Goal: Task Accomplishment & Management: Manage account settings

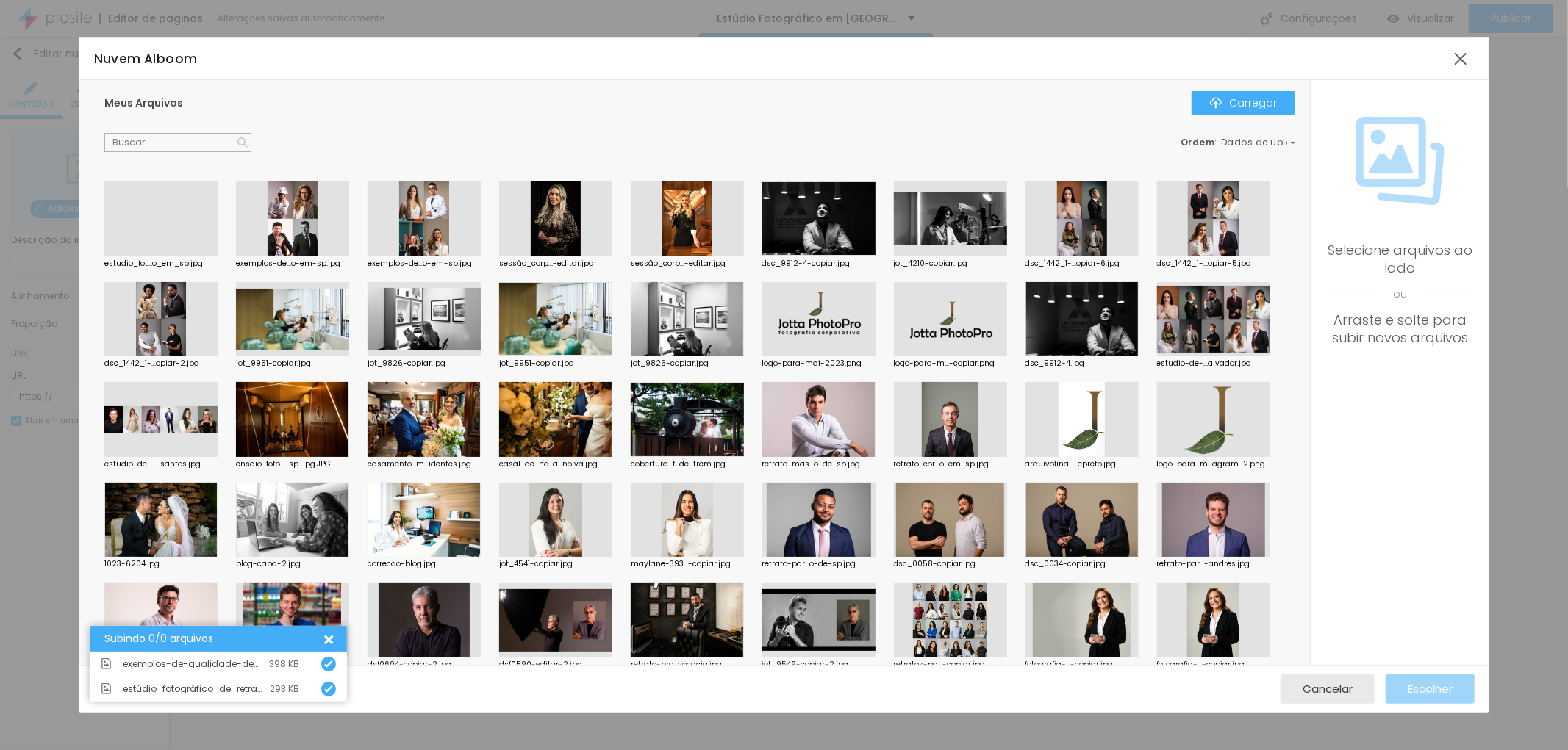
click at [294, 225] on div at bounding box center [292, 219] width 113 height 75
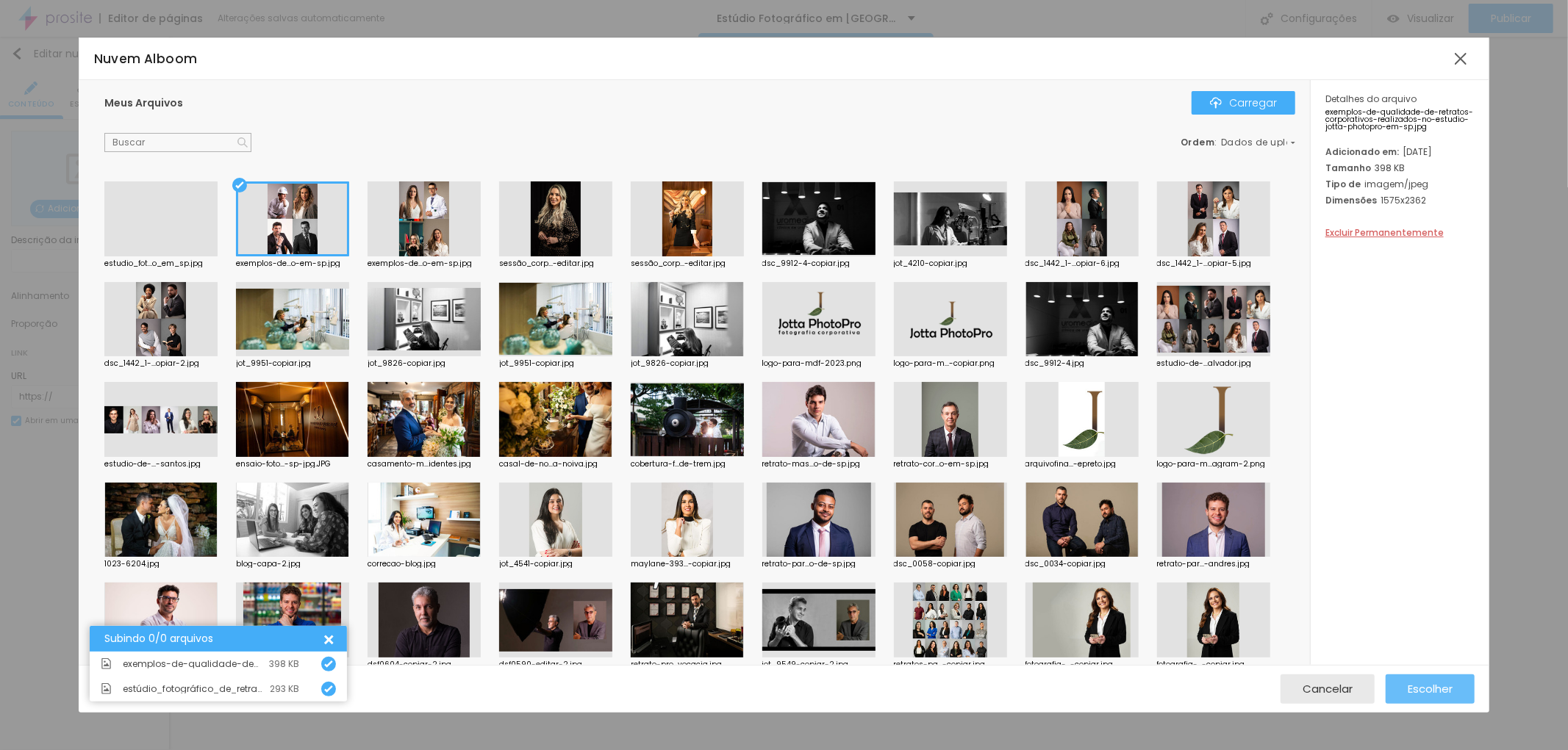
click at [1428, 679] on div "Escolher" at bounding box center [1429, 689] width 45 height 30
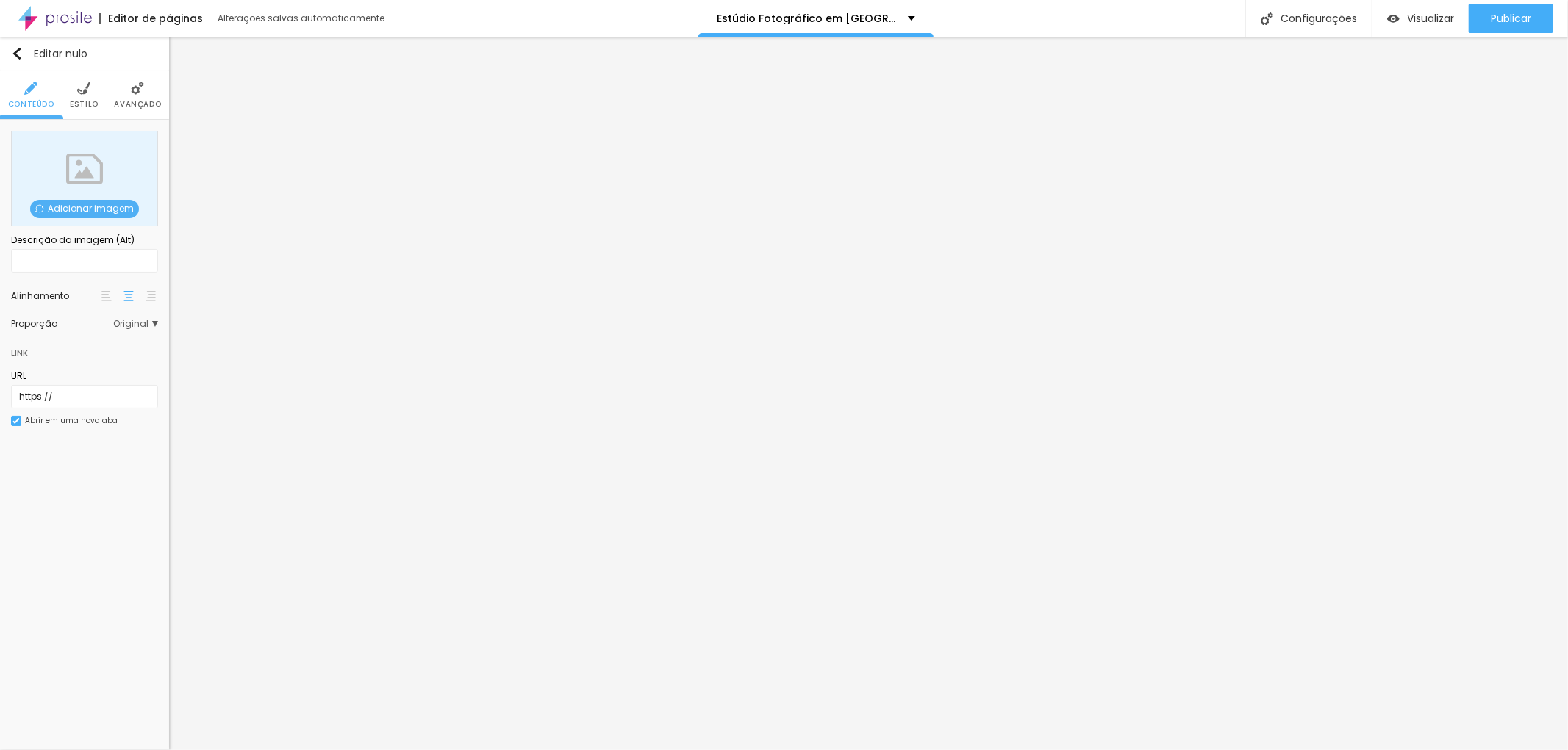
click at [81, 207] on font "Adicionar imagem" at bounding box center [91, 208] width 86 height 12
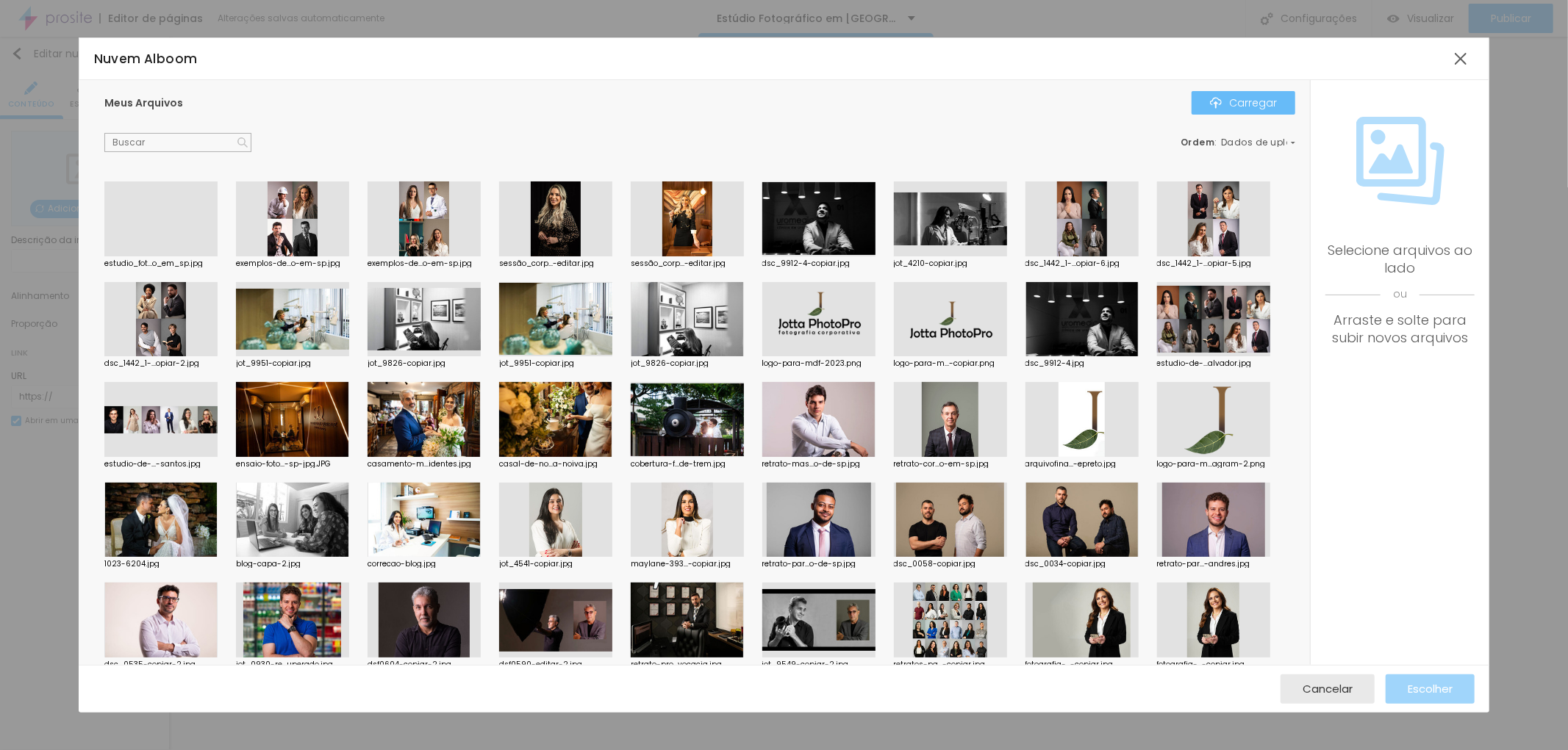
click at [1253, 101] on font "Carregar" at bounding box center [1253, 102] width 48 height 14
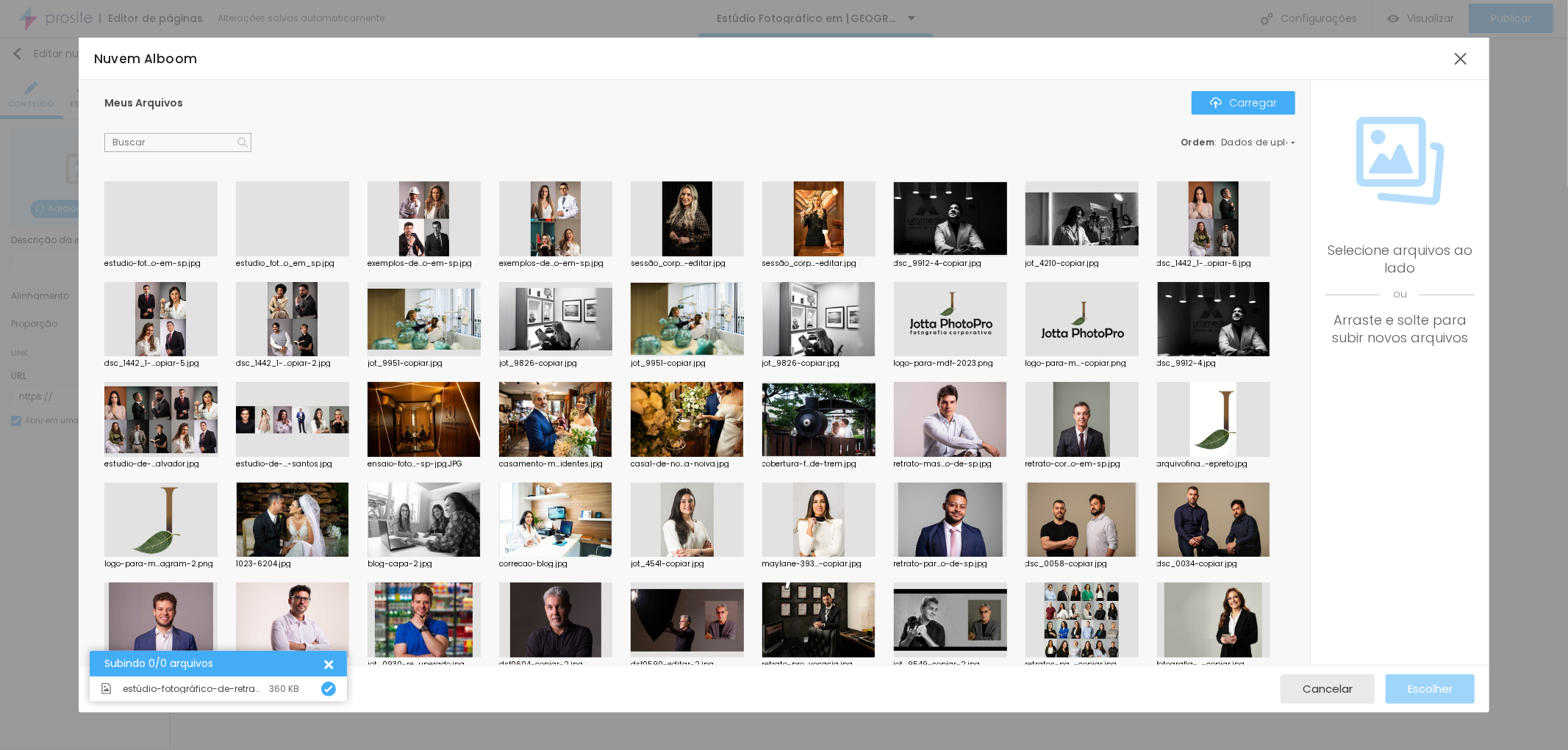
click at [162, 256] on div at bounding box center [161, 256] width 113 height 0
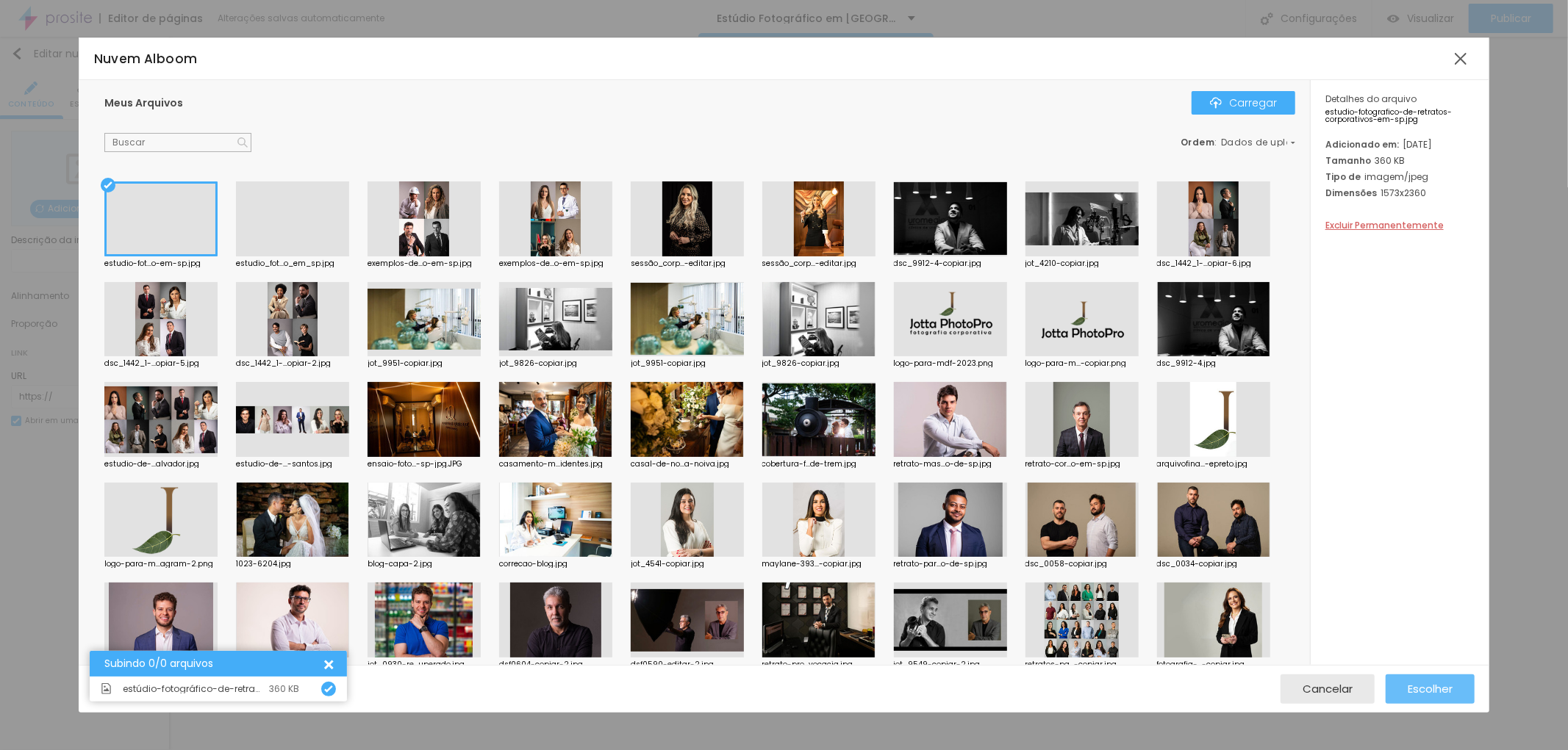
click at [1425, 683] on font "Escolher" at bounding box center [1429, 689] width 45 height 15
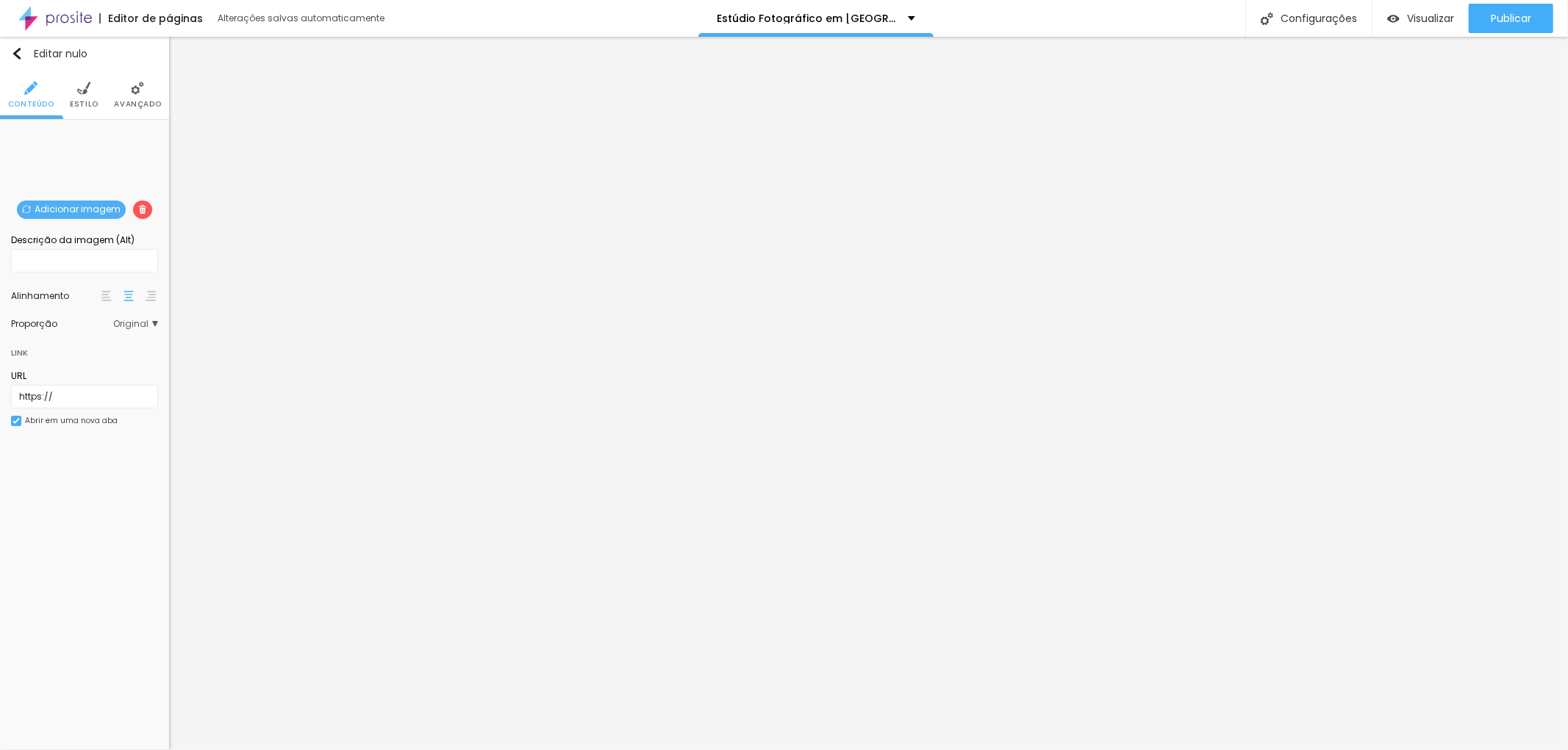
click at [108, 537] on div "Editar nulo Conteúdo Estilo Avançado Adicionar imagem Descrição da imagem (Alt)…" at bounding box center [84, 393] width 169 height 714
click at [18, 53] on img "button" at bounding box center [17, 54] width 11 height 11
click at [79, 204] on font "Adicionar imagem" at bounding box center [91, 208] width 86 height 12
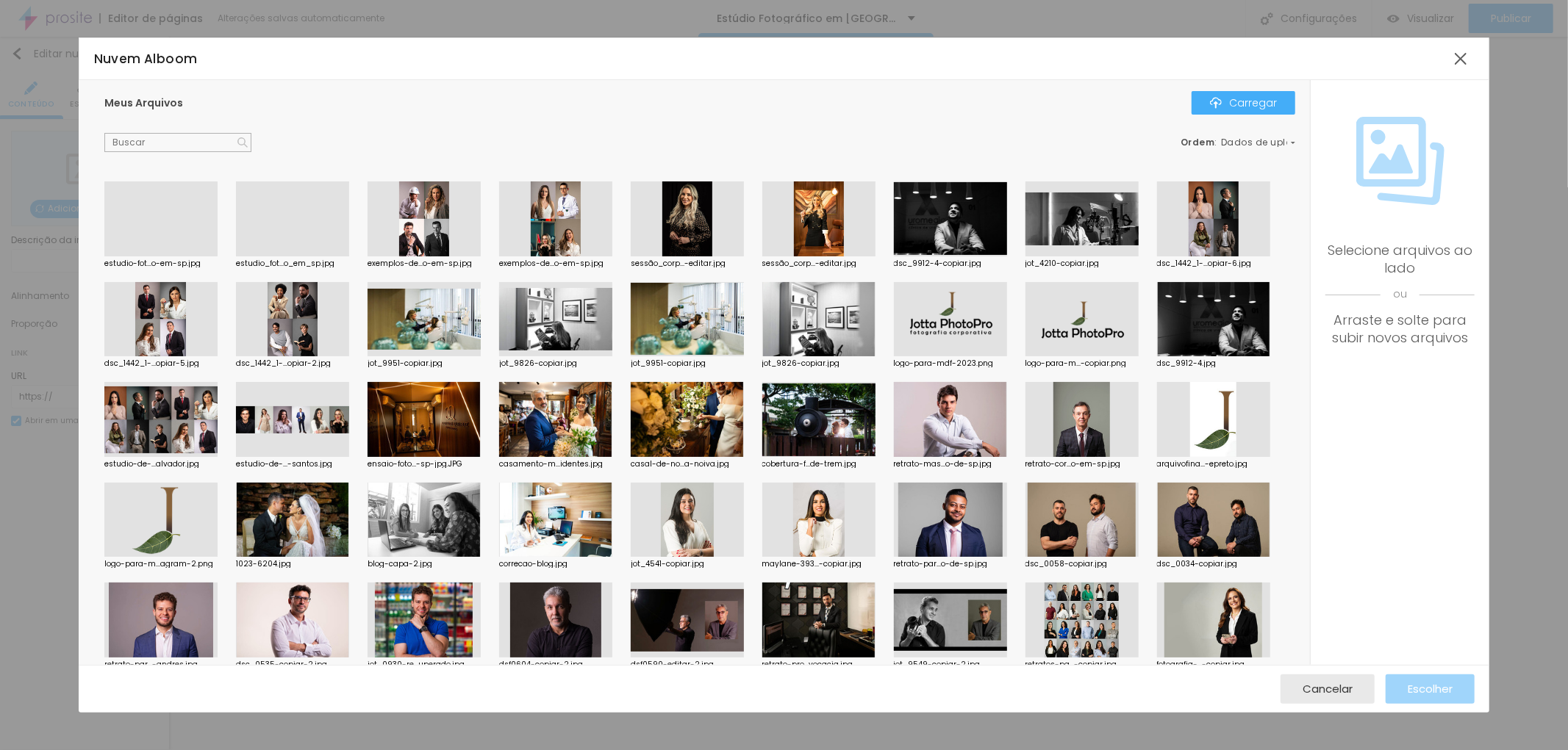
click at [287, 256] on div at bounding box center [292, 256] width 113 height 0
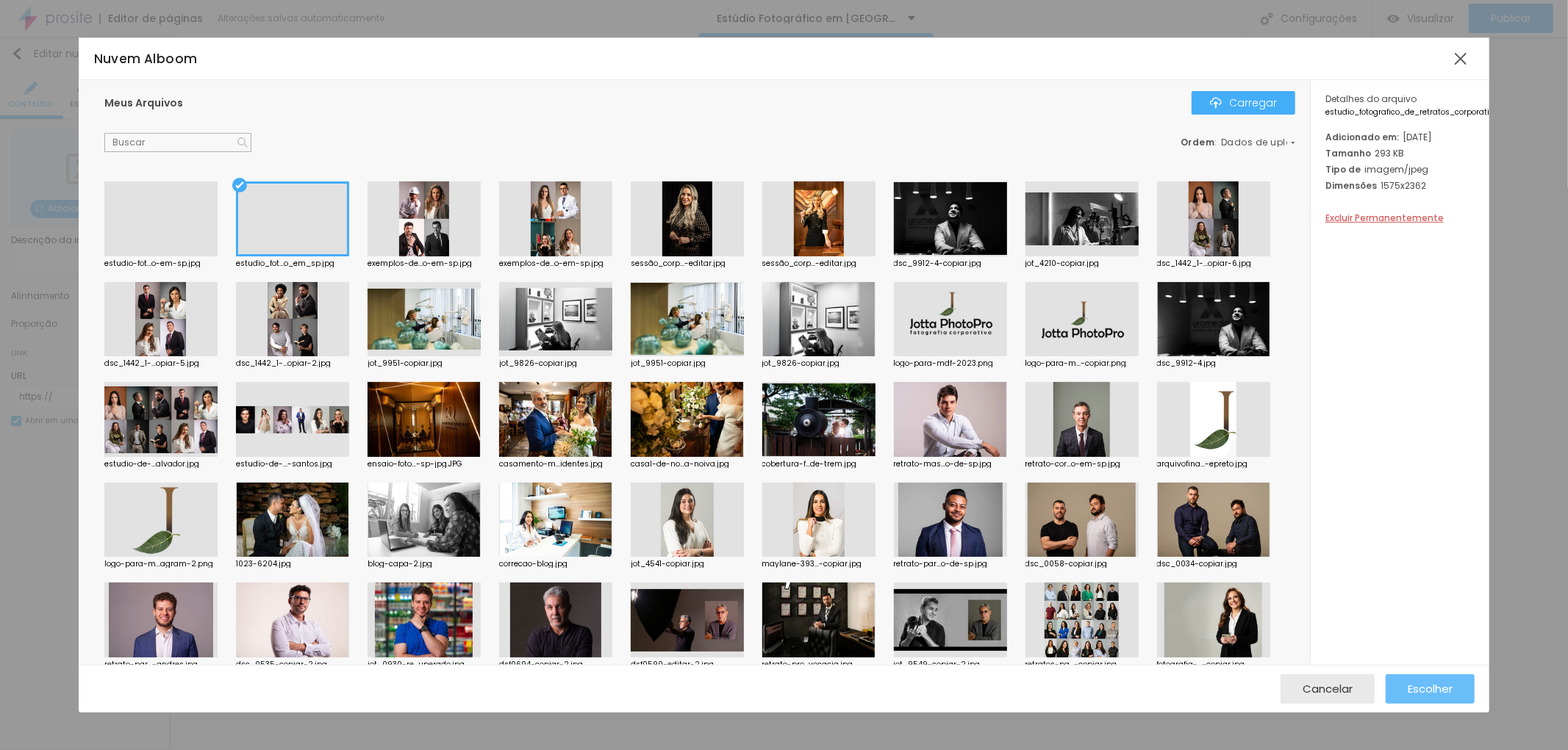
click at [1431, 686] on font "Escolher" at bounding box center [1429, 689] width 45 height 15
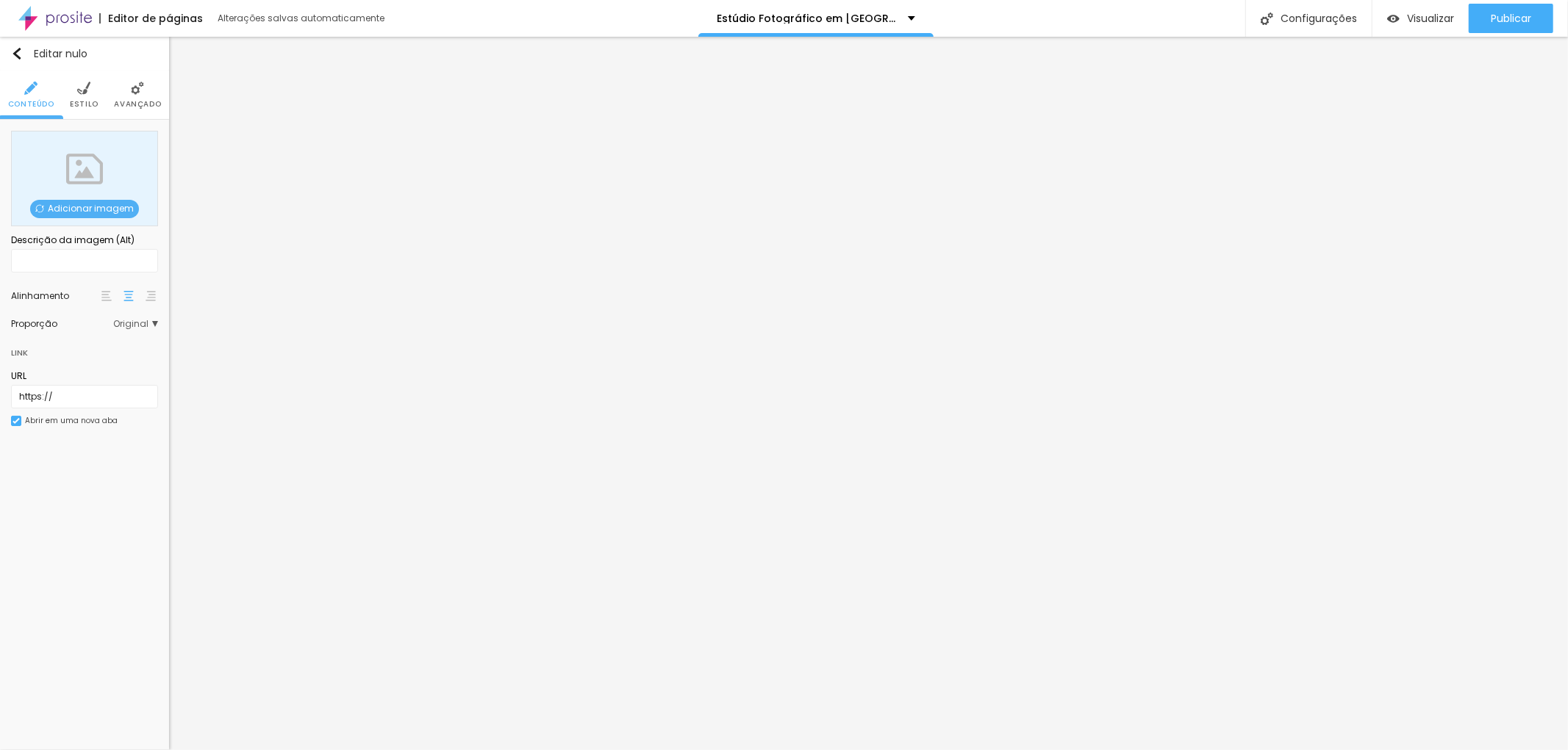
click at [81, 211] on font "Adicionar imagem" at bounding box center [91, 208] width 86 height 12
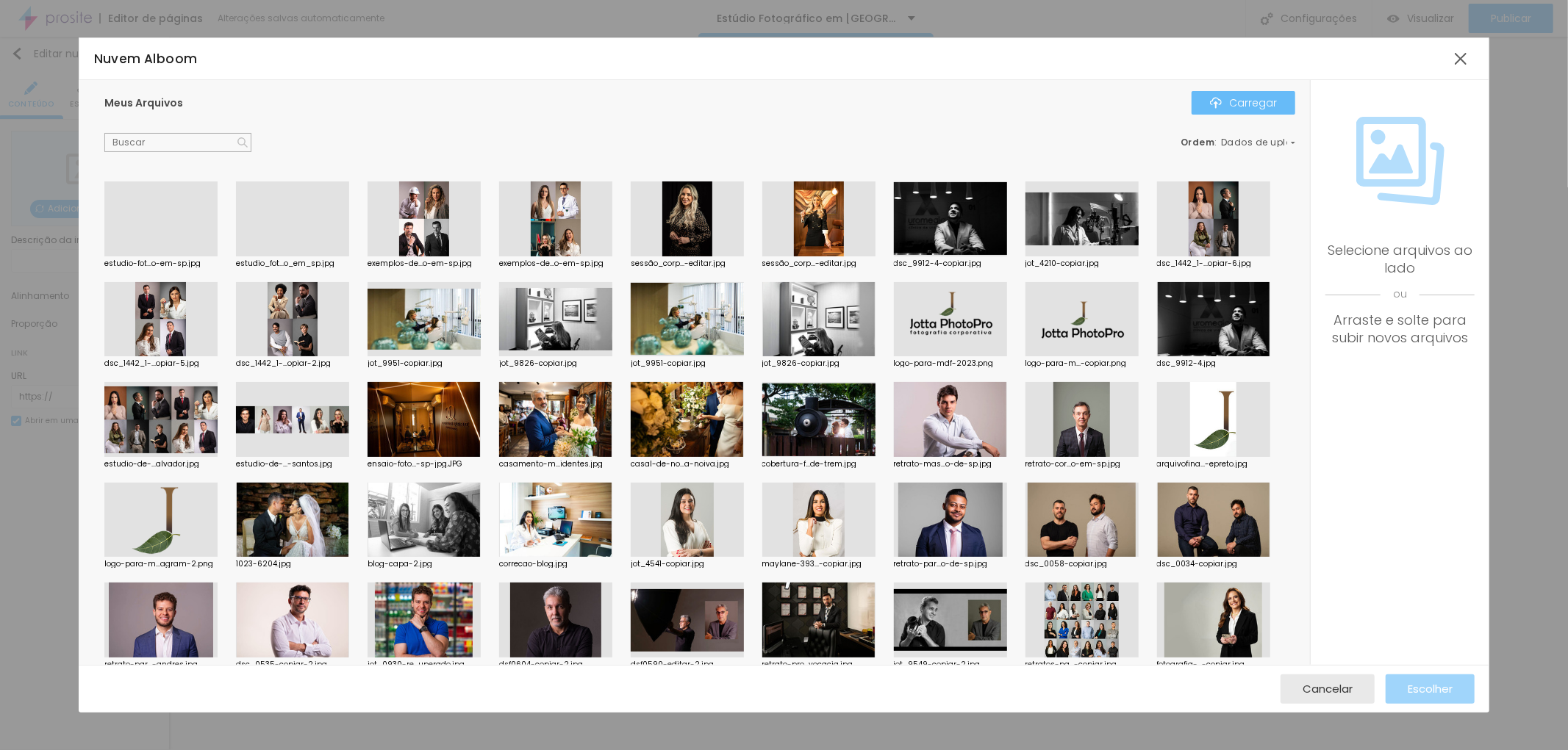
click at [1235, 105] on font "Carregar" at bounding box center [1253, 102] width 48 height 14
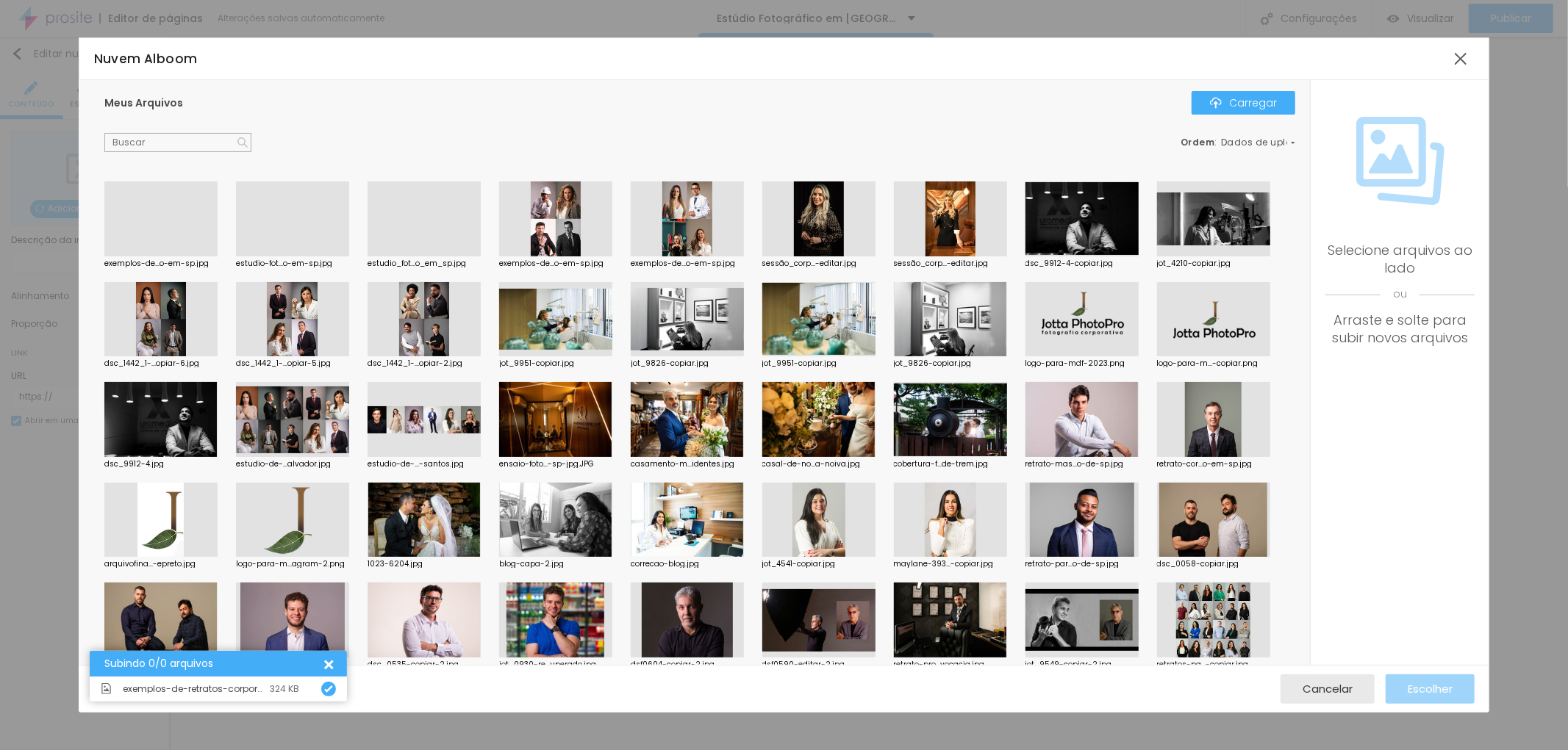
click at [163, 256] on div at bounding box center [161, 256] width 113 height 0
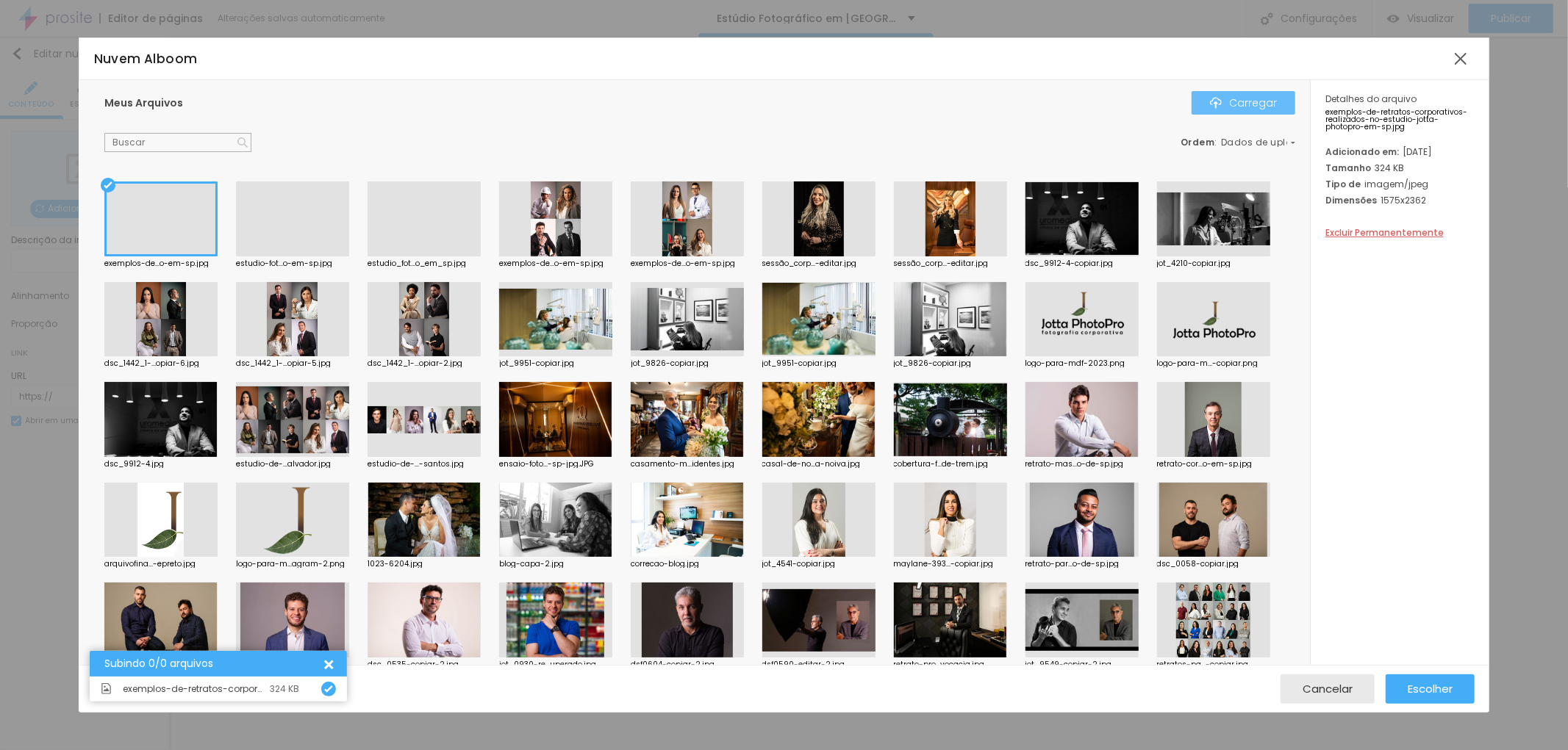
click at [1247, 104] on font "Carregar" at bounding box center [1253, 102] width 48 height 14
click at [1422, 686] on font "Escolher" at bounding box center [1429, 689] width 45 height 15
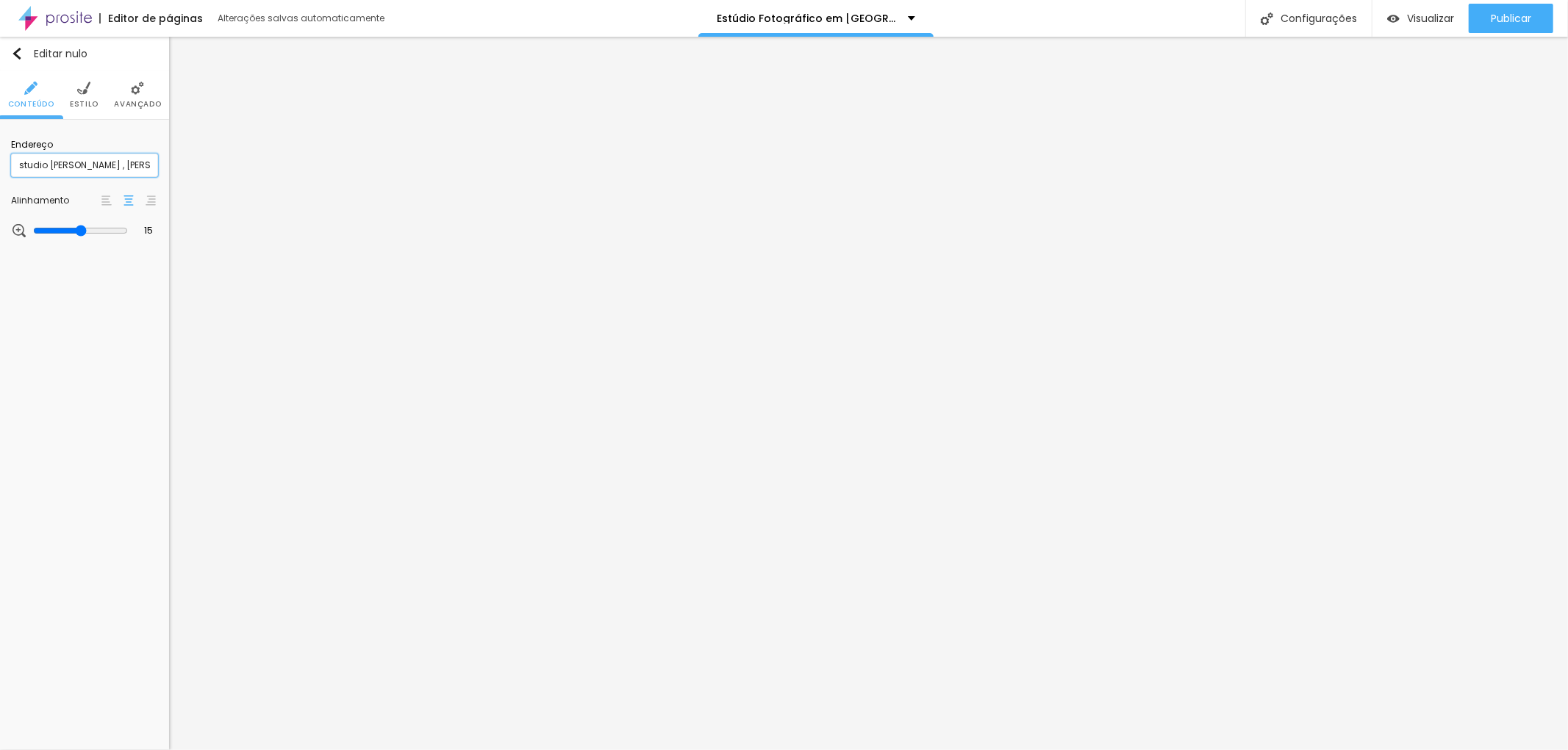
drag, startPoint x: 150, startPoint y: 165, endPoint x: 0, endPoint y: 159, distance: 150.1
click at [0, 159] on div "Endereço studio ana oliveira , Caminho das Árvores Alinhamento 15 Ampliação" at bounding box center [84, 188] width 169 height 138
drag, startPoint x: 84, startPoint y: 159, endPoint x: 0, endPoint y: 163, distance: 84.1
click at [0, 163] on div "Endereço das Árvores Alinhamento 15 Ampliação" at bounding box center [84, 188] width 169 height 138
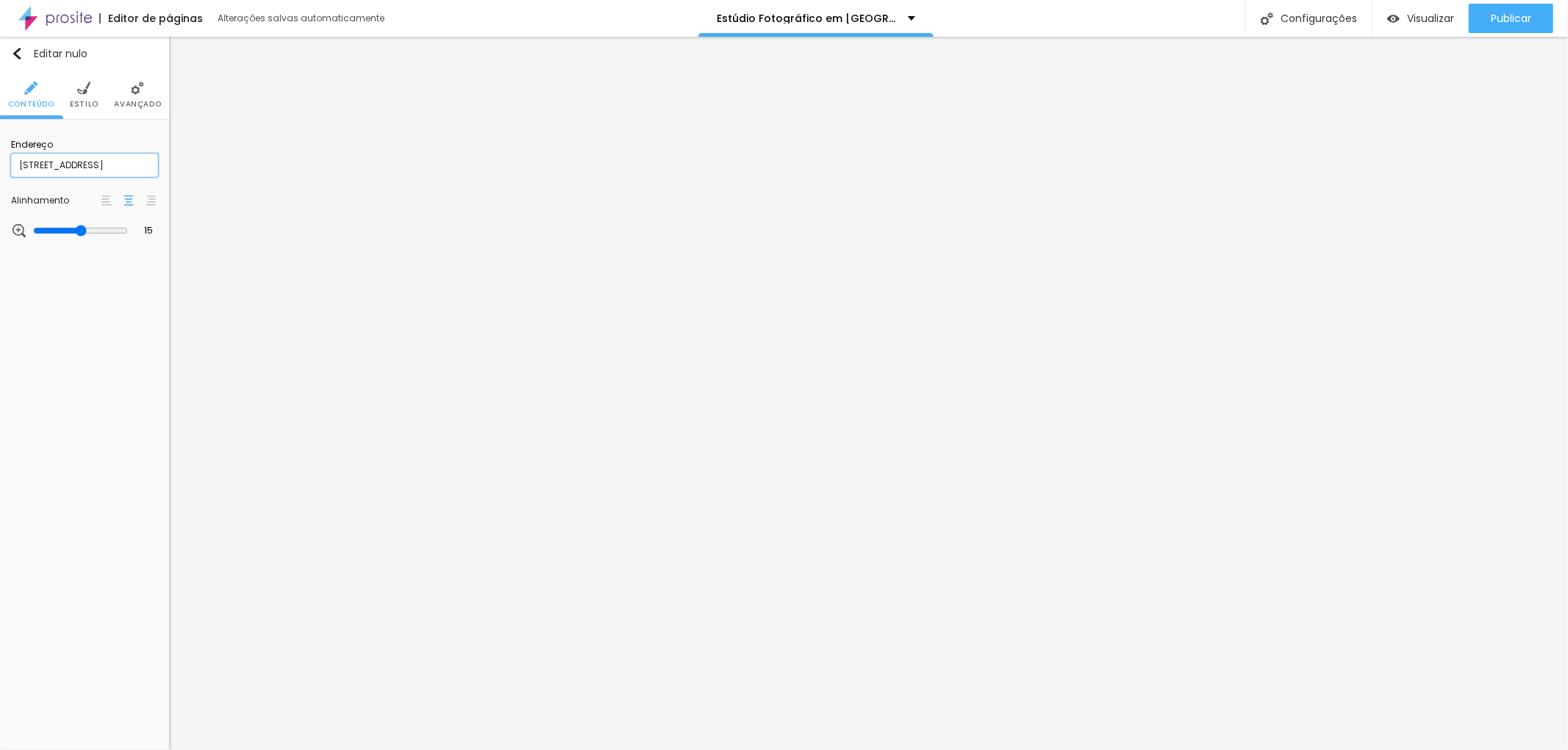
click at [88, 163] on input "rua Santa Madalena 46, Bela Vista" at bounding box center [85, 165] width 147 height 24
type input "rua Santa Madalena, 46, Bela Vista"
drag, startPoint x: 117, startPoint y: 164, endPoint x: 148, endPoint y: 162, distance: 31.1
click at [148, 162] on input "Veja o Ensaio lifestyle do Dr Leonardo" at bounding box center [85, 165] width 147 height 24
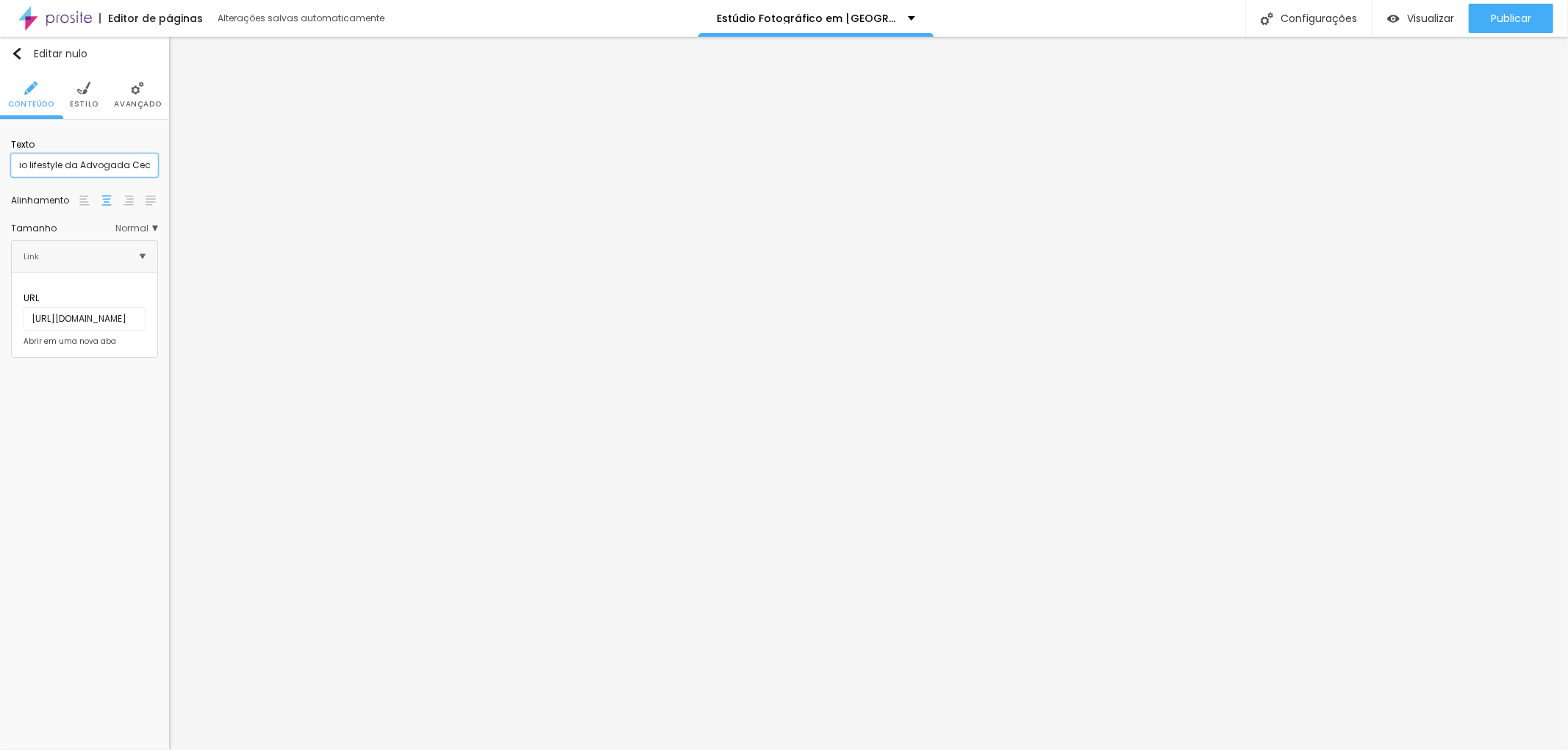
scroll to position [0, 59]
type input "Veja o Ensaio lifestyle da Advogada Cecília"
paste input "https://www.jottaphotopro.com.br/portfolio/retrato-corporativo/1548235-fotograf…"
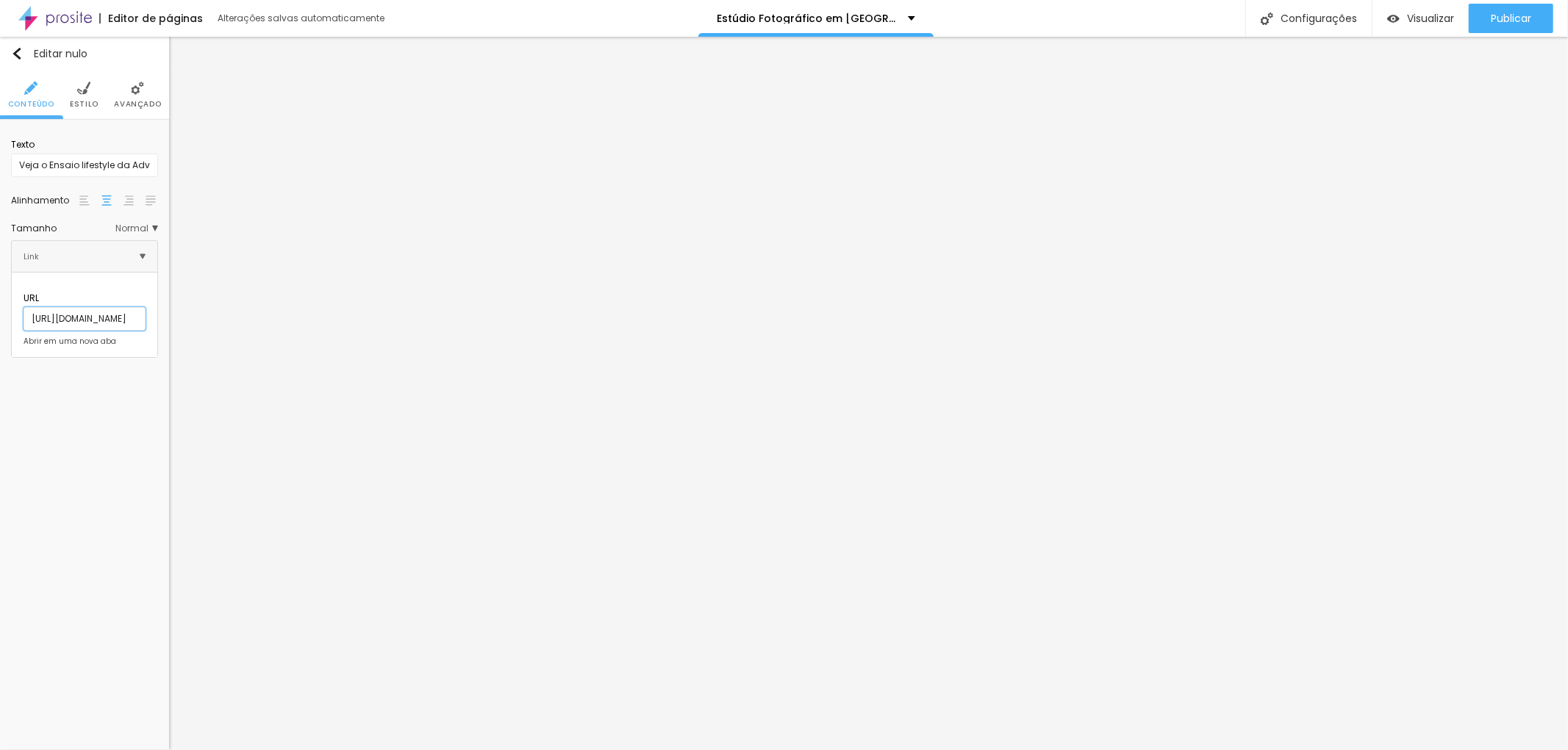
type input "https://www.jottaphotopro.com.br/portfolio/retrato-corporativo/1548235-fotograf…"
click at [75, 441] on div "Editar nulo Conteúdo Estilo Avançado Texto Veja o Ensaio lifestyle da Advogada …" at bounding box center [84, 393] width 169 height 714
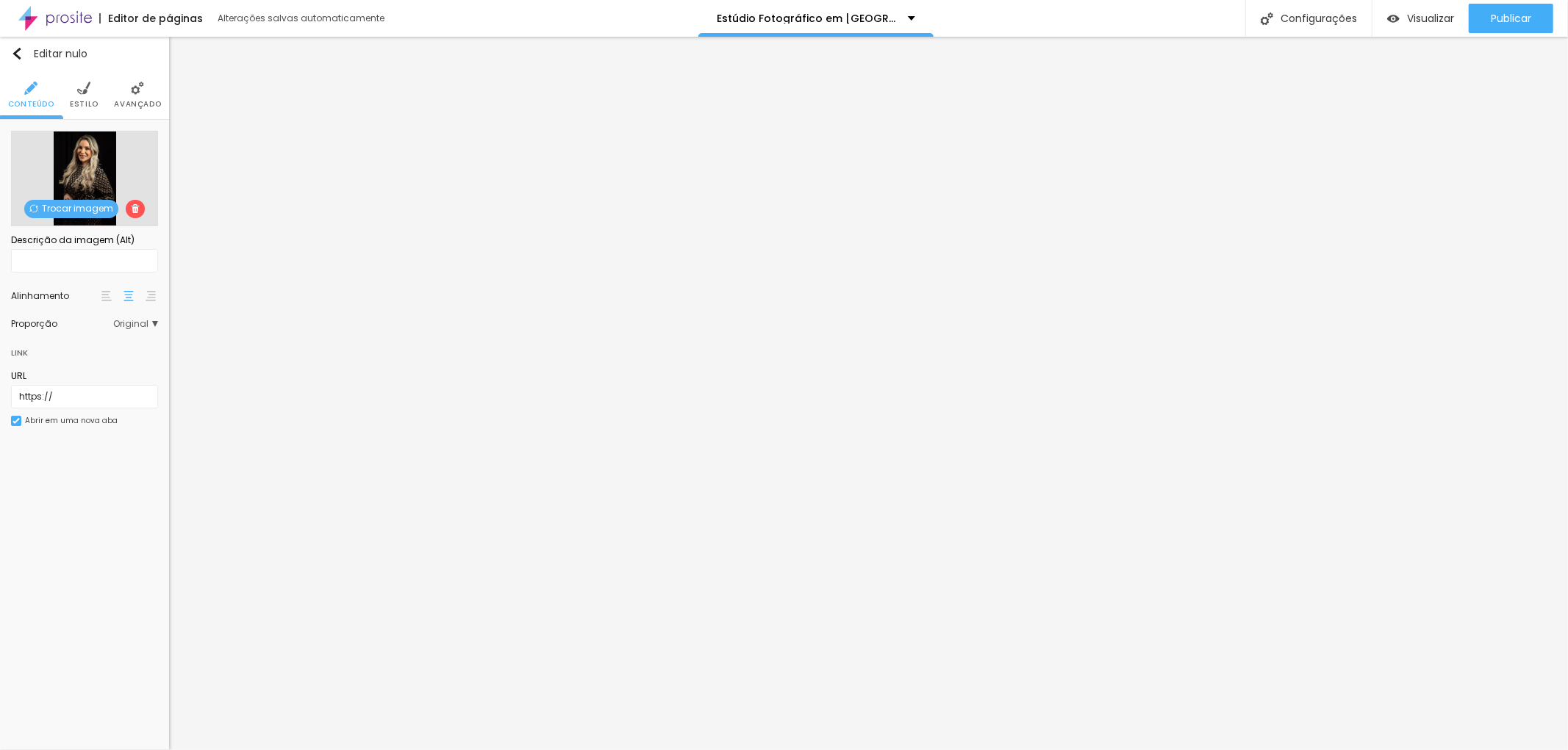
click at [66, 206] on font "Trocar imagem" at bounding box center [77, 208] width 72 height 12
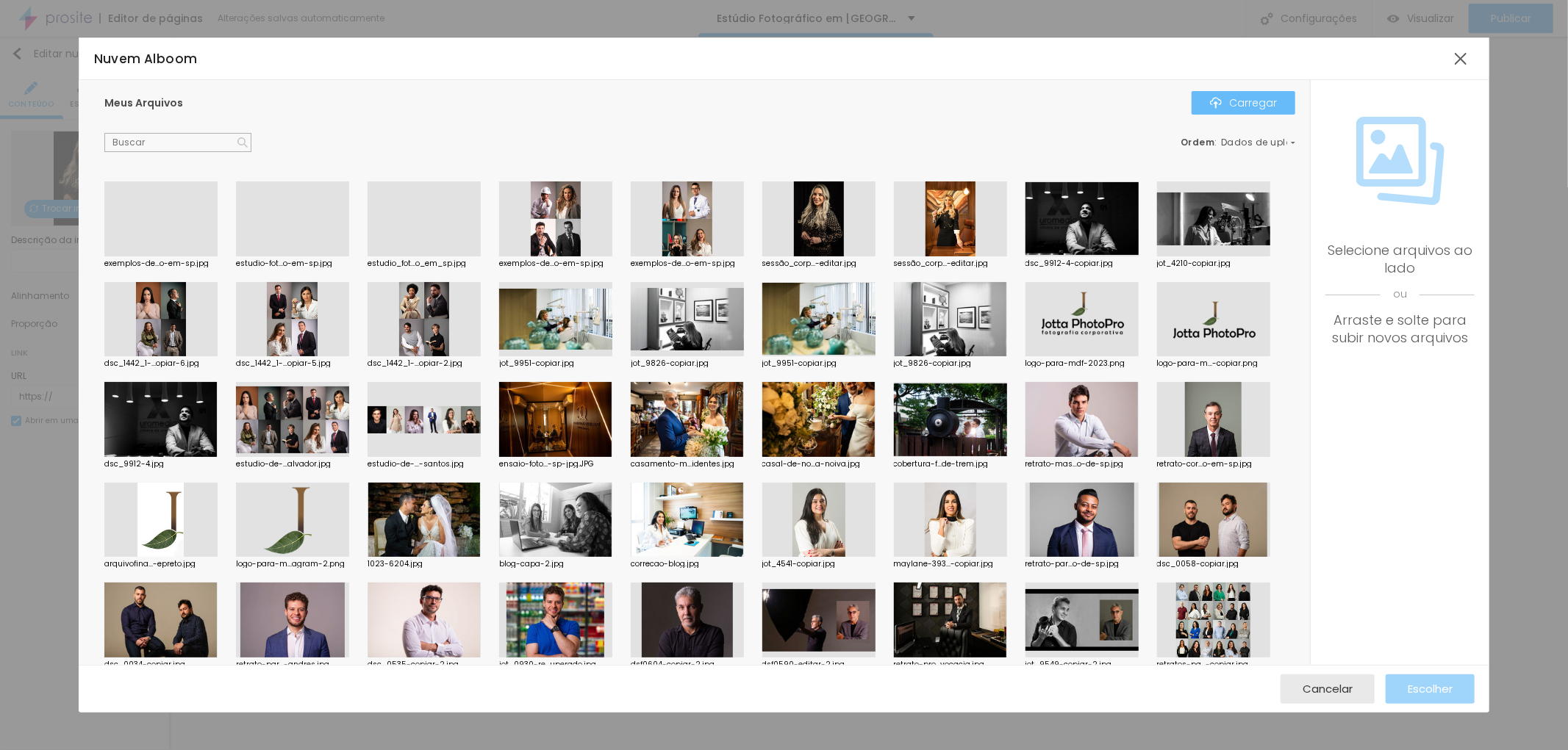
click at [1244, 97] on font "Carregar" at bounding box center [1253, 102] width 48 height 14
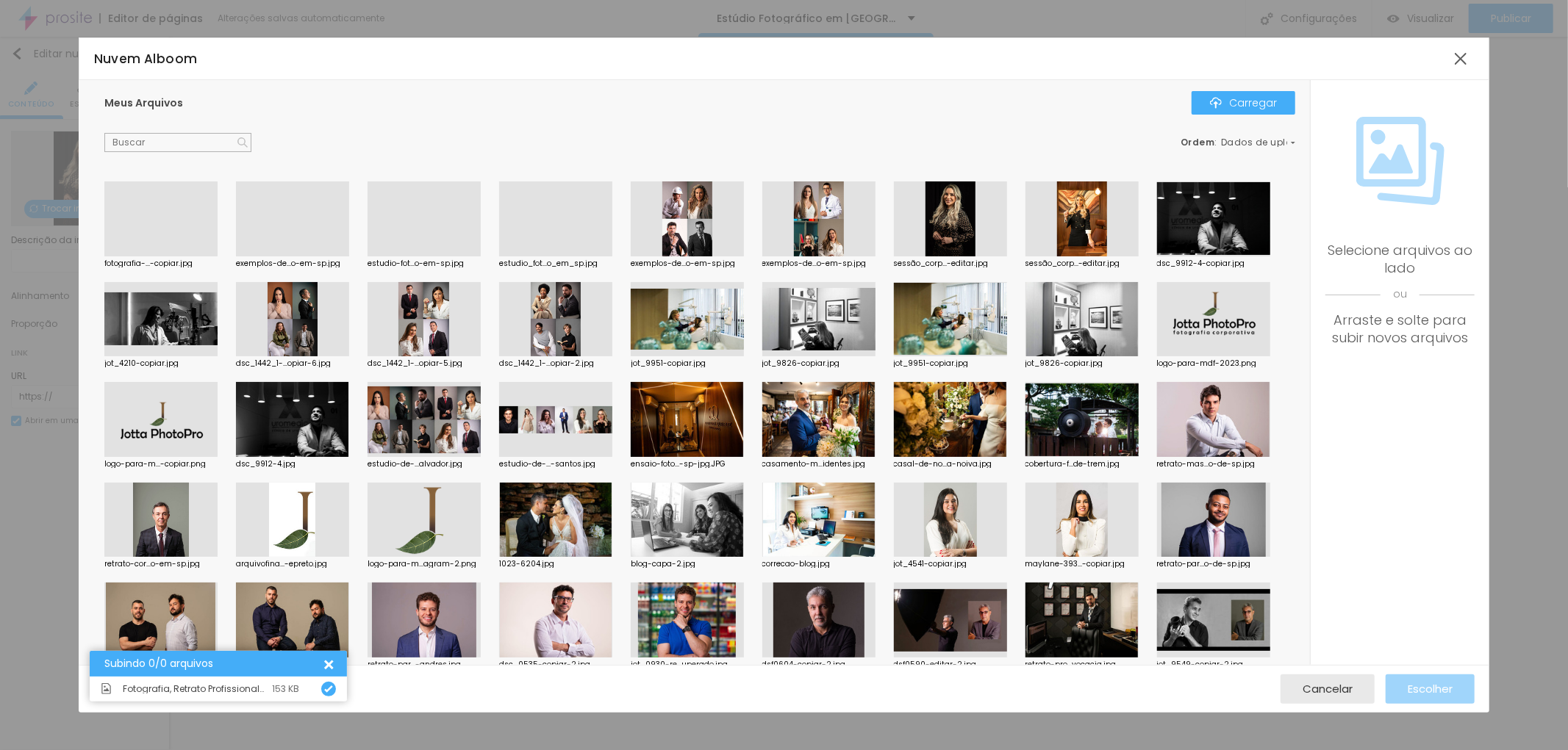
click at [164, 256] on div at bounding box center [161, 256] width 113 height 0
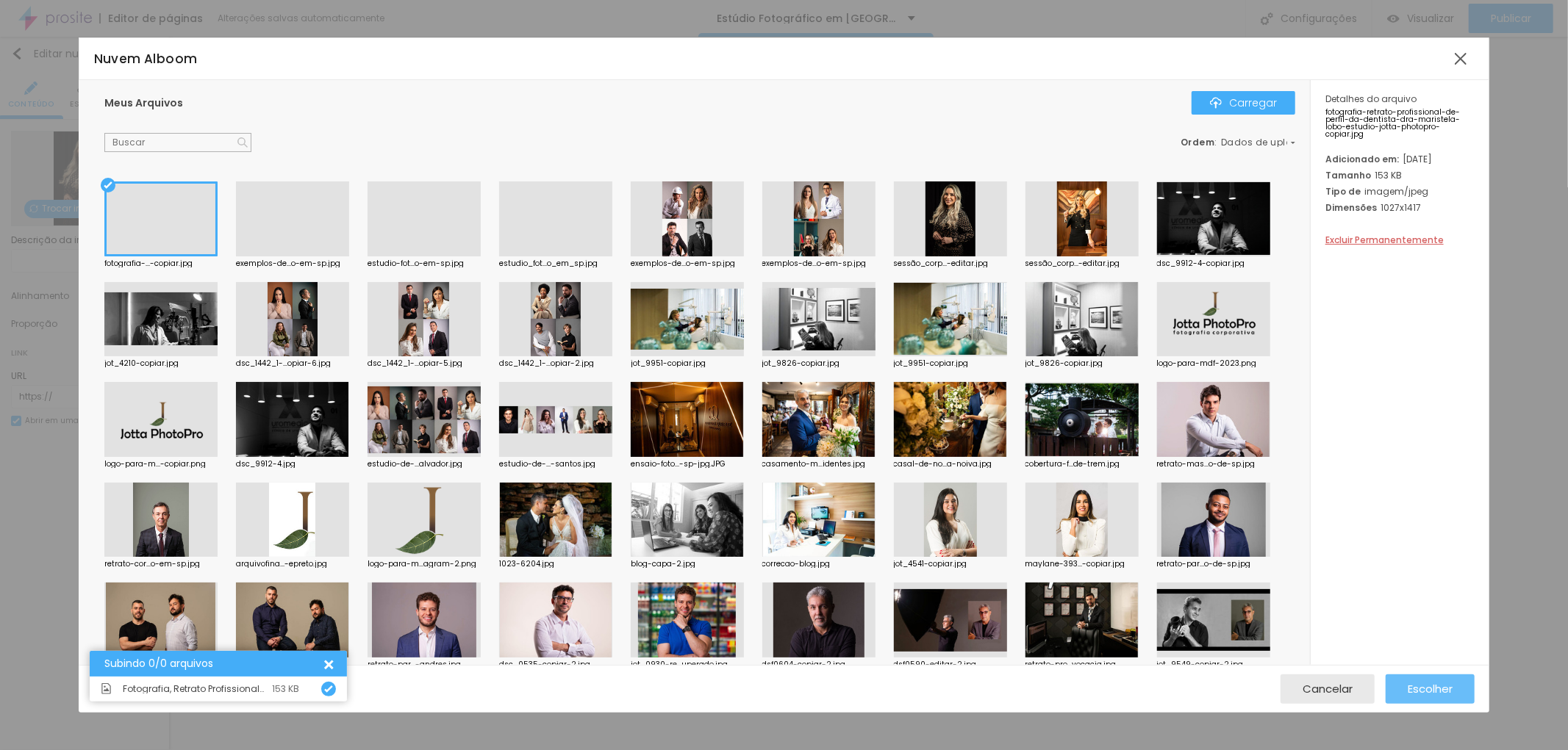
click at [1448, 687] on font "Escolher" at bounding box center [1429, 689] width 45 height 15
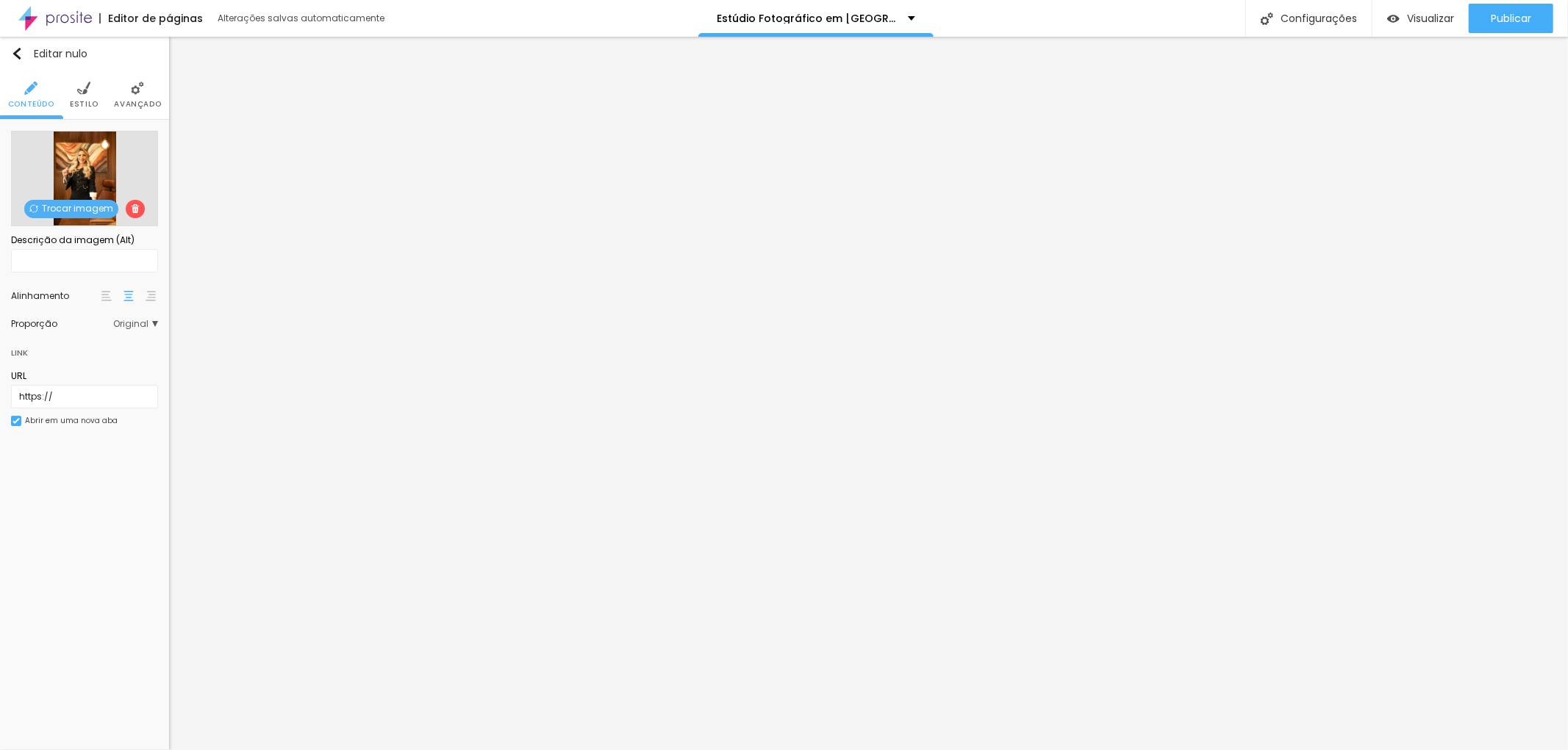
click at [87, 96] on li "Estilo" at bounding box center [84, 95] width 29 height 49
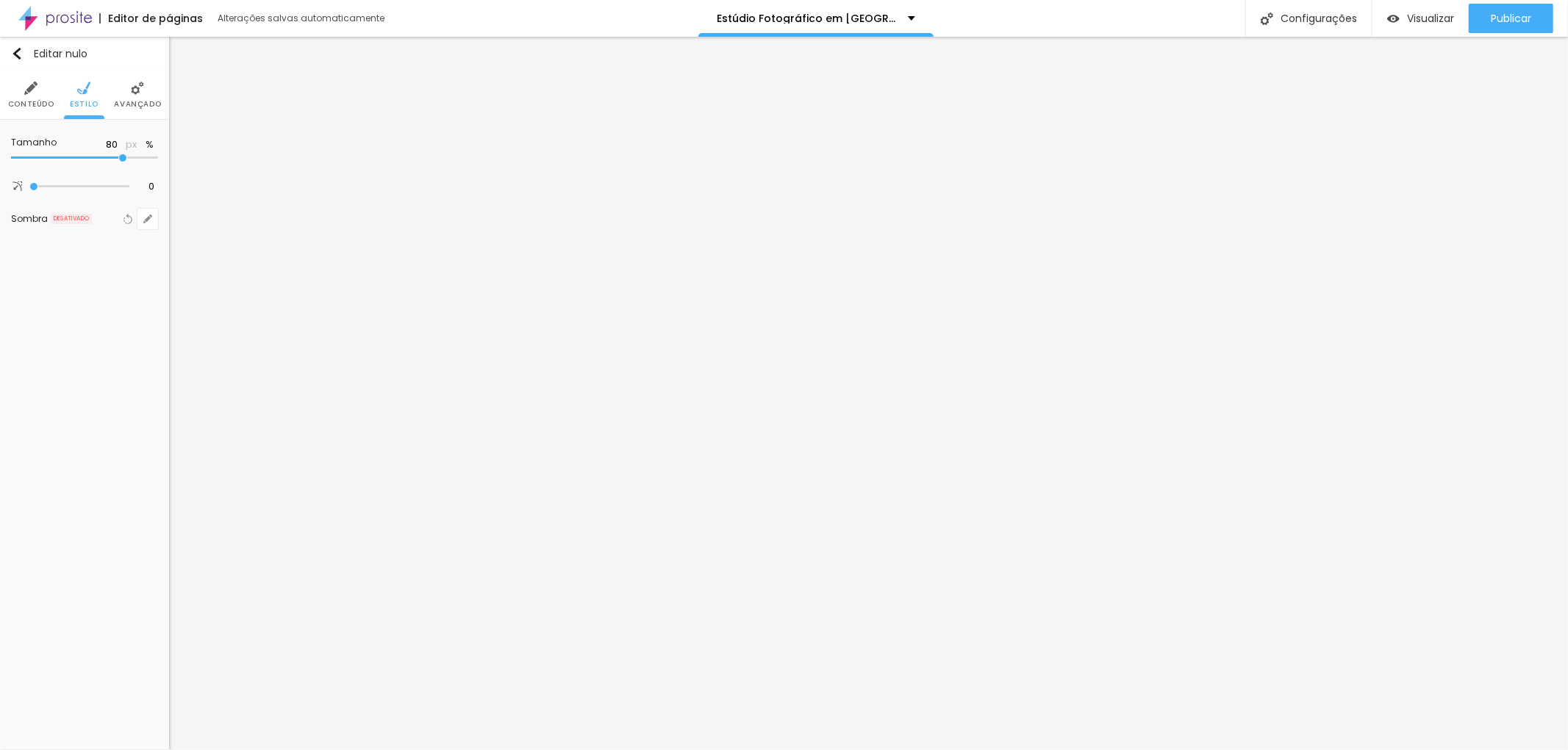
type input "85"
type input "80"
type input "75"
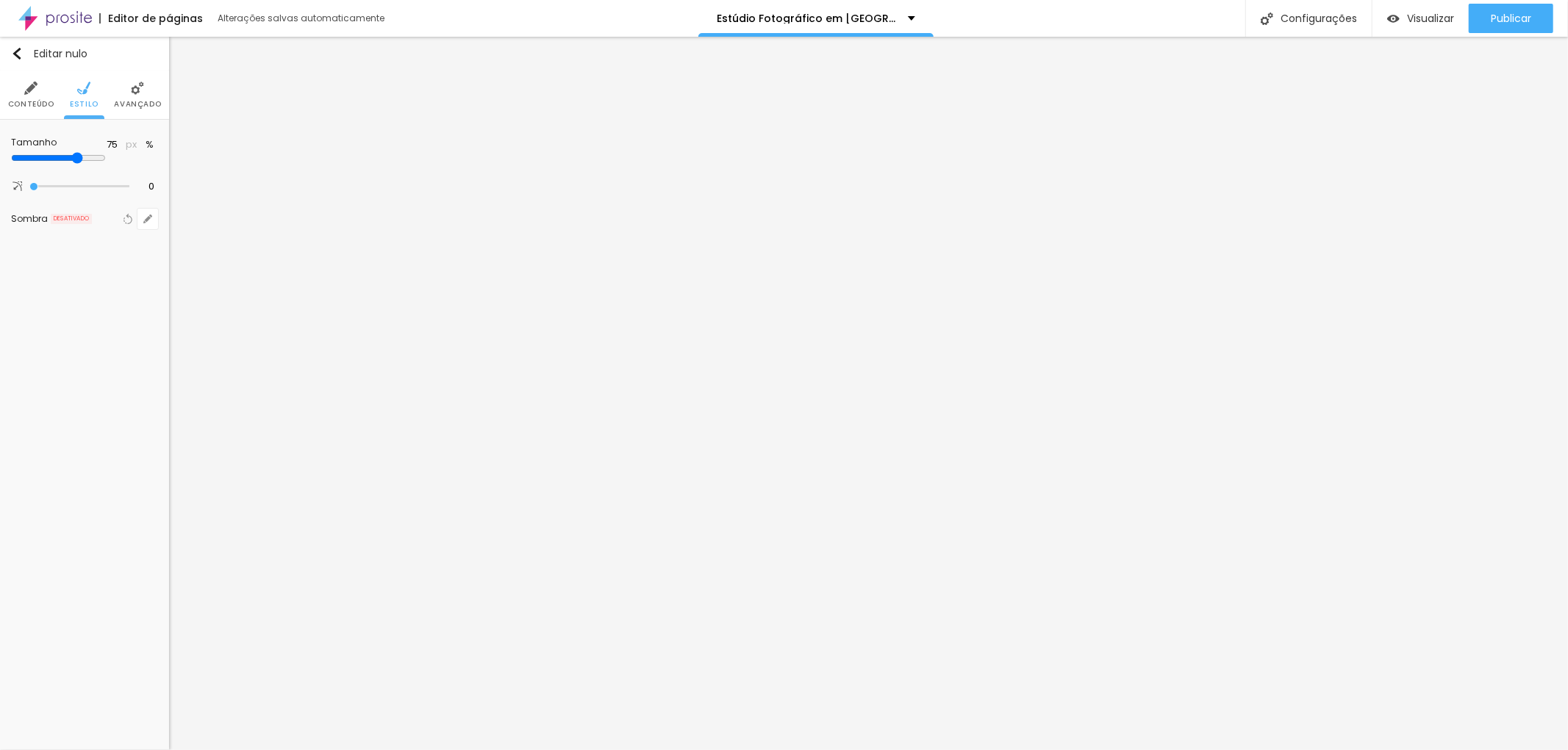
type input "75"
click at [106, 157] on input "range" at bounding box center [58, 158] width 95 height 11
type input "70"
type input "75"
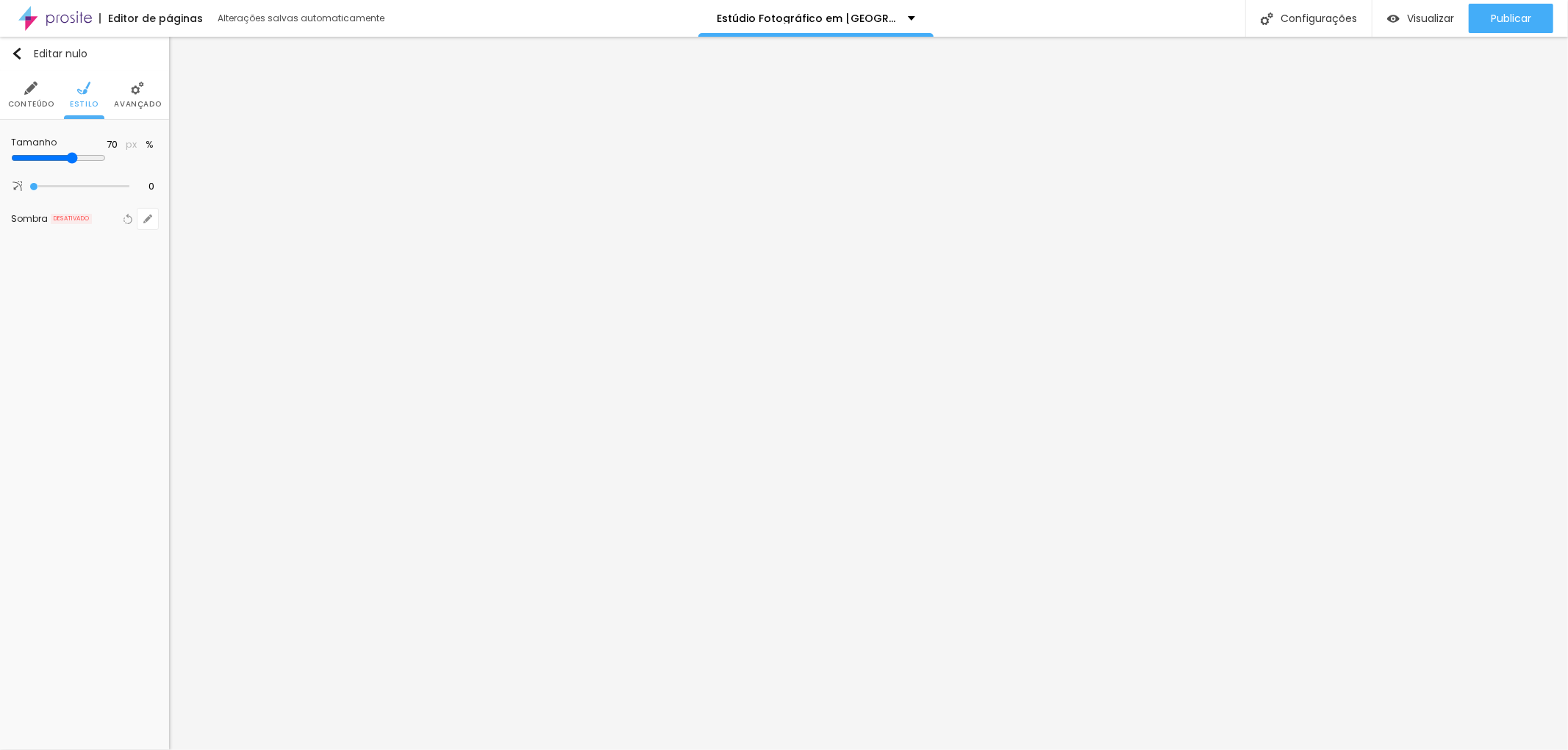
type input "75"
type input "70"
type input "75"
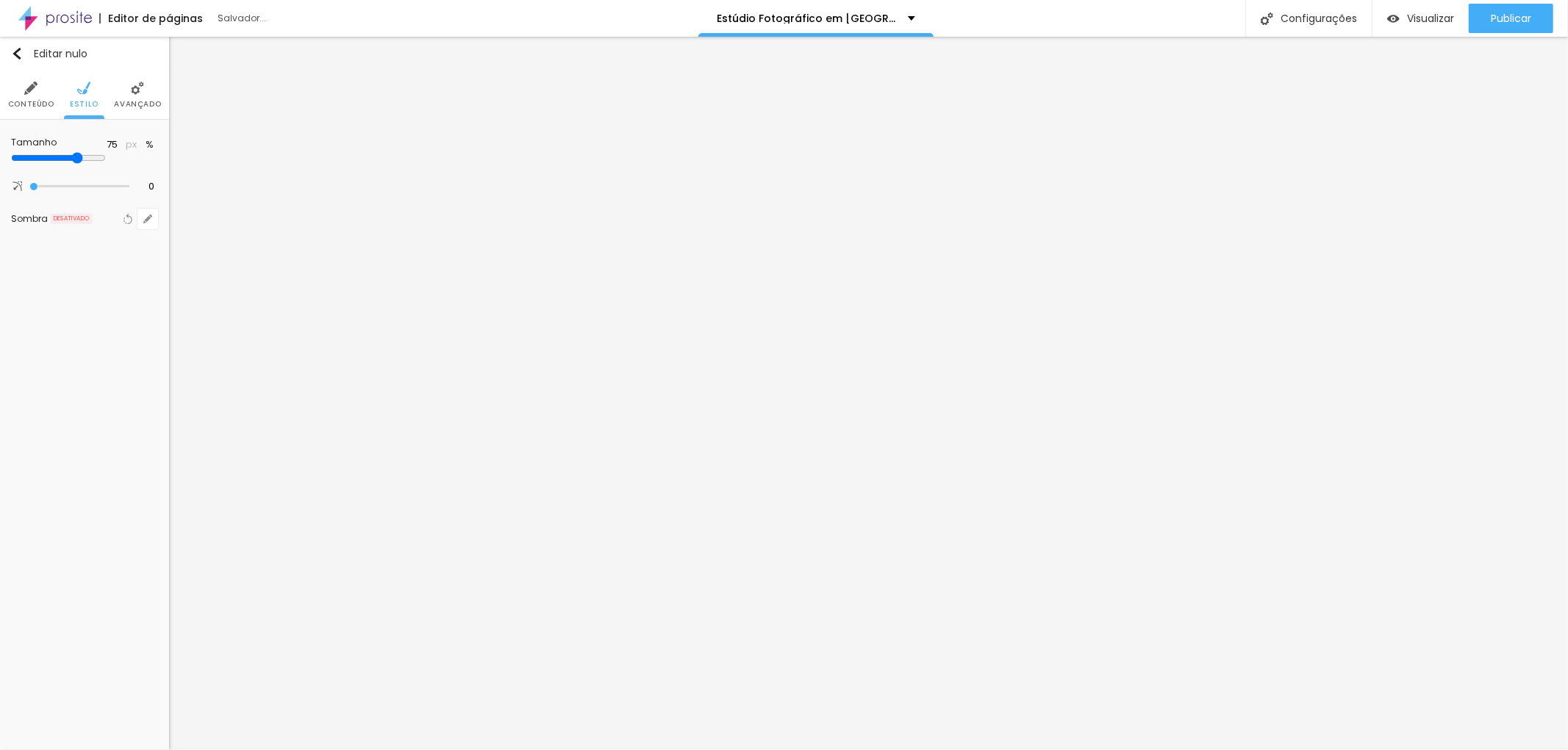
click at [106, 152] on input "range" at bounding box center [58, 158] width 95 height 11
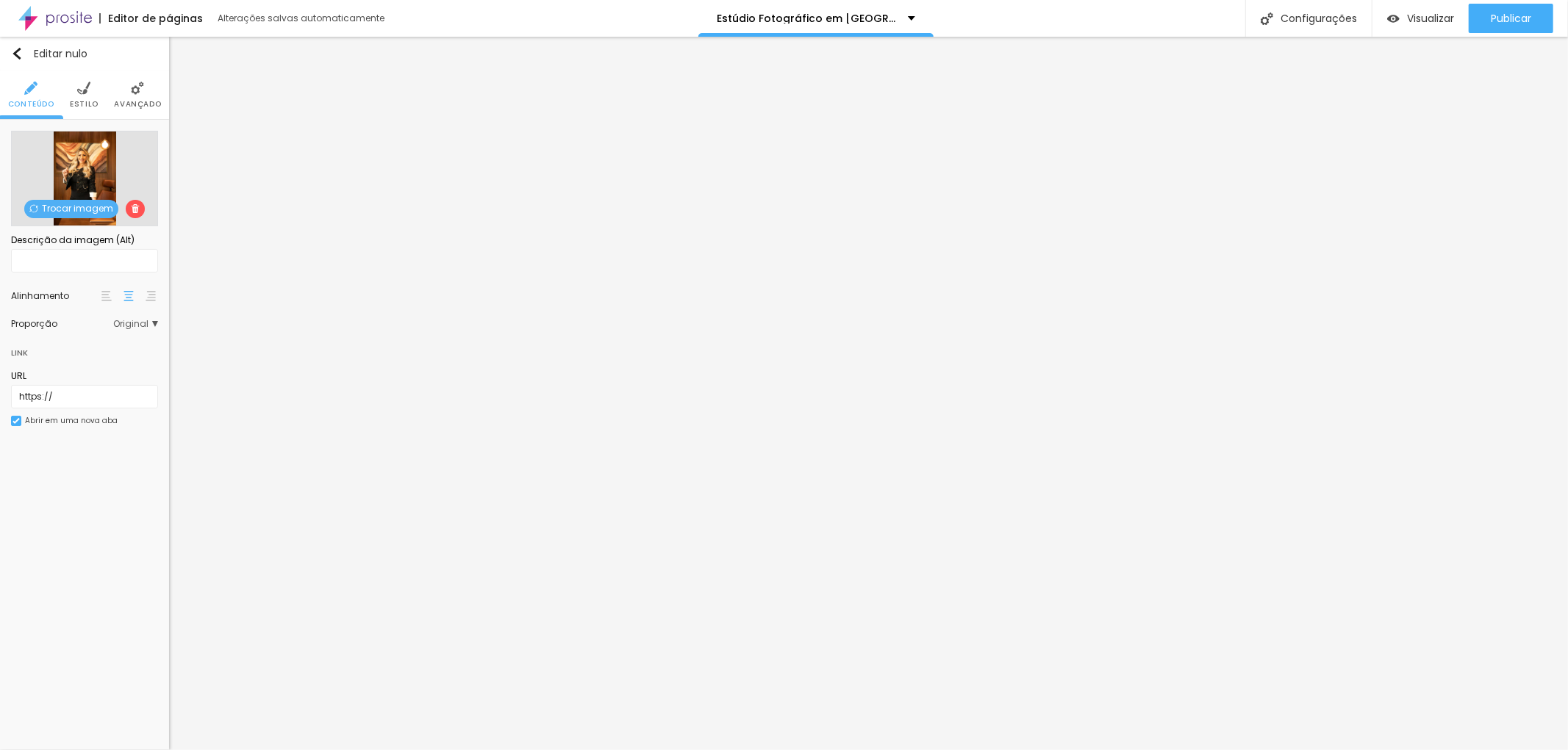
click at [76, 201] on span "Trocar imagem" at bounding box center [71, 208] width 94 height 18
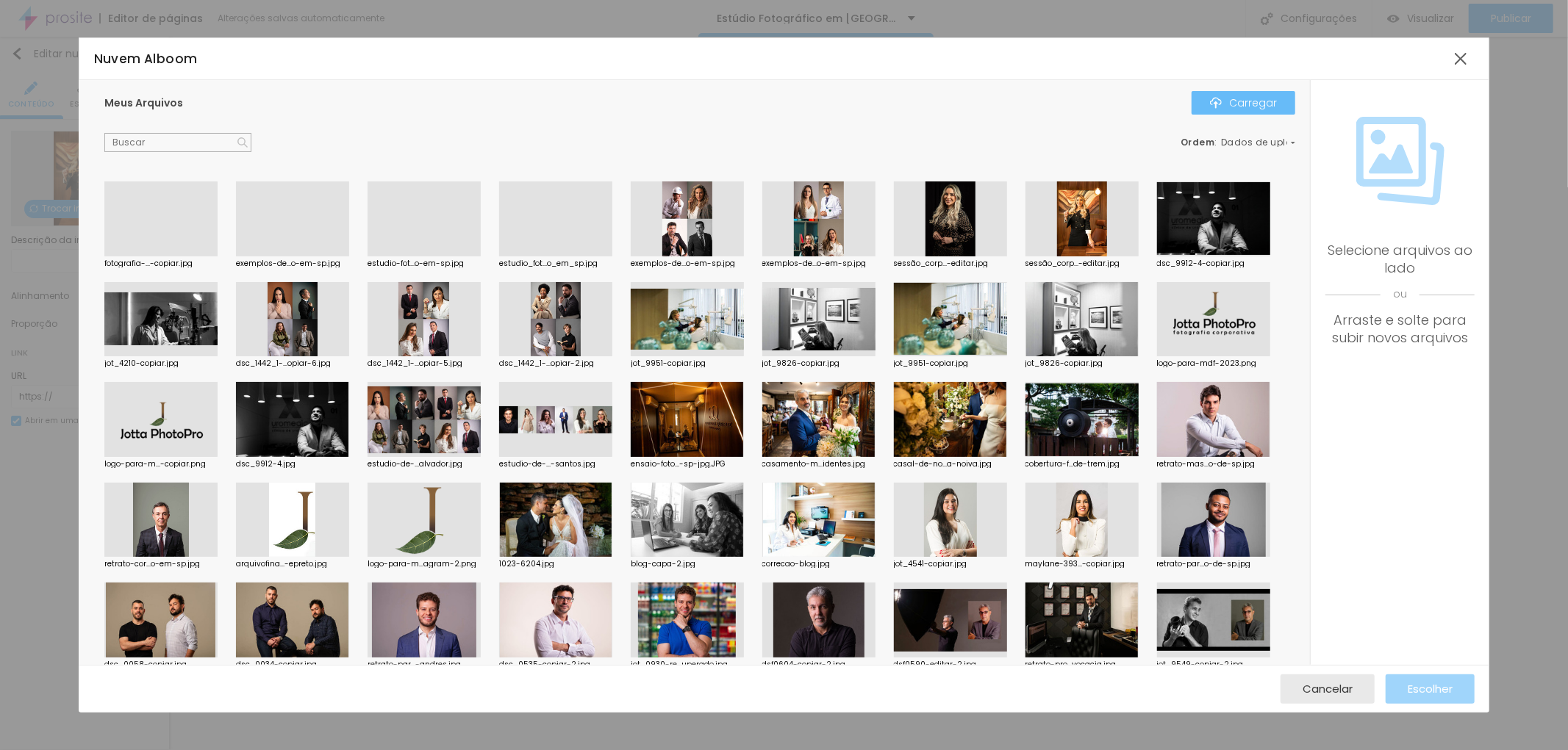
click at [1269, 101] on font "Carregar" at bounding box center [1253, 102] width 48 height 14
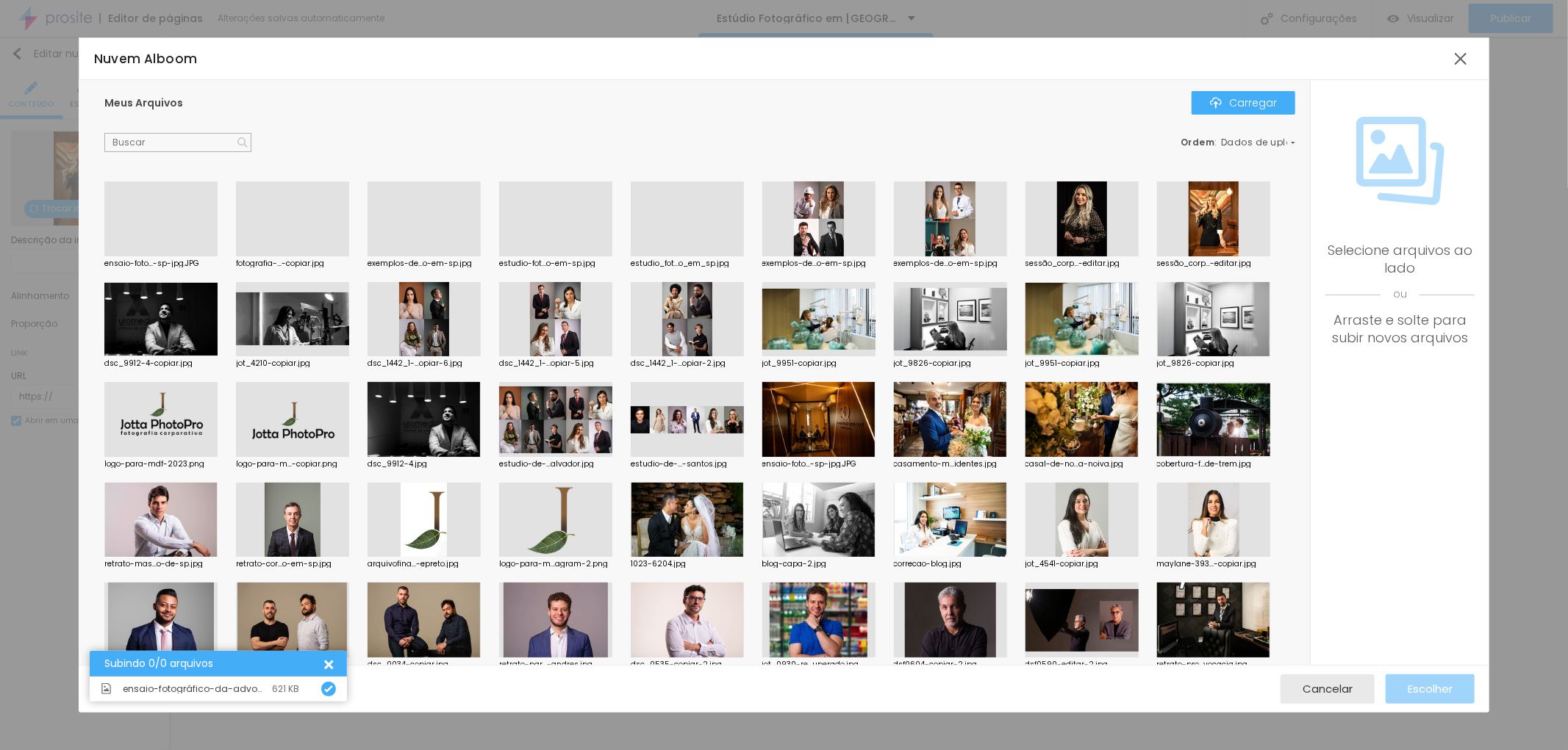
click at [185, 256] on div at bounding box center [161, 256] width 113 height 0
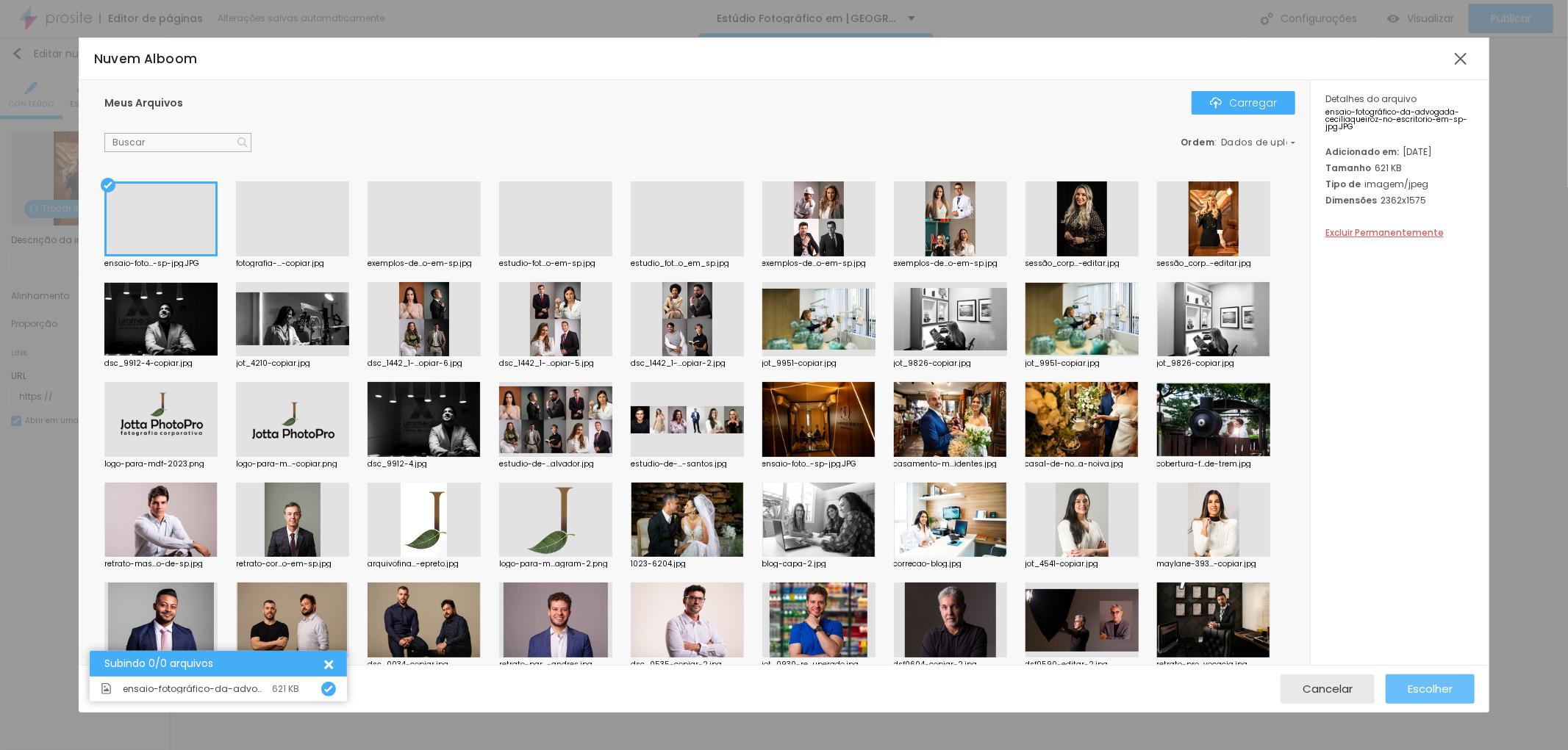
click at [1438, 685] on font "Escolher" at bounding box center [1429, 689] width 45 height 15
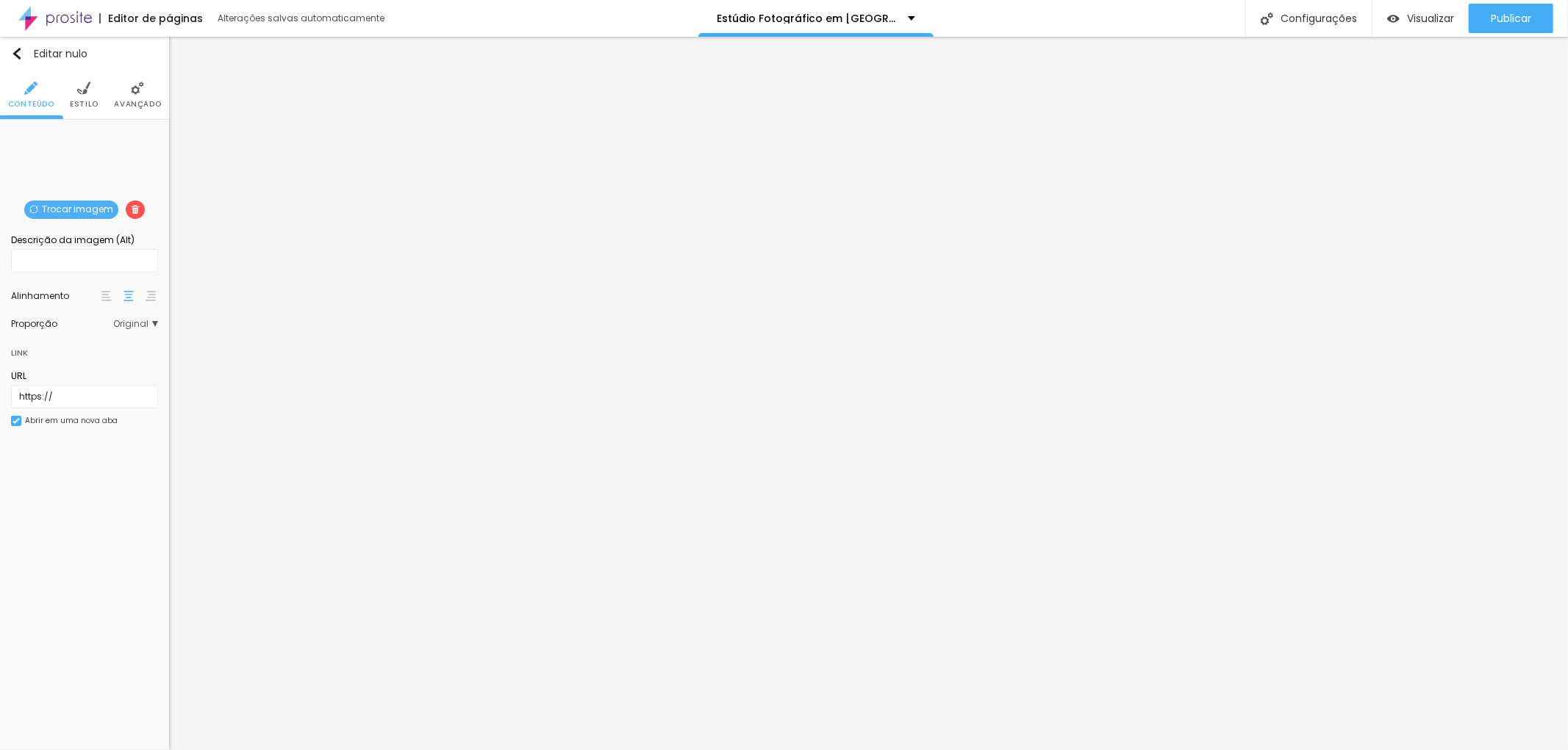
click at [94, 537] on div "Editar nulo Conteúdo Estilo Avançado Trocar imagem Descrição da imagem (Alt) Al…" at bounding box center [84, 393] width 169 height 714
click at [81, 205] on font "Adicionar imagem" at bounding box center [91, 208] width 86 height 12
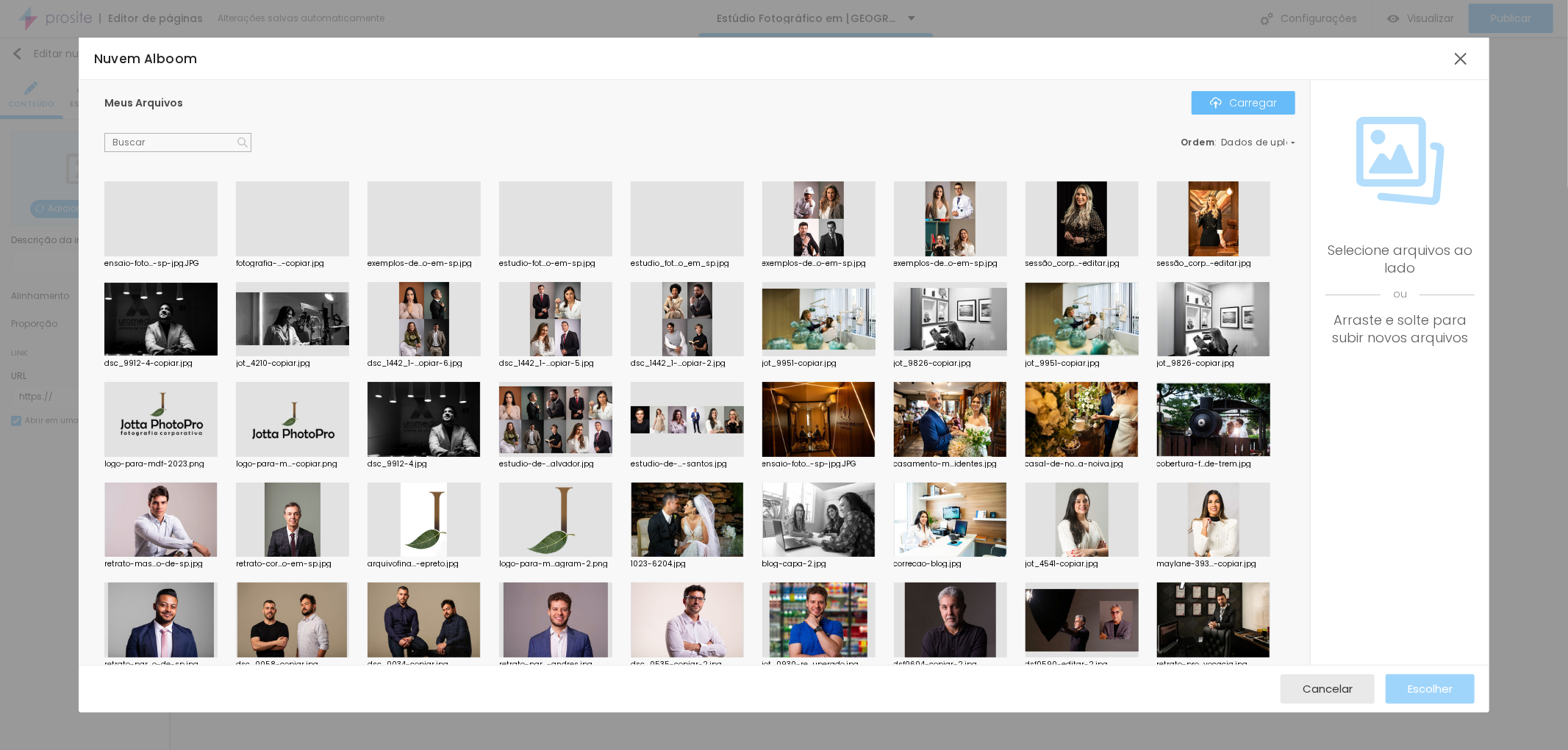
click at [1229, 96] on button "Carregar" at bounding box center [1243, 102] width 103 height 24
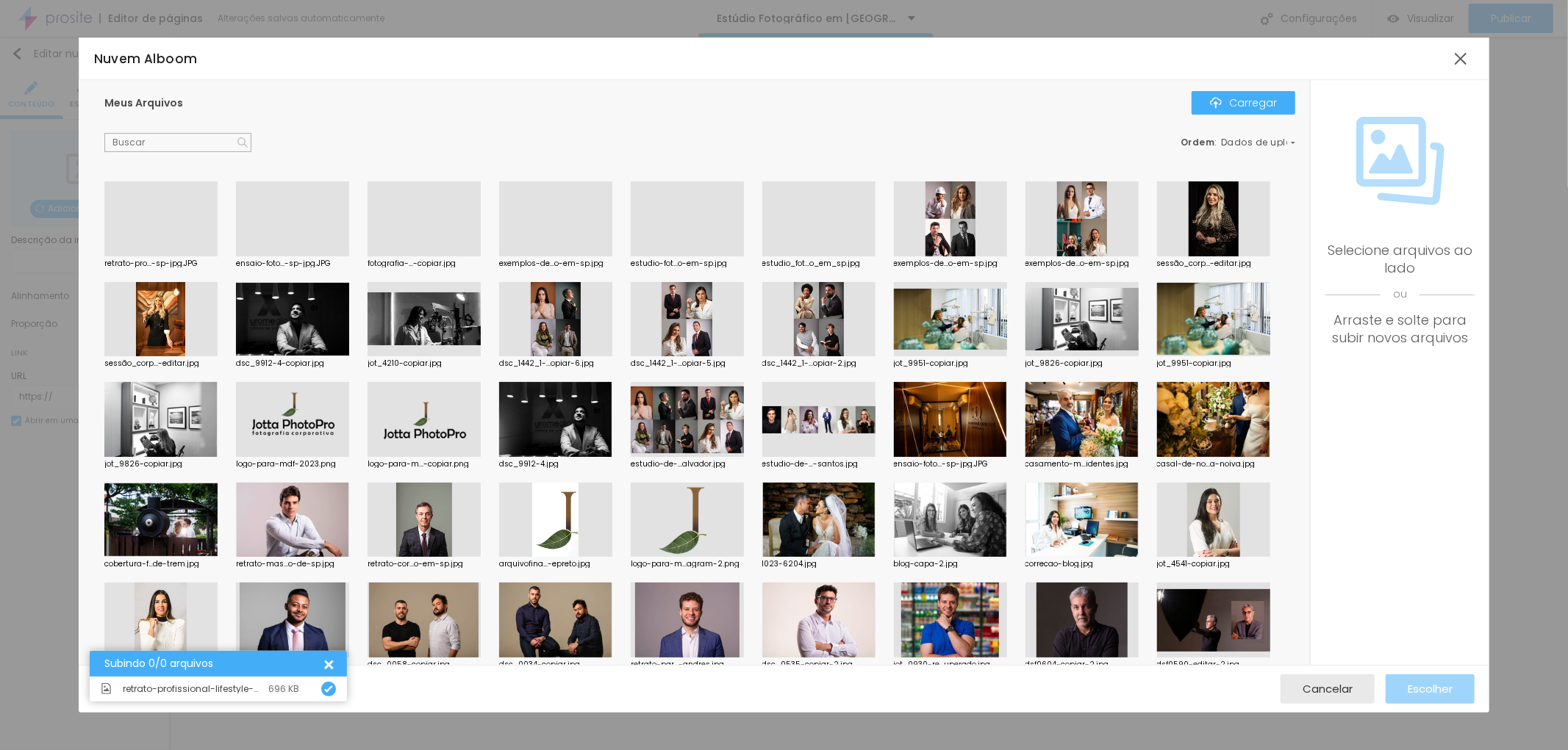
click at [148, 256] on div at bounding box center [161, 256] width 113 height 0
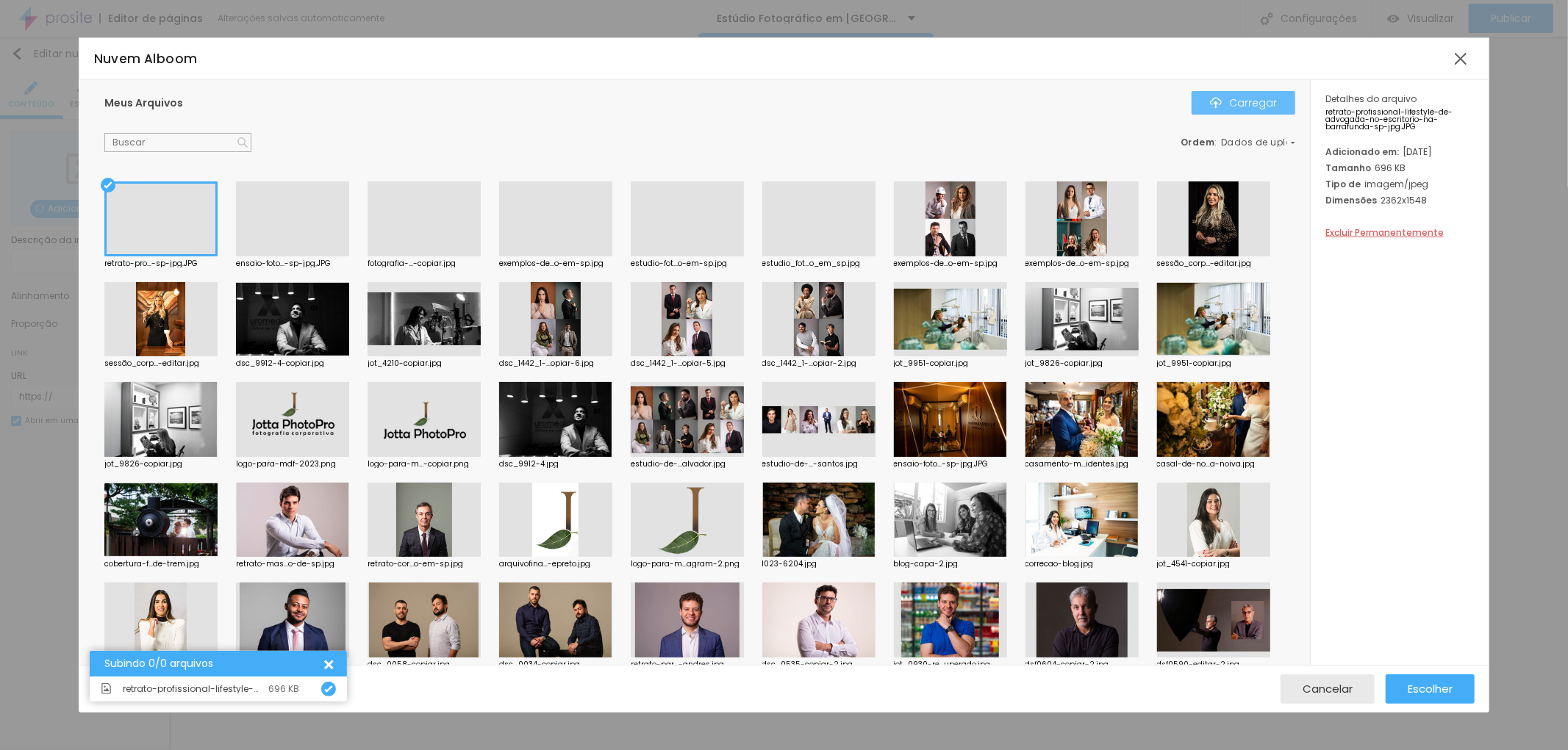
click at [1257, 100] on font "Carregar" at bounding box center [1253, 102] width 48 height 14
click at [1422, 676] on div "Escolher" at bounding box center [1429, 689] width 45 height 30
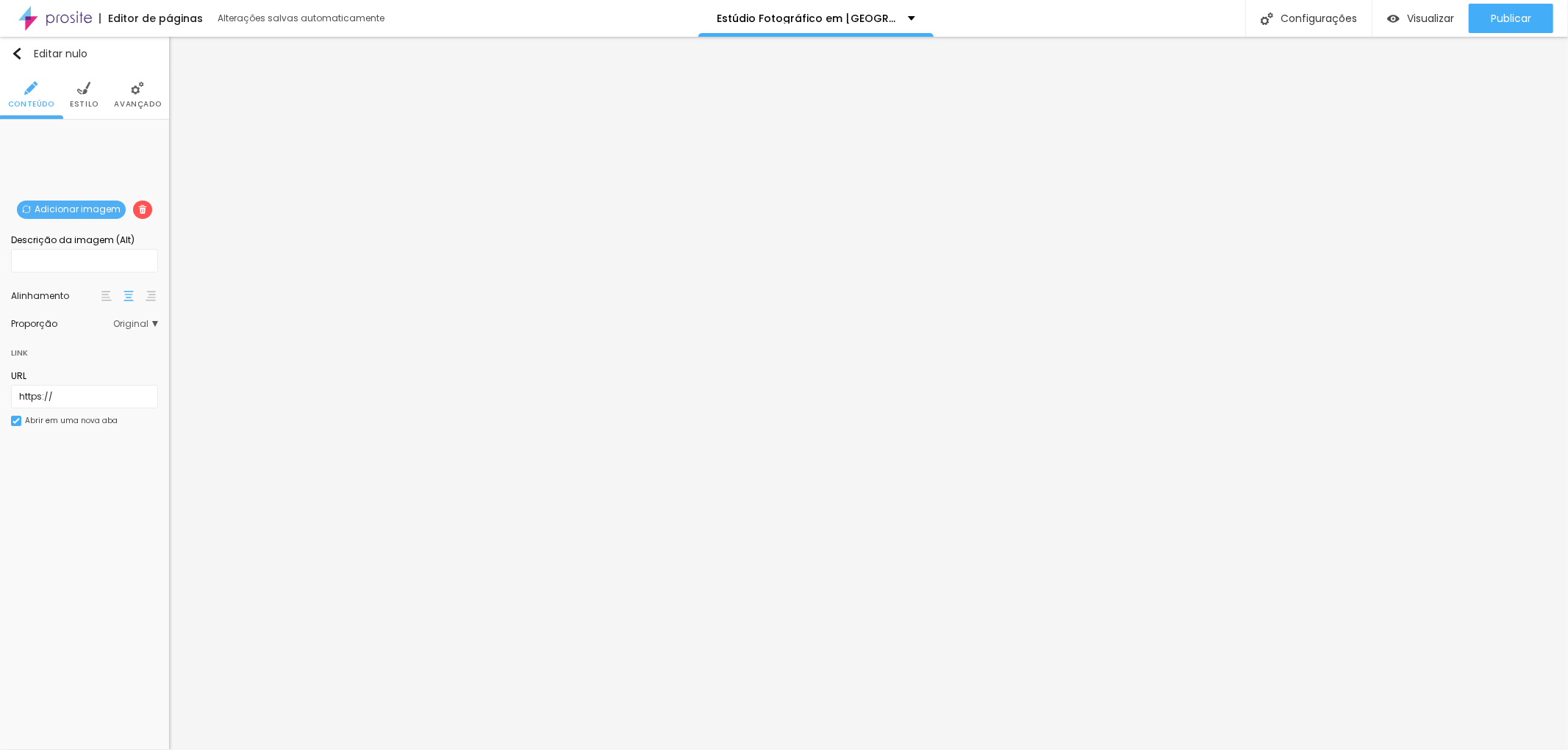
click at [81, 101] on font "Estilo" at bounding box center [84, 104] width 29 height 11
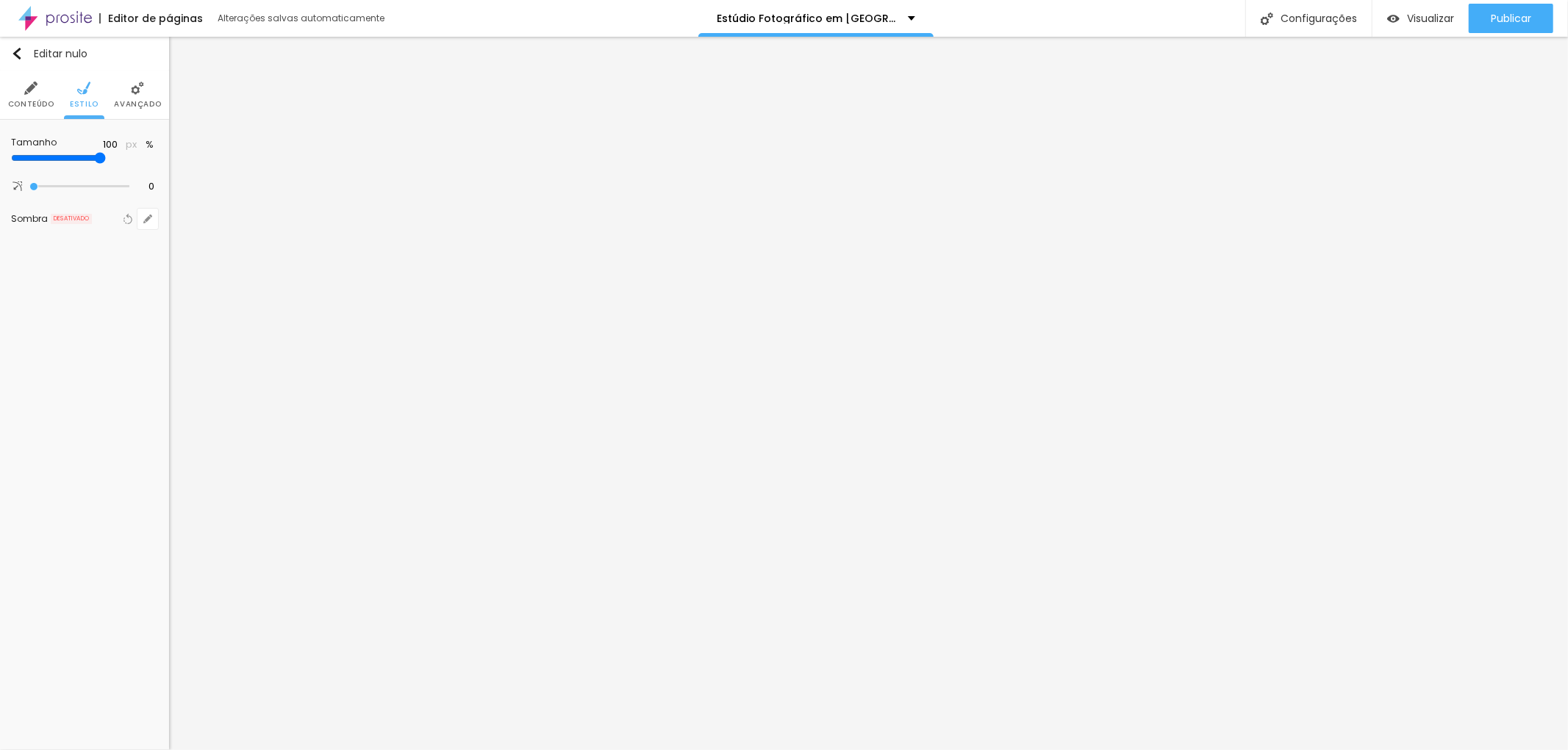
type input "95"
type input "90"
type input "85"
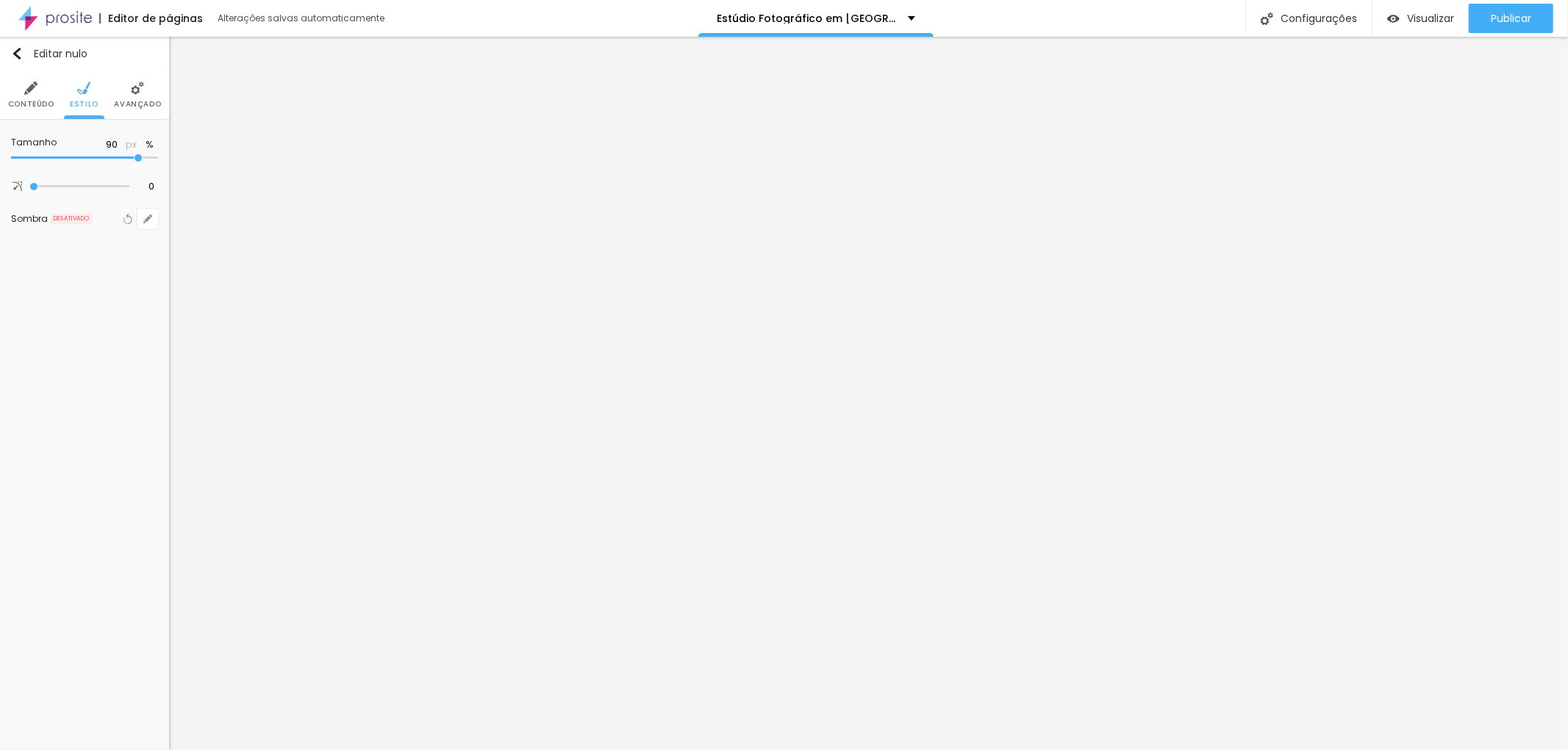
type input "85"
type input "80"
type input "75"
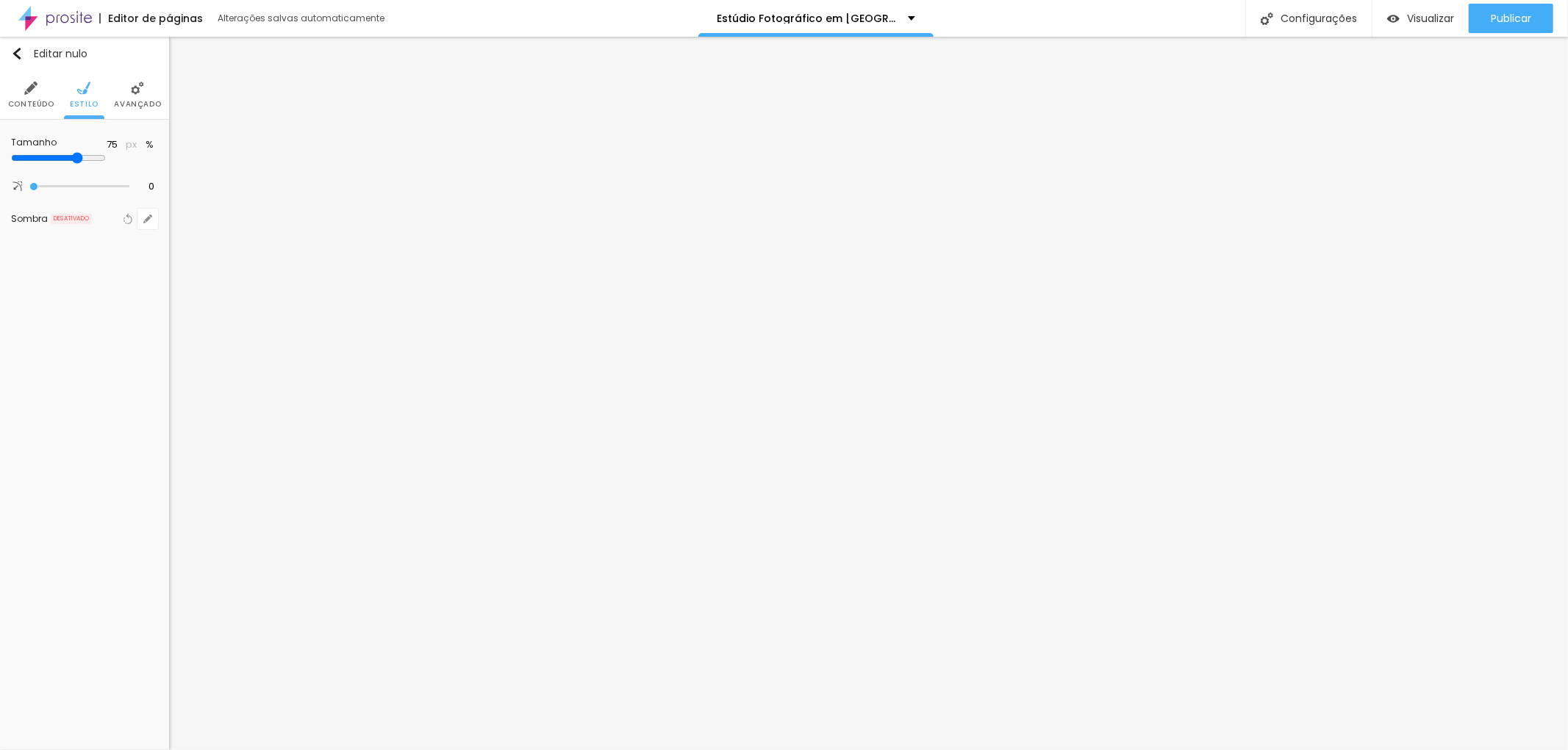
type input "80"
type input "85"
drag, startPoint x: 151, startPoint y: 155, endPoint x: 127, endPoint y: 155, distance: 24.0
type input "85"
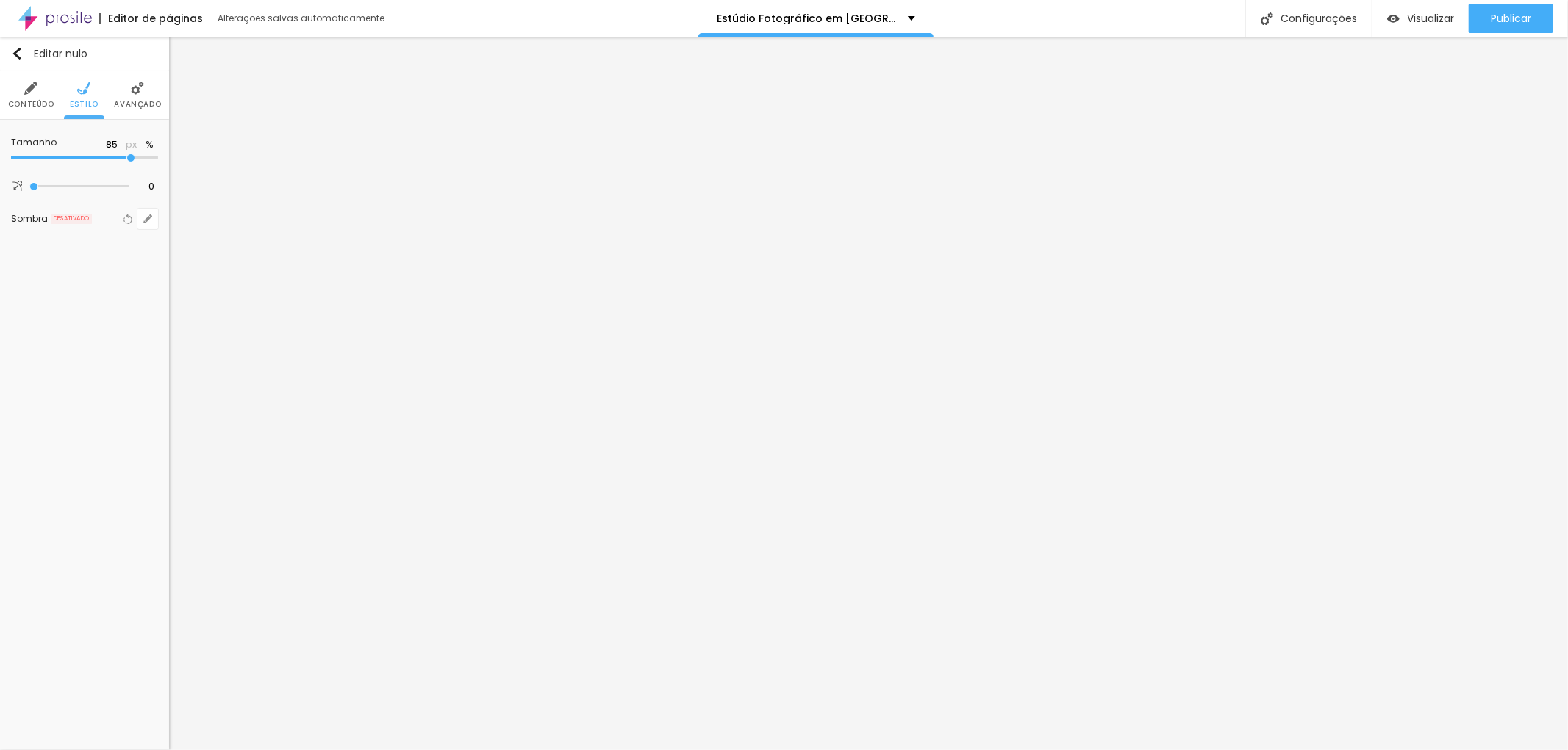
click at [129, 155] on input "range" at bounding box center [85, 159] width 147 height 8
drag, startPoint x: 130, startPoint y: 152, endPoint x: 122, endPoint y: 151, distance: 8.1
click at [122, 151] on div at bounding box center [85, 158] width 147 height 14
type input "80"
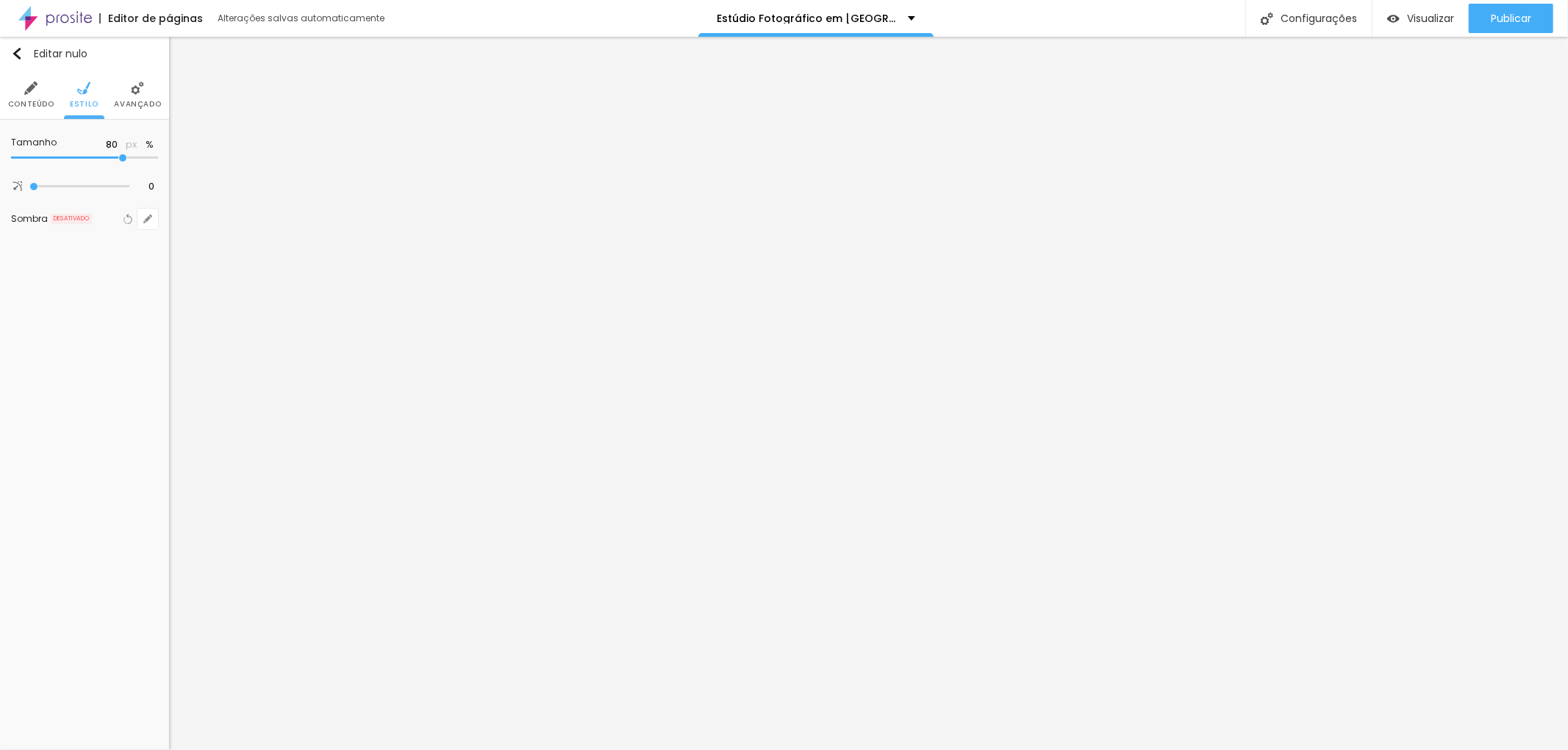
click at [125, 161] on input "range" at bounding box center [85, 159] width 147 height 8
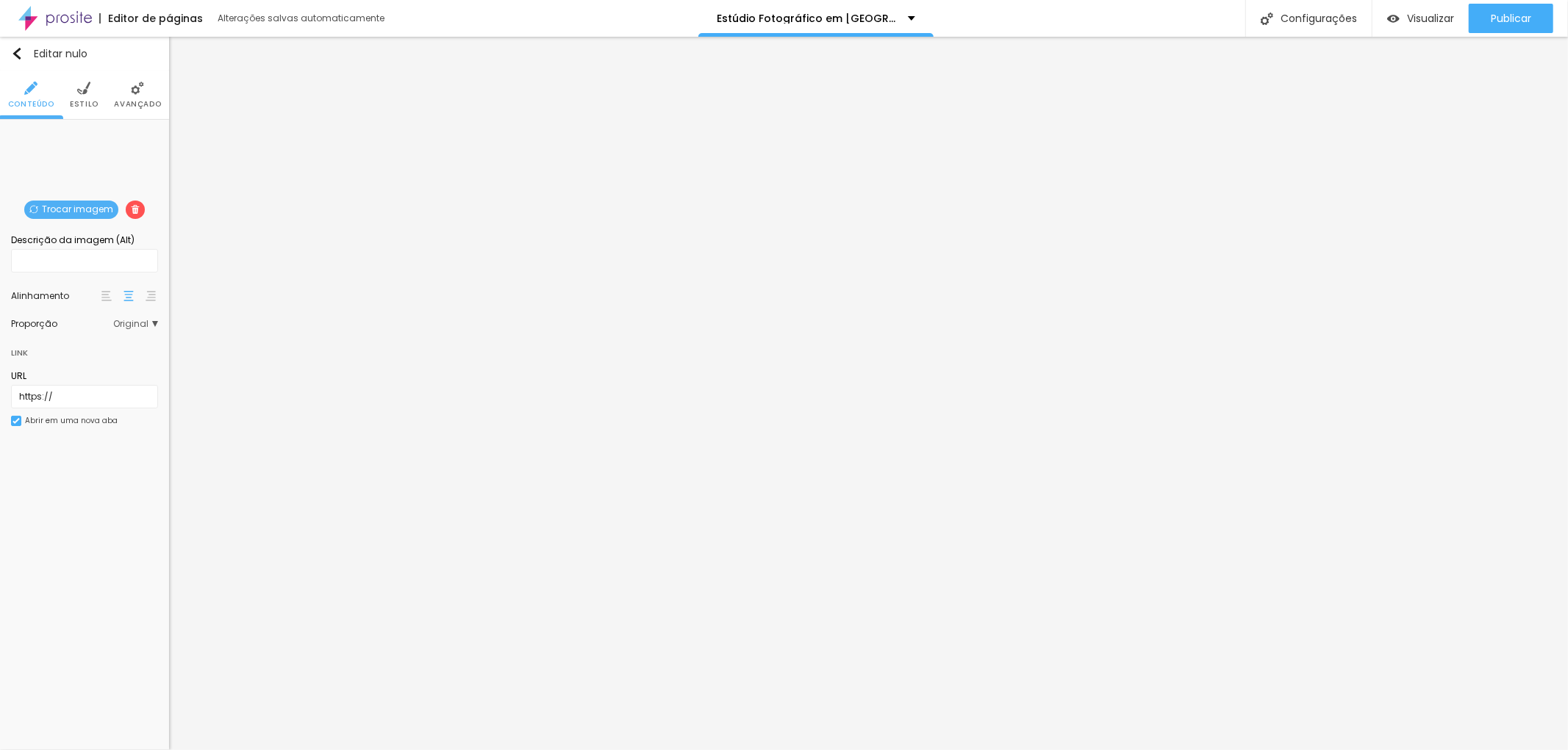
click at [78, 90] on img at bounding box center [84, 88] width 13 height 13
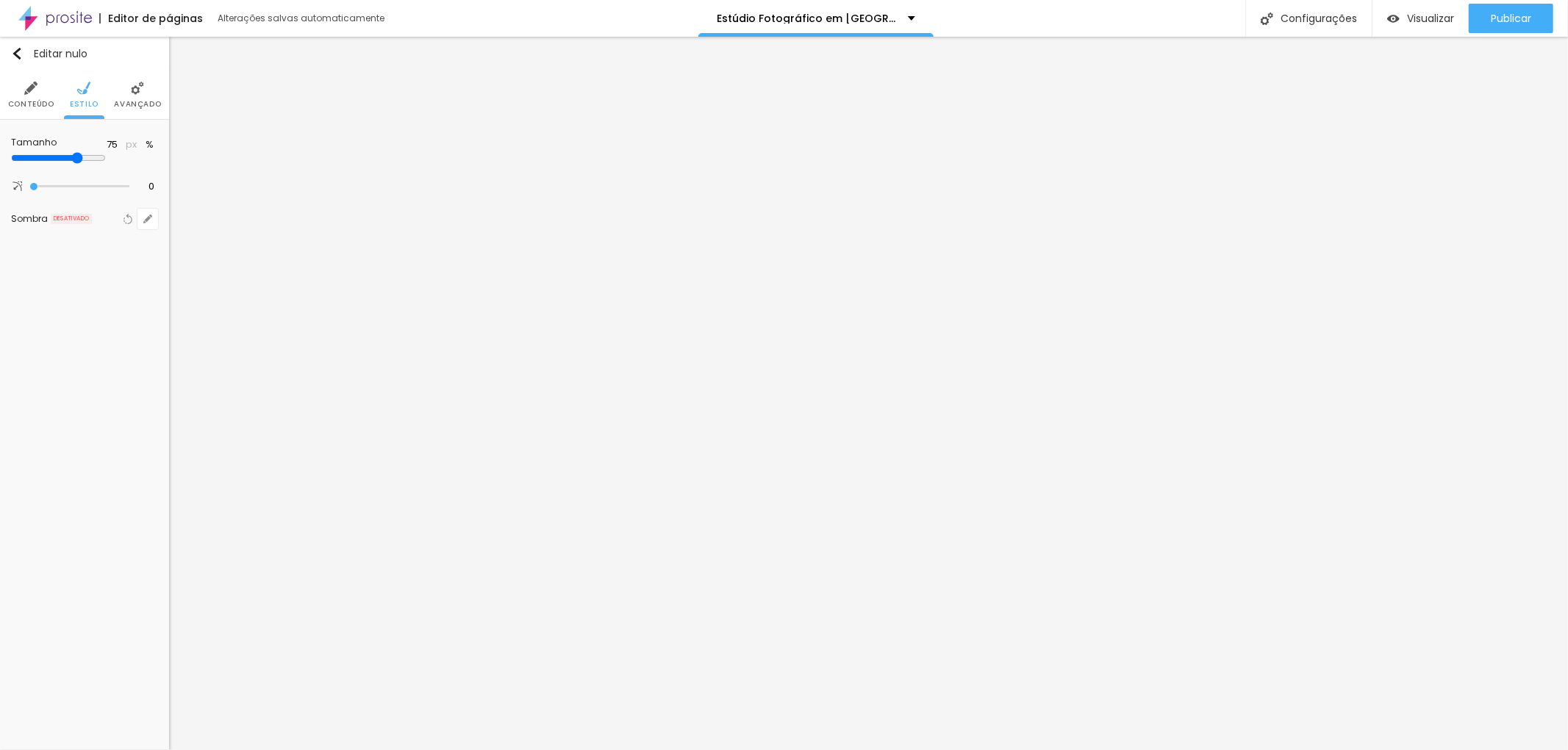
type input "80"
click at [121, 157] on input "range" at bounding box center [85, 159] width 147 height 8
click at [97, 164] on input "Veja Retratos de Profissionais" at bounding box center [85, 165] width 147 height 24
click at [141, 164] on input "Veja Retratos Profissionais" at bounding box center [85, 165] width 147 height 24
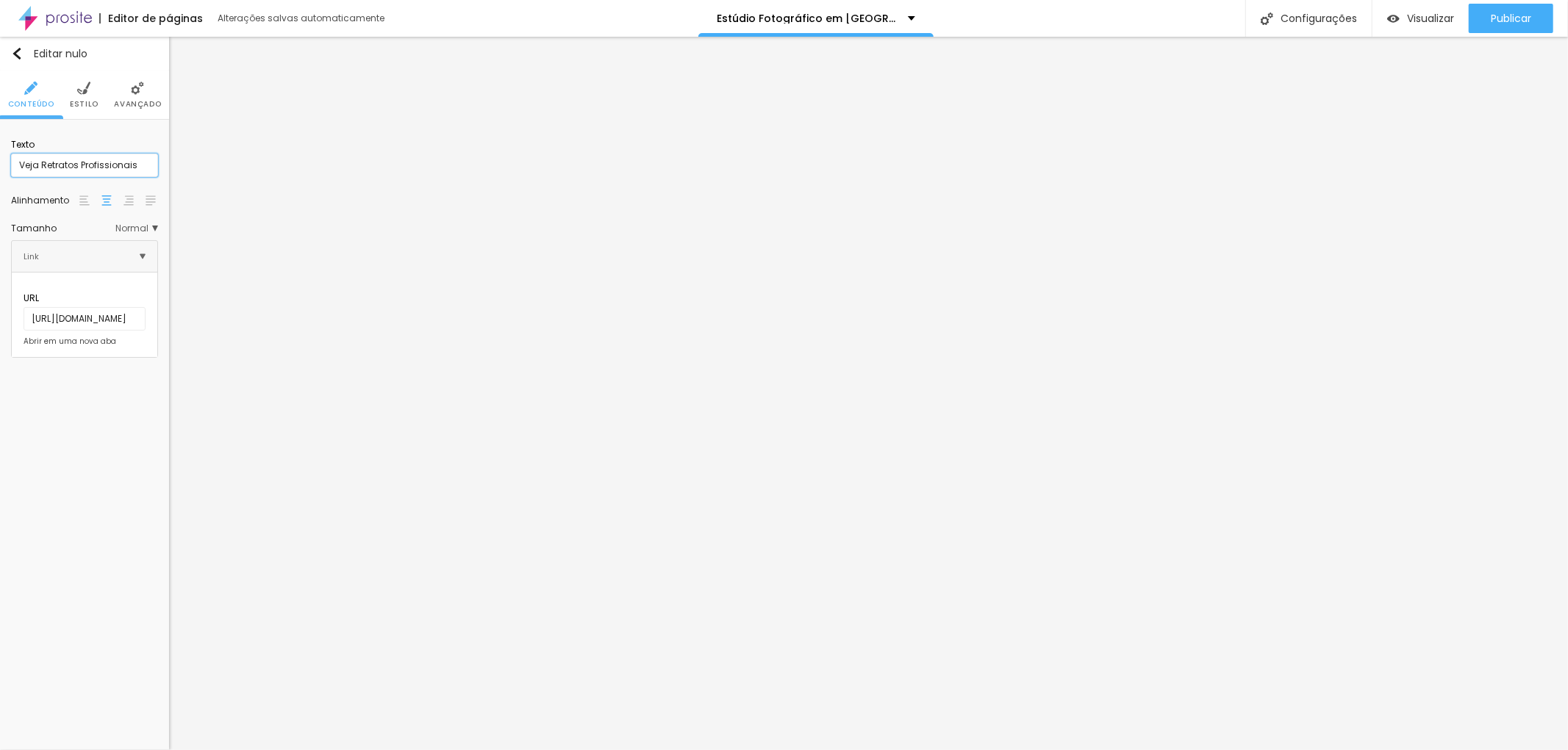
drag, startPoint x: 136, startPoint y: 164, endPoint x: 43, endPoint y: 170, distance: 93.2
click at [43, 170] on input "Veja Retratos Profissionais" at bounding box center [85, 165] width 147 height 24
type input "Veja os ensaios da Dra Maristela"
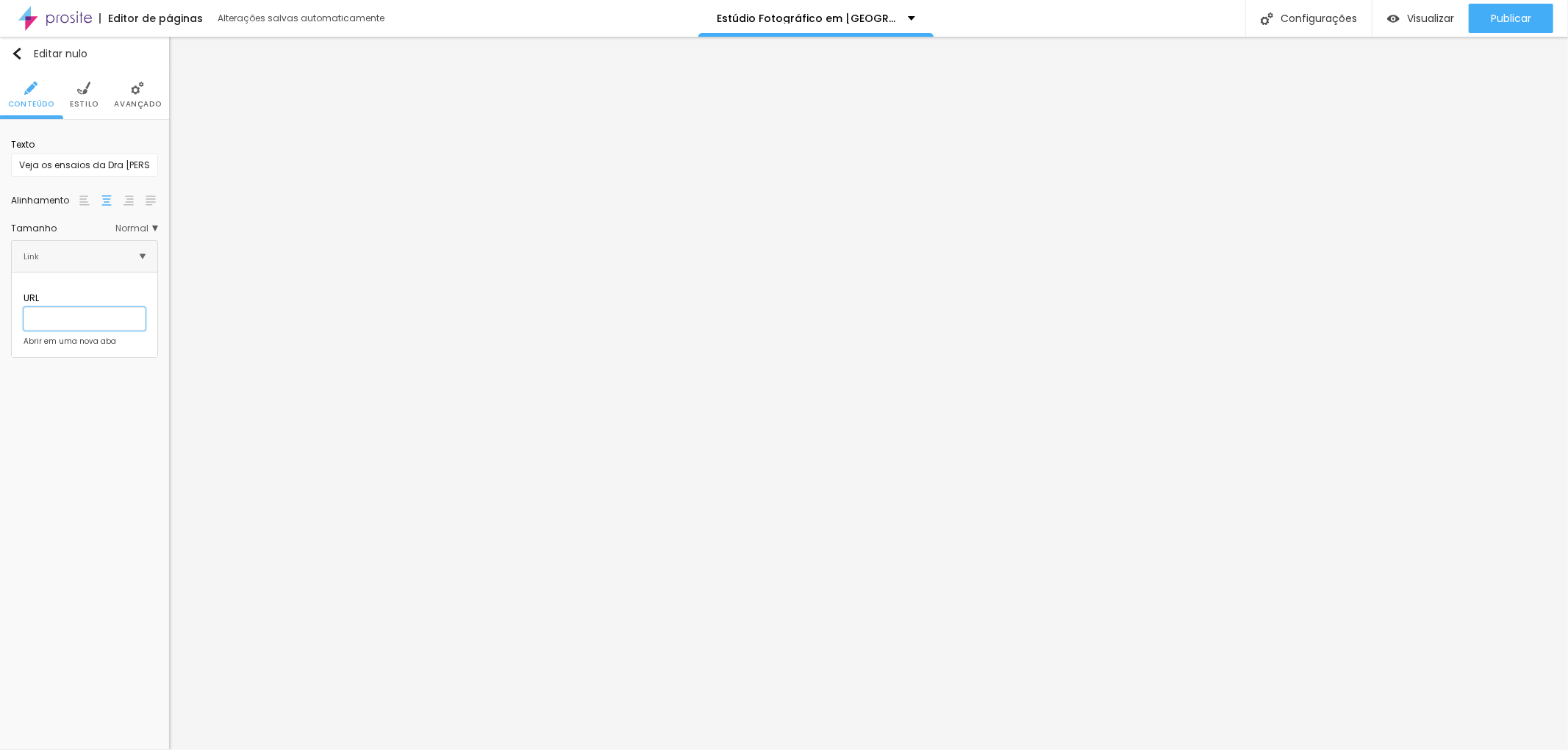
paste input "https://www.jottaphotopro.com.br/portfolio/fotografia-corporativa-lifestyle/985…"
type input "https://www.jottaphotopro.com.br/portfolio/fotografia-corporativa-lifestyle/985…"
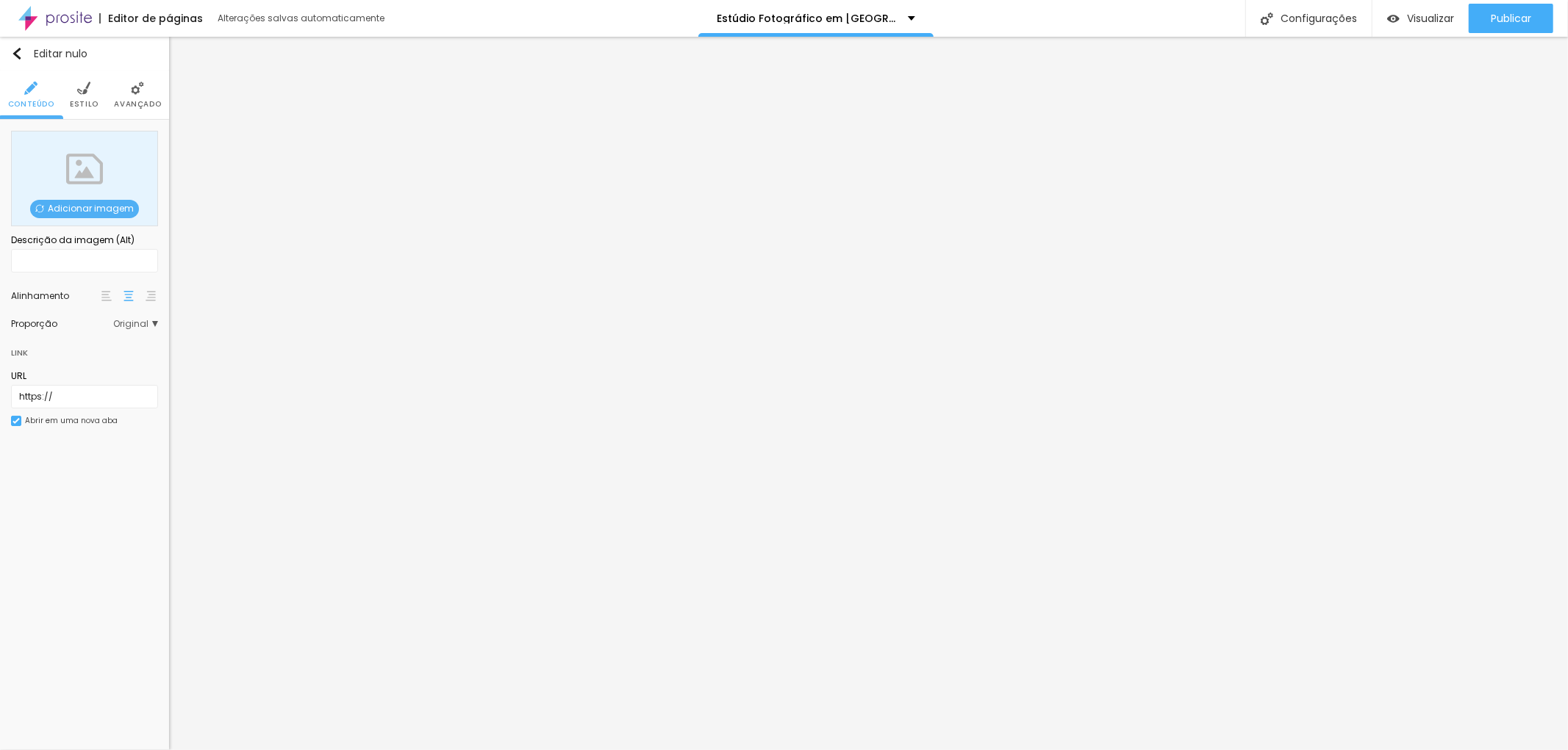
click at [83, 204] on font "Adicionar imagem" at bounding box center [91, 208] width 86 height 12
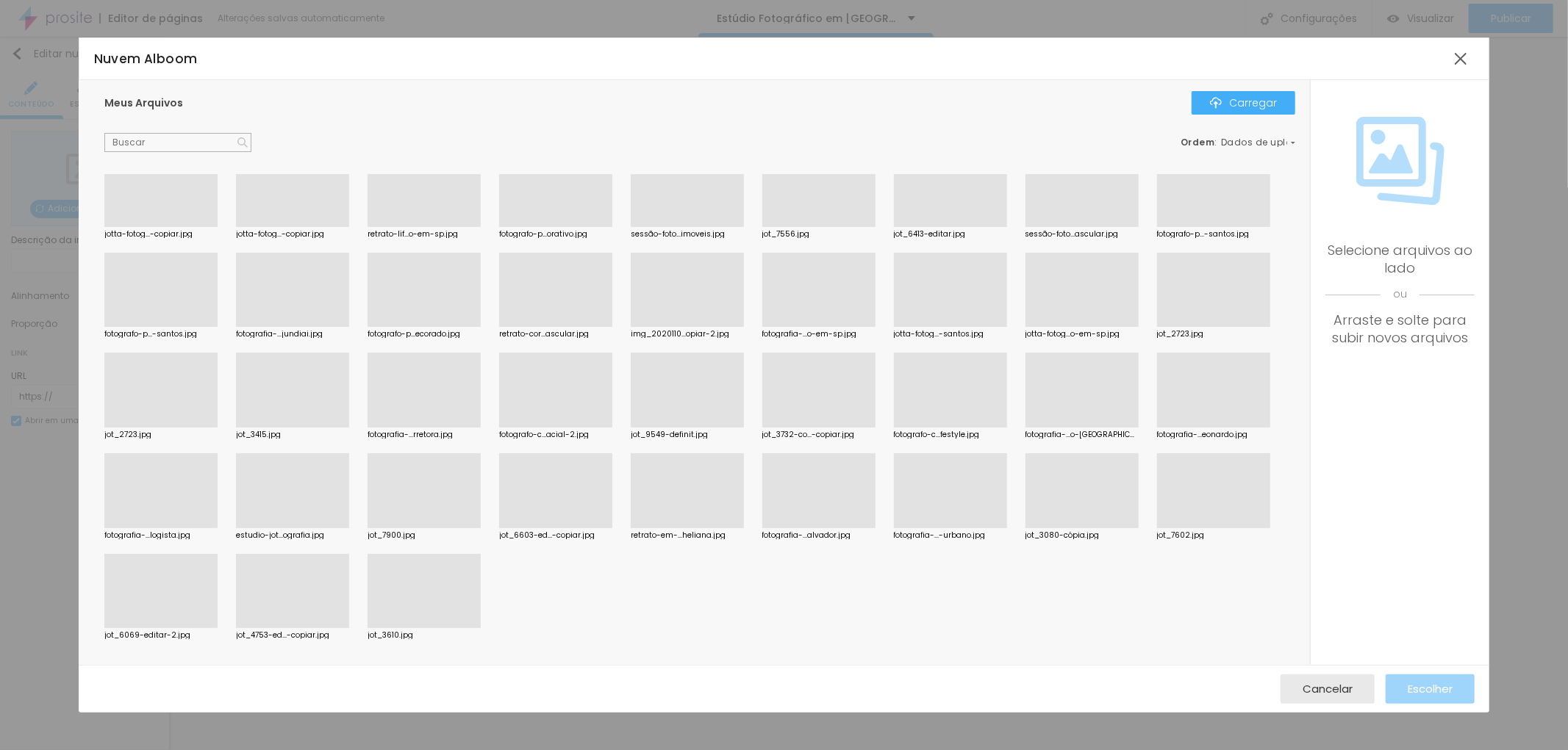
scroll to position [1061, 0]
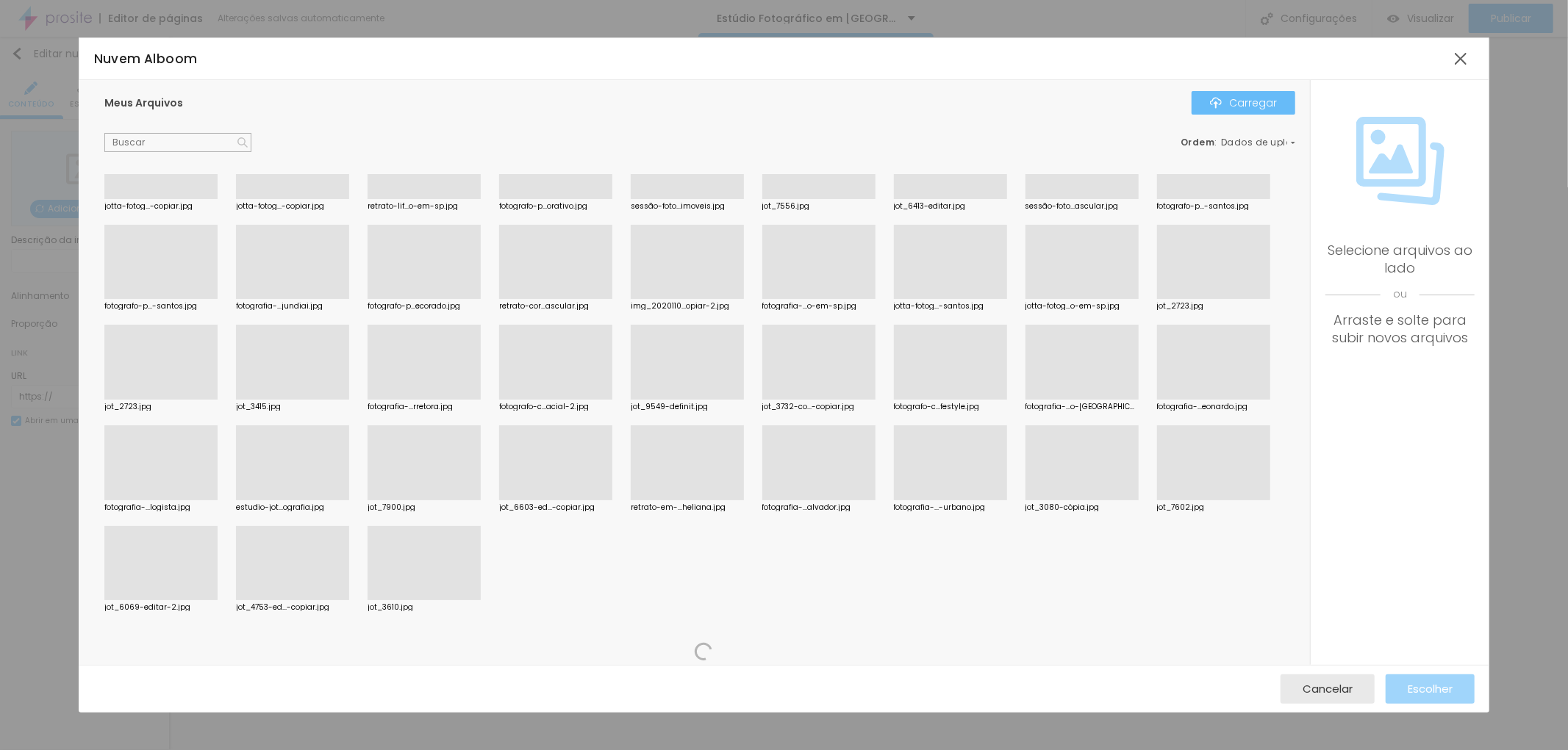
click at [1246, 97] on font "Carregar" at bounding box center [1253, 102] width 48 height 14
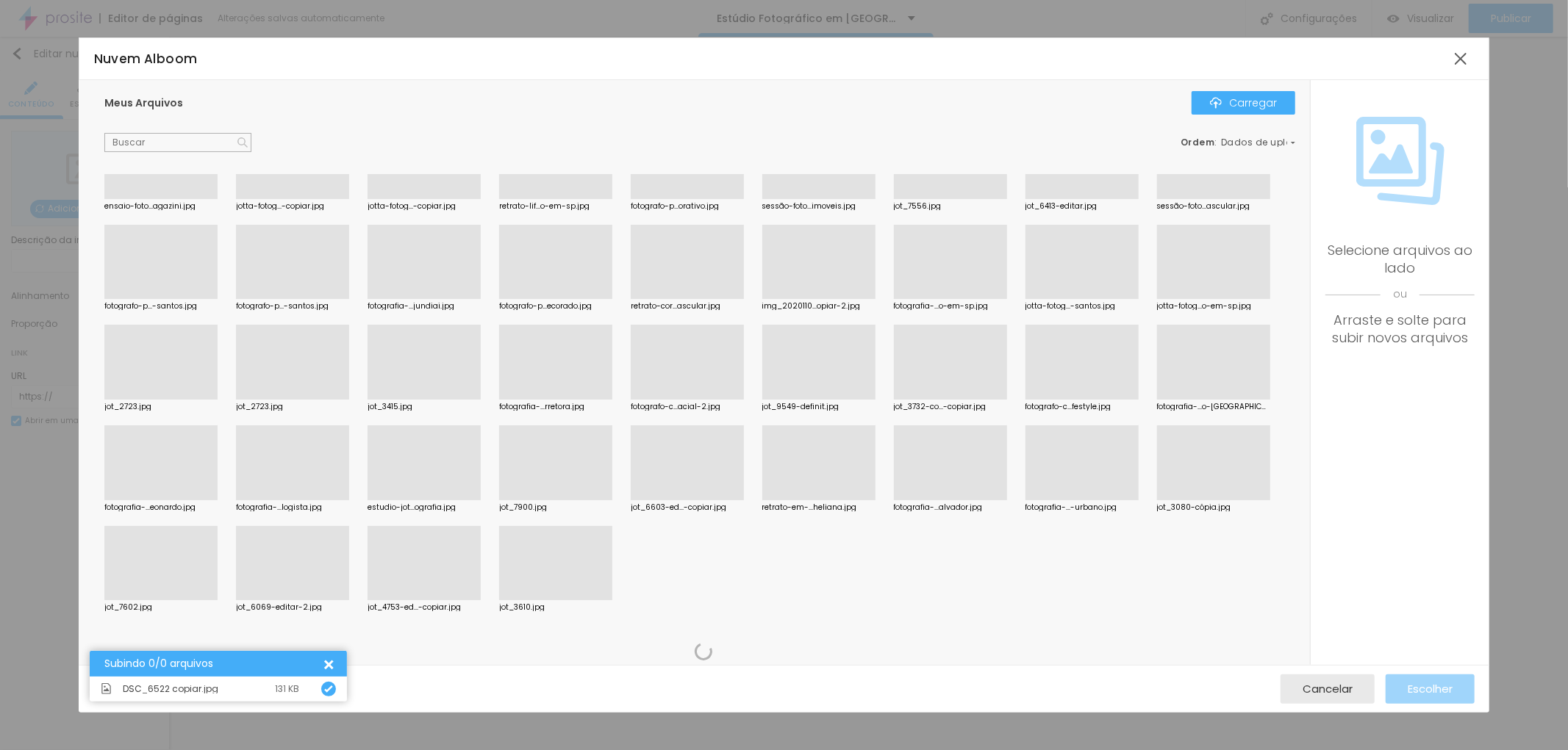
click at [328, 667] on div at bounding box center [327, 664] width 15 height 15
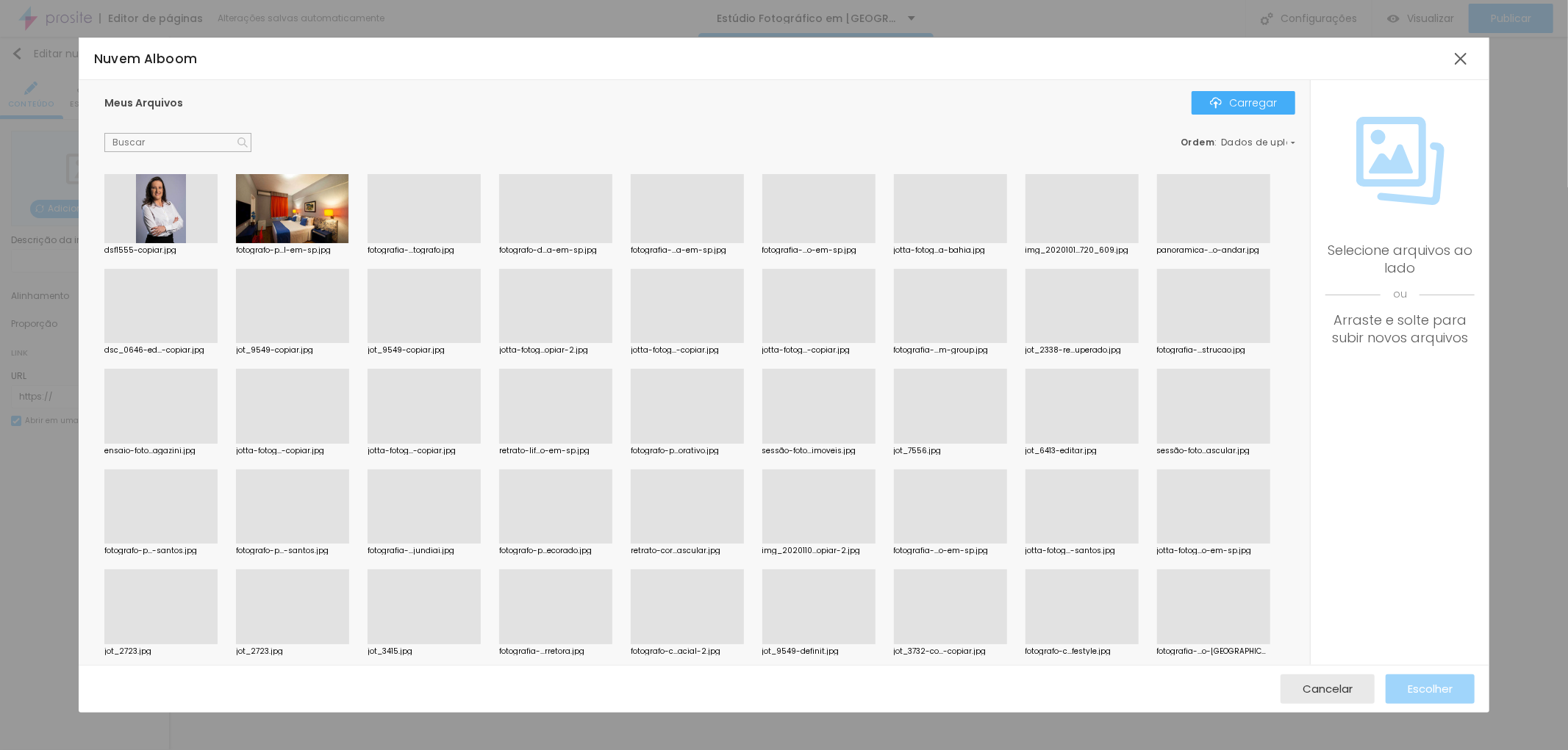
scroll to position [898, 0]
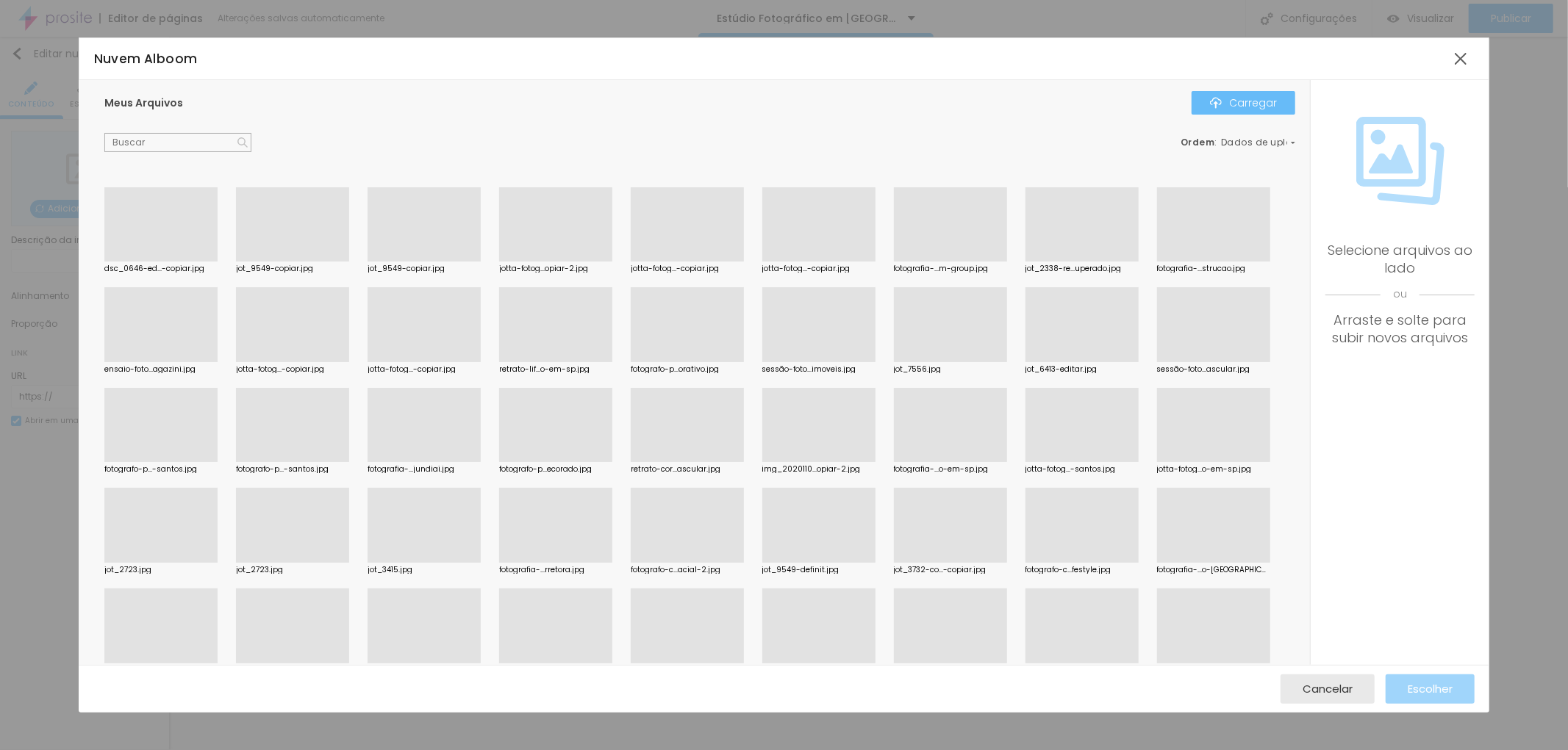
click at [1248, 101] on font "Carregar" at bounding box center [1253, 102] width 48 height 14
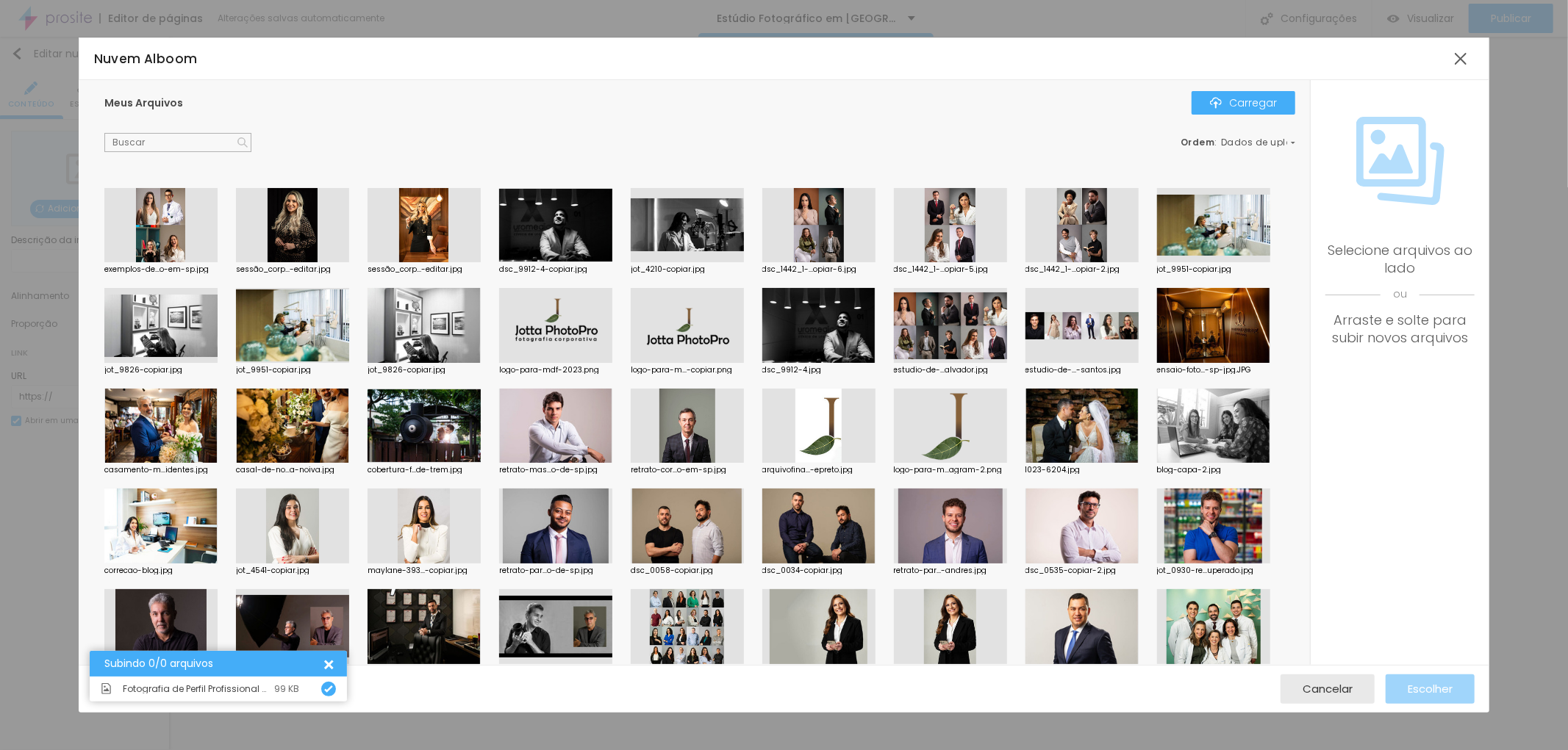
scroll to position [0, 0]
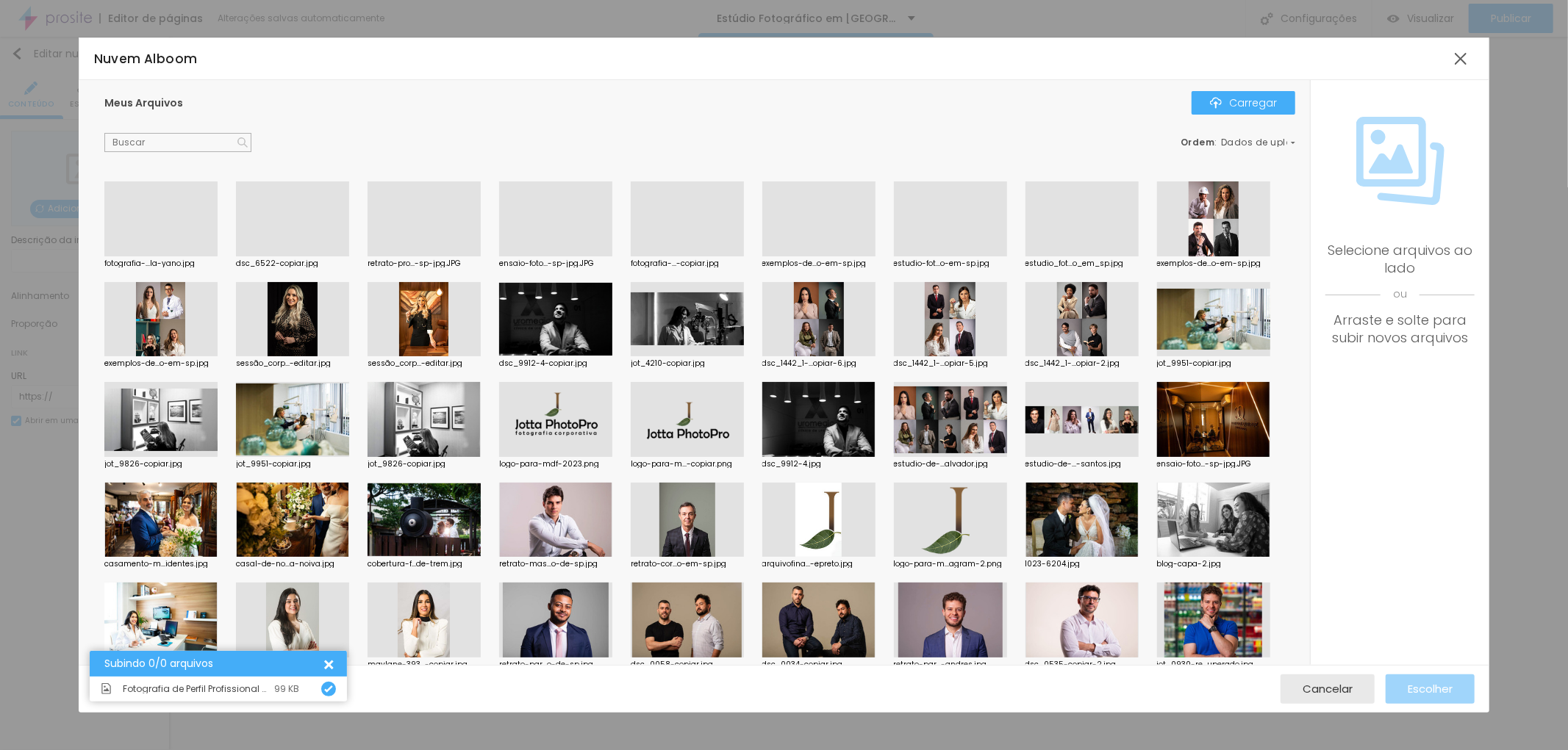
click at [160, 256] on div at bounding box center [161, 256] width 113 height 0
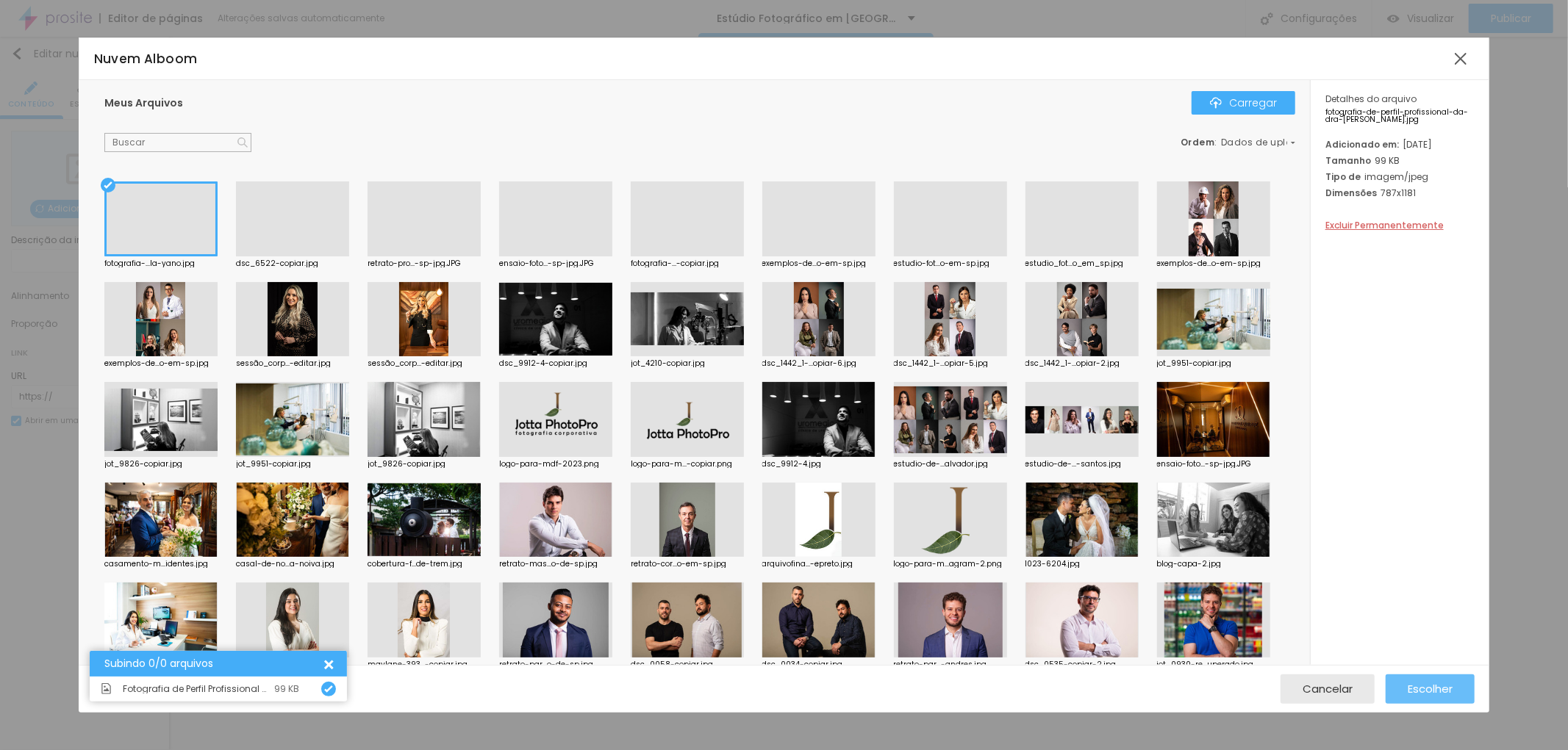
click at [1431, 685] on font "Escolher" at bounding box center [1429, 689] width 45 height 15
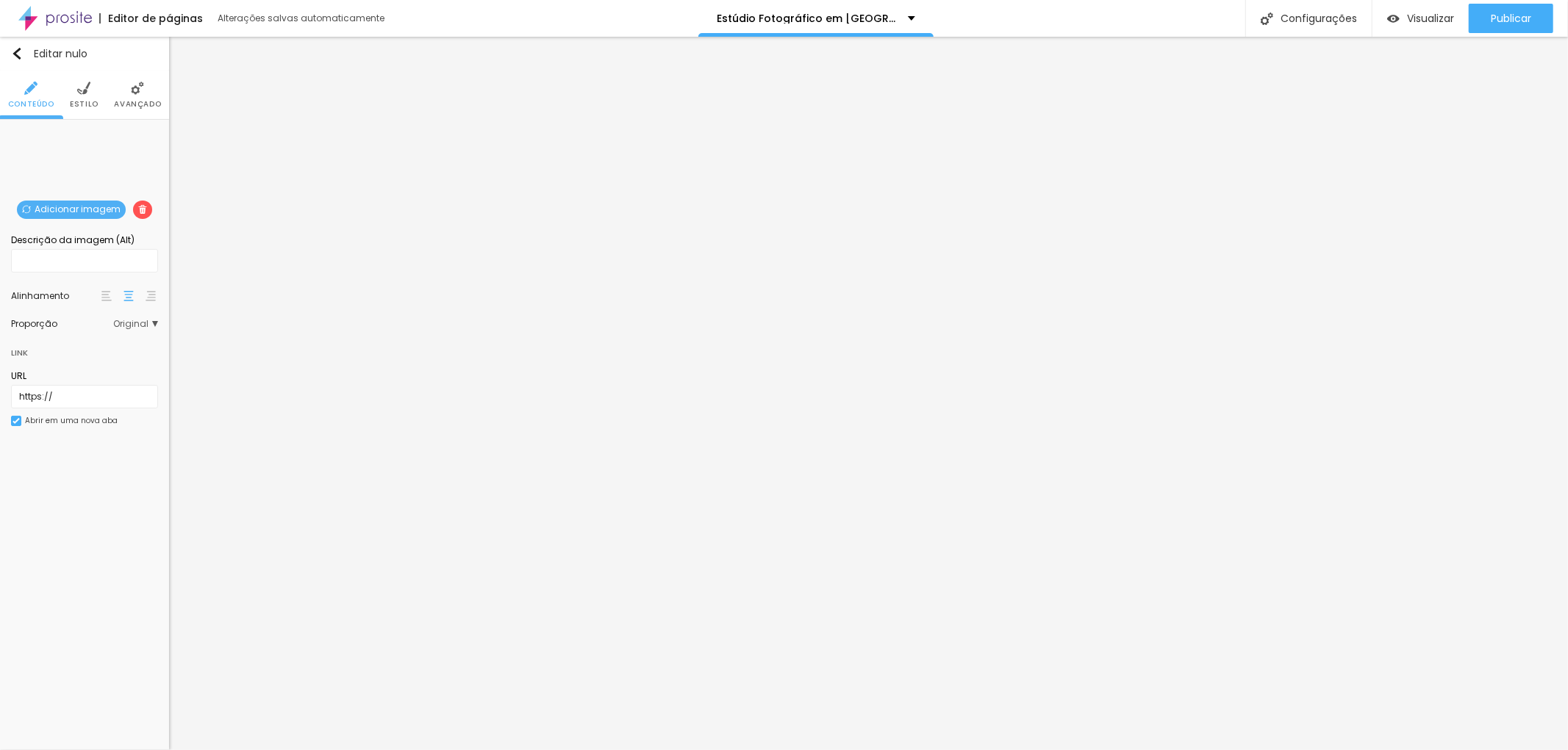
click at [91, 96] on li "Estilo" at bounding box center [84, 95] width 29 height 49
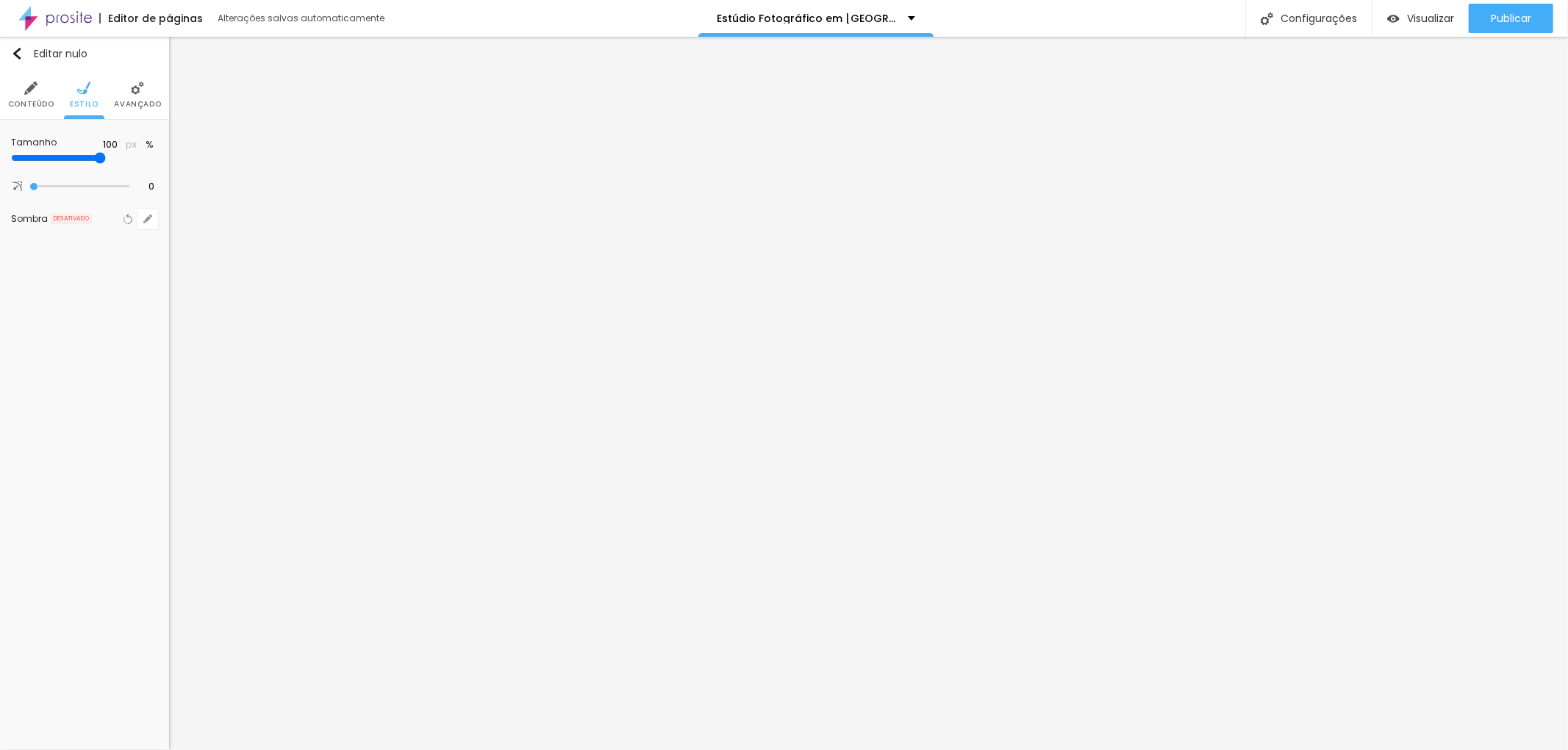
type input "95"
type input "90"
type input "85"
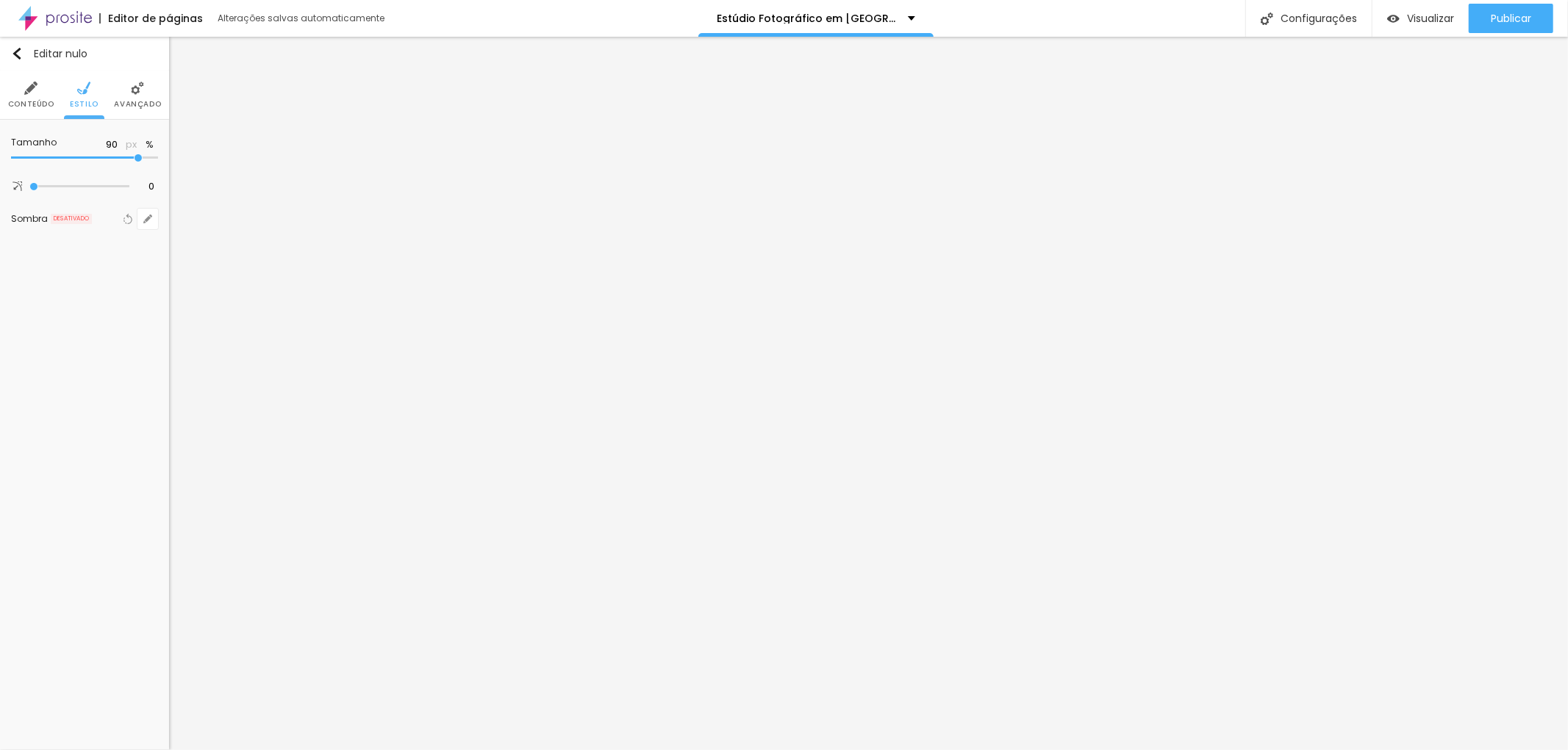
type input "85"
type input "80"
type input "75"
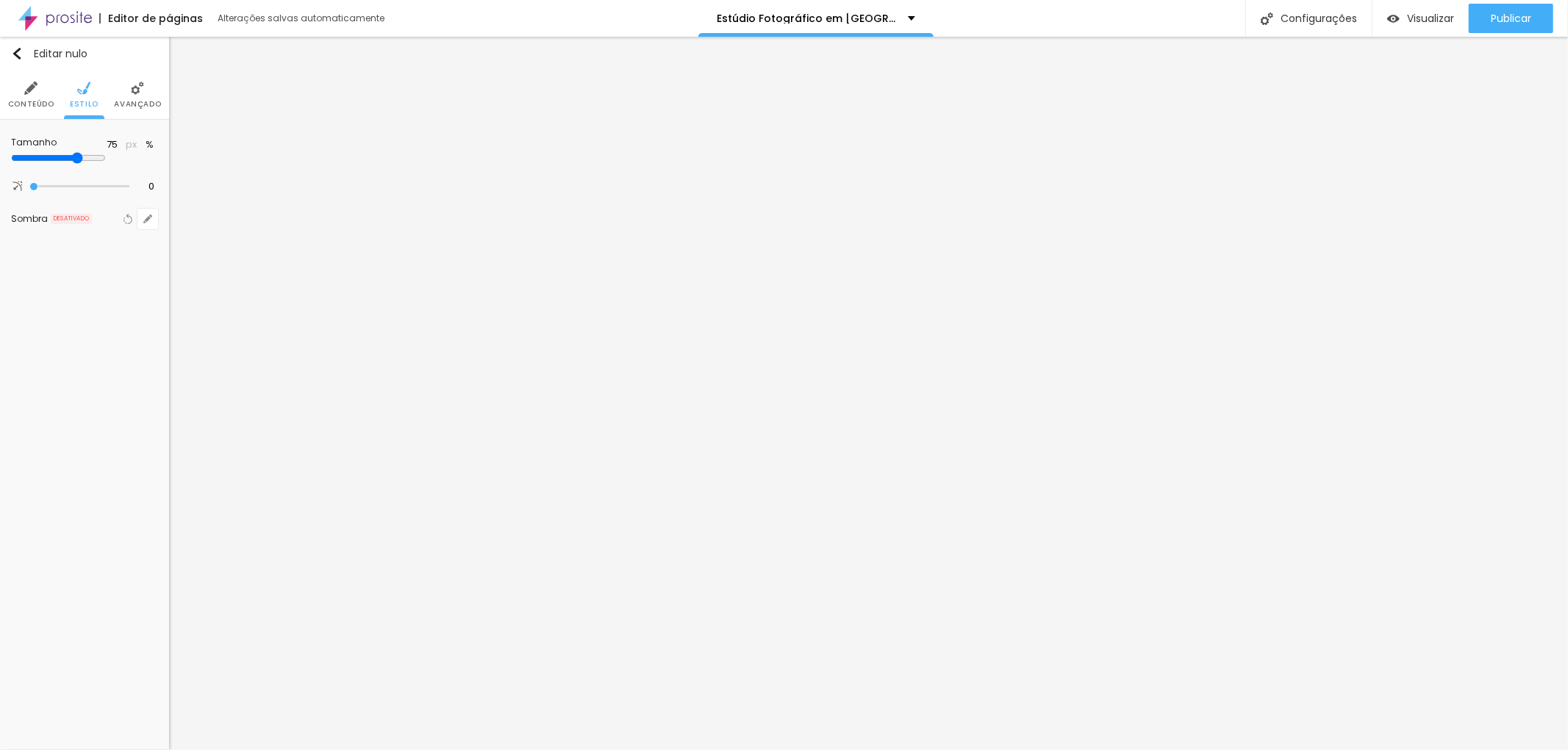
type input "70"
drag, startPoint x: 152, startPoint y: 153, endPoint x: 106, endPoint y: 151, distance: 46.0
type input "70"
click at [106, 152] on input "range" at bounding box center [58, 158] width 95 height 11
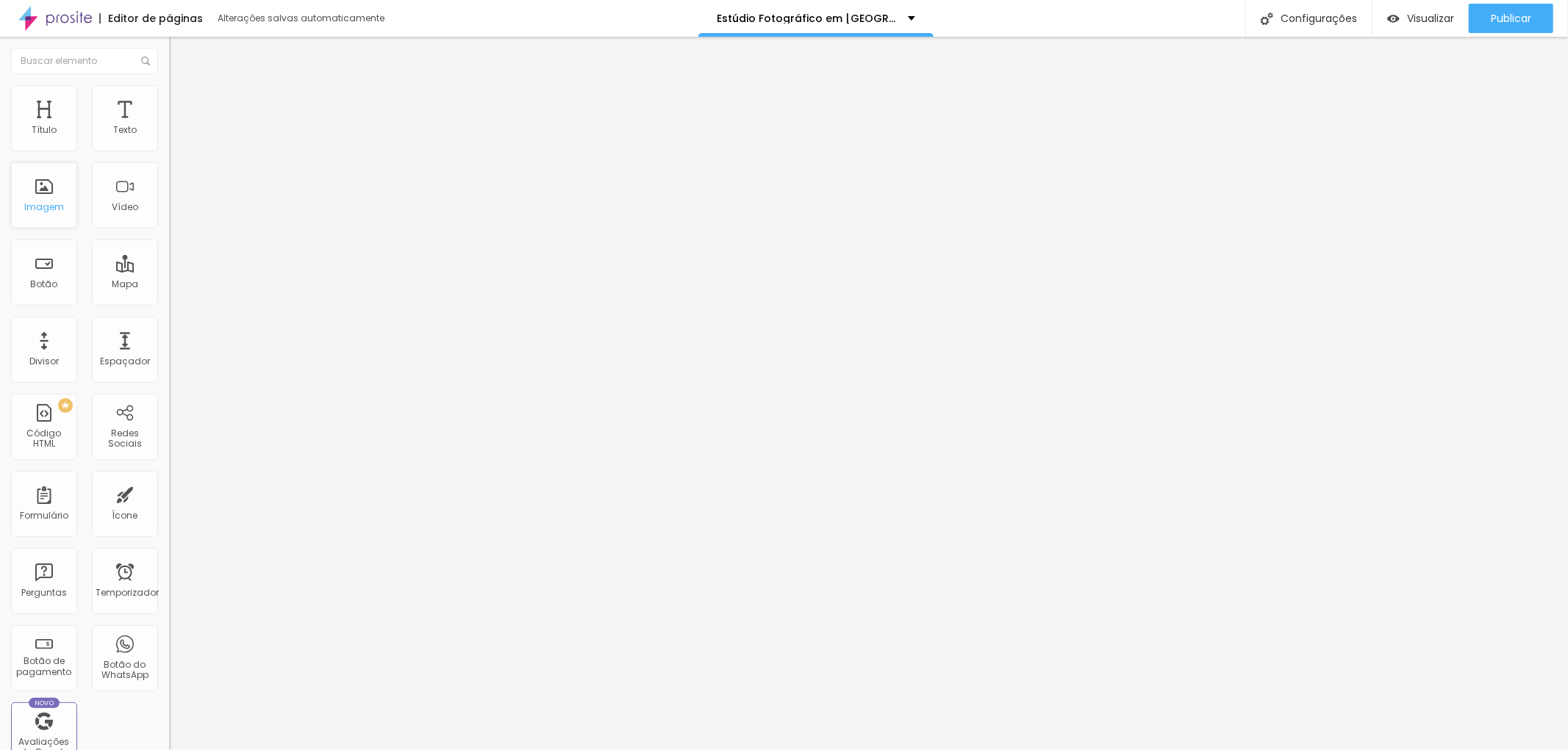
click at [48, 201] on font "Imagem" at bounding box center [44, 206] width 40 height 12
click at [56, 204] on font "Imagem" at bounding box center [44, 206] width 40 height 12
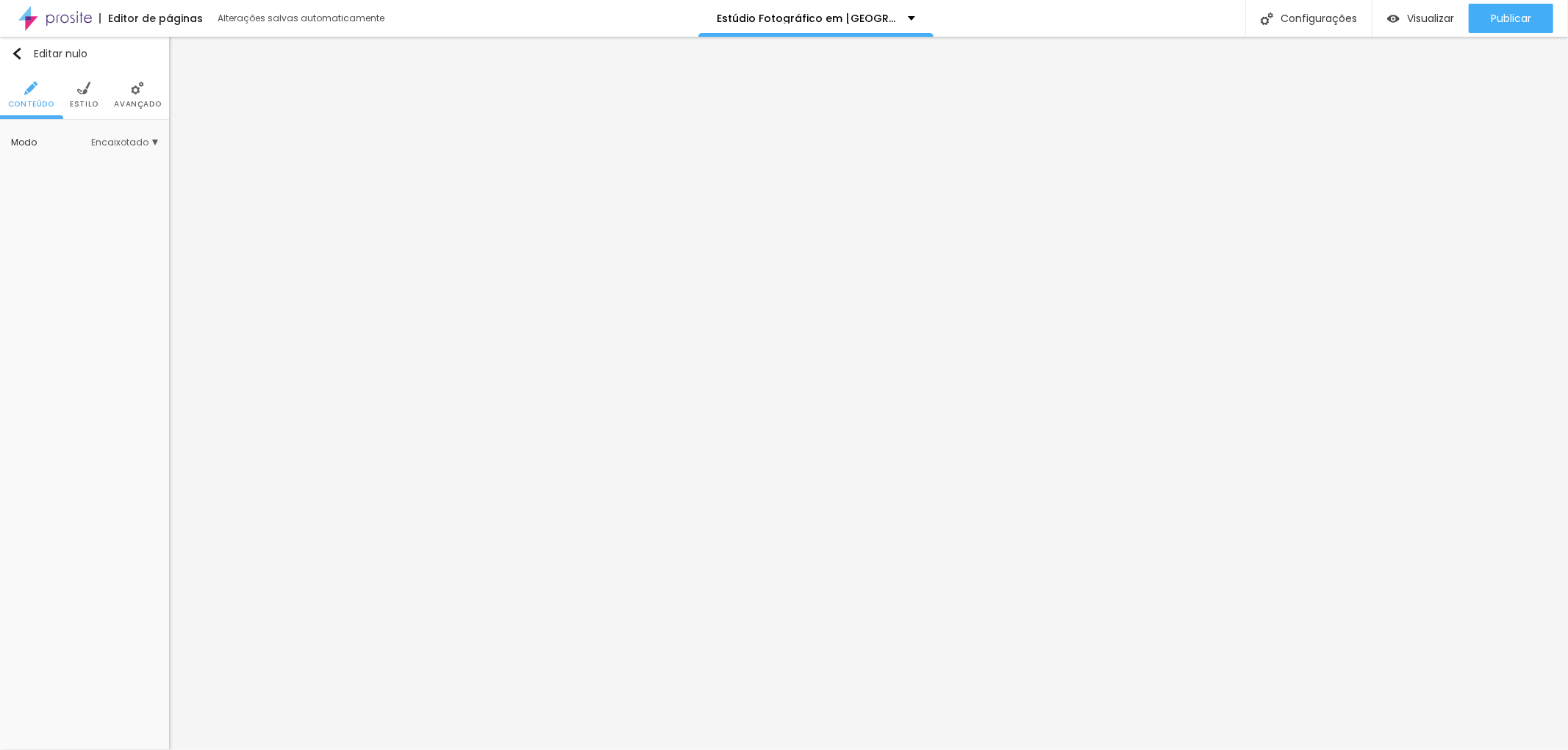
click at [82, 96] on li "Estilo" at bounding box center [84, 95] width 29 height 49
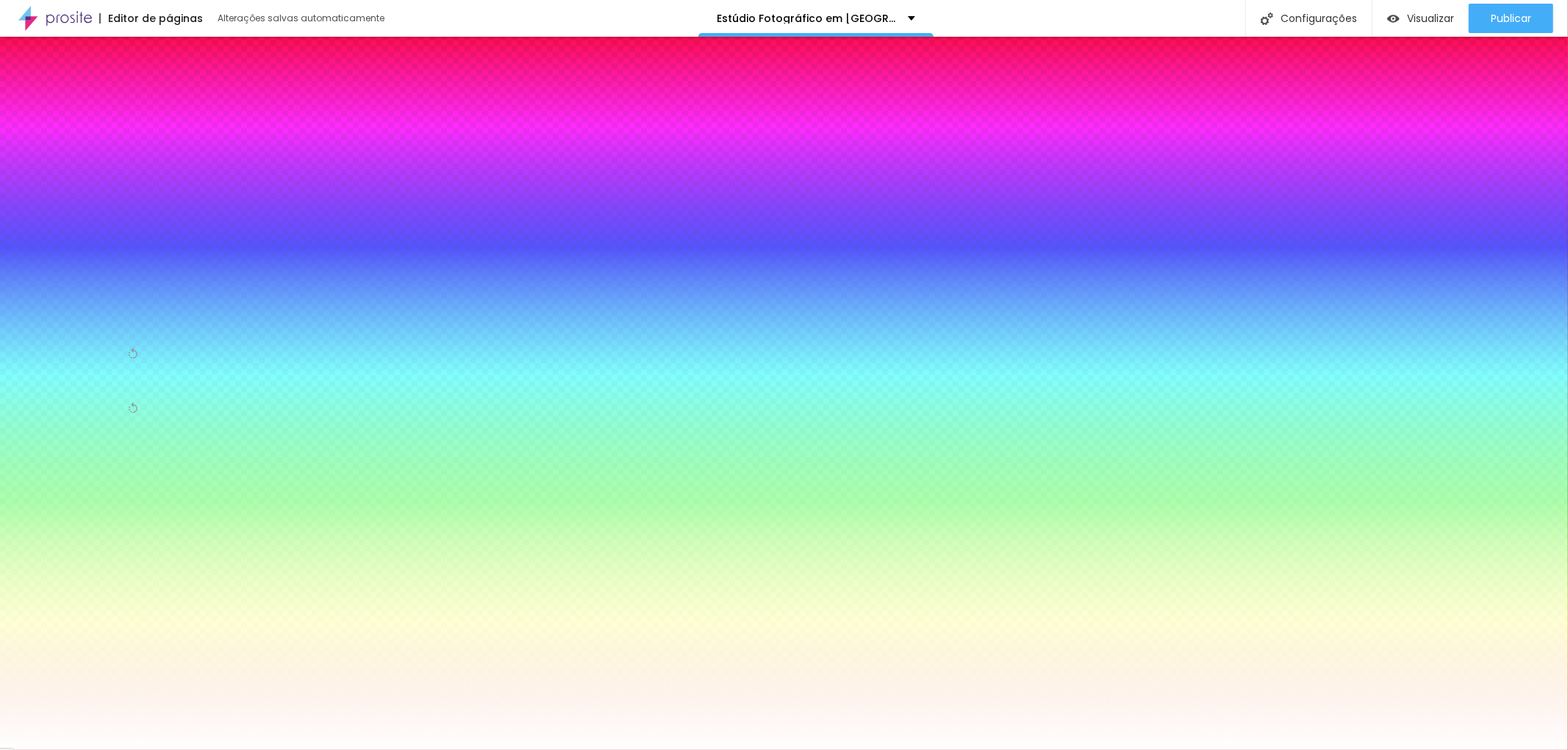
click at [82, 203] on font "Trocar imagem" at bounding box center [77, 208] width 72 height 12
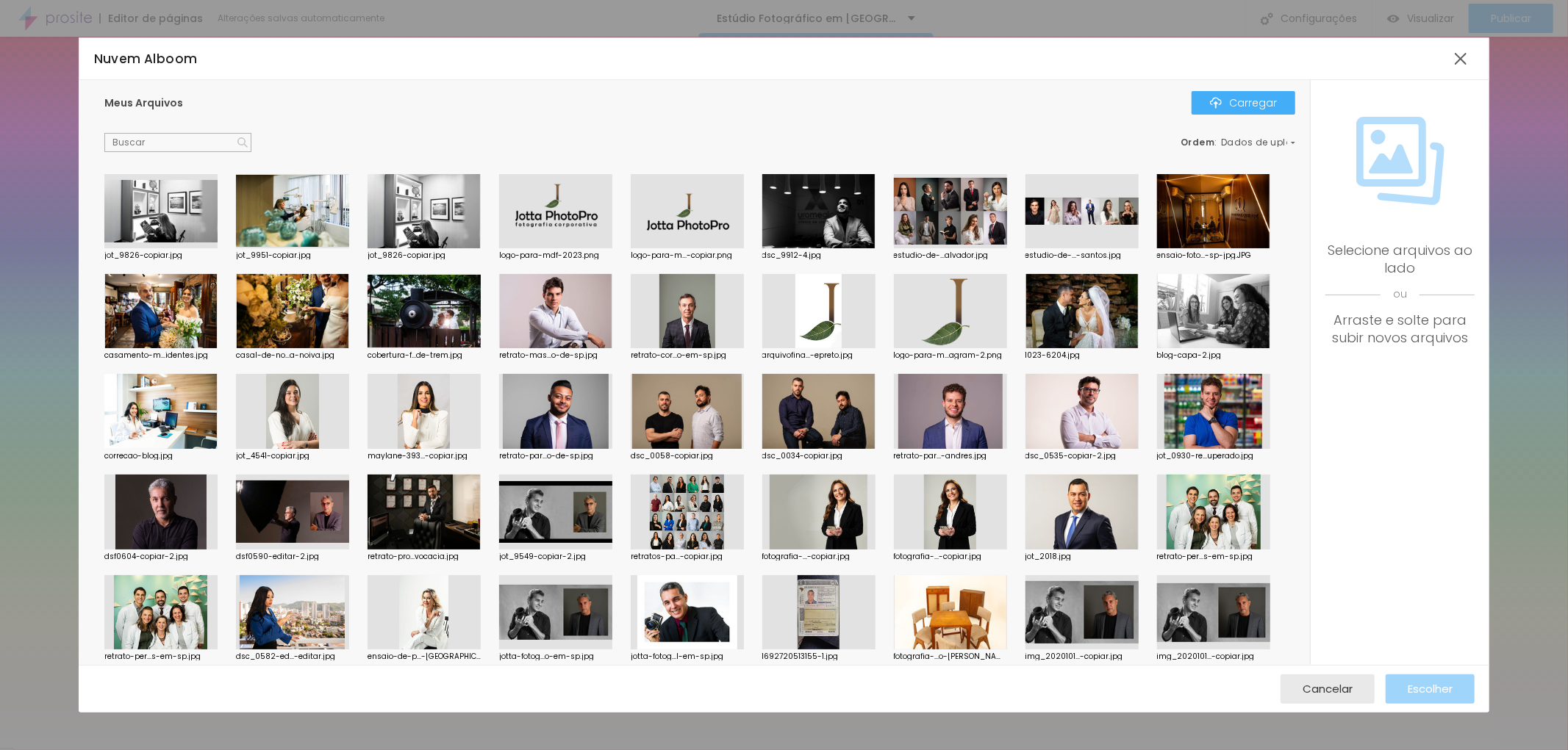
scroll to position [163, 0]
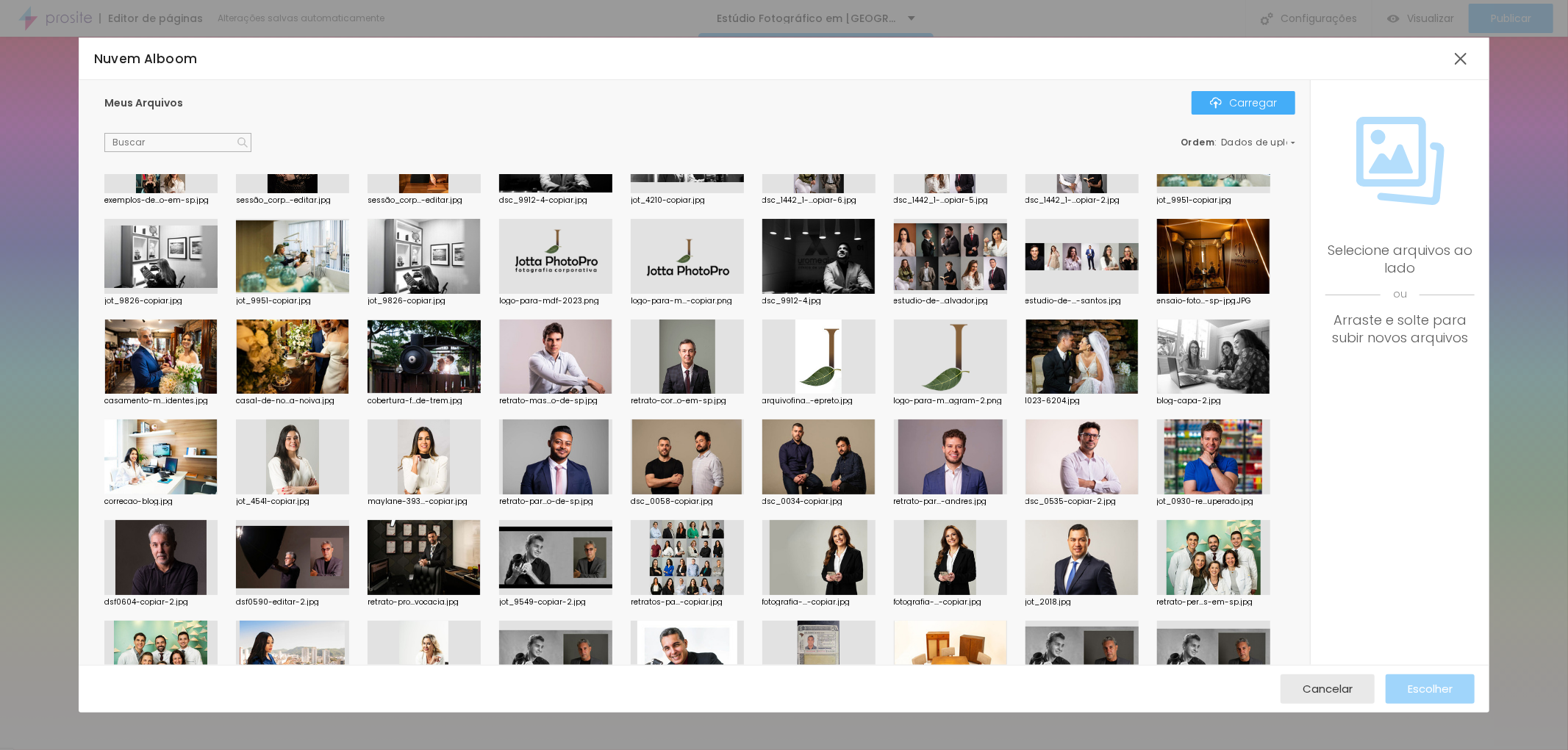
click at [956, 252] on div at bounding box center [950, 256] width 113 height 75
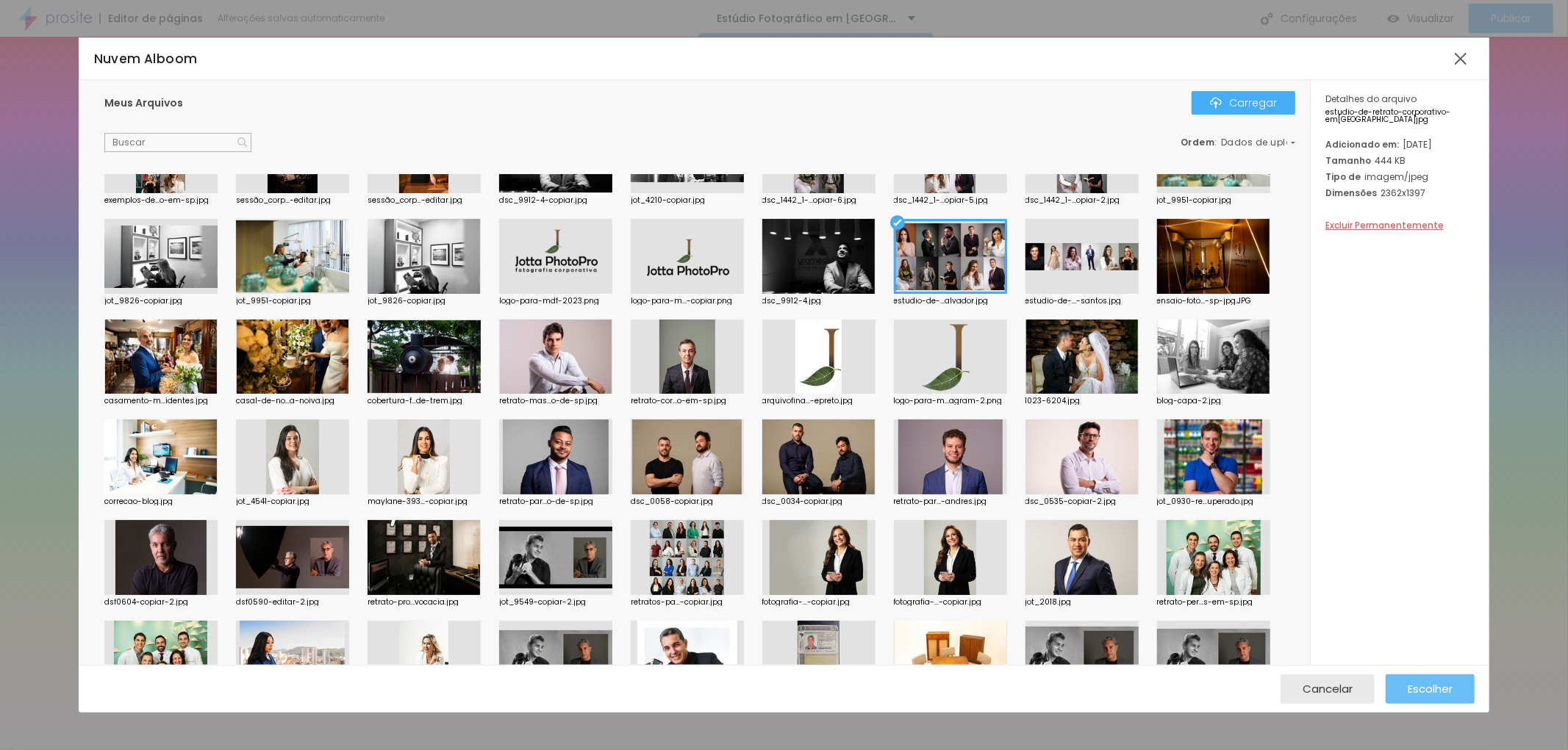
click at [1435, 686] on font "Escolher" at bounding box center [1429, 689] width 45 height 15
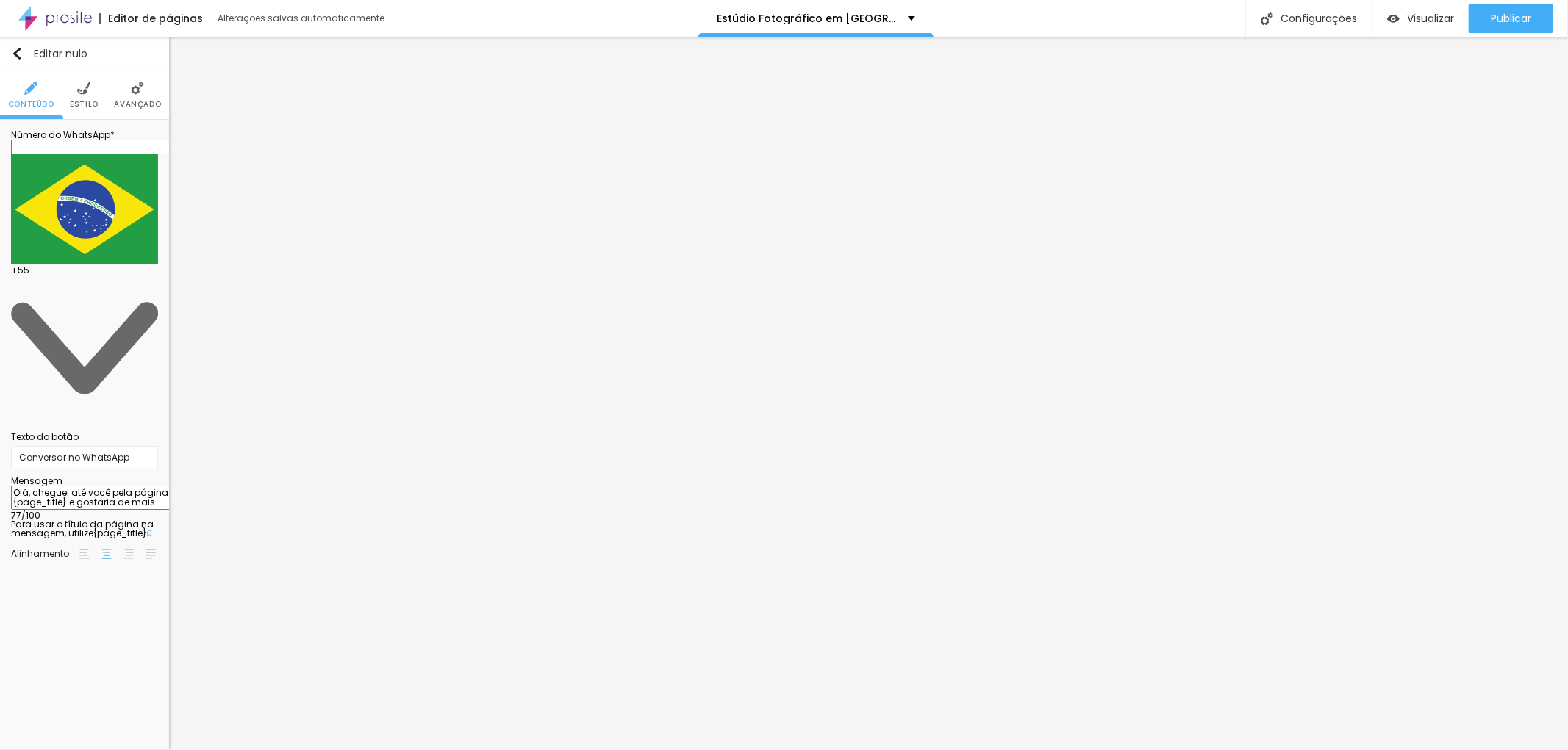
click at [78, 155] on input "text" at bounding box center [99, 146] width 177 height 14
type input "[PHONE_NUMBER]"
type input "11976287294"
click at [110, 485] on textarea "Olá, cheguei até você pela página {page_title} e gostaria de mais informações" at bounding box center [95, 498] width 166 height 25
click at [110, 485] on textarea "Olá, cheguei até você pela página do seu site} e gostaria de mais informações" at bounding box center [95, 498] width 166 height 25
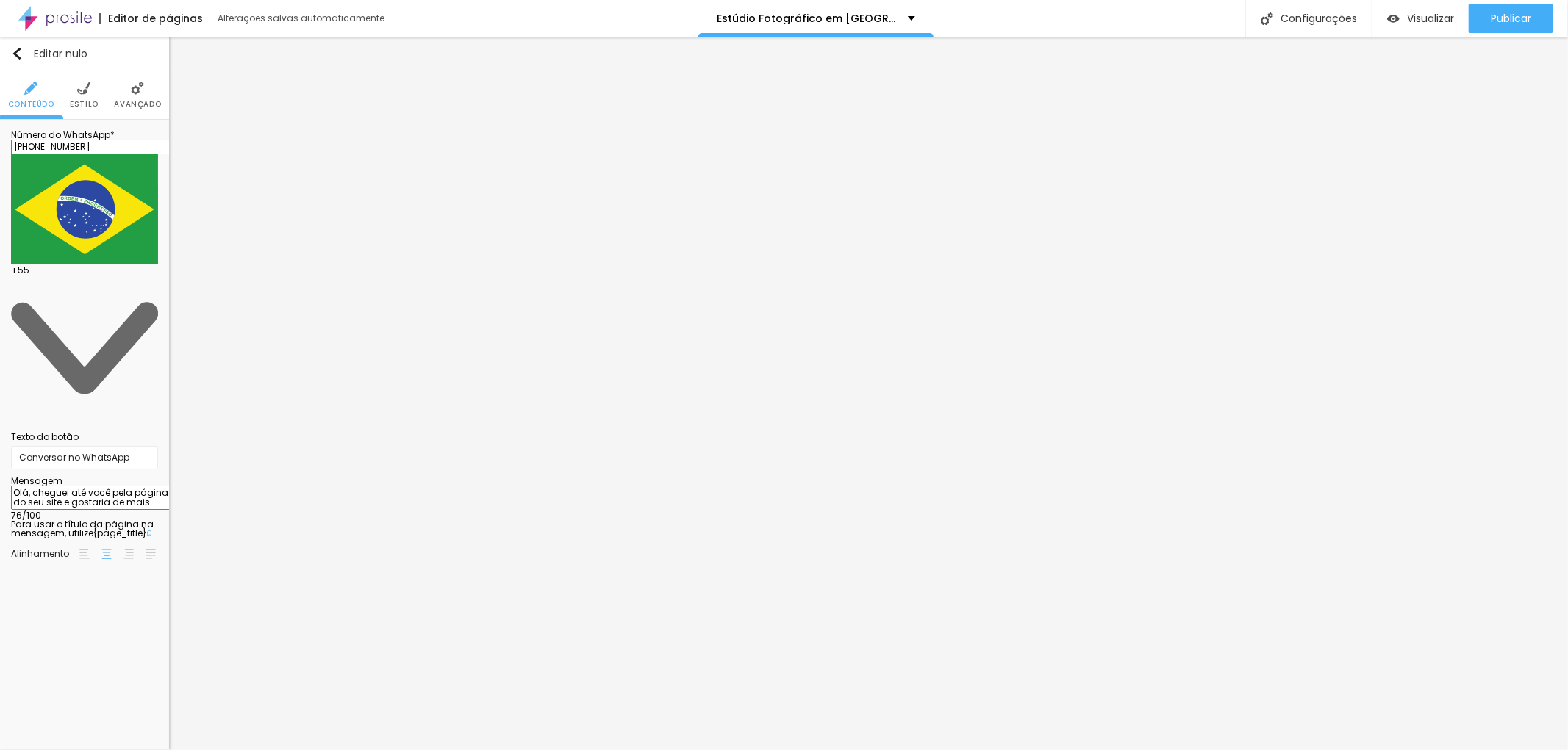
click at [78, 485] on textarea "Olá, cheguei até você pela página do seu site e gostaria de mais informações" at bounding box center [95, 498] width 166 height 25
type textarea "Olá, cheguei até você pela página do seu site e gostaria de mais informações"
click at [112, 502] on div "Editar nulo Conteúdo Estilo Avançado Número do WhatsApp * (11)97628-7294 + 55 T…" at bounding box center [84, 393] width 169 height 714
click at [104, 454] on div "Editar nulo Conteúdo Estilo Avançado Número do WhatsApp * (11)97628-7294 + 55 T…" at bounding box center [84, 393] width 169 height 714
click at [22, 55] on img "button" at bounding box center [17, 54] width 11 height 11
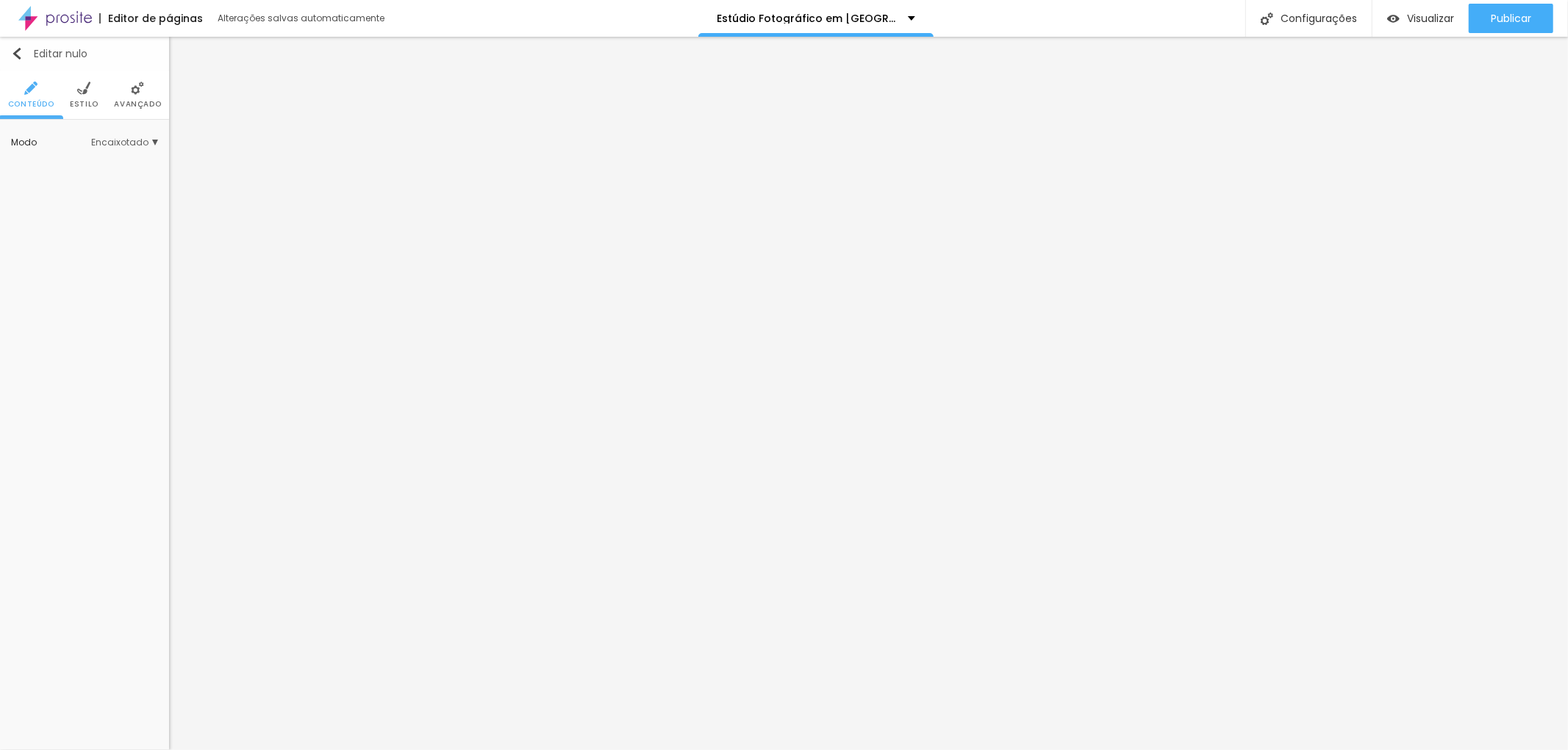
click at [32, 50] on div "Editar nulo" at bounding box center [50, 54] width 76 height 11
click at [17, 50] on img "button" at bounding box center [17, 54] width 11 height 11
click at [26, 62] on input "11976287294" at bounding box center [85, 61] width 147 height 27
click at [132, 100] on font "Avançado" at bounding box center [137, 104] width 47 height 11
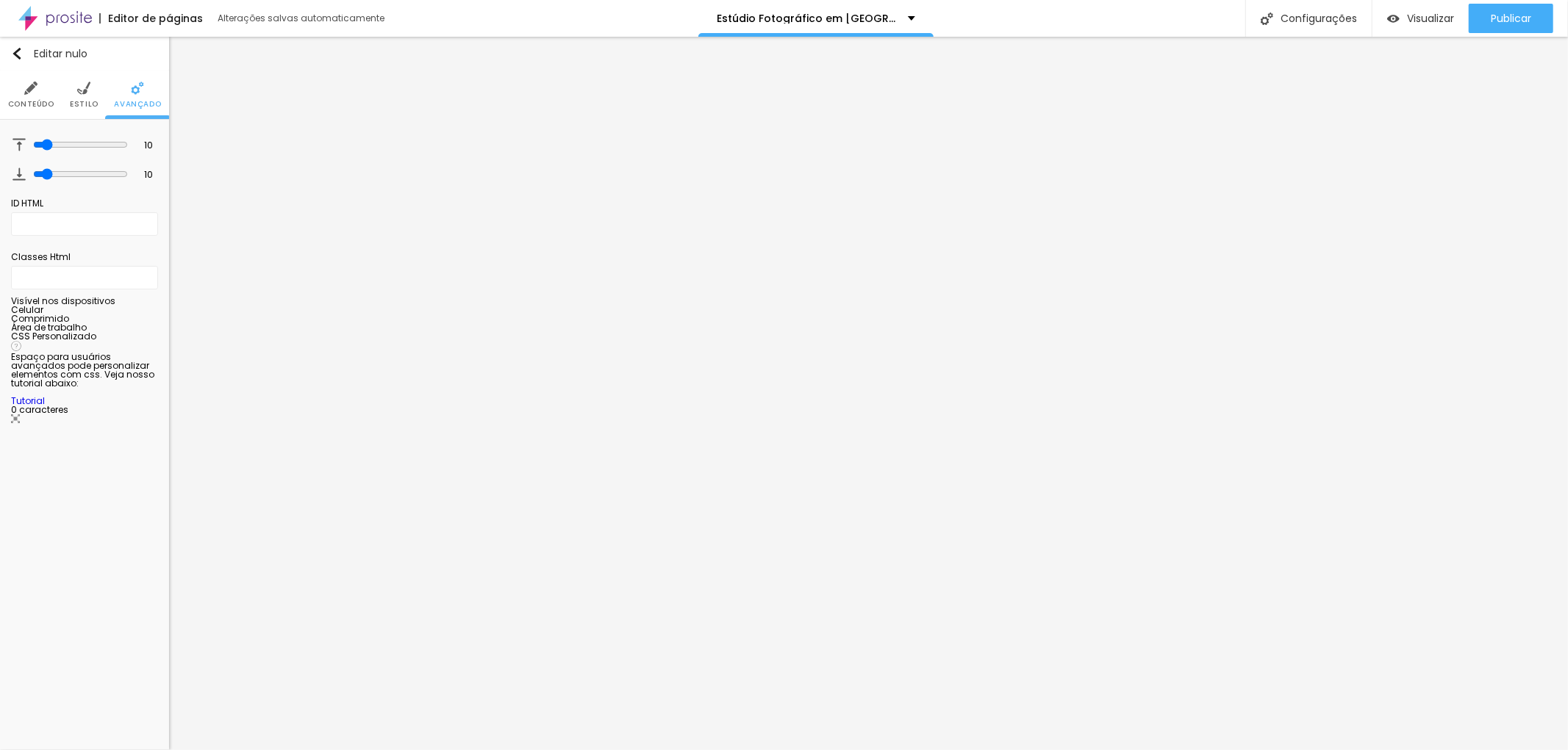
click at [82, 93] on img at bounding box center [84, 88] width 13 height 13
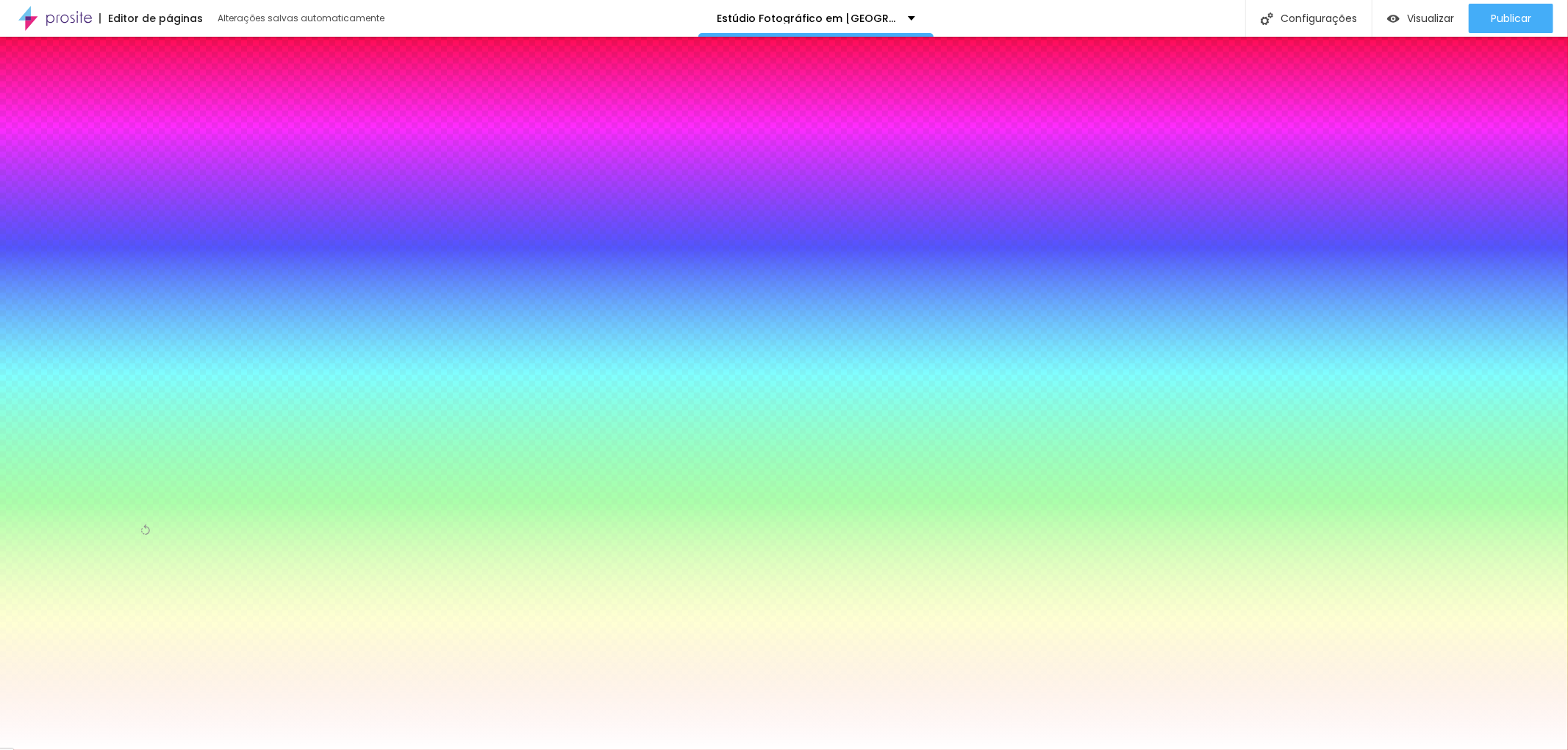
click at [15, 48] on img "button" at bounding box center [17, 54] width 11 height 11
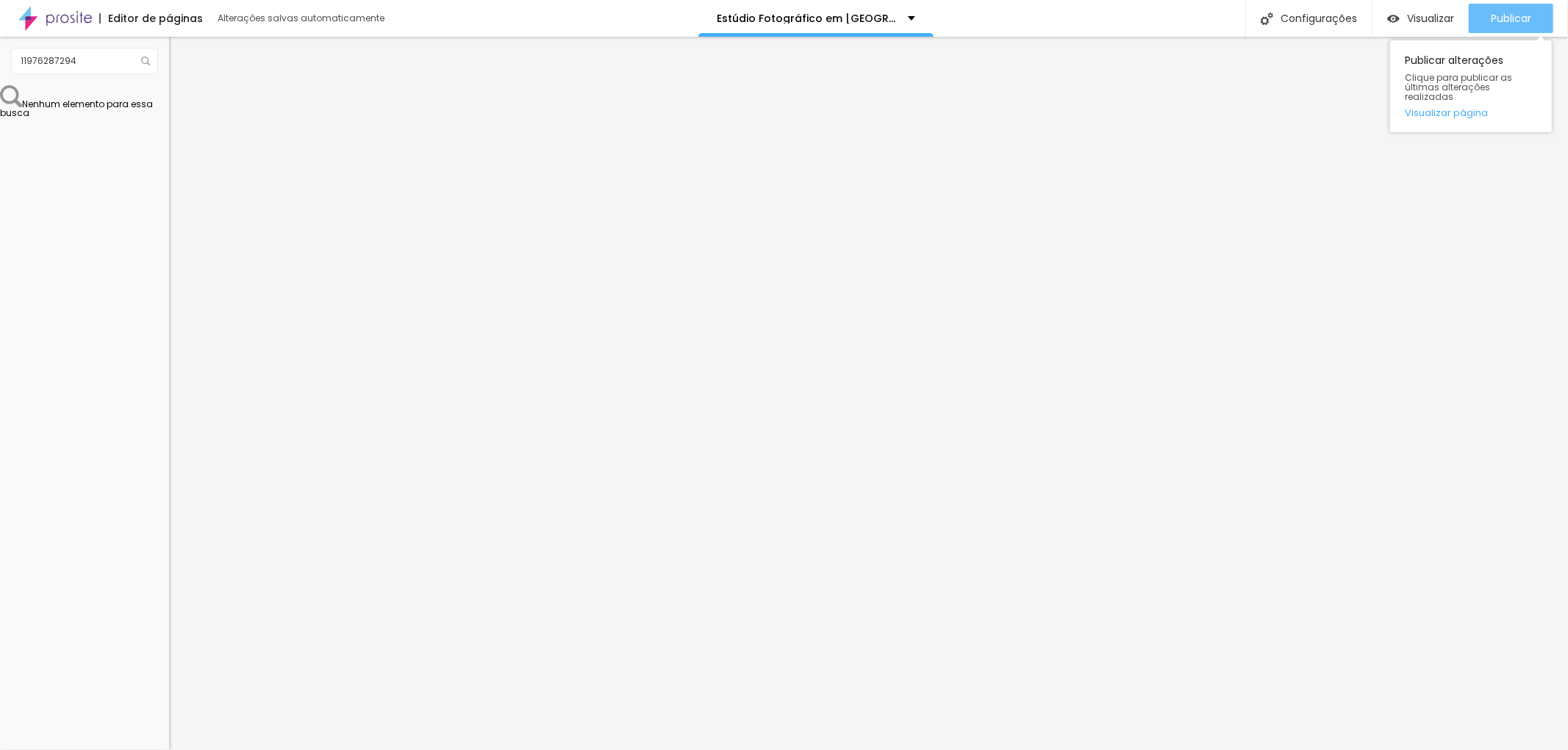
click at [1527, 16] on font "Publicar" at bounding box center [1511, 18] width 40 height 14
click at [1529, 11] on font "Publicar" at bounding box center [1511, 18] width 40 height 14
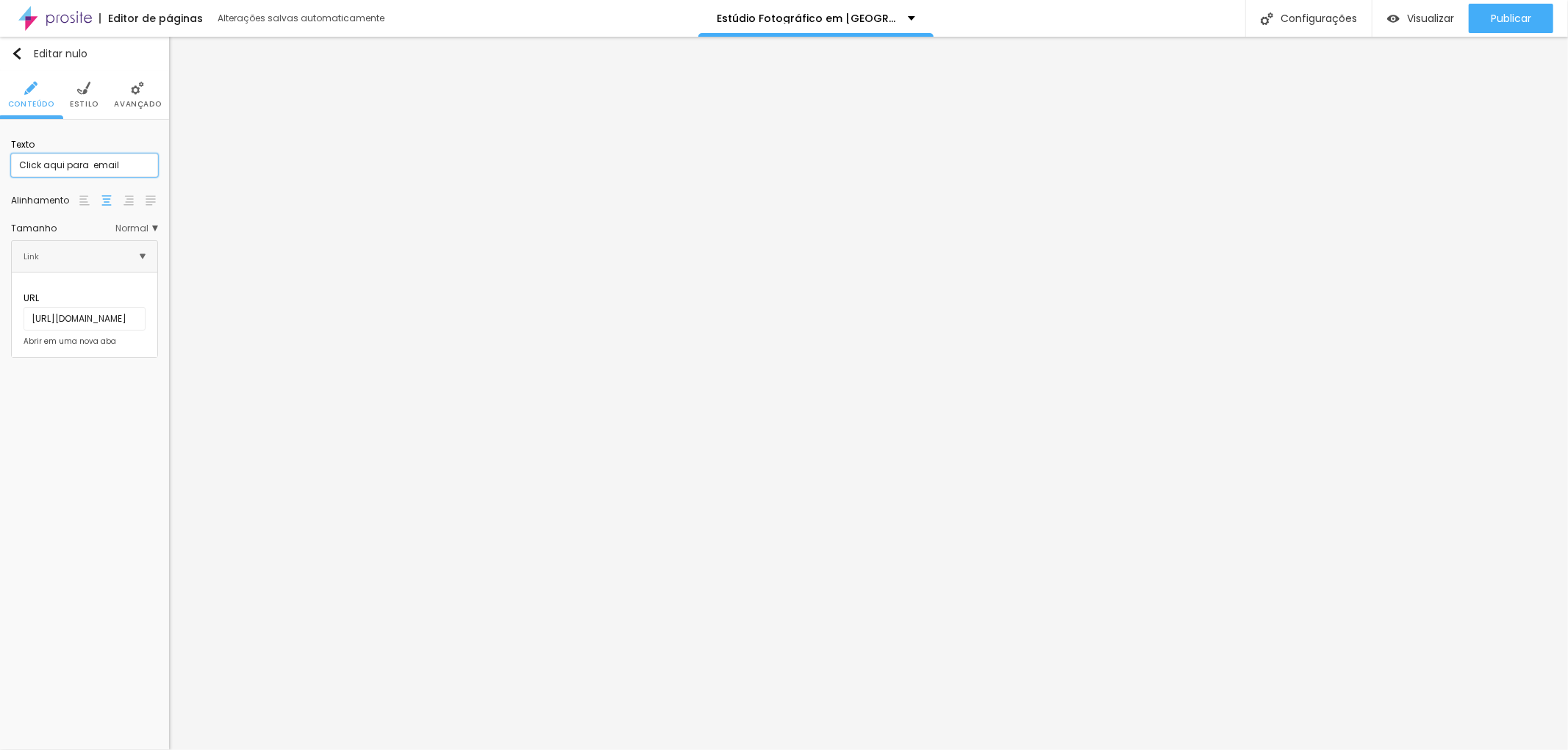
drag, startPoint x: 62, startPoint y: 163, endPoint x: 0, endPoint y: 163, distance: 62.0
click at [0, 163] on div "Texto Click aqui para email Alinhamento Tamanho Normal Pequeno Normal Grande Li…" at bounding box center [84, 244] width 169 height 249
click at [88, 164] on input "Agende agora para email" at bounding box center [85, 165] width 147 height 24
click at [147, 163] on input "Agende agora a sua sessão para email" at bounding box center [85, 165] width 147 height 24
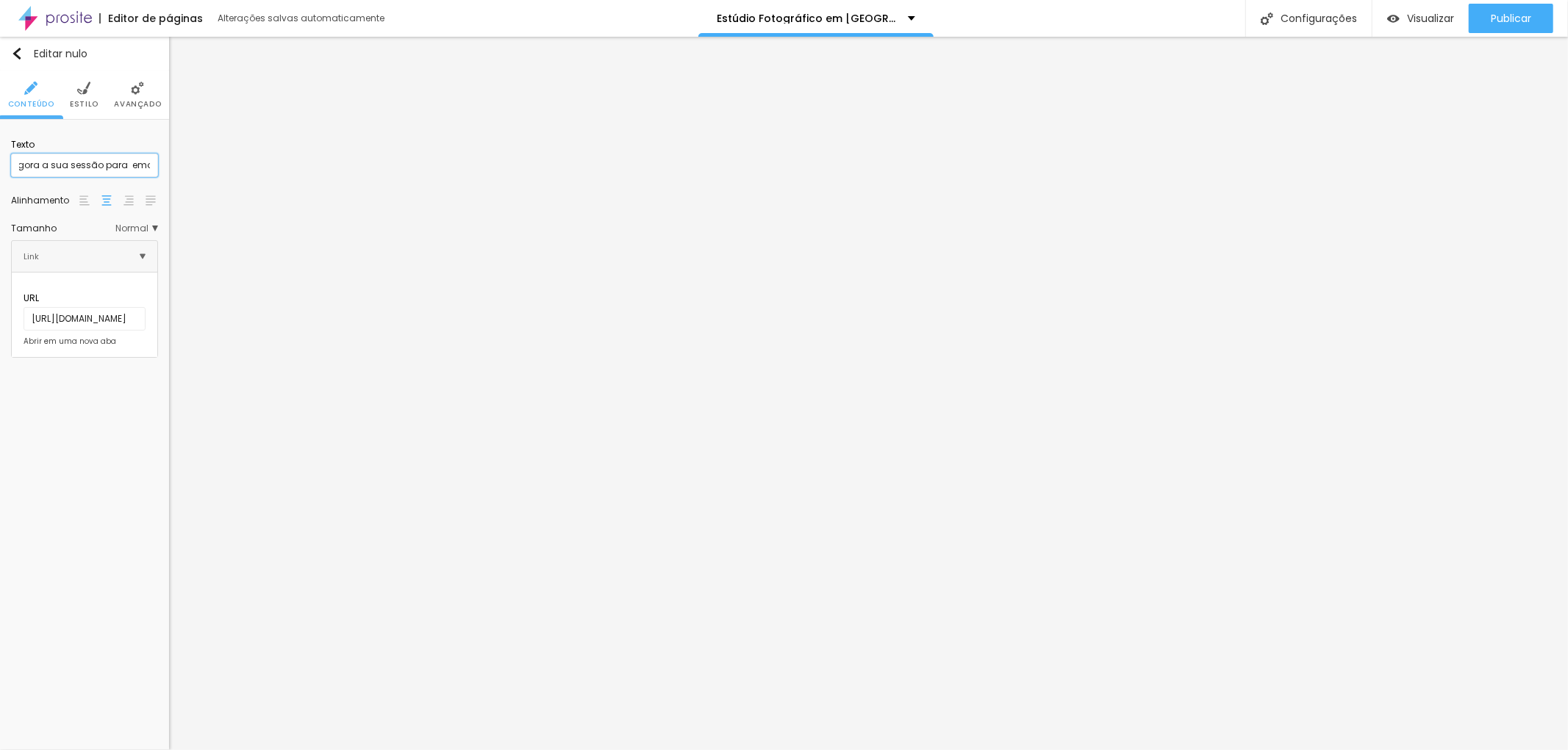
click at [150, 164] on input "Agende agora a sua sessão para email" at bounding box center [85, 165] width 147 height 24
click at [118, 161] on input "Agende agora a sua sessão para email" at bounding box center [85, 165] width 147 height 24
click at [119, 161] on input "Agende agora a sua sessão para email" at bounding box center [85, 165] width 147 height 24
type input "Agende agora a sua sessão por email"
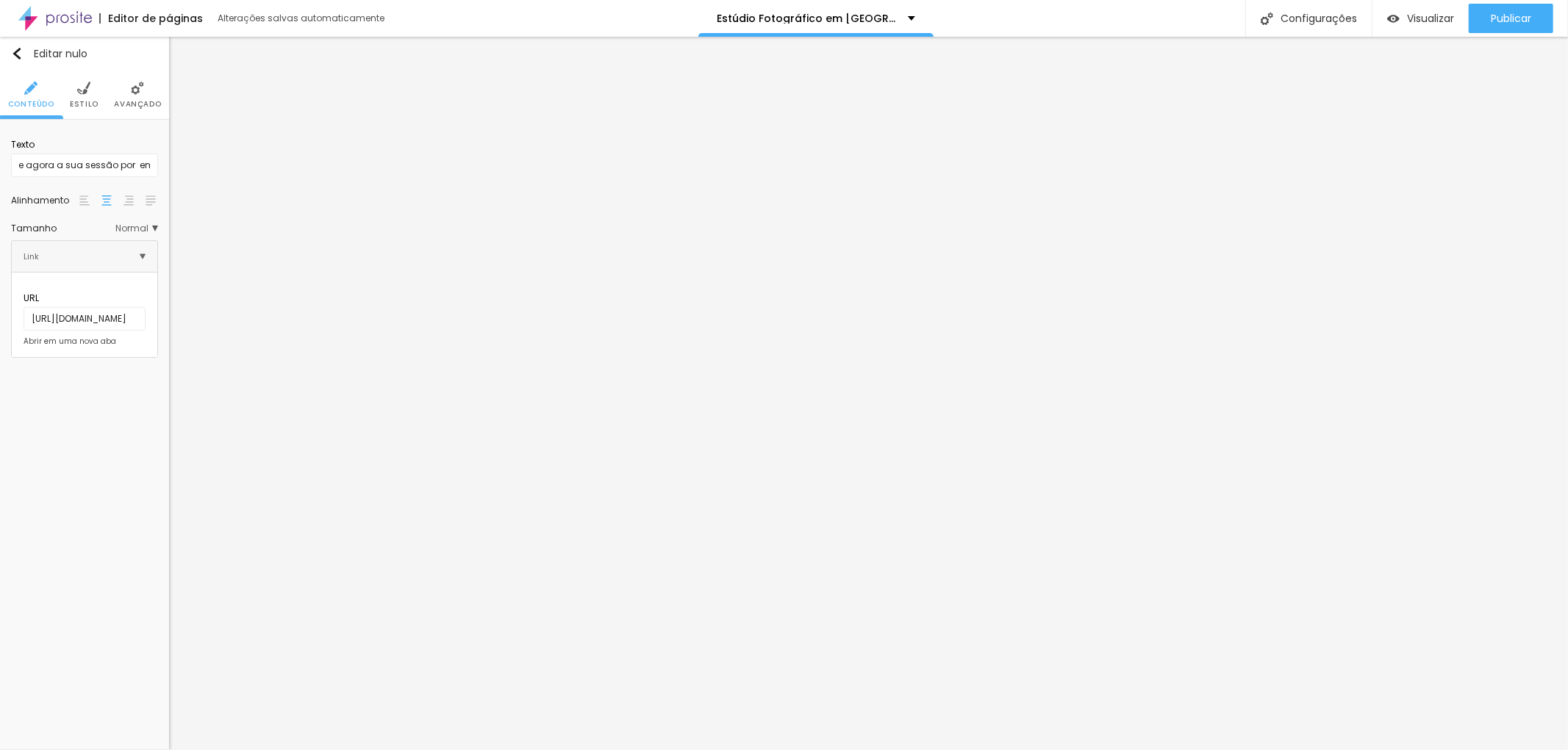
scroll to position [0, 0]
click at [97, 432] on div "Editar nulo Conteúdo Estilo Avançado Texto Agende agora a sua sessão por email …" at bounding box center [84, 393] width 169 height 714
click at [97, 431] on div "Editar nulo Conteúdo Estilo Avançado Texto Agende agora a sua sessão por email …" at bounding box center [84, 393] width 169 height 714
click at [132, 91] on img at bounding box center [138, 88] width 13 height 13
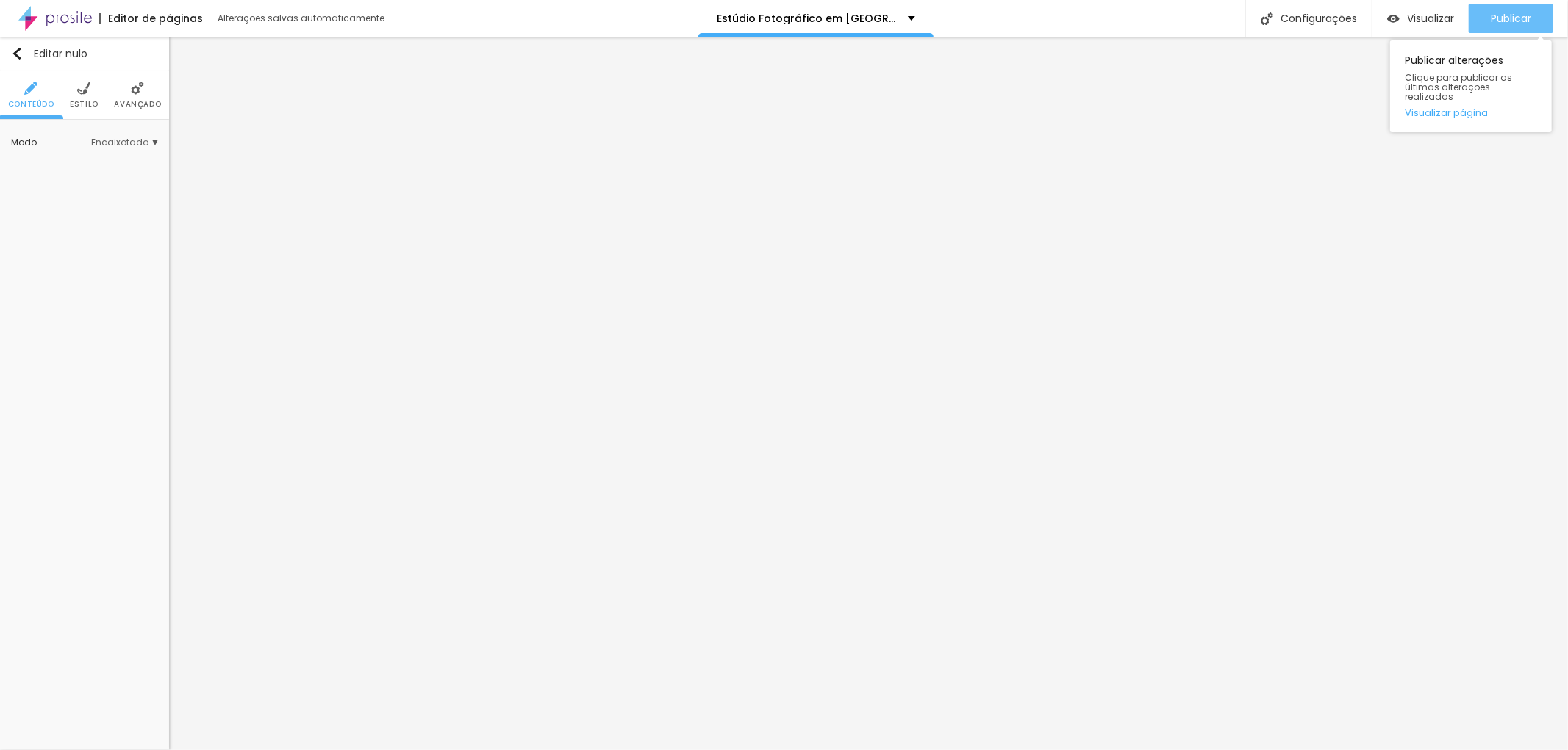
click at [1515, 11] on font "Publicar" at bounding box center [1511, 18] width 40 height 14
click at [20, 53] on img "button" at bounding box center [17, 54] width 11 height 11
click at [69, 13] on img at bounding box center [54, 18] width 74 height 36
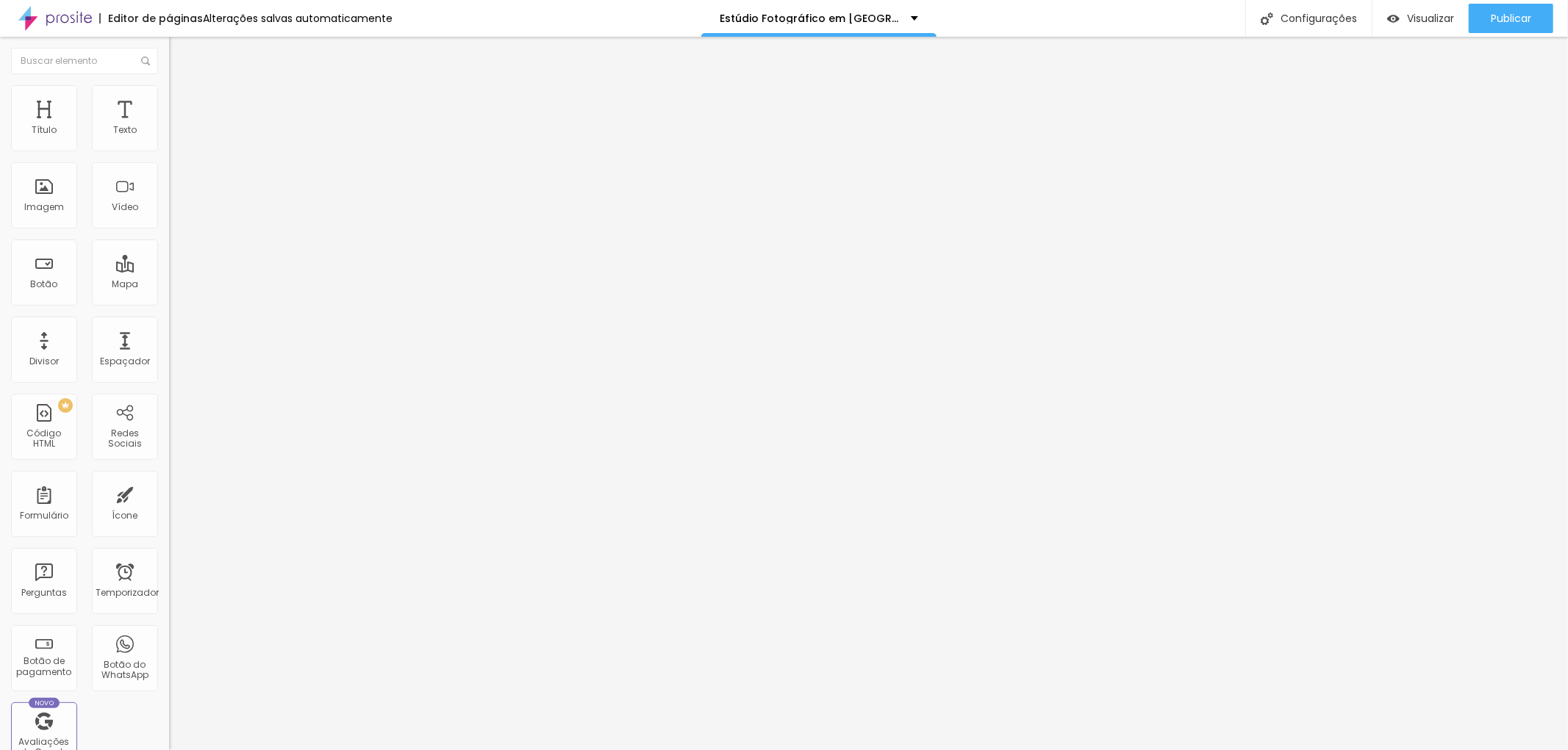
click at [169, 97] on li "Estilo" at bounding box center [253, 92] width 169 height 14
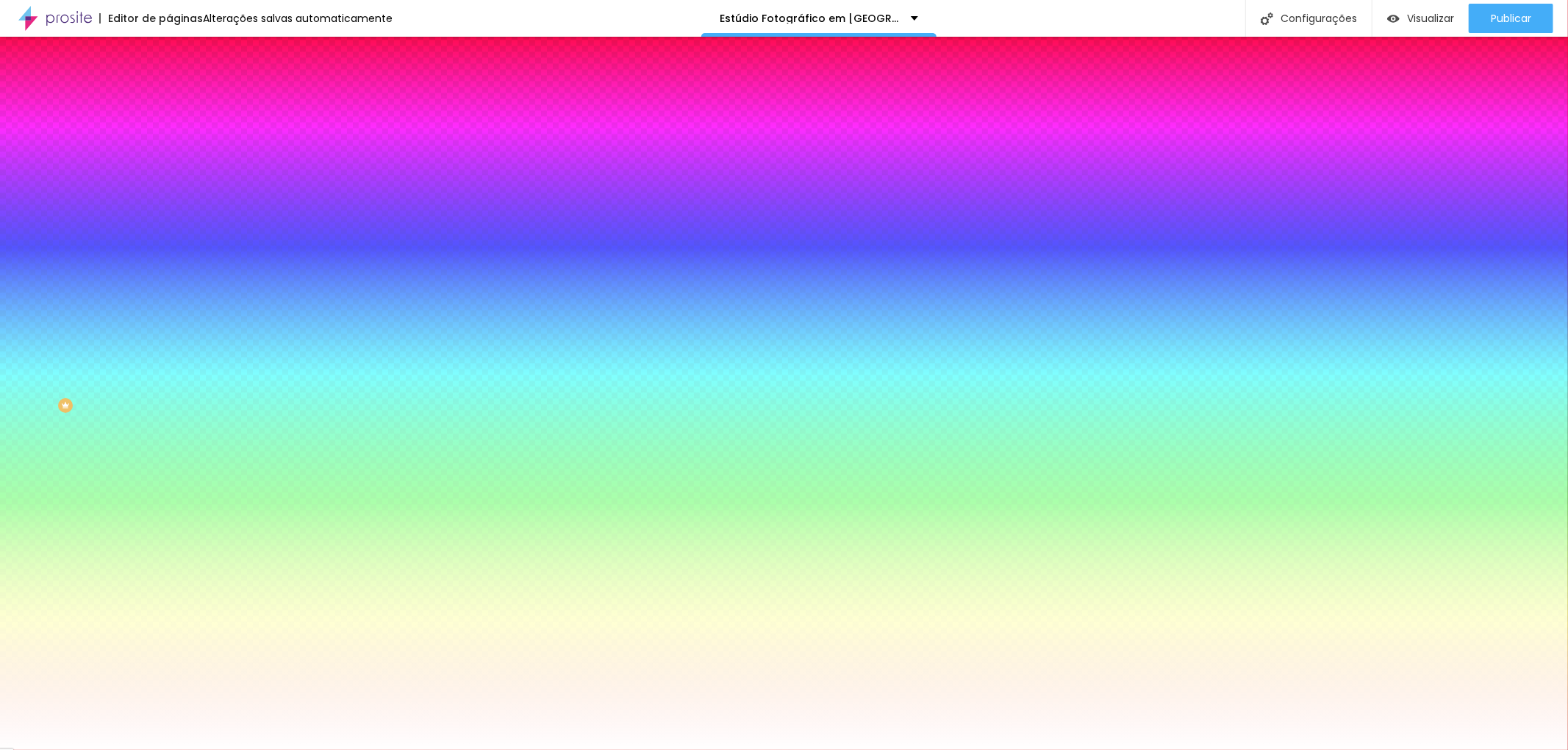
click at [180, 56] on img "button" at bounding box center [185, 54] width 11 height 11
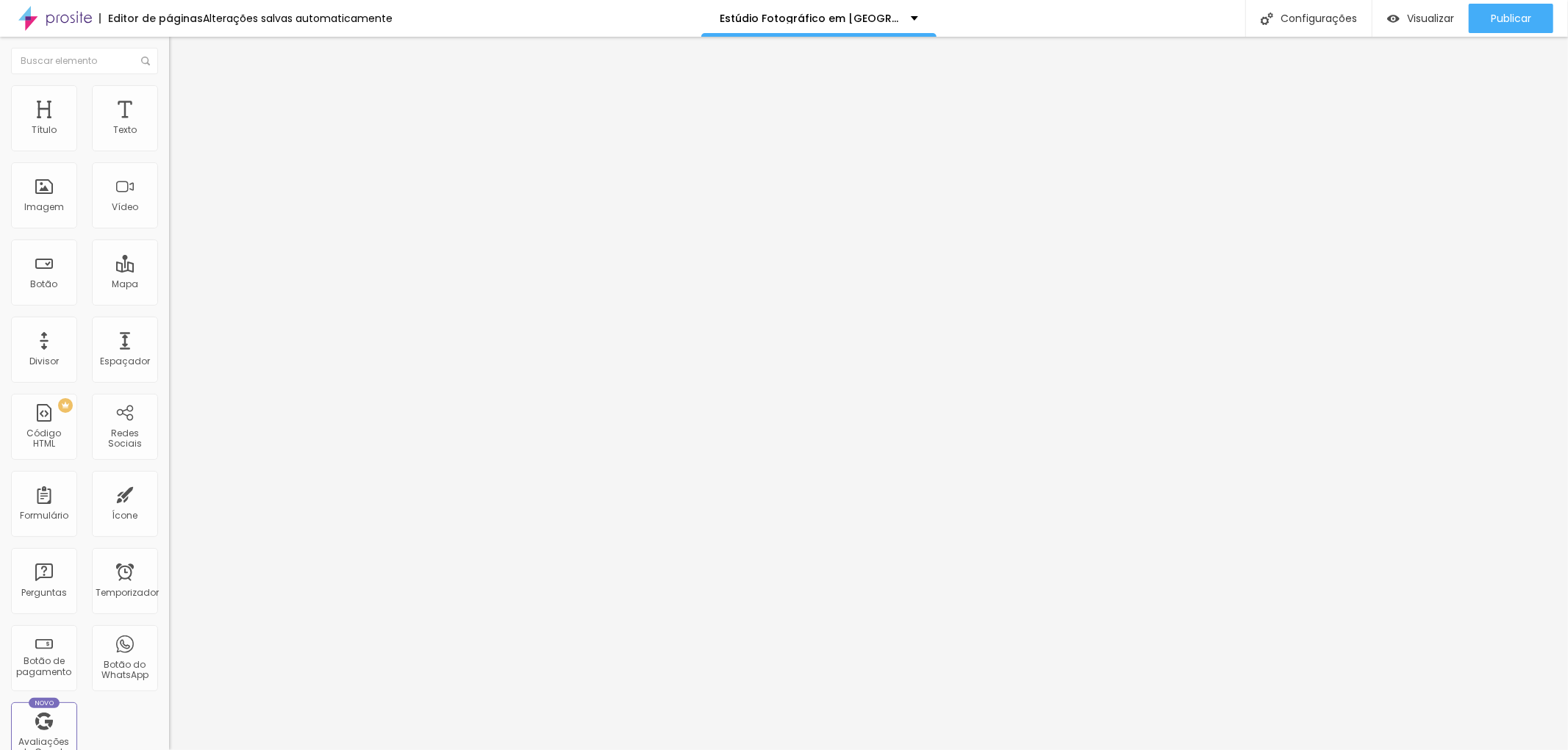
click at [169, 139] on input "text" at bounding box center [257, 130] width 177 height 14
type input "[PHONE_NUMBER]"
type input "11976287294"
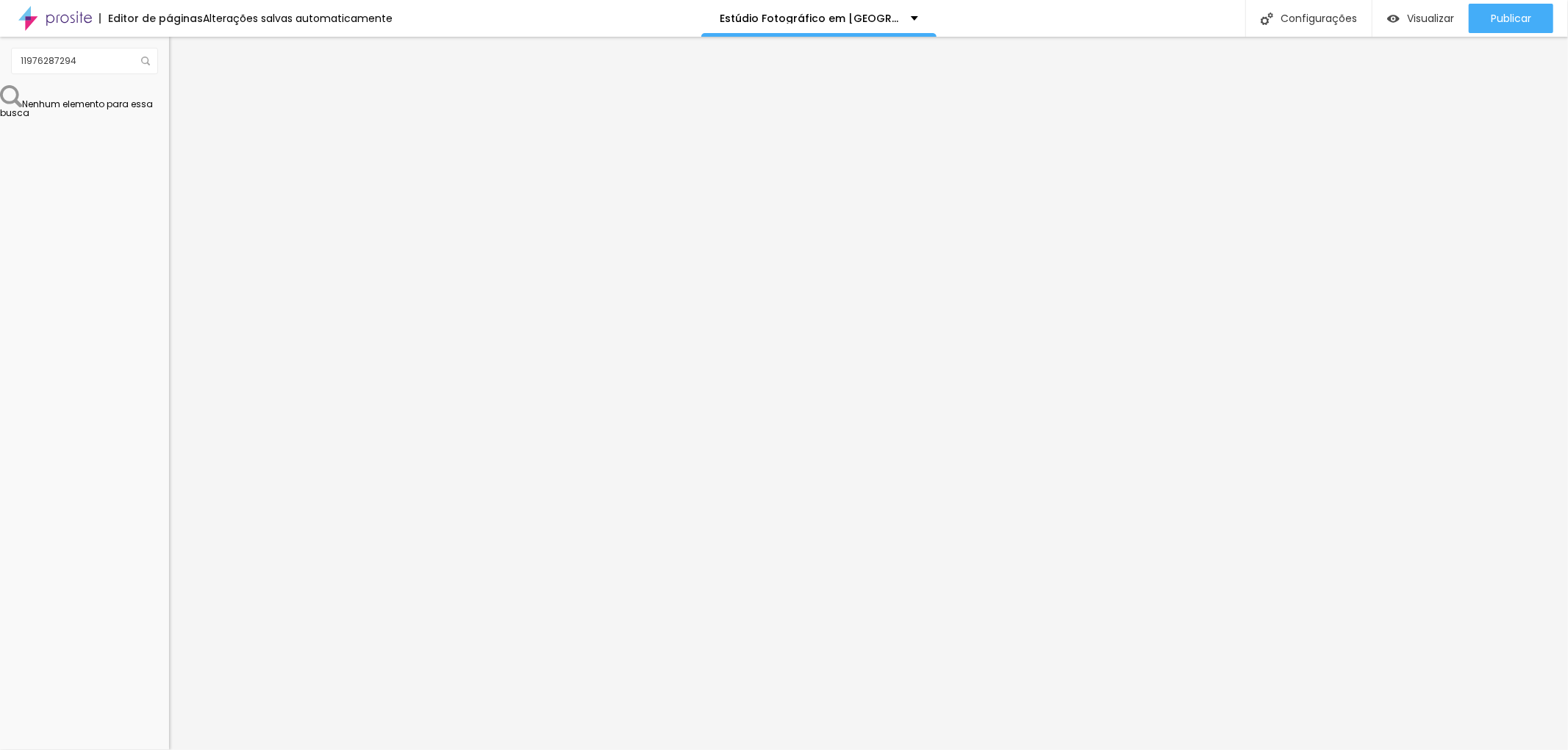
click at [169, 496] on textarea "Olá, cheguei até você pela página {page_title} e gostaria de mais informações" at bounding box center [252, 508] width 166 height 25
click at [169, 496] on textarea "Olá, cheguei até você pela sua página {page_title} e gostaria de mais informaçõ…" at bounding box center [252, 508] width 166 height 25
type textarea "Olá, cheguei até você pela sua página na internet e gostaria de mais informações"
click at [169, 430] on div "Editar nulo Conteúdo Estilo Avançado Número do WhatsApp * [PHONE_NUMBER] + 55 T…" at bounding box center [253, 393] width 169 height 714
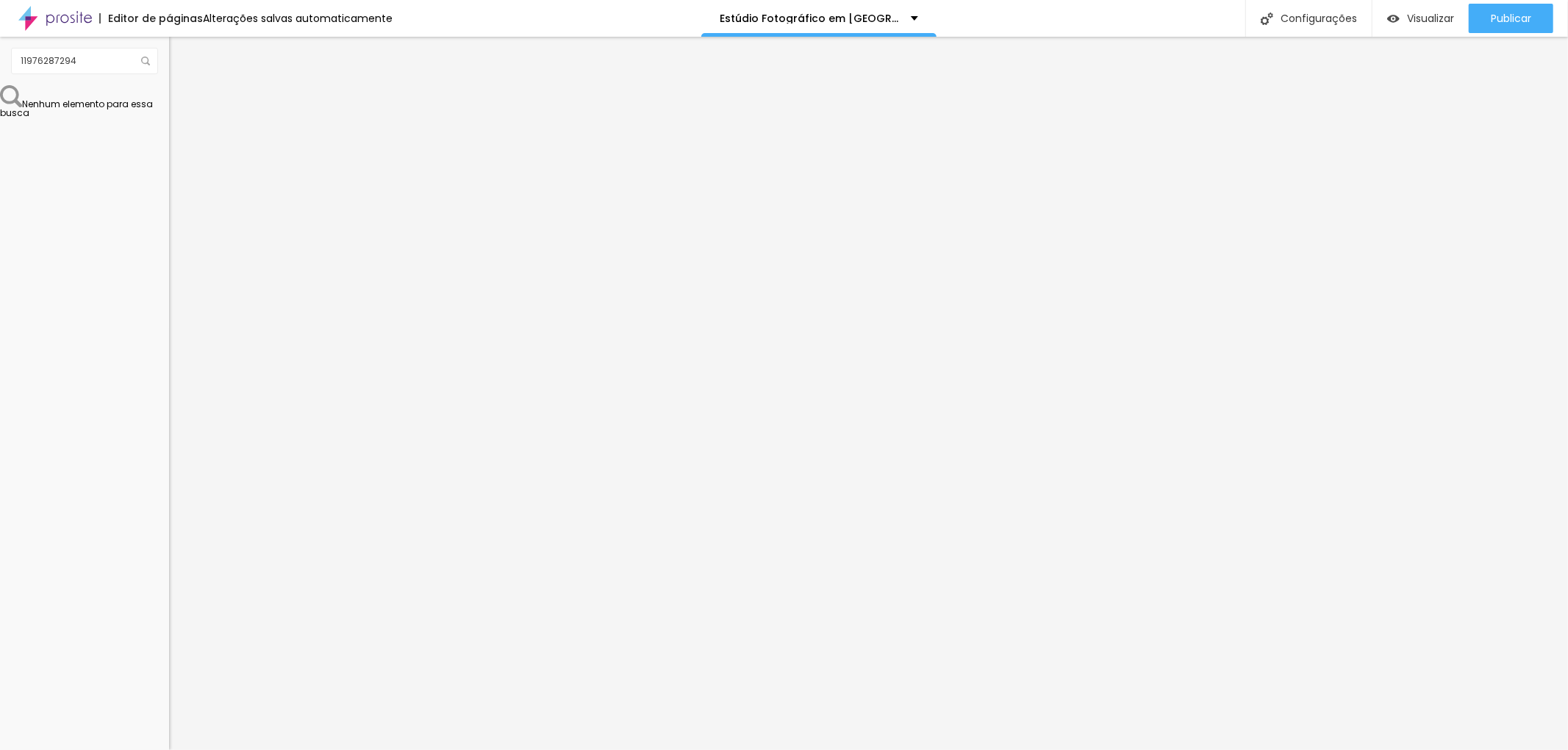
paste input "[URL][DOMAIN_NAME]"
type input "https://[URL][DOMAIN_NAME]"
click at [169, 532] on div "Editar nulo Conteúdo Estilo Avançado Instagram Rede social Instagram Endereço U…" at bounding box center [253, 393] width 169 height 714
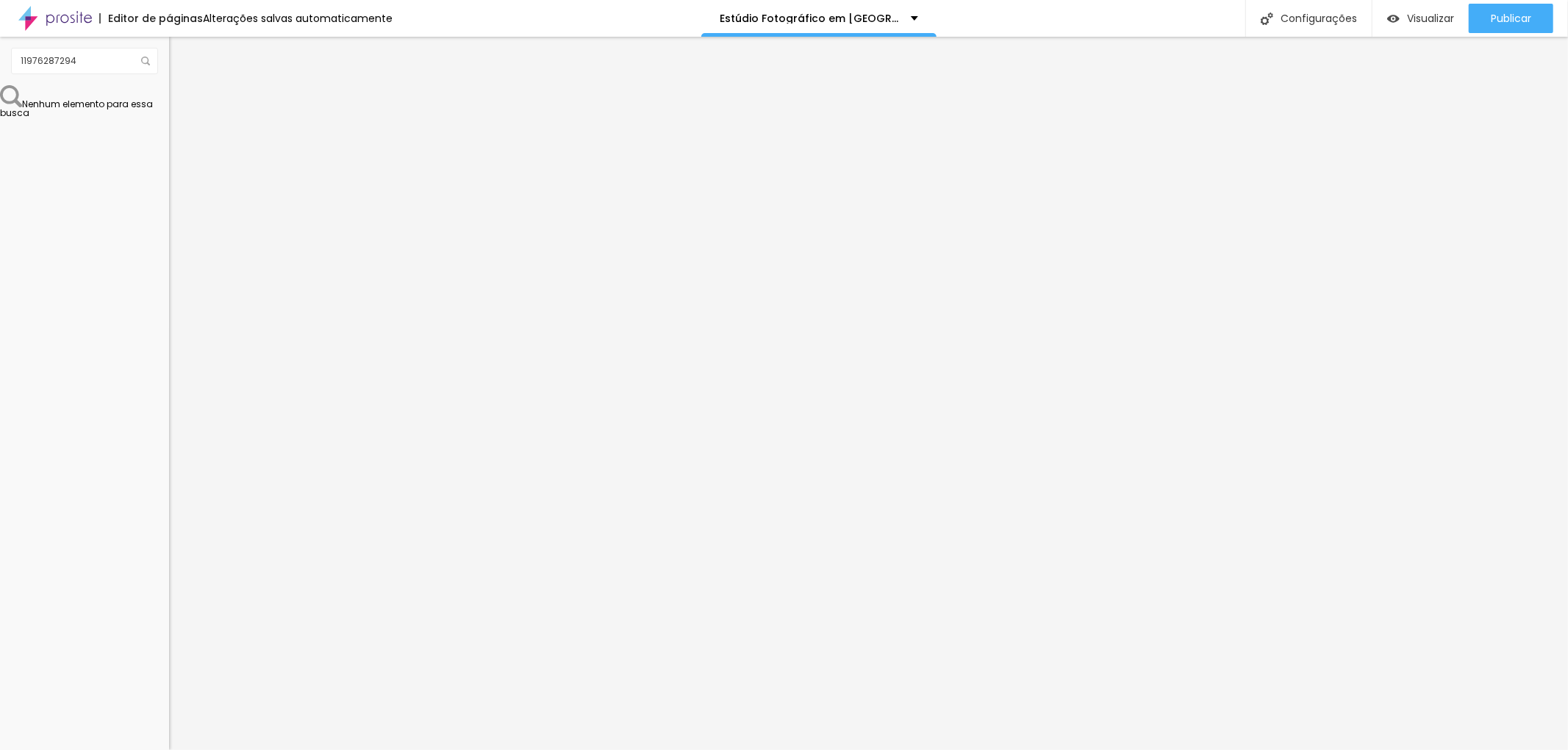
click at [169, 451] on div "Editar nulo Conteúdo Estilo Avançado Instagram Rede social Instagram Endereço U…" at bounding box center [253, 393] width 169 height 714
click at [169, 96] on li "Estilo" at bounding box center [253, 92] width 169 height 14
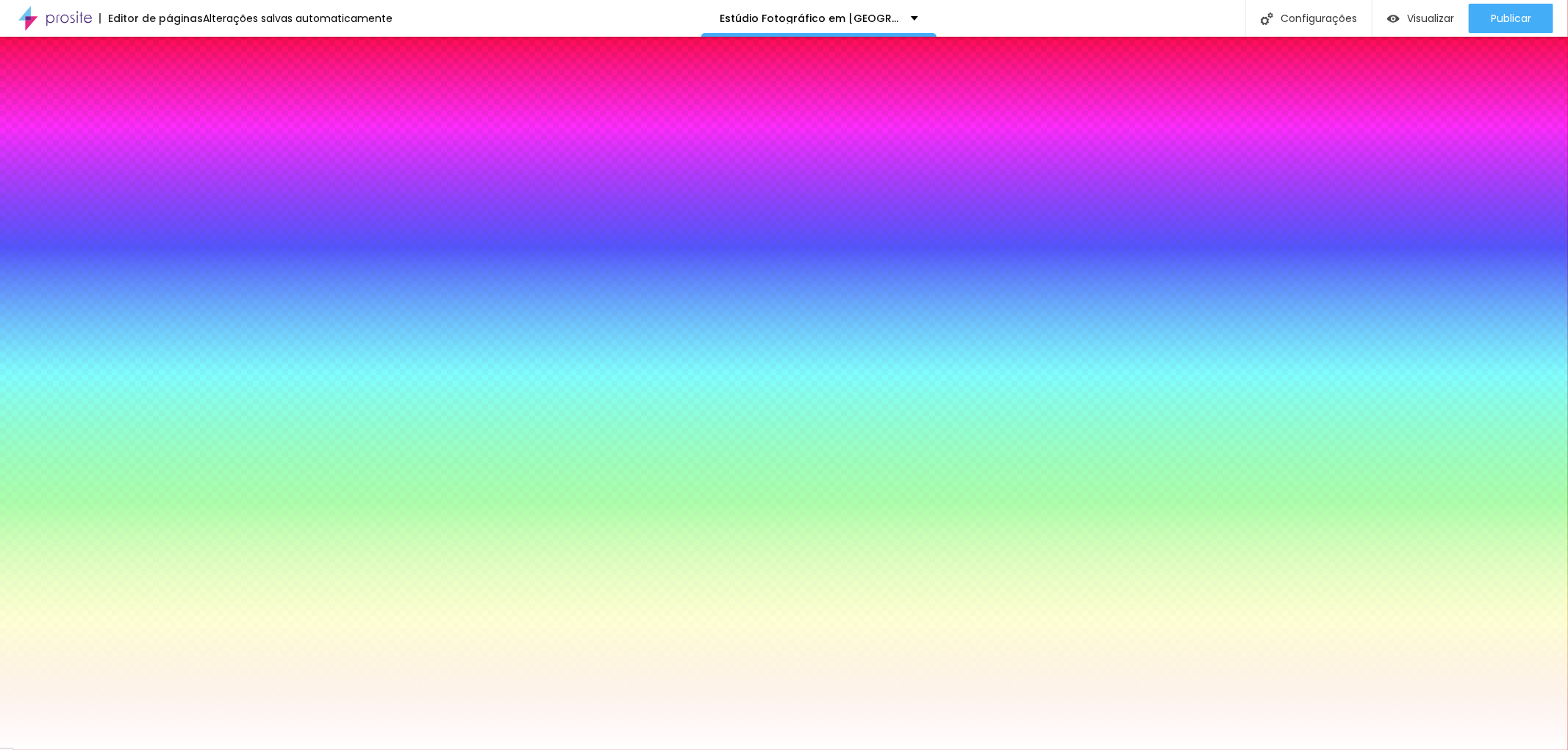
click at [175, 186] on icon "button" at bounding box center [179, 186] width 9 height 9
select select "OpenSans"
click at [708, 750] on div at bounding box center [784, 750] width 1568 height 0
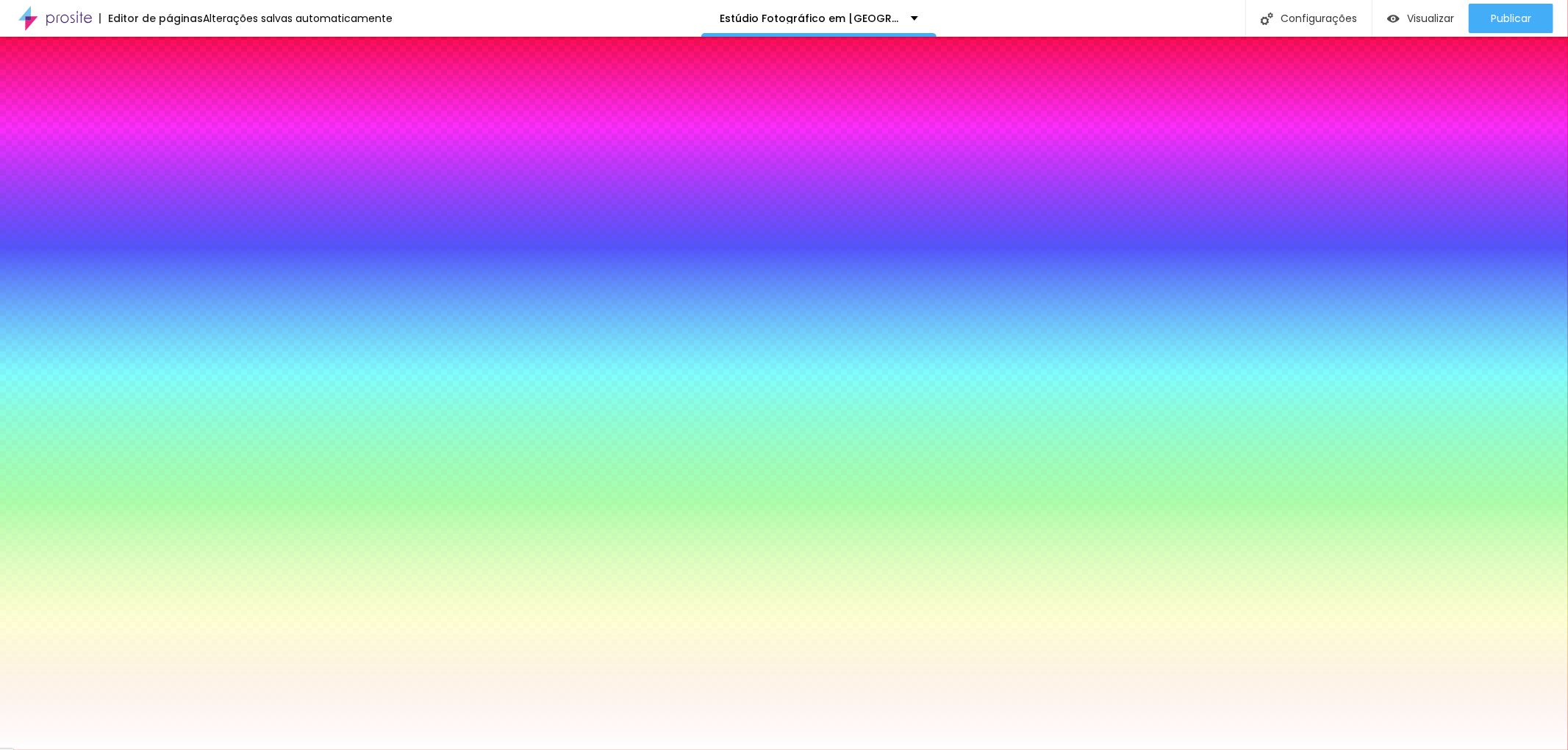
click at [169, 180] on button "button" at bounding box center [180, 187] width 21 height 15
click at [208, 405] on div at bounding box center [784, 375] width 1568 height 750
click at [208, 417] on div at bounding box center [784, 375] width 1568 height 750
type input "#888585"
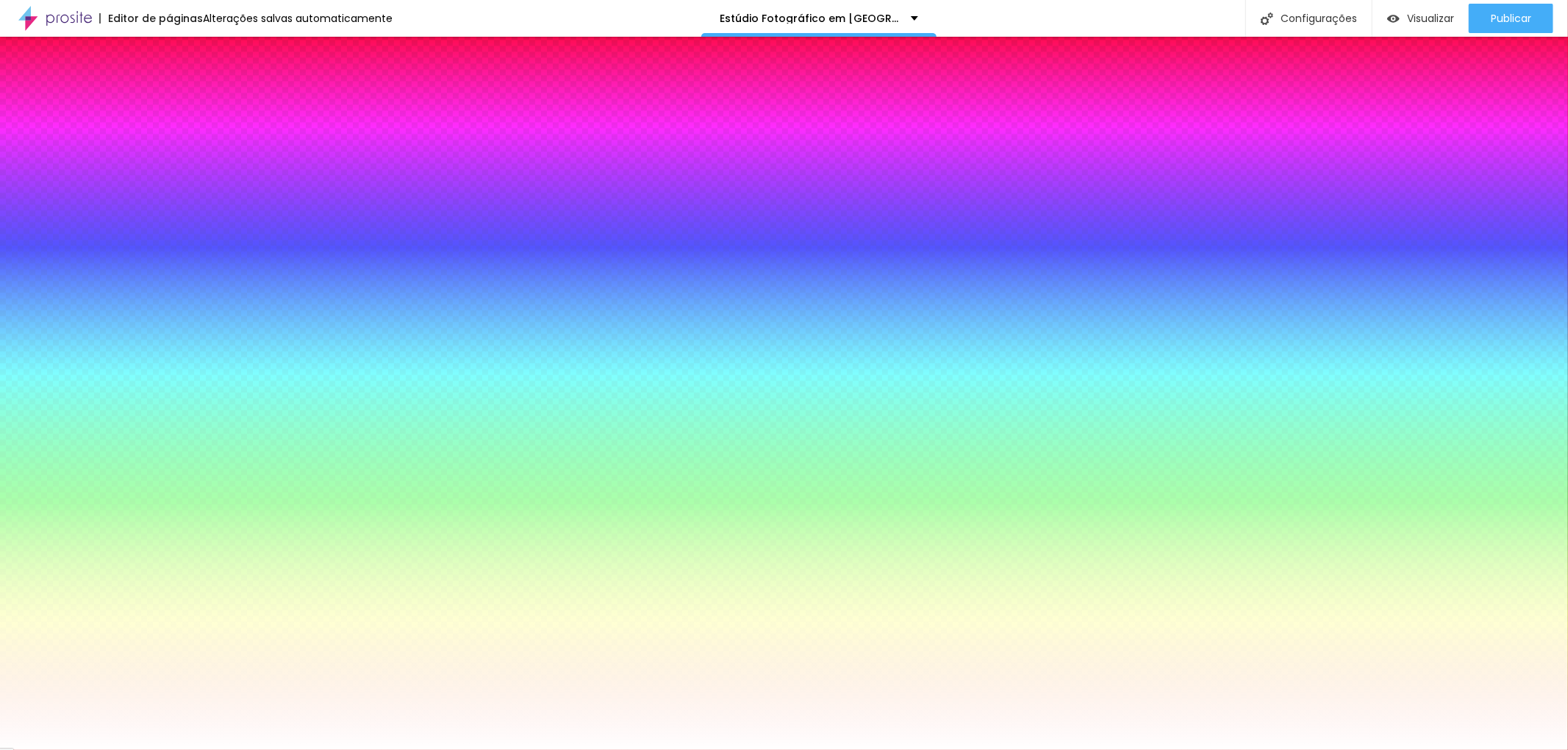
click at [209, 430] on div at bounding box center [784, 375] width 1568 height 750
drag, startPoint x: 298, startPoint y: 347, endPoint x: 334, endPoint y: 343, distance: 36.2
click at [655, 750] on div at bounding box center [784, 750] width 1568 height 0
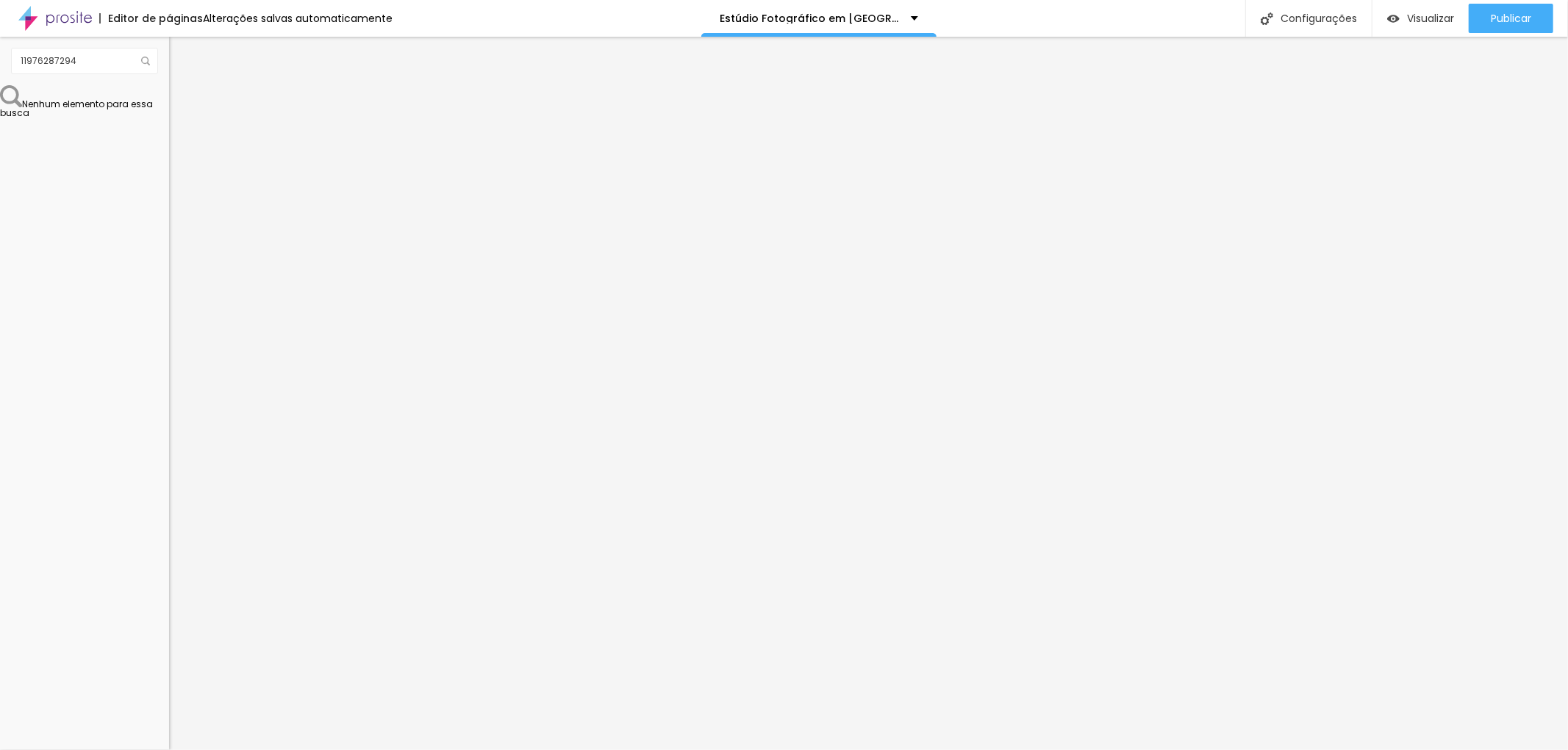
click at [169, 94] on img at bounding box center [176, 92] width 13 height 13
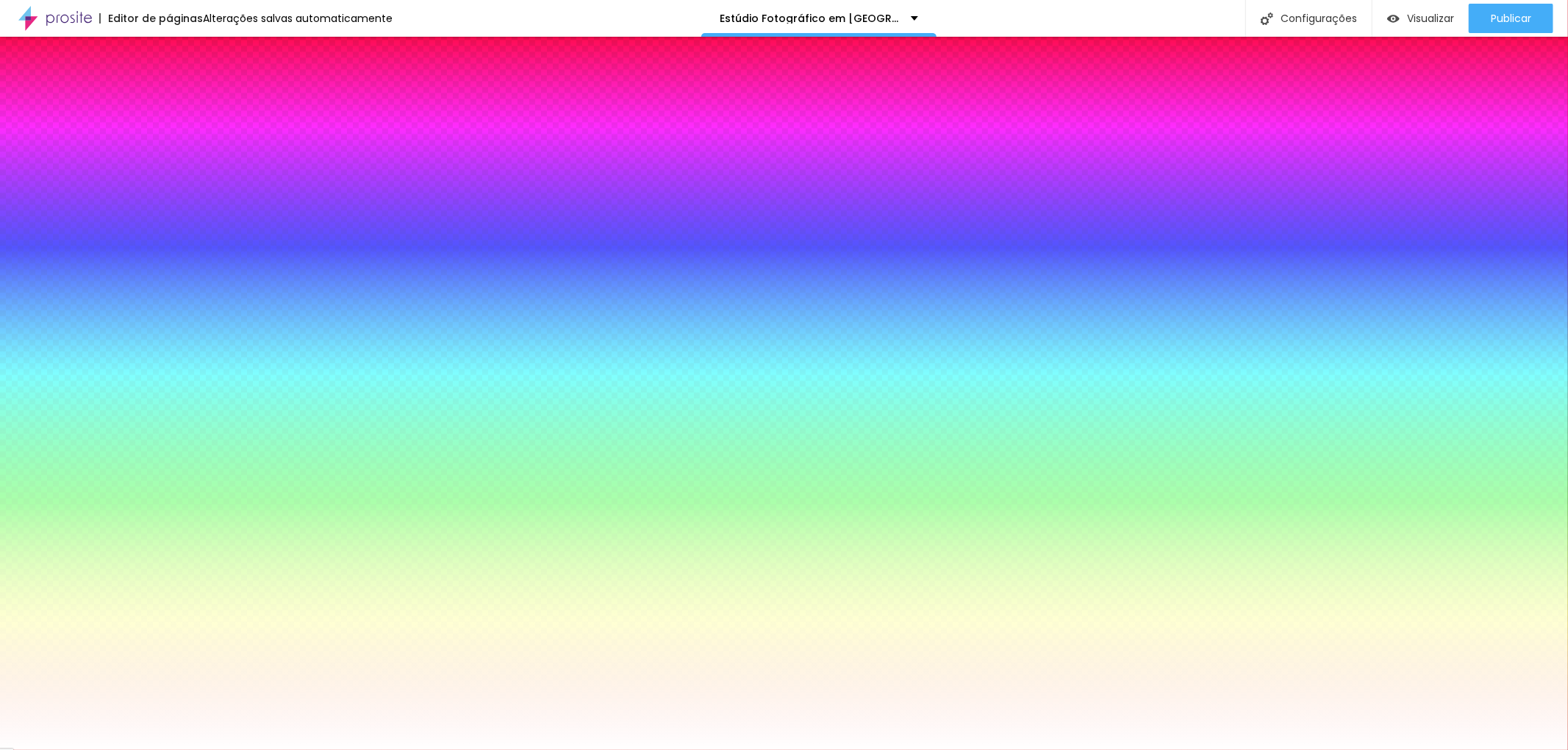
click at [175, 182] on icon "button" at bounding box center [179, 186] width 9 height 9
select select "OpenSans"
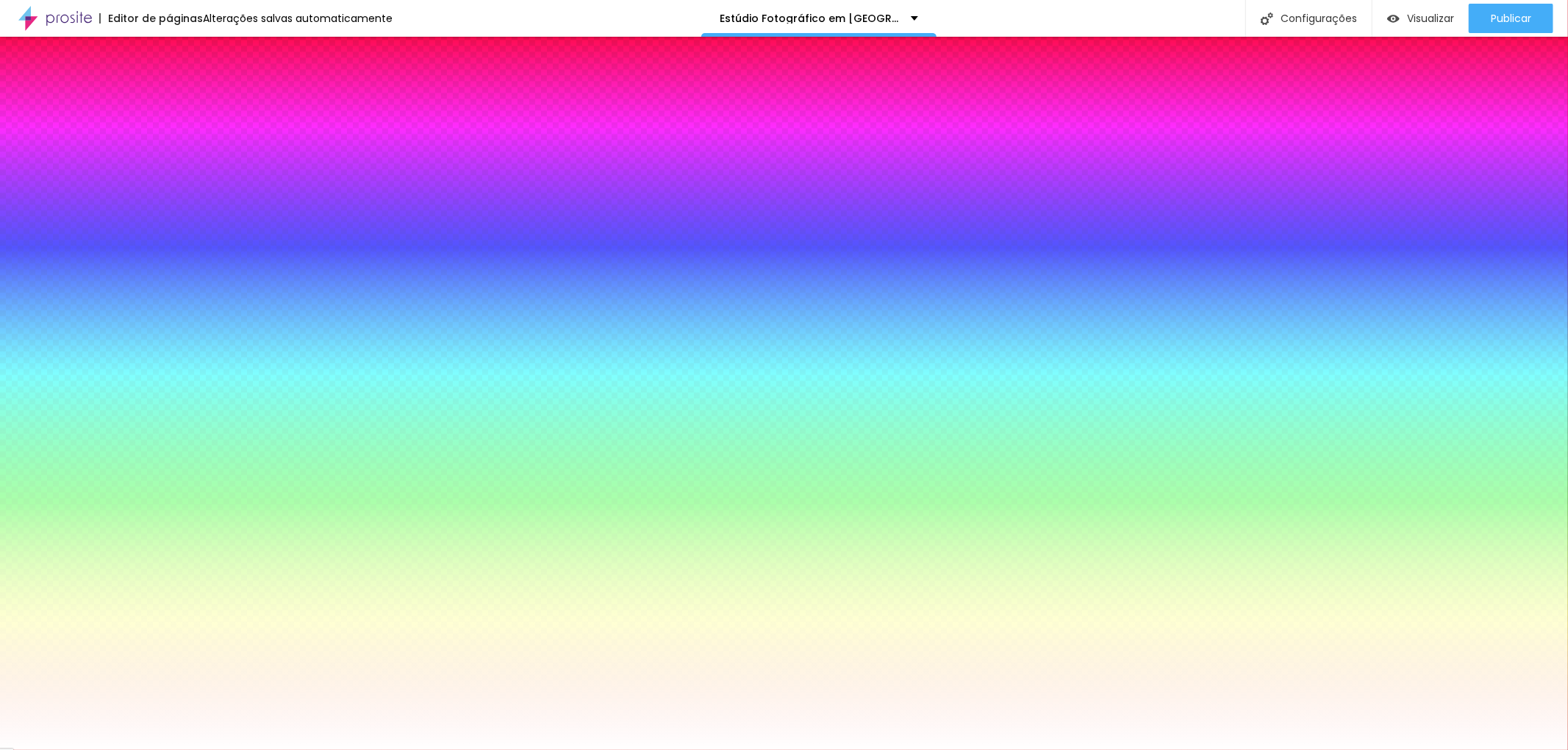
drag, startPoint x: 298, startPoint y: 346, endPoint x: 368, endPoint y: 344, distance: 70.0
click at [368, 344] on body "Editor de páginas Salvador... Estúdio Fotográfico em [GEOGRAPHIC_DATA] Configur…" at bounding box center [784, 375] width 1568 height 750
paste input "88858"
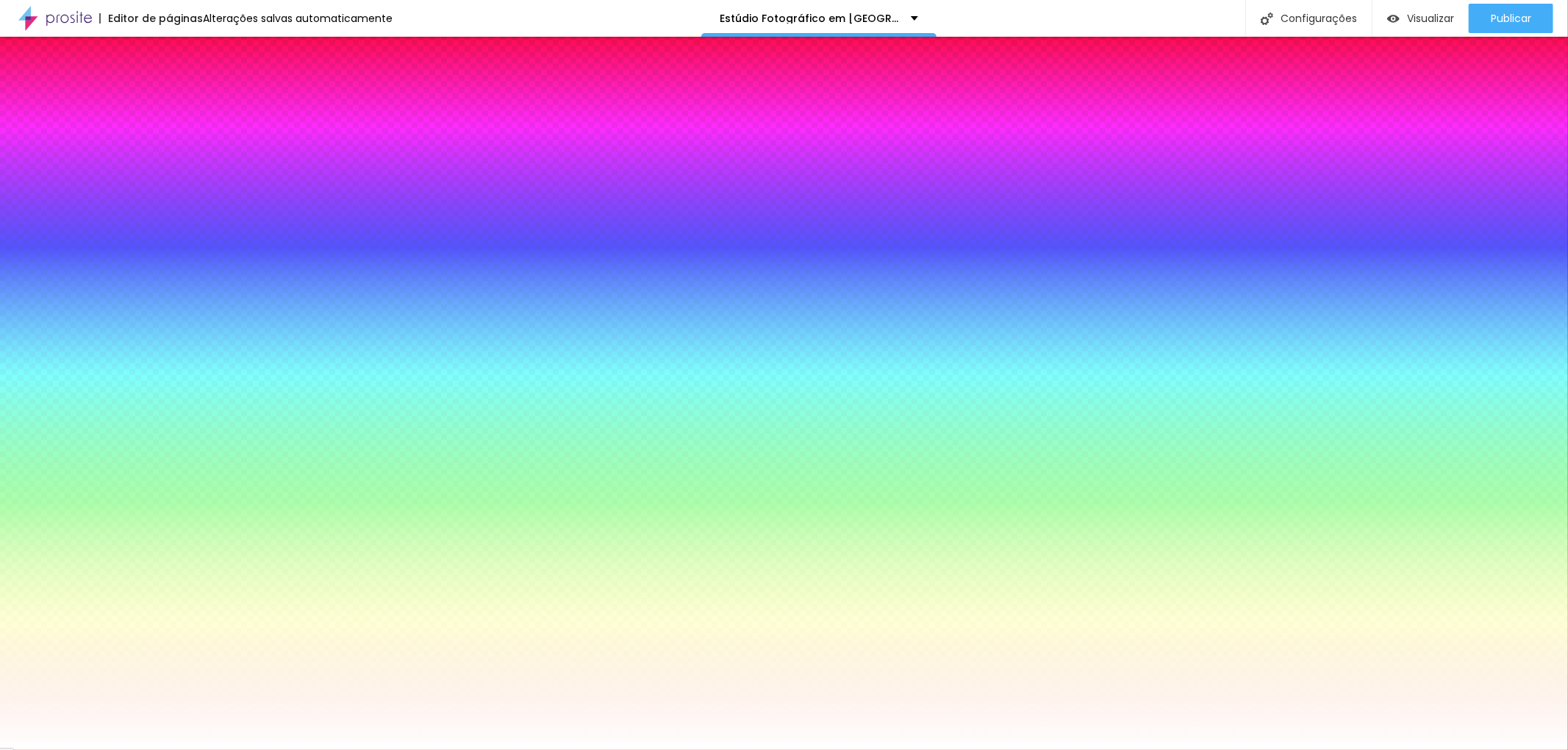
click at [210, 423] on div at bounding box center [784, 375] width 1568 height 750
drag, startPoint x: 298, startPoint y: 346, endPoint x: 349, endPoint y: 342, distance: 51.2
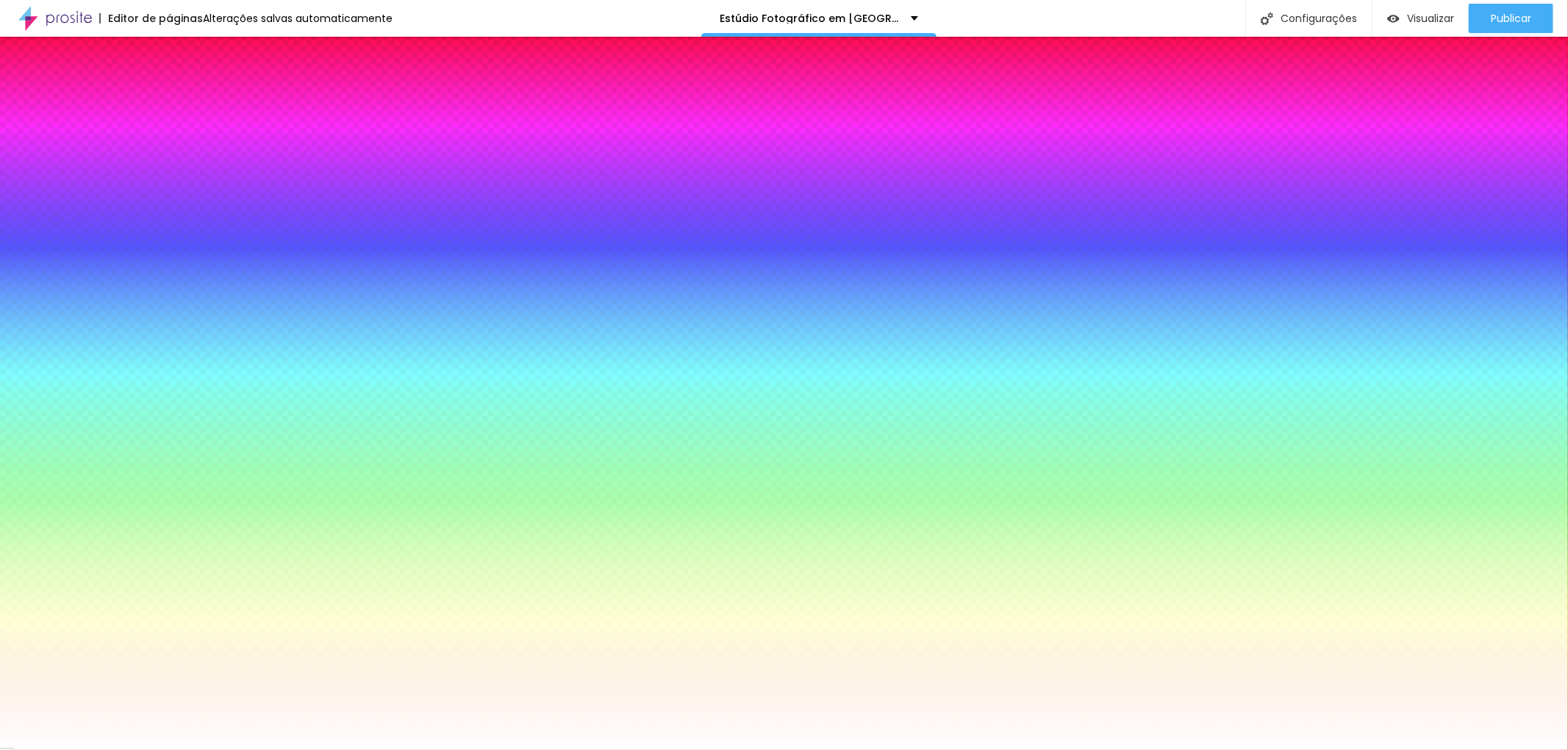
paste input "88858"
type input "#88858"
click at [570, 750] on div at bounding box center [784, 750] width 1568 height 0
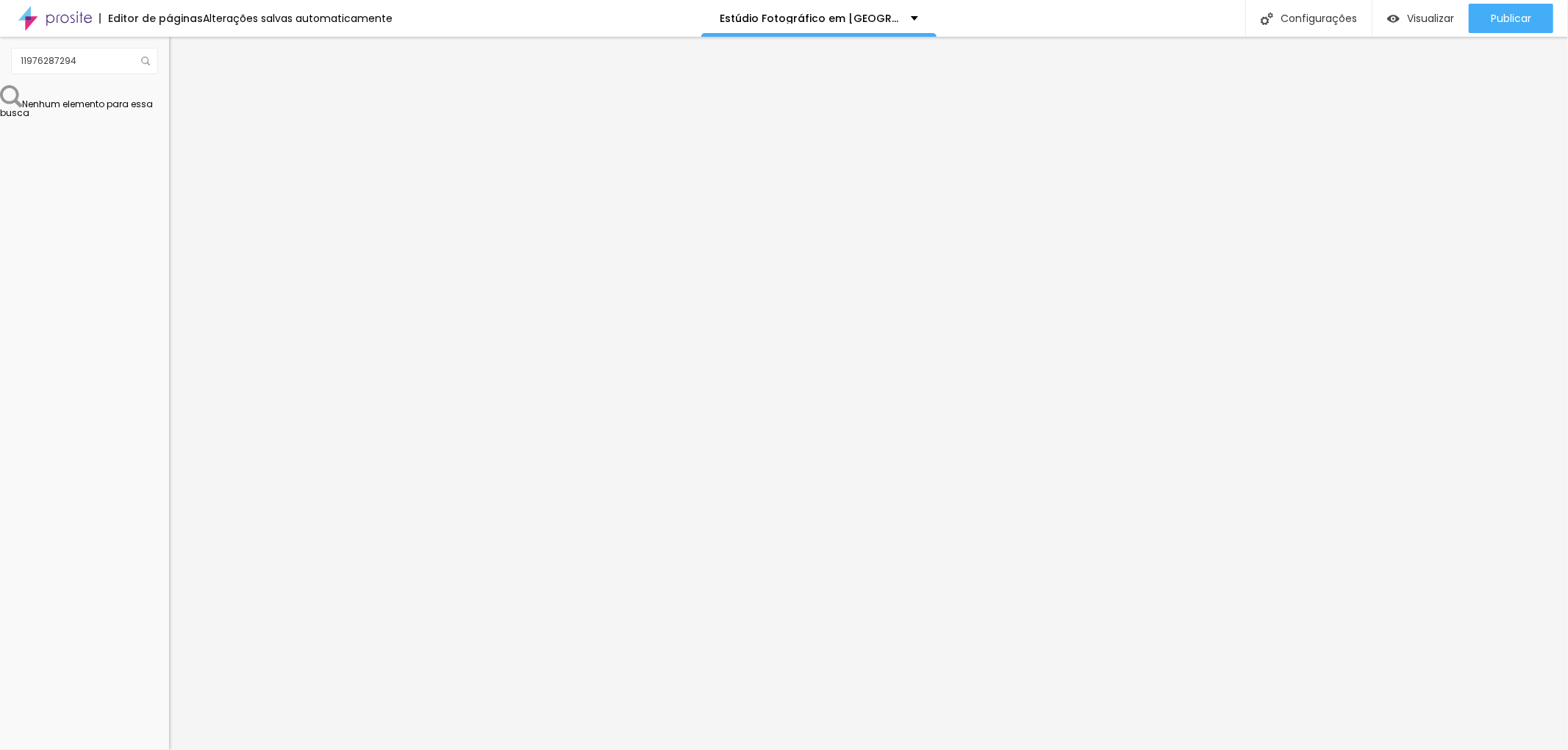
click at [169, 90] on li "Estilo" at bounding box center [253, 92] width 169 height 14
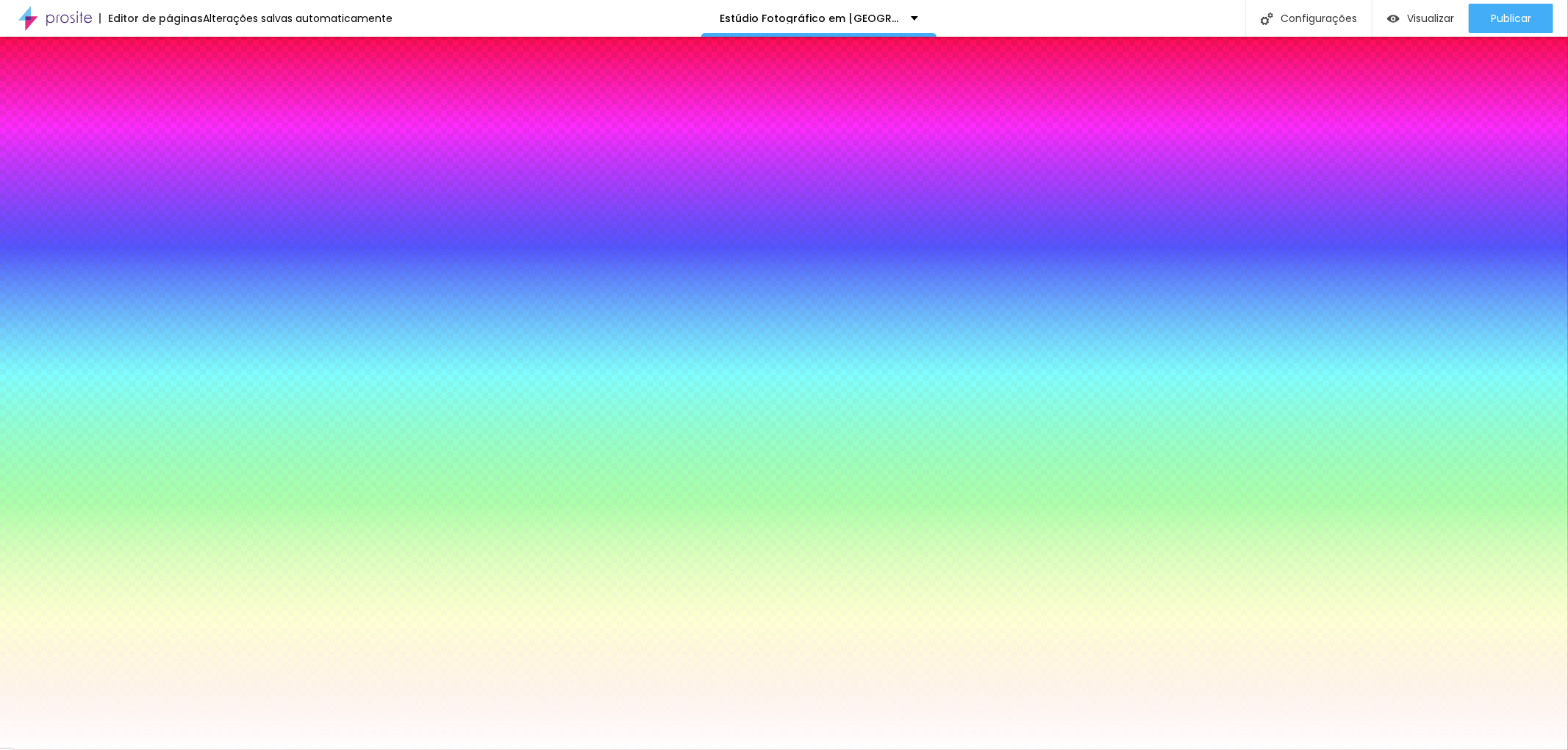
click at [169, 180] on button "button" at bounding box center [180, 187] width 21 height 15
select select "OpenSans"
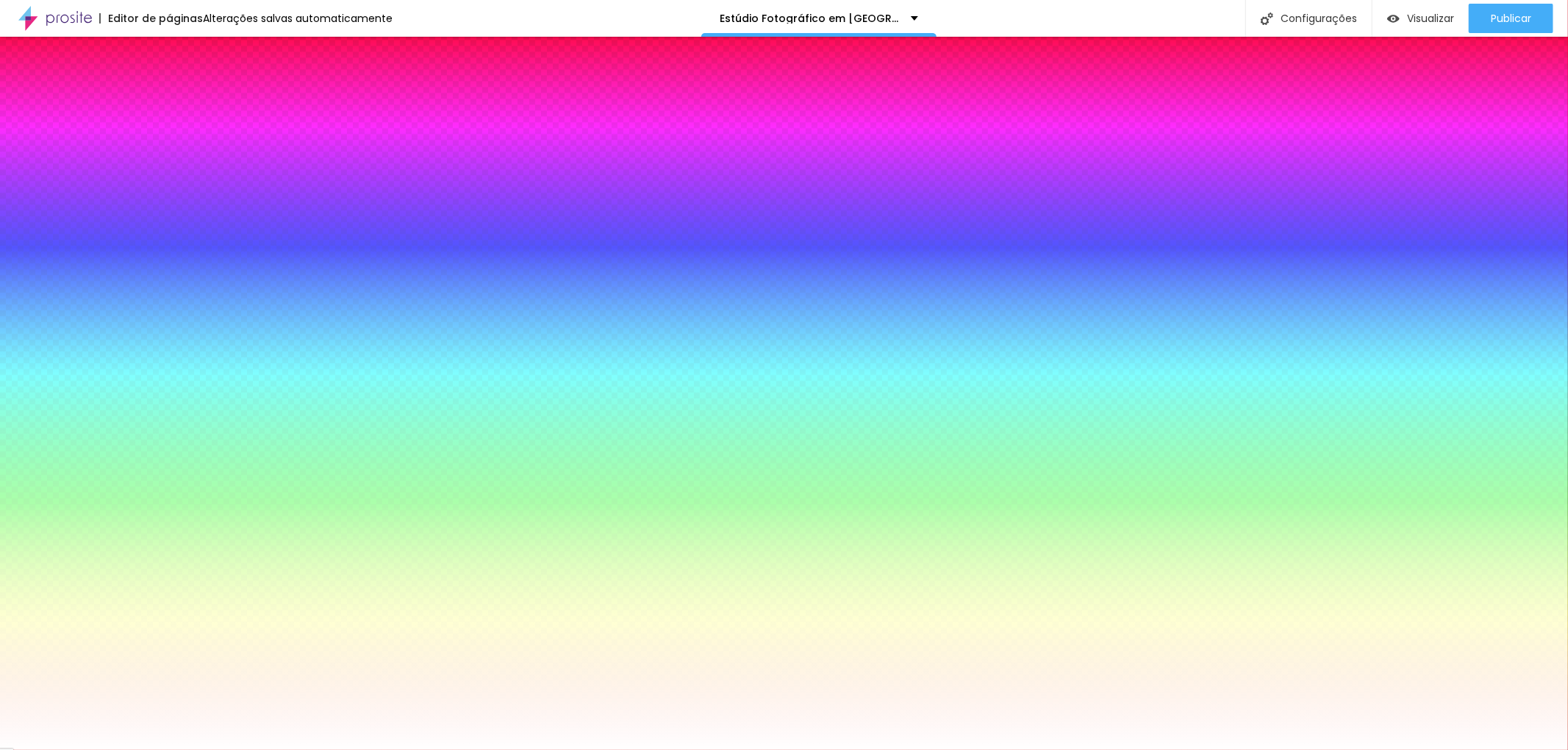
drag, startPoint x: 299, startPoint y: 349, endPoint x: 351, endPoint y: 347, distance: 52.0
paste input "88858"
type input "#88858"
click at [300, 750] on div at bounding box center [784, 750] width 1568 height 0
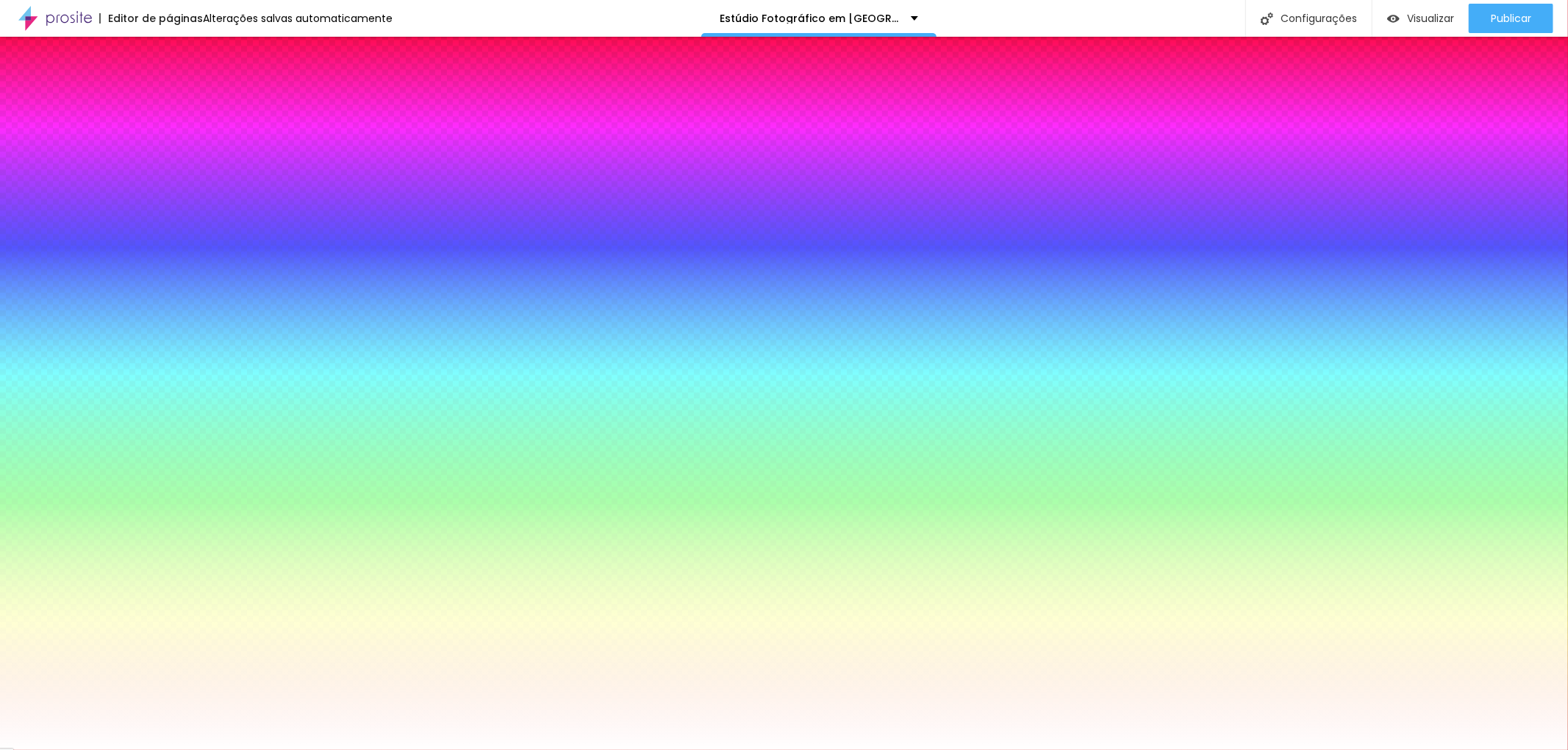
click at [175, 182] on icon "button" at bounding box center [179, 186] width 9 height 9
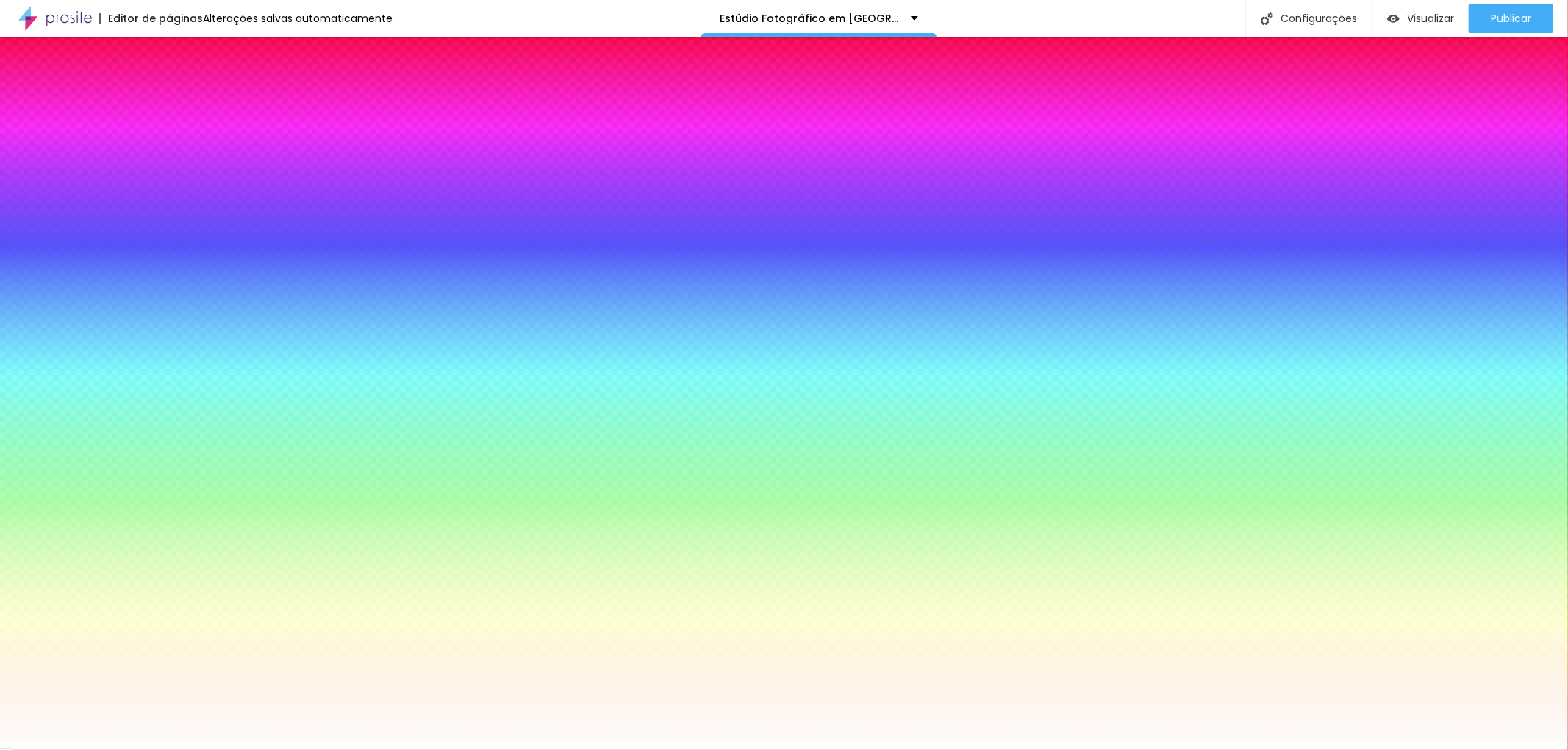
drag, startPoint x: 303, startPoint y: 343, endPoint x: 365, endPoint y: 343, distance: 62.0
click at [365, 343] on body "Editor de páginas Alterações salvas automaticamente Estúdio Fotográfico em [GEO…" at bounding box center [784, 375] width 1568 height 750
paste input "88858"
click at [207, 427] on div at bounding box center [784, 375] width 1568 height 750
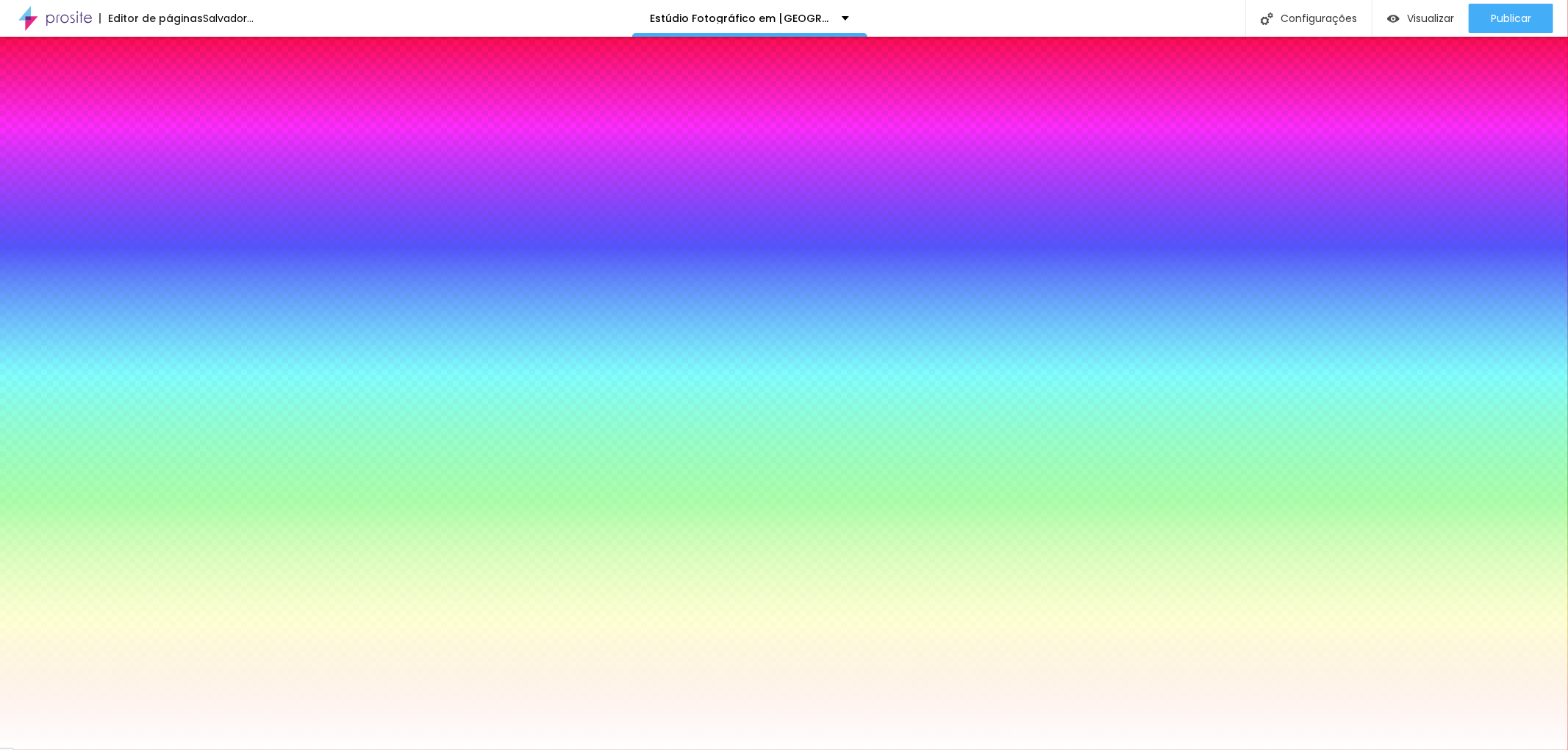
click at [207, 439] on div at bounding box center [784, 375] width 1568 height 750
click at [210, 447] on div at bounding box center [784, 375] width 1568 height 750
click at [205, 454] on div at bounding box center [784, 375] width 1568 height 750
click at [208, 436] on div at bounding box center [784, 375] width 1568 height 750
click at [213, 416] on div at bounding box center [784, 375] width 1568 height 750
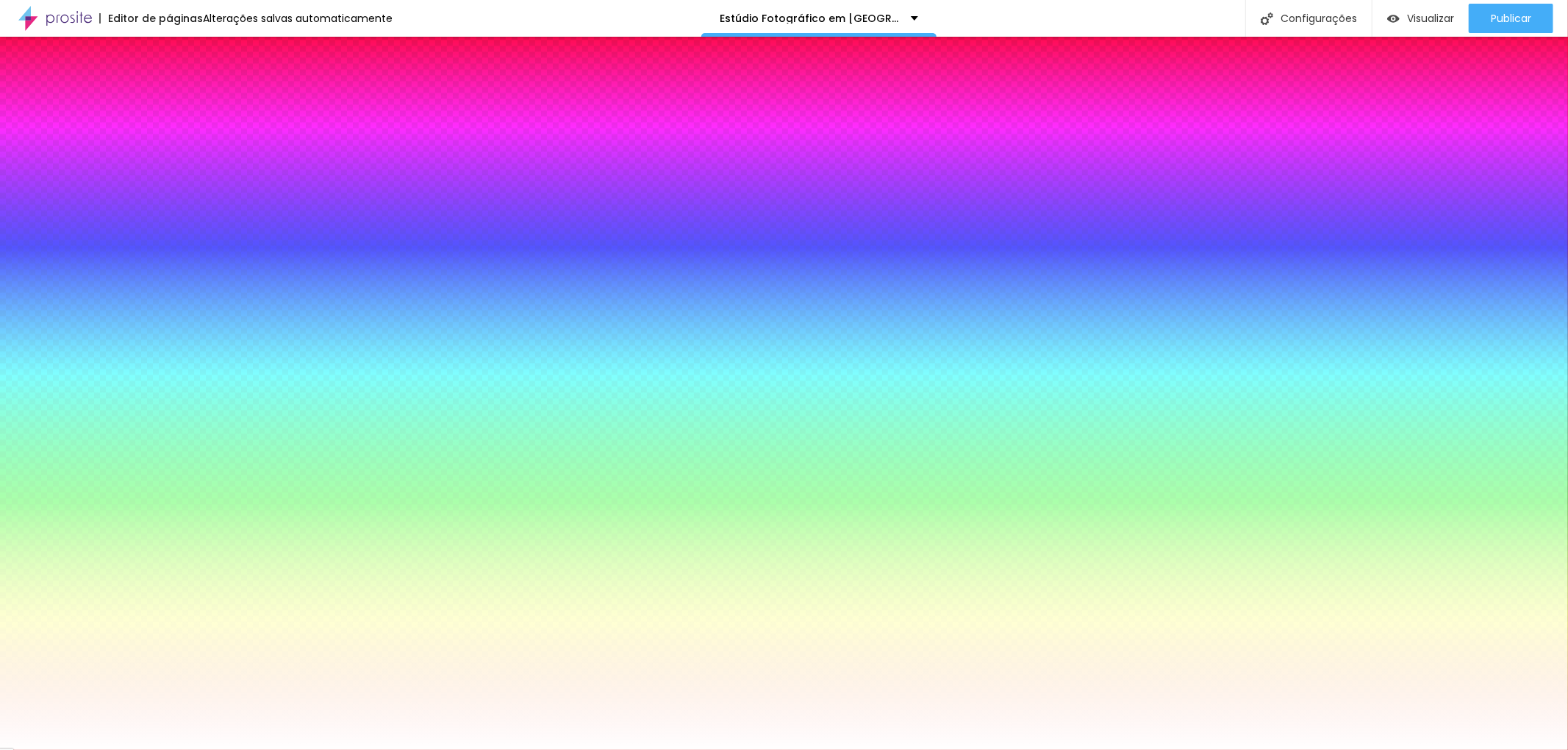
drag, startPoint x: 295, startPoint y: 342, endPoint x: 349, endPoint y: 343, distance: 54.0
paste input "888585"
type input "#888585"
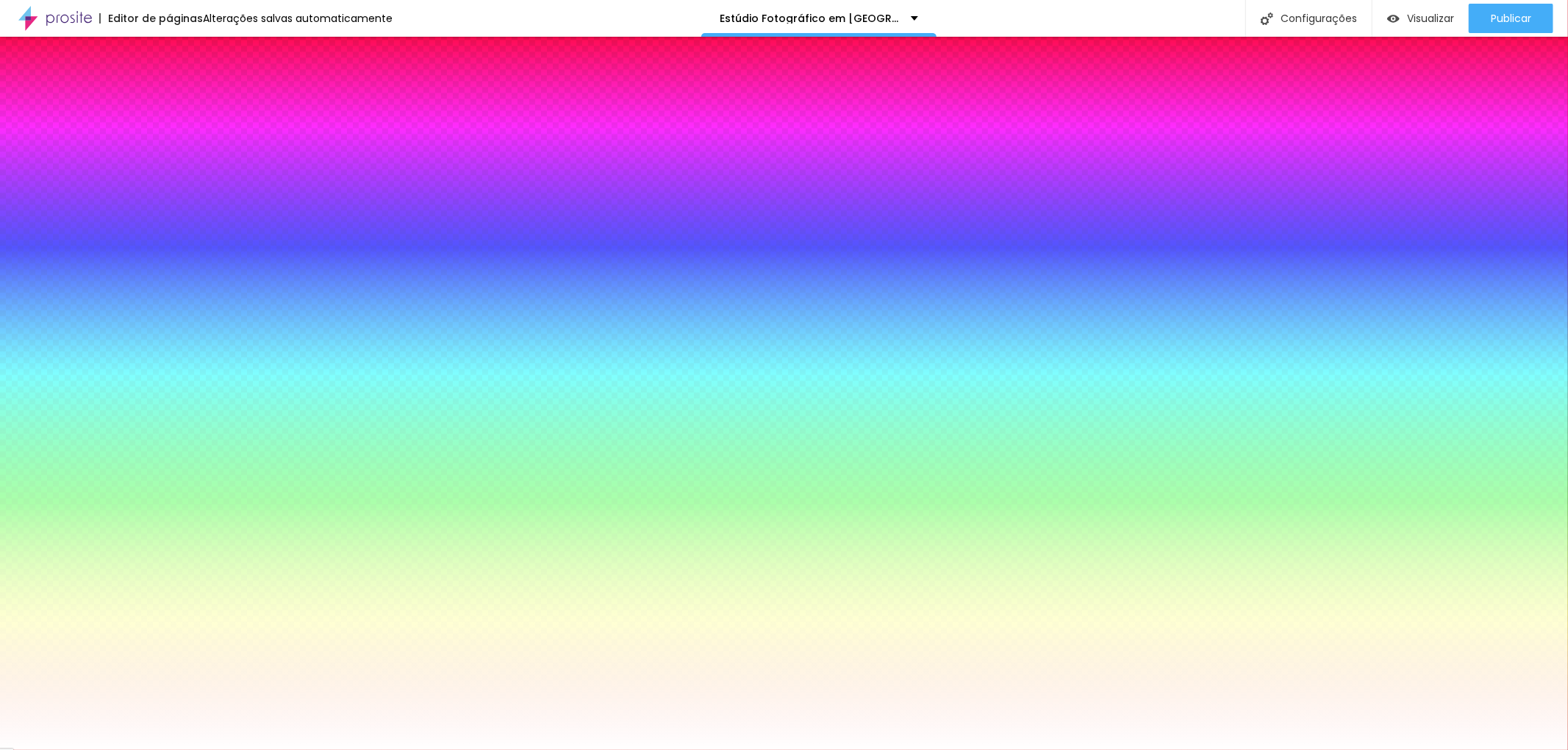
click at [502, 750] on div at bounding box center [784, 750] width 1568 height 0
click at [175, 186] on icon "button" at bounding box center [179, 186] width 9 height 9
click at [645, 750] on div at bounding box center [784, 750] width 1568 height 0
click at [175, 182] on icon "button" at bounding box center [179, 186] width 9 height 9
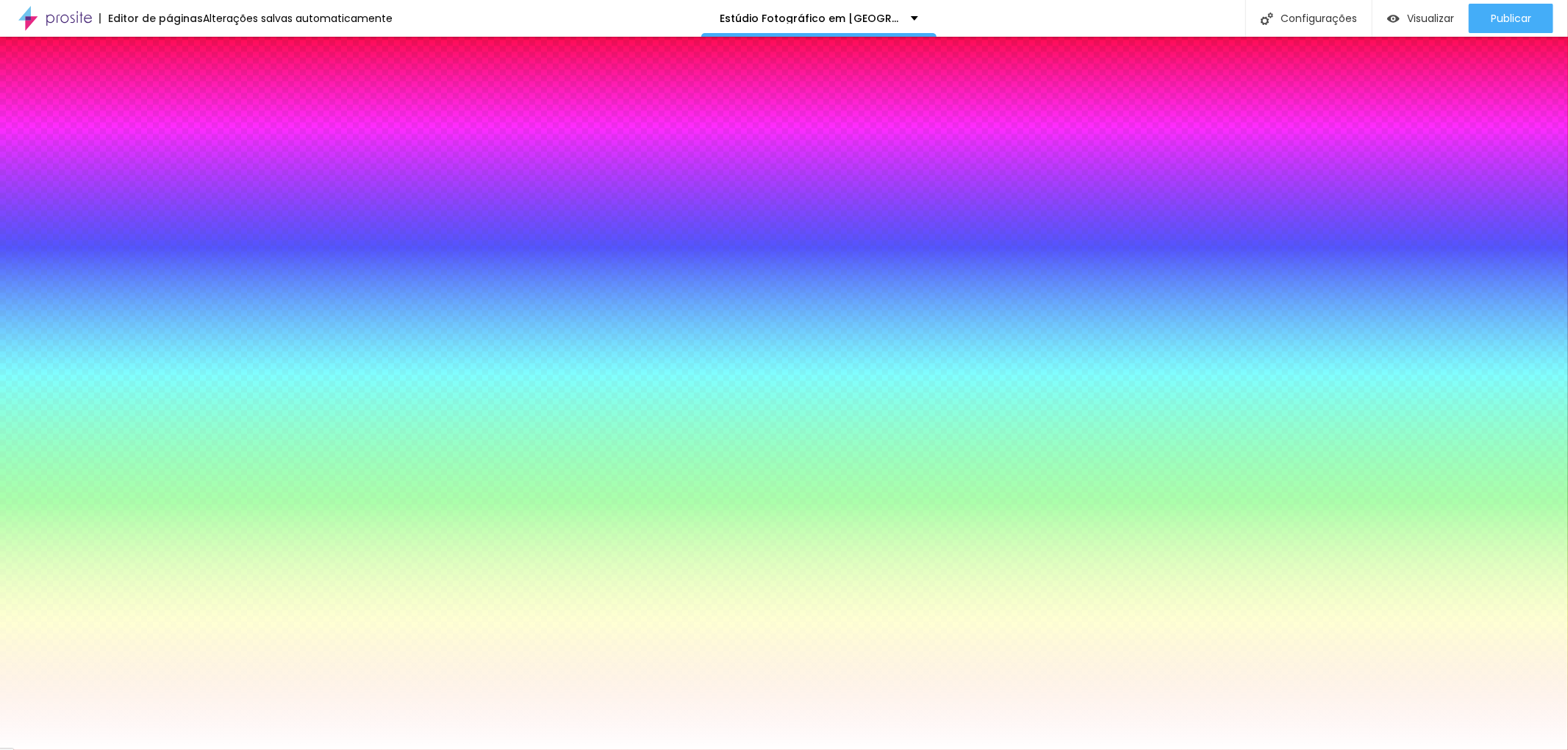
click at [622, 750] on div at bounding box center [784, 750] width 1568 height 0
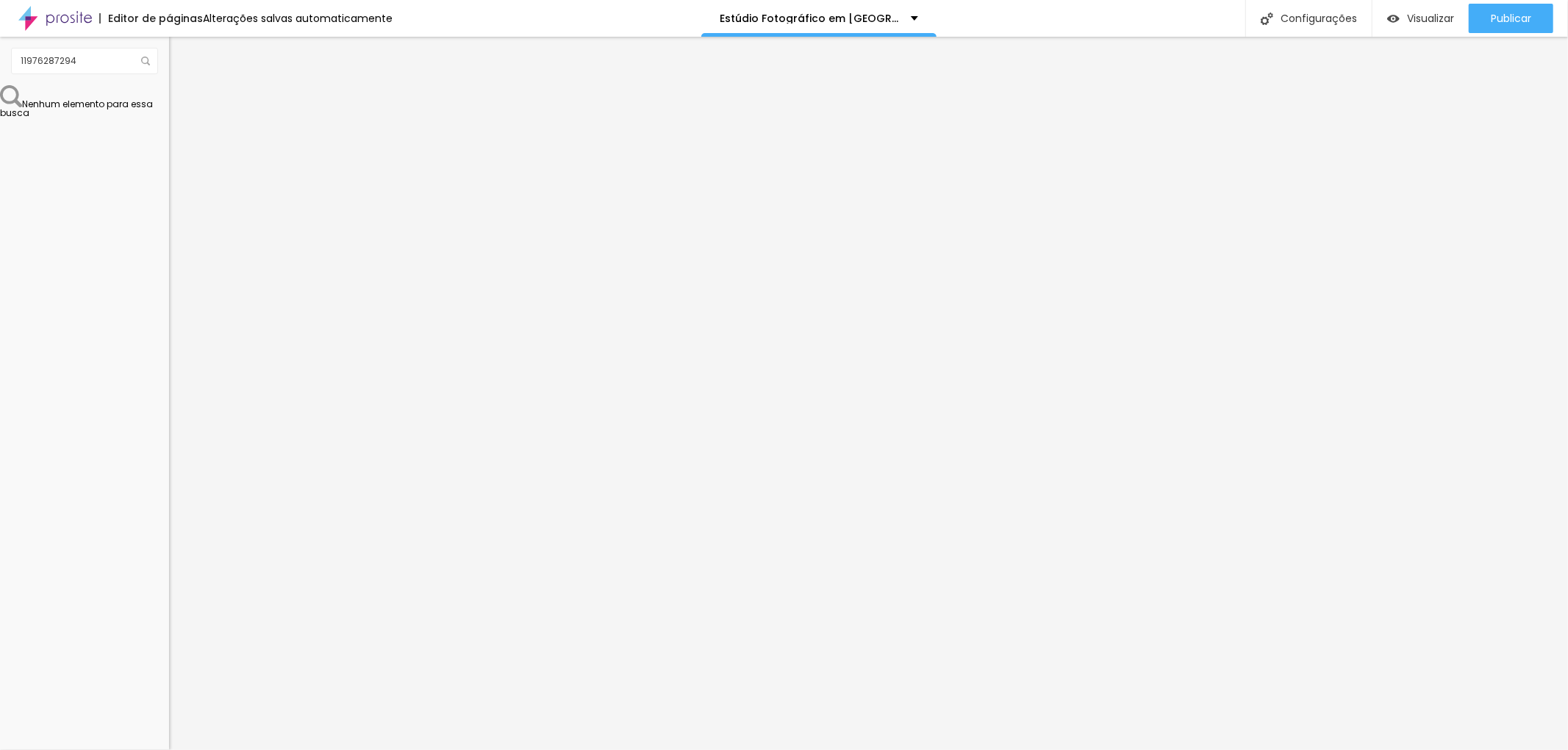
click at [169, 90] on img at bounding box center [176, 92] width 13 height 13
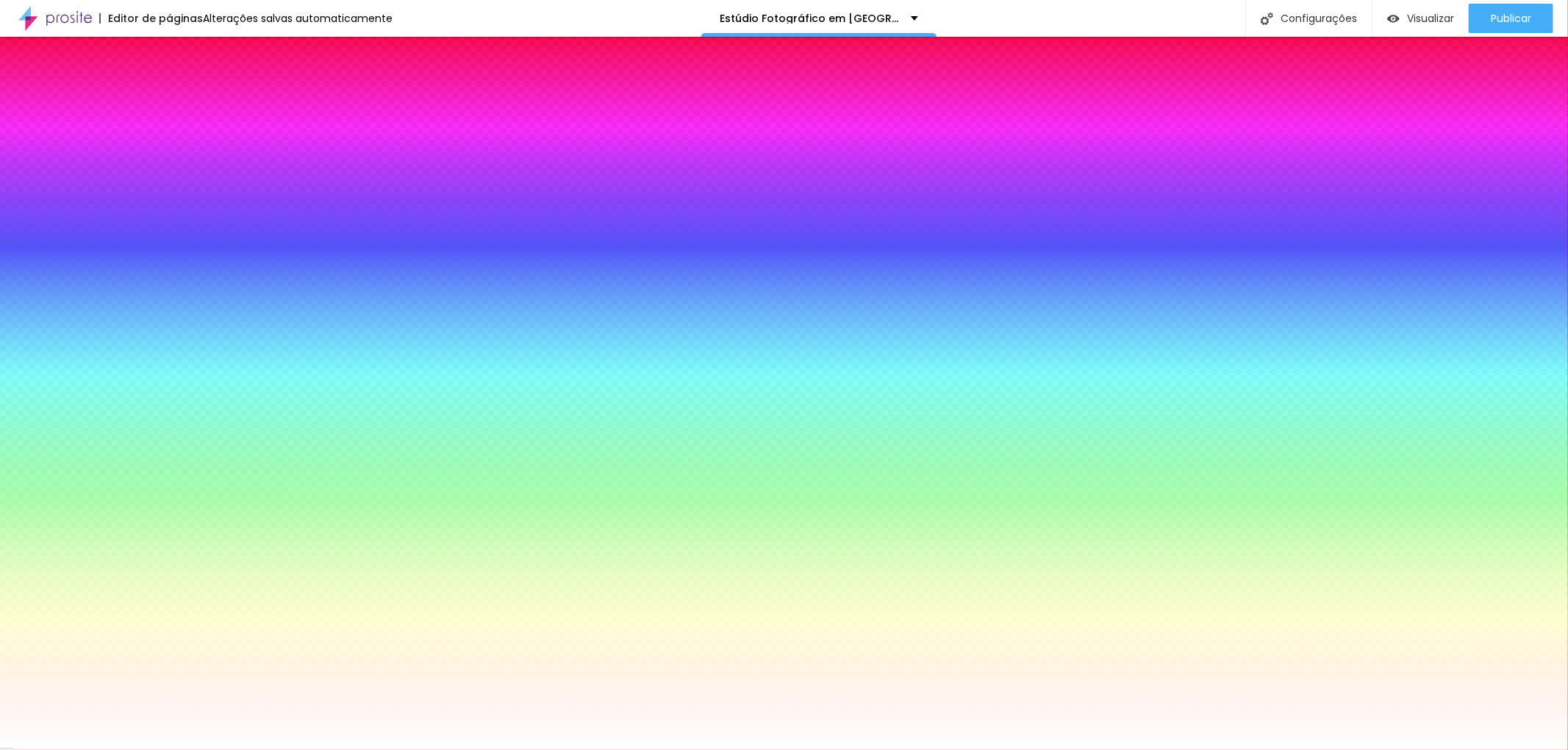
click at [175, 182] on icon "button" at bounding box center [179, 186] width 9 height 9
click at [215, 421] on div at bounding box center [784, 375] width 1568 height 750
click at [208, 435] on div at bounding box center [784, 375] width 1568 height 750
click at [213, 415] on div at bounding box center [784, 375] width 1568 height 750
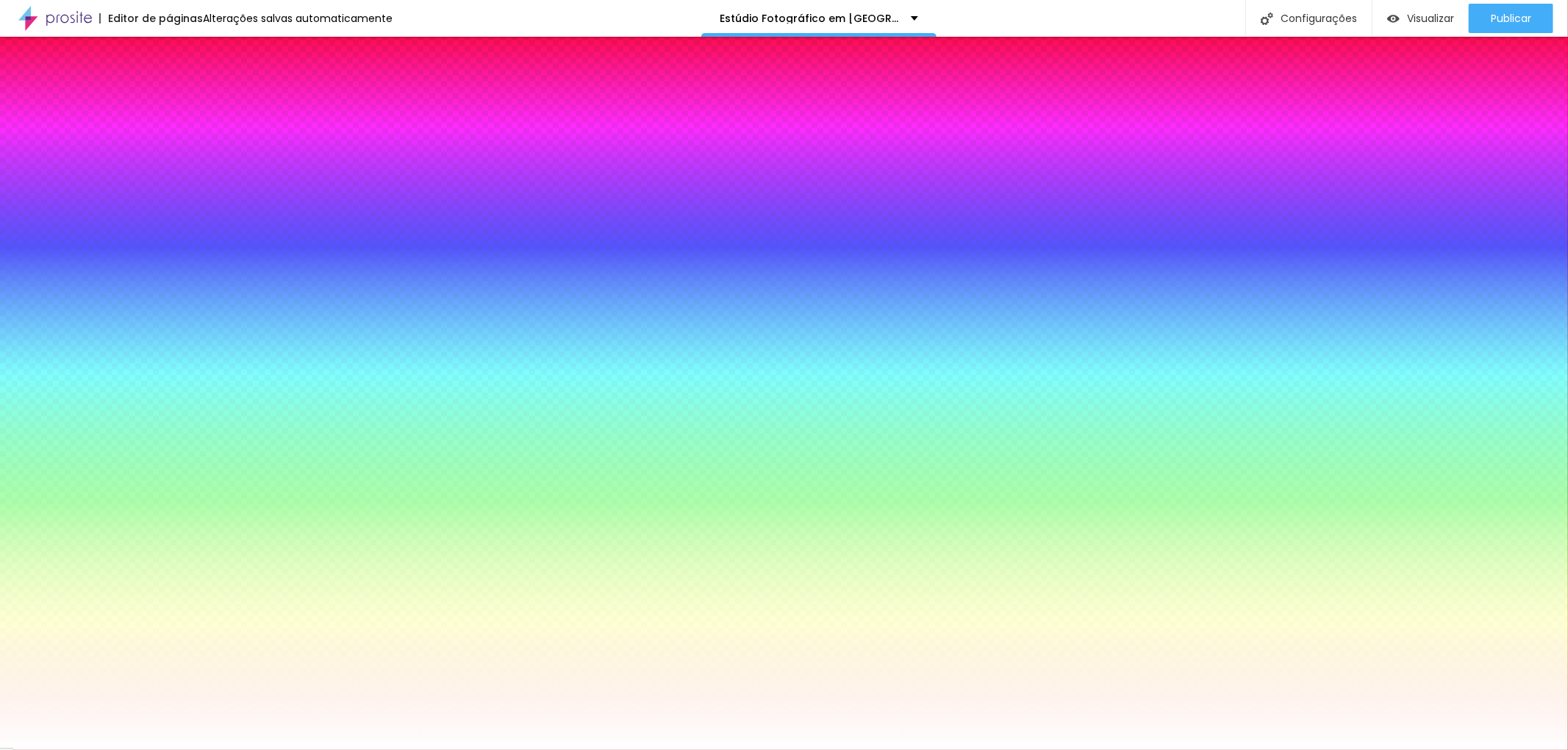
drag, startPoint x: 304, startPoint y: 347, endPoint x: 383, endPoint y: 340, distance: 79.3
click at [383, 340] on body "Editor de páginas Alterações salvas automaticamente Estúdio Fotográfico em [GEO…" at bounding box center [784, 375] width 1568 height 750
paste input "88858"
type input "#88858"
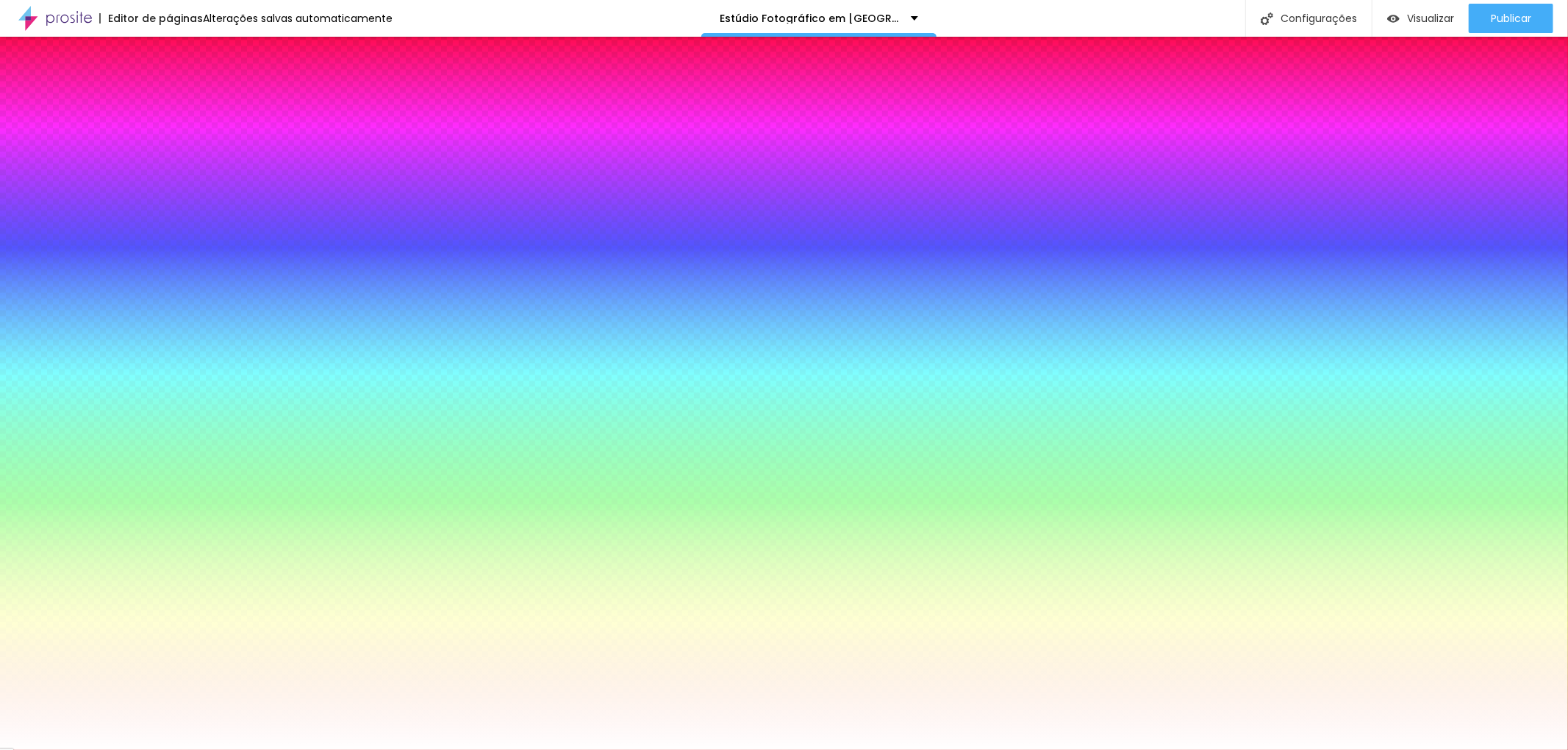
click at [777, 750] on div at bounding box center [784, 750] width 1568 height 0
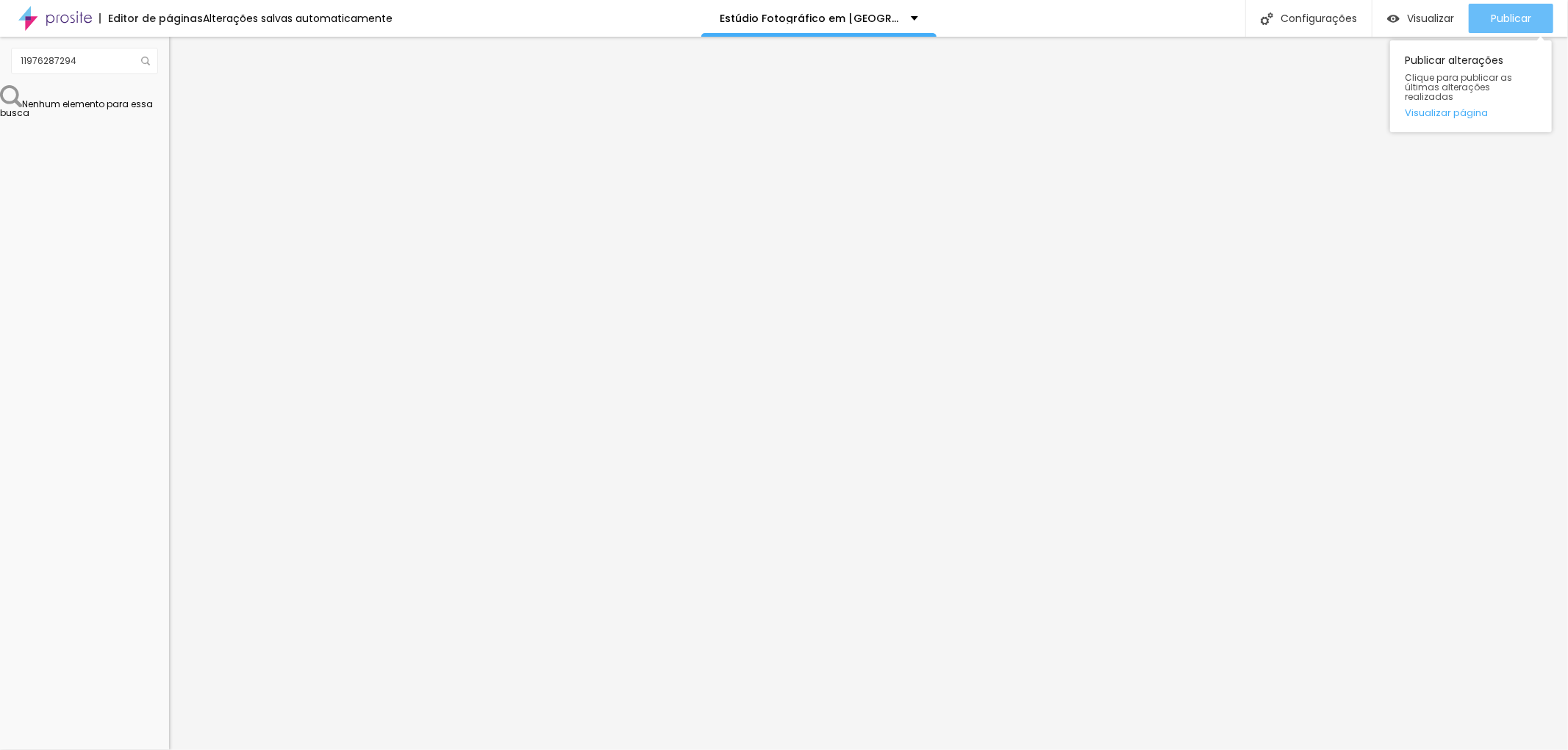
click at [1514, 4] on div "Publicar" at bounding box center [1511, 18] width 40 height 30
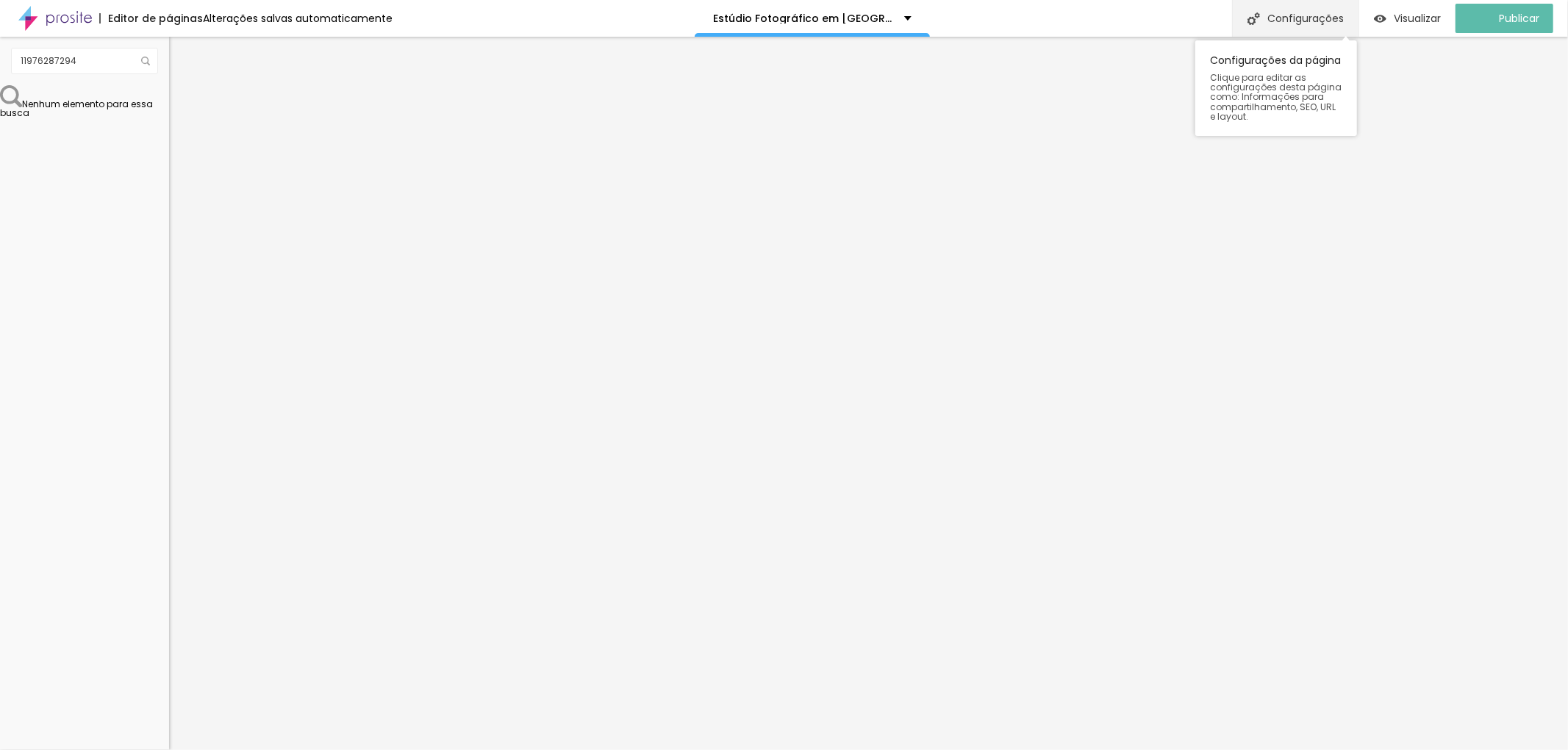
click at [1314, 13] on font "Configurações" at bounding box center [1305, 18] width 76 height 14
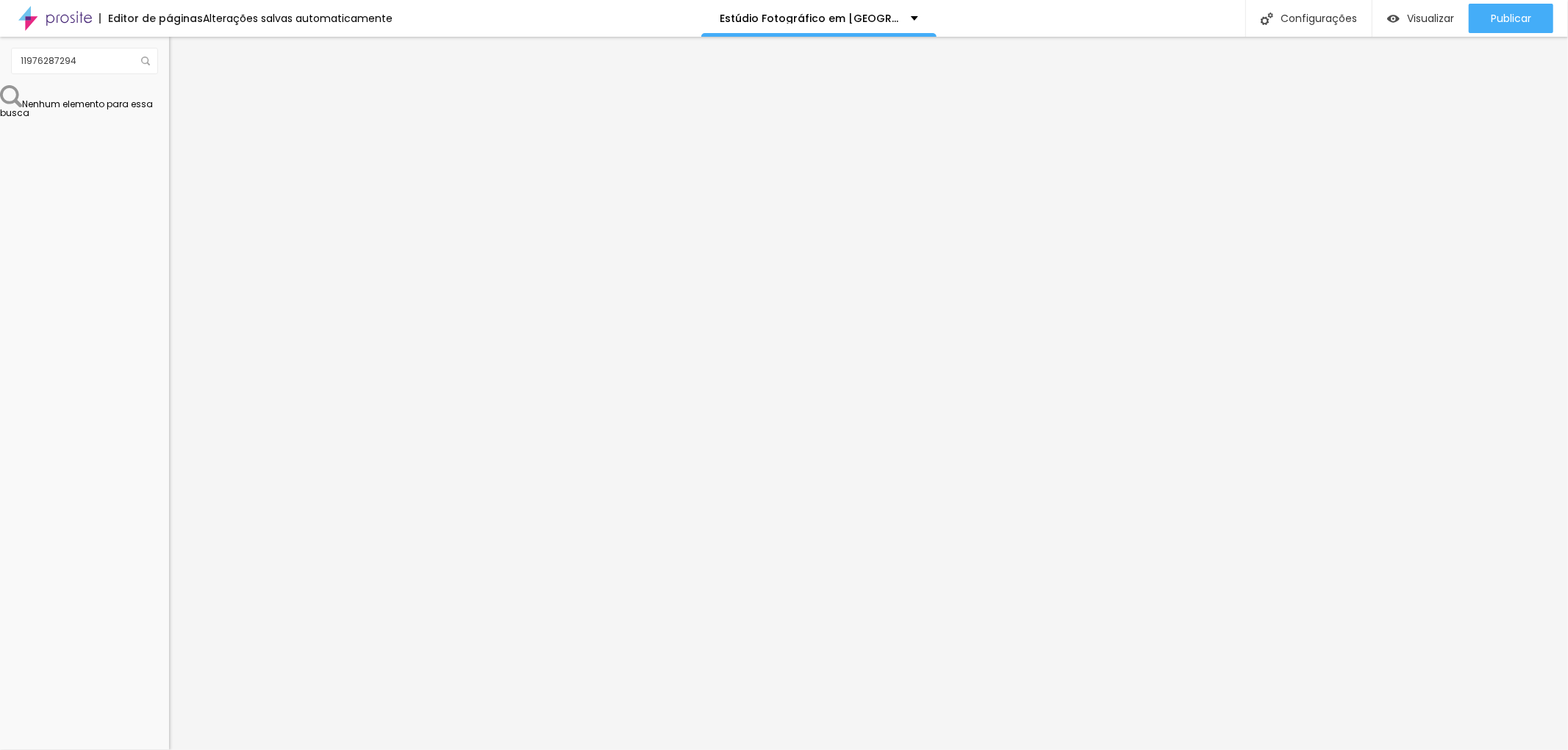
drag, startPoint x: 836, startPoint y: 396, endPoint x: 948, endPoint y: 385, distance: 112.5
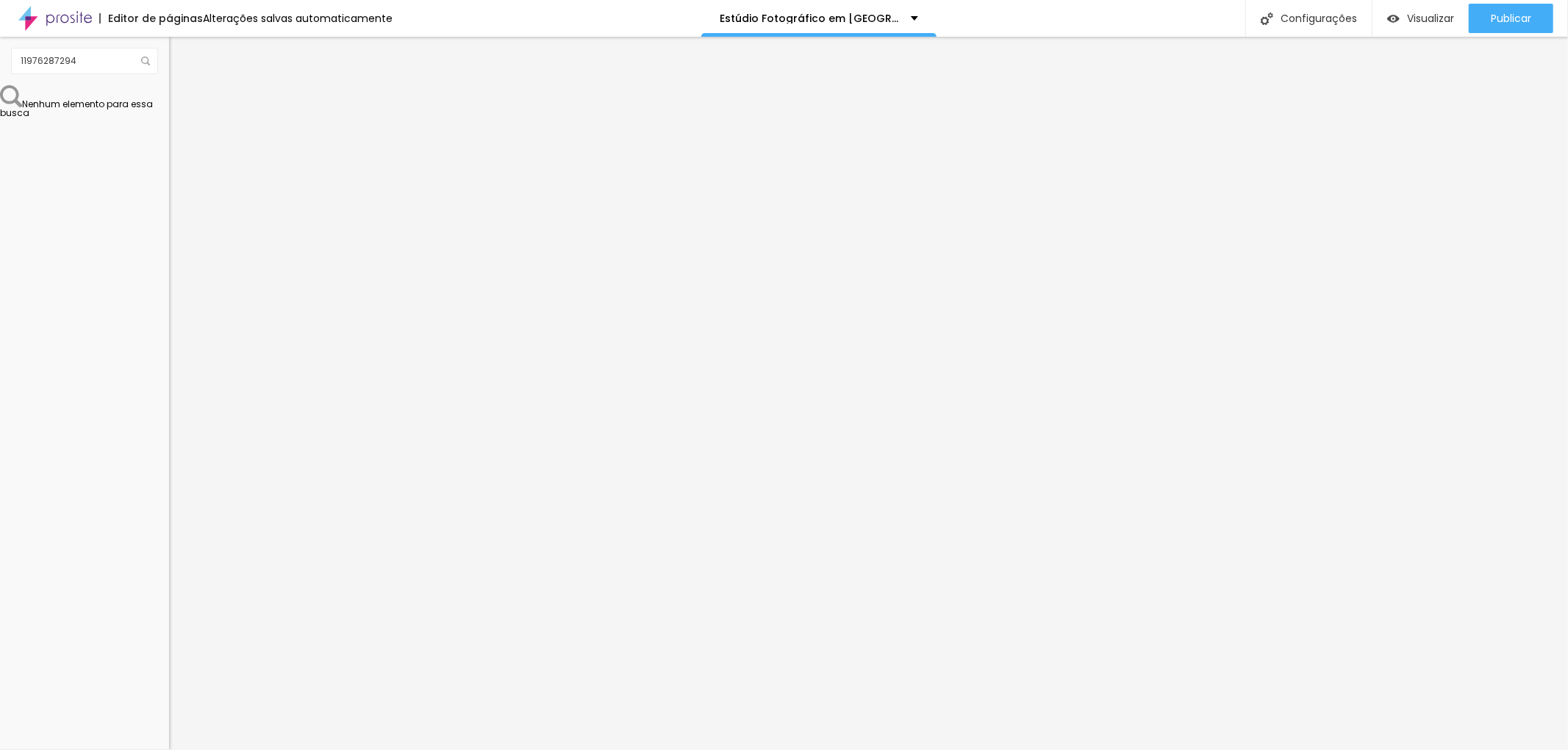
type input "Retrato Corporativo Estúdio Fotográfico em [GEOGRAPHIC_DATA]"
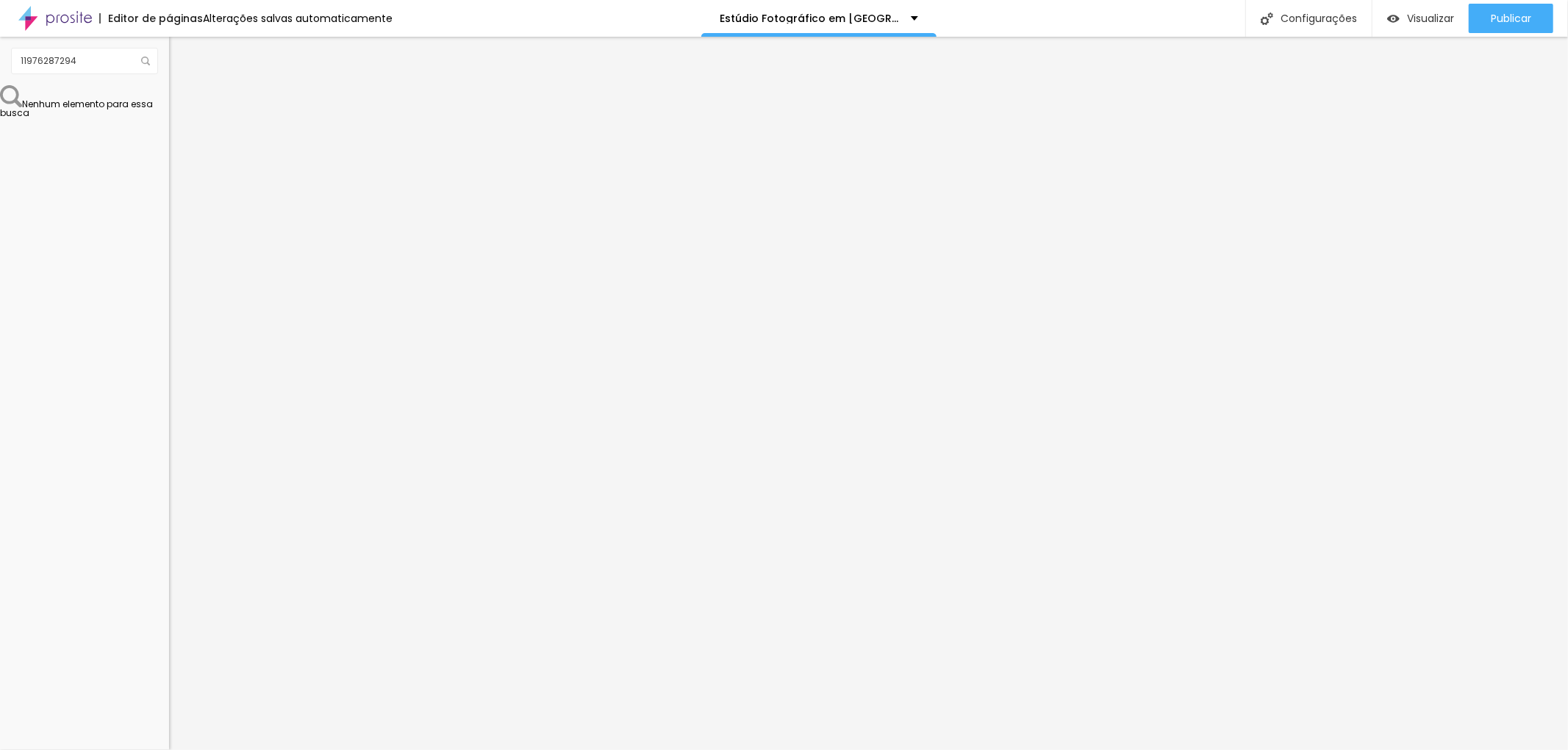
type textarea "Estúdio Fotográfico em [GEOGRAPHIC_DATA], próximo a [GEOGRAPHIC_DATA] | Criamos…"
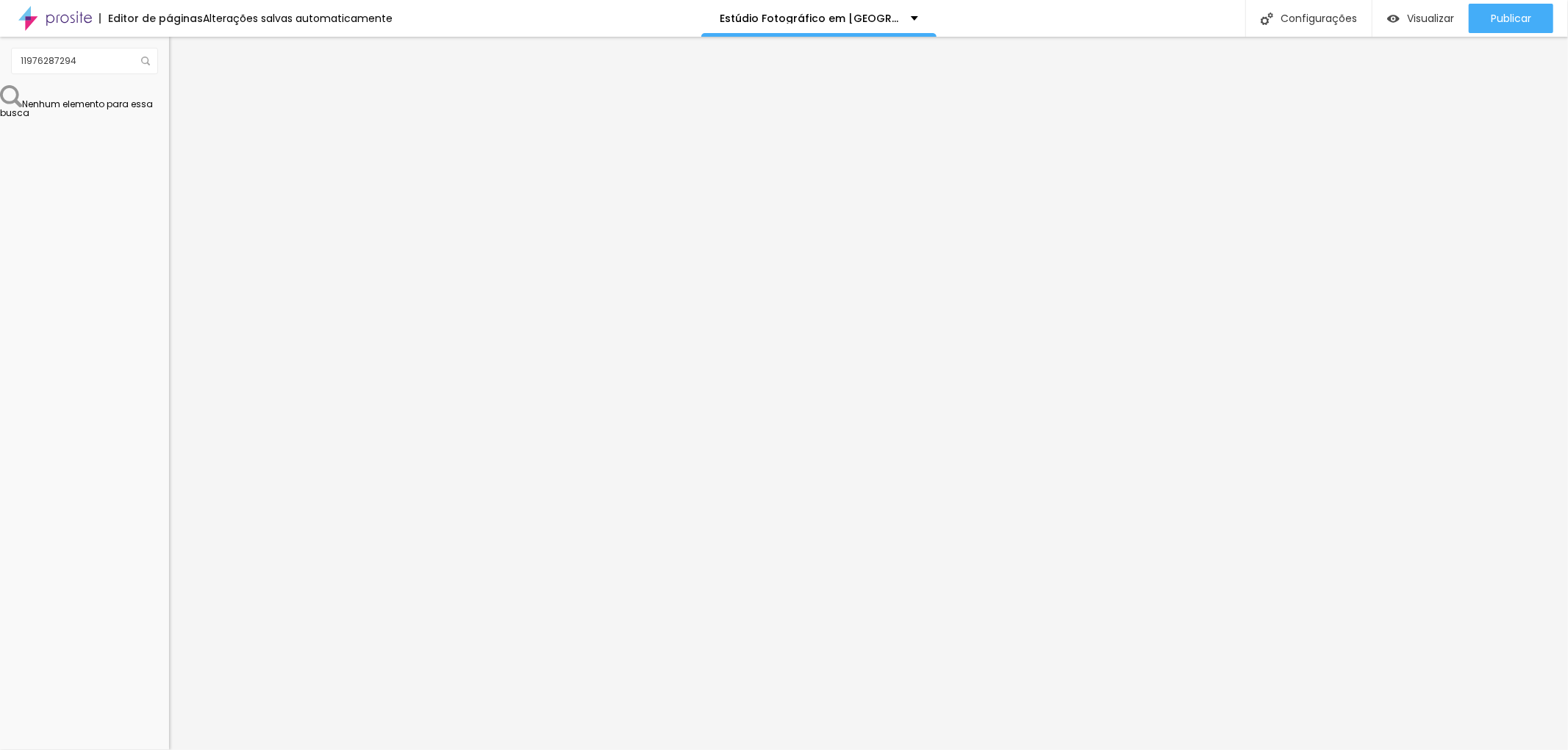
scroll to position [0, 0]
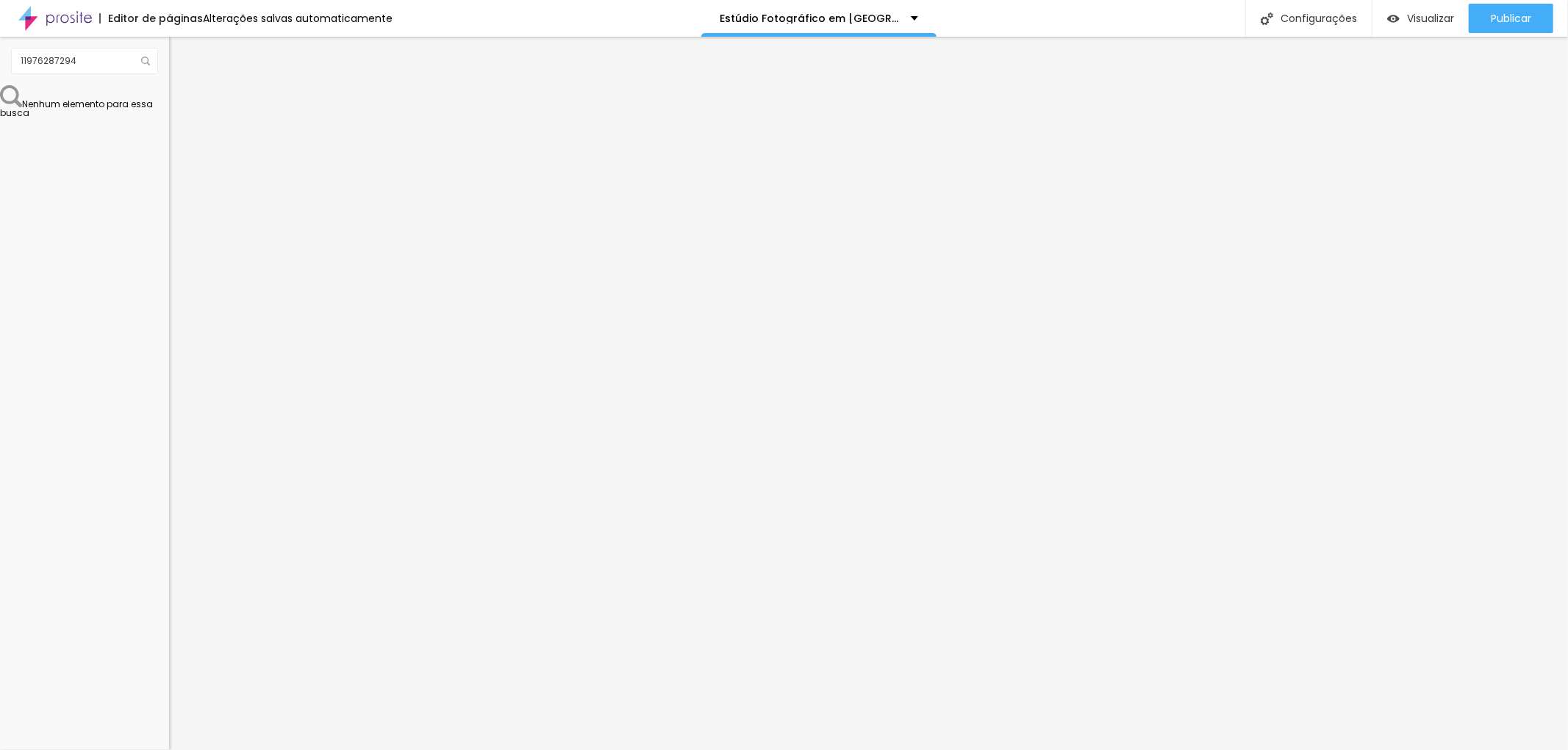
scroll to position [49, 0]
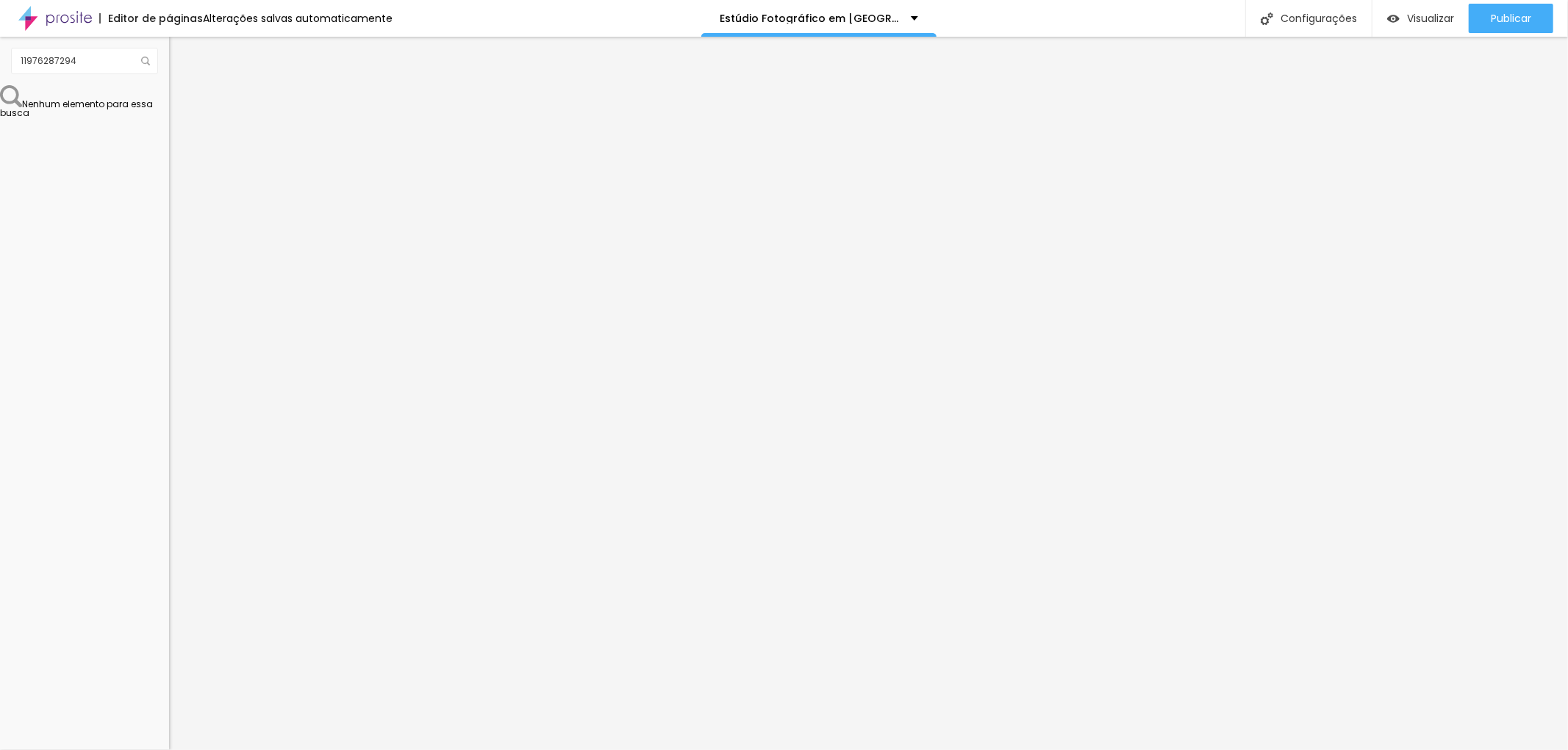
type textarea "fotógrafo corporativo, fotógrafo para empresa, fotografia empresarial em [GEOGR…"
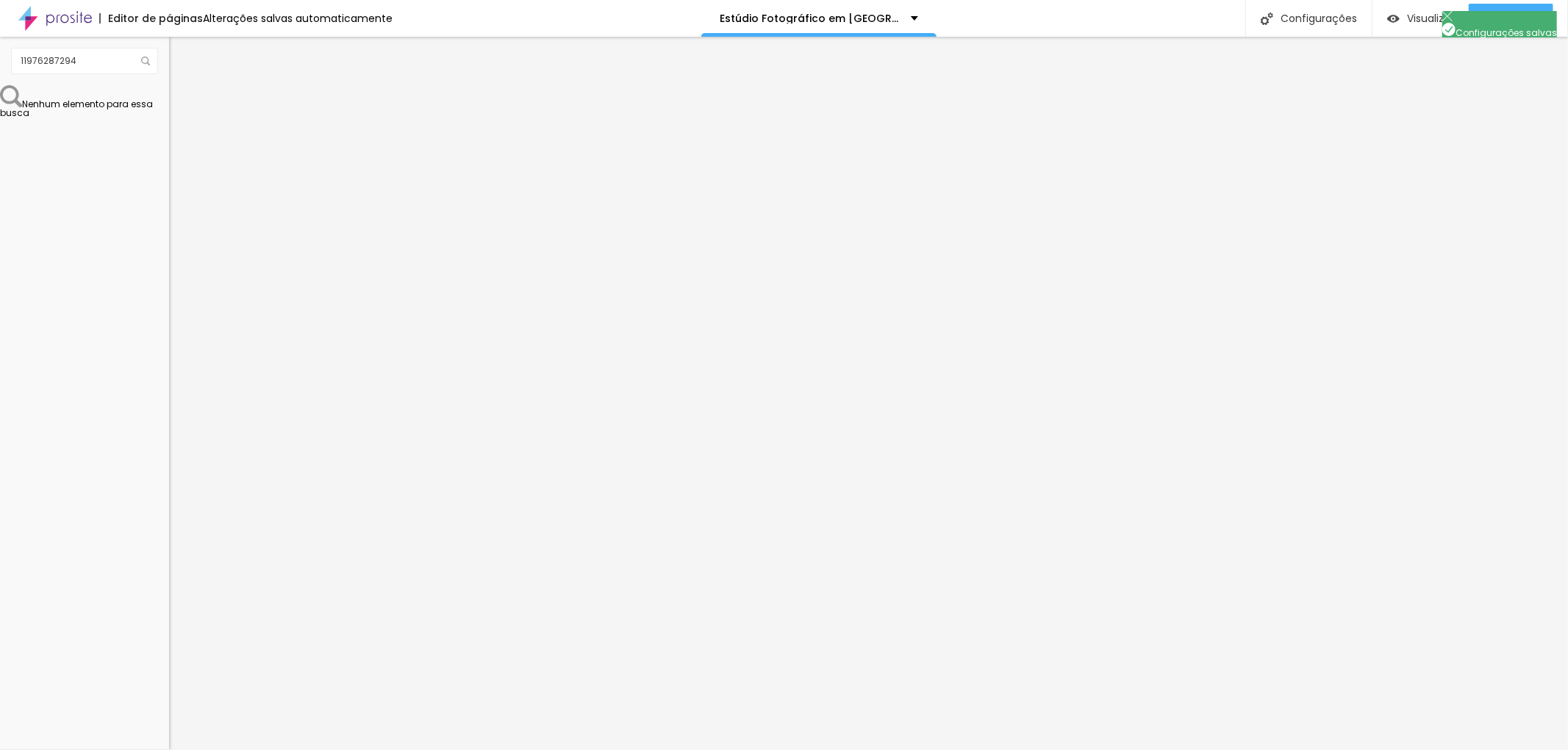
scroll to position [0, 0]
drag, startPoint x: 880, startPoint y: 460, endPoint x: 963, endPoint y: 458, distance: 83.0
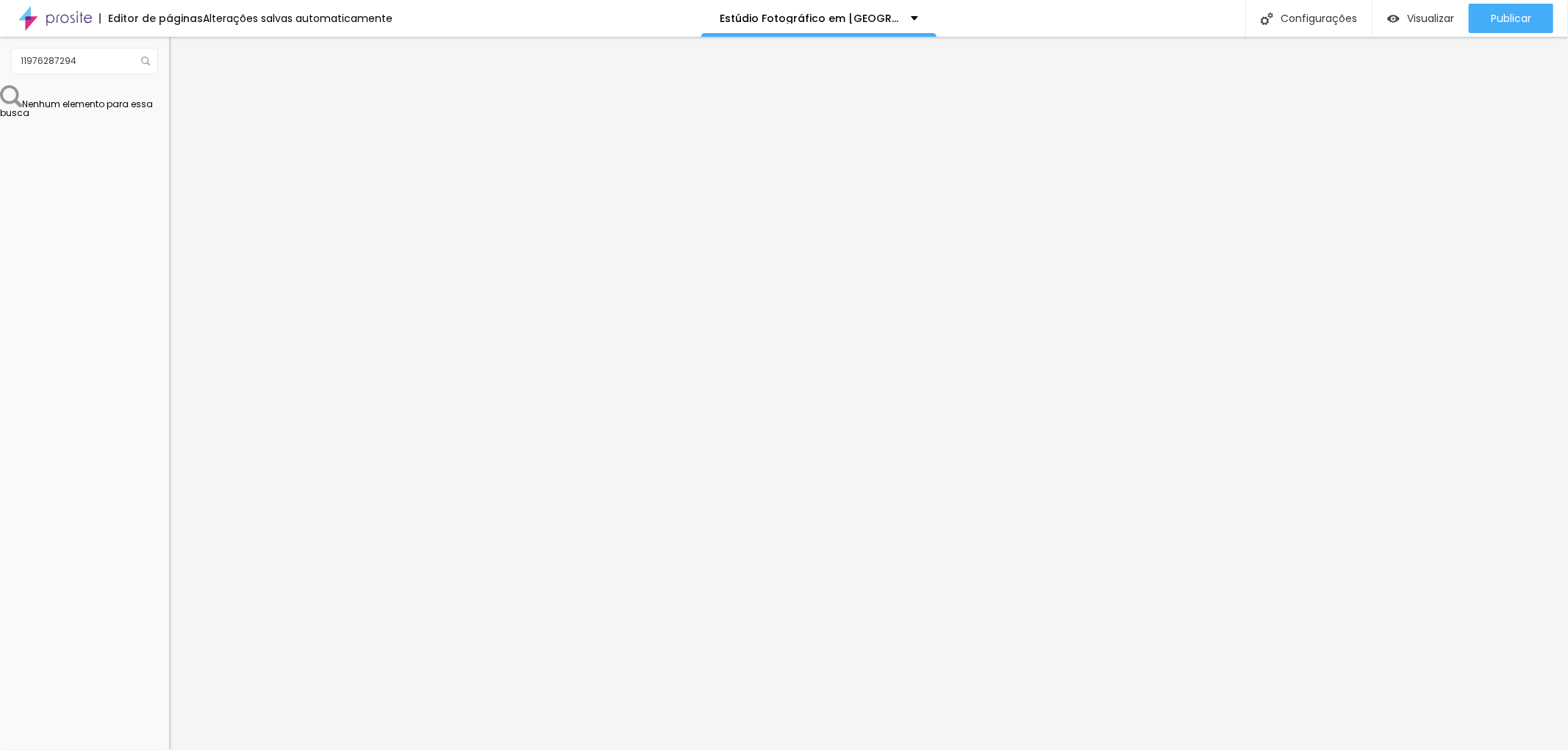
type input "Fotógrafo Corporativo para Negócios em [GEOGRAPHIC_DATA]"
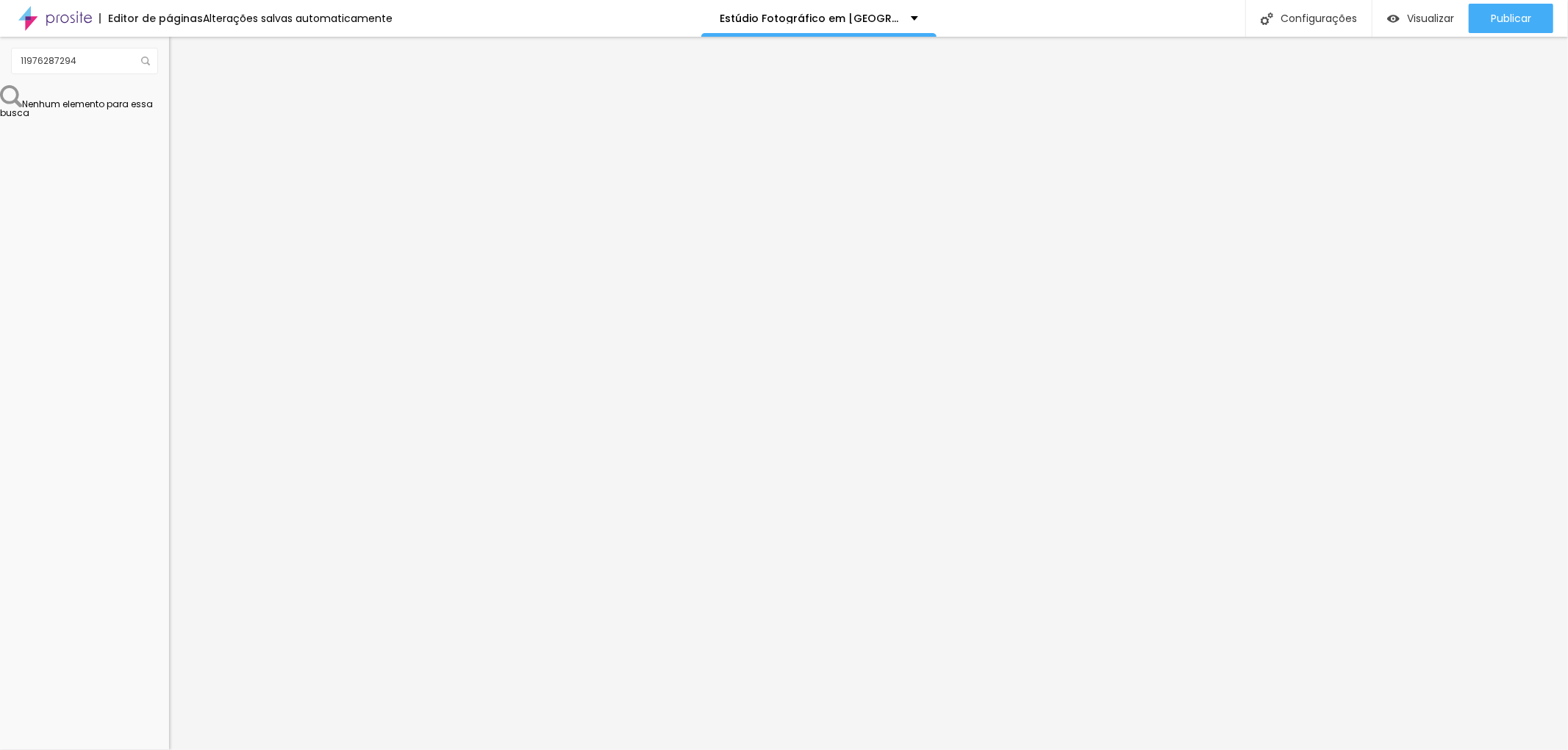
type textarea "[PERSON_NAME] é um fotógrafo corporativo que reponde por fotografias lifestyle …"
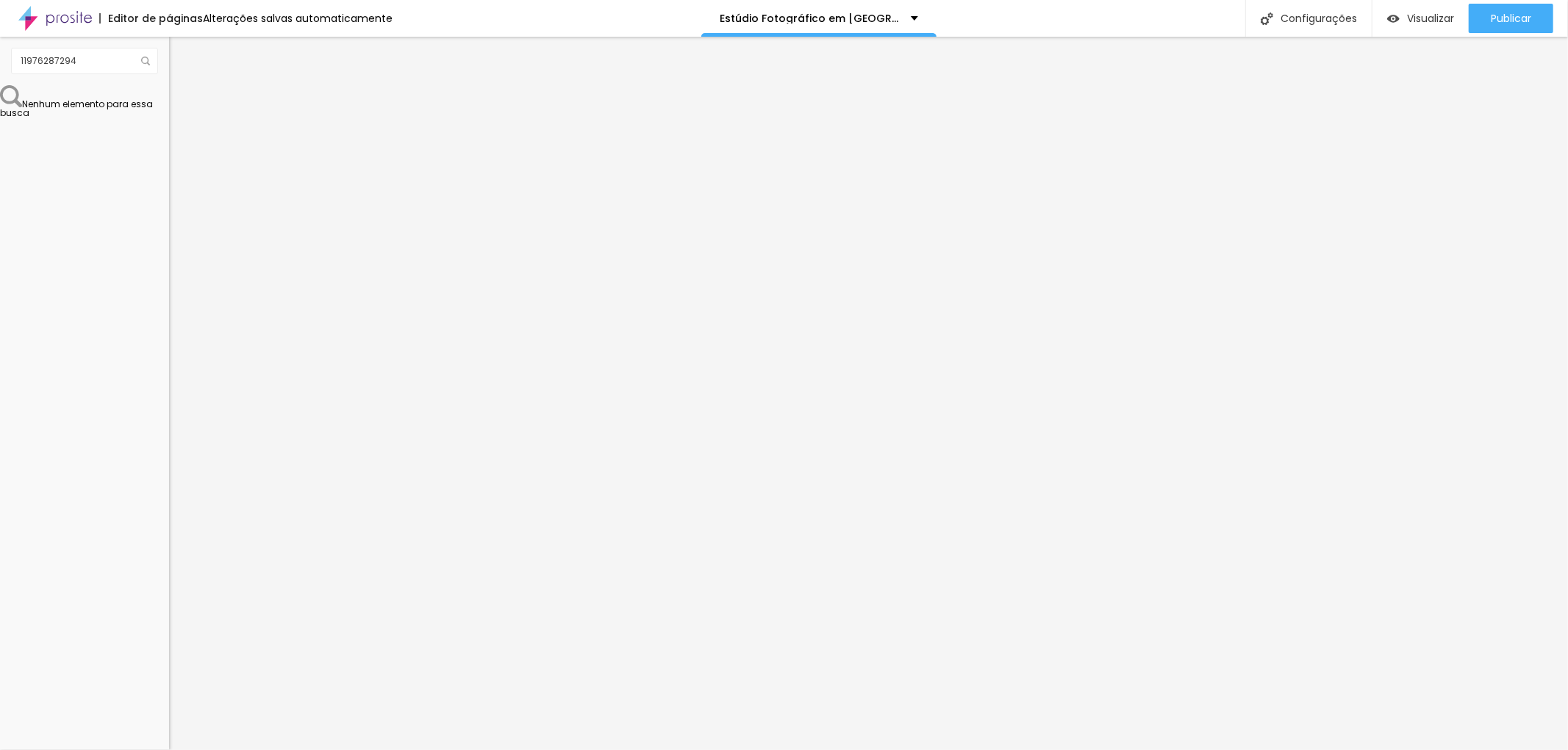
scroll to position [34, 0]
type textarea "Estúdio Fotográfico em [GEOGRAPHIC_DATA], próximo a av Paulista | Criamos retra…"
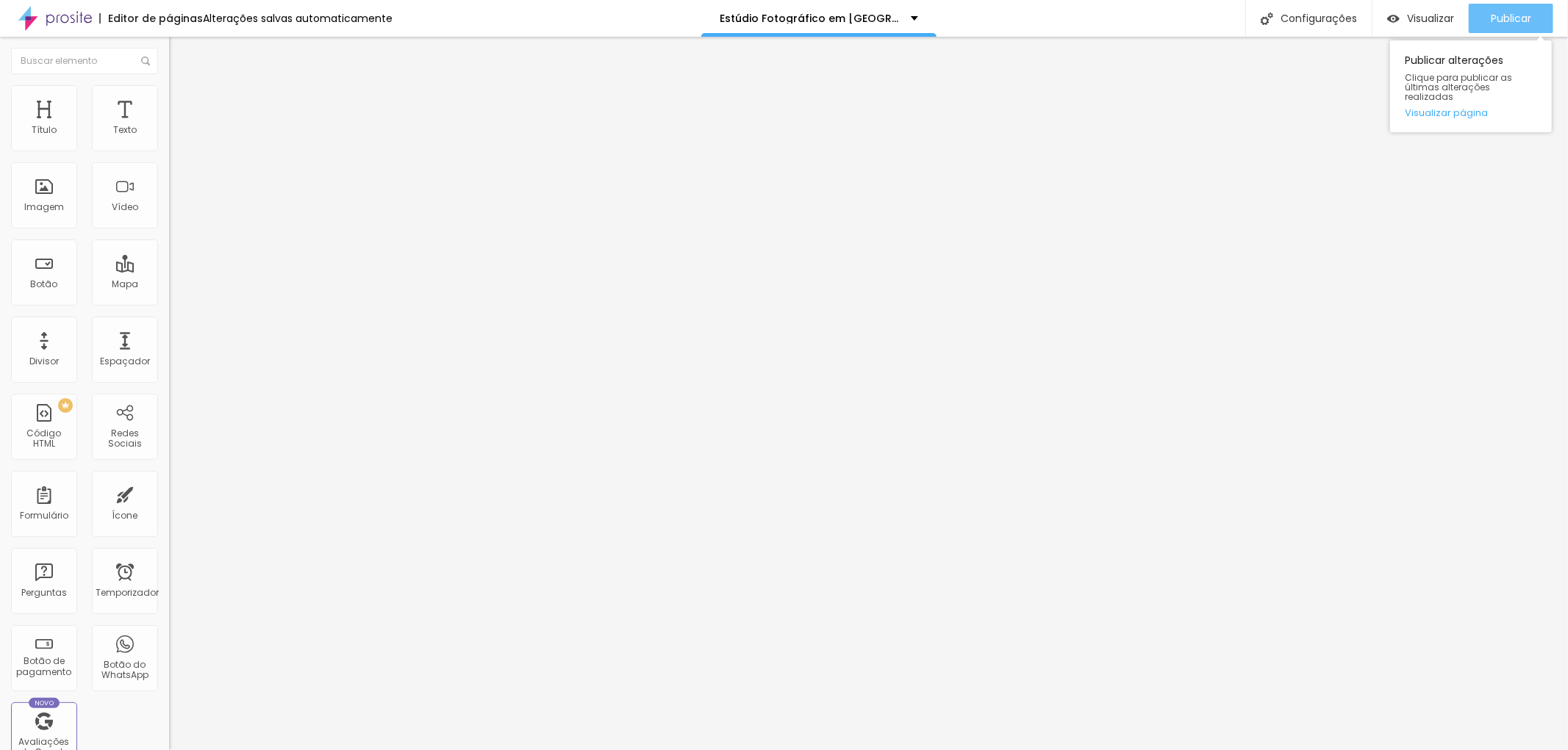
drag, startPoint x: 1503, startPoint y: 17, endPoint x: 1495, endPoint y: 18, distance: 8.1
click at [1500, 16] on font "Publicar" at bounding box center [1511, 18] width 40 height 14
click at [1520, 13] on font "Publicar" at bounding box center [1511, 18] width 40 height 14
click at [1505, 11] on font "Publicar" at bounding box center [1511, 18] width 40 height 14
click at [1516, 16] on font "Publicar" at bounding box center [1511, 18] width 40 height 14
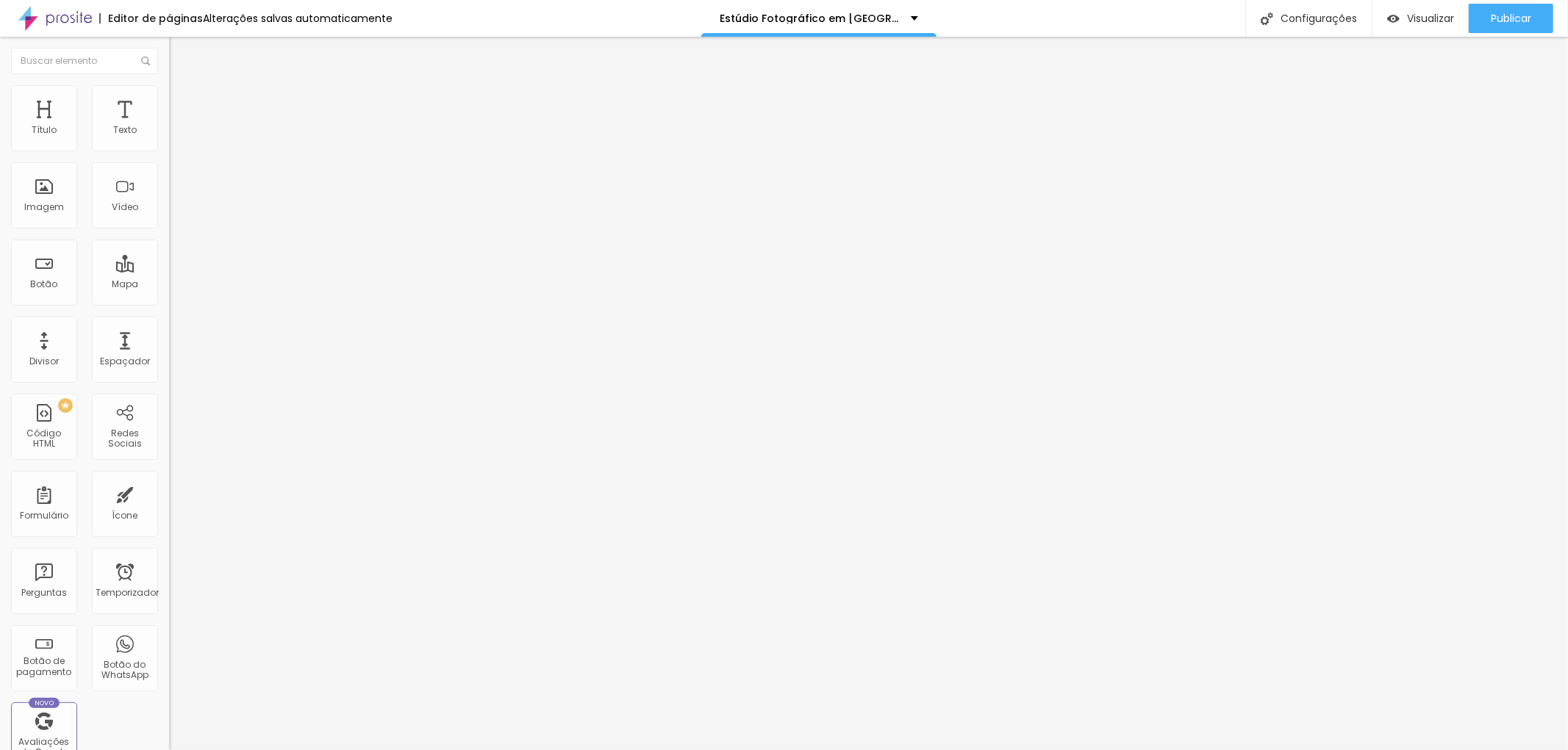
click at [183, 101] on font "Avançado" at bounding box center [206, 95] width 49 height 12
type input "11"
type input "13"
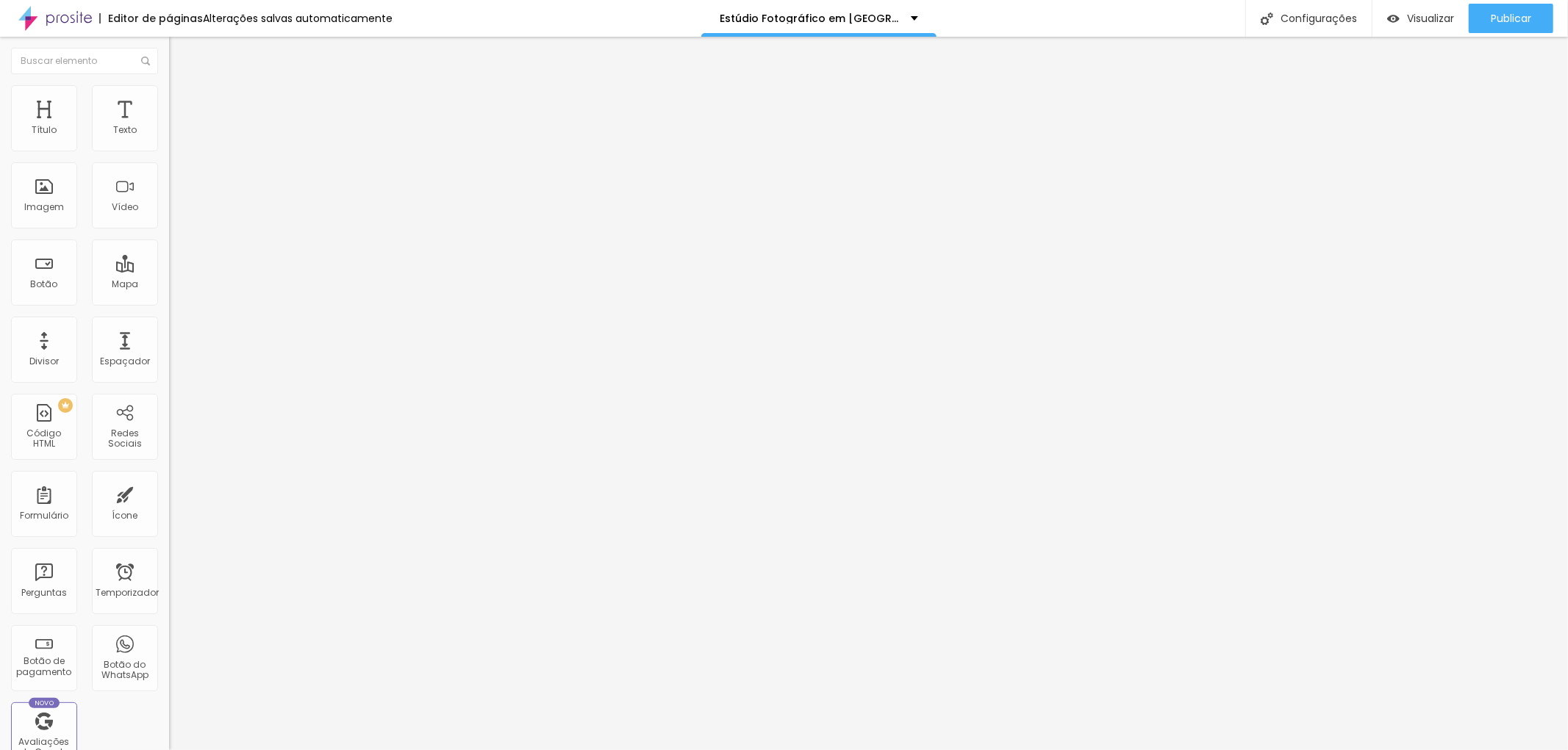
type input "15"
type input "16"
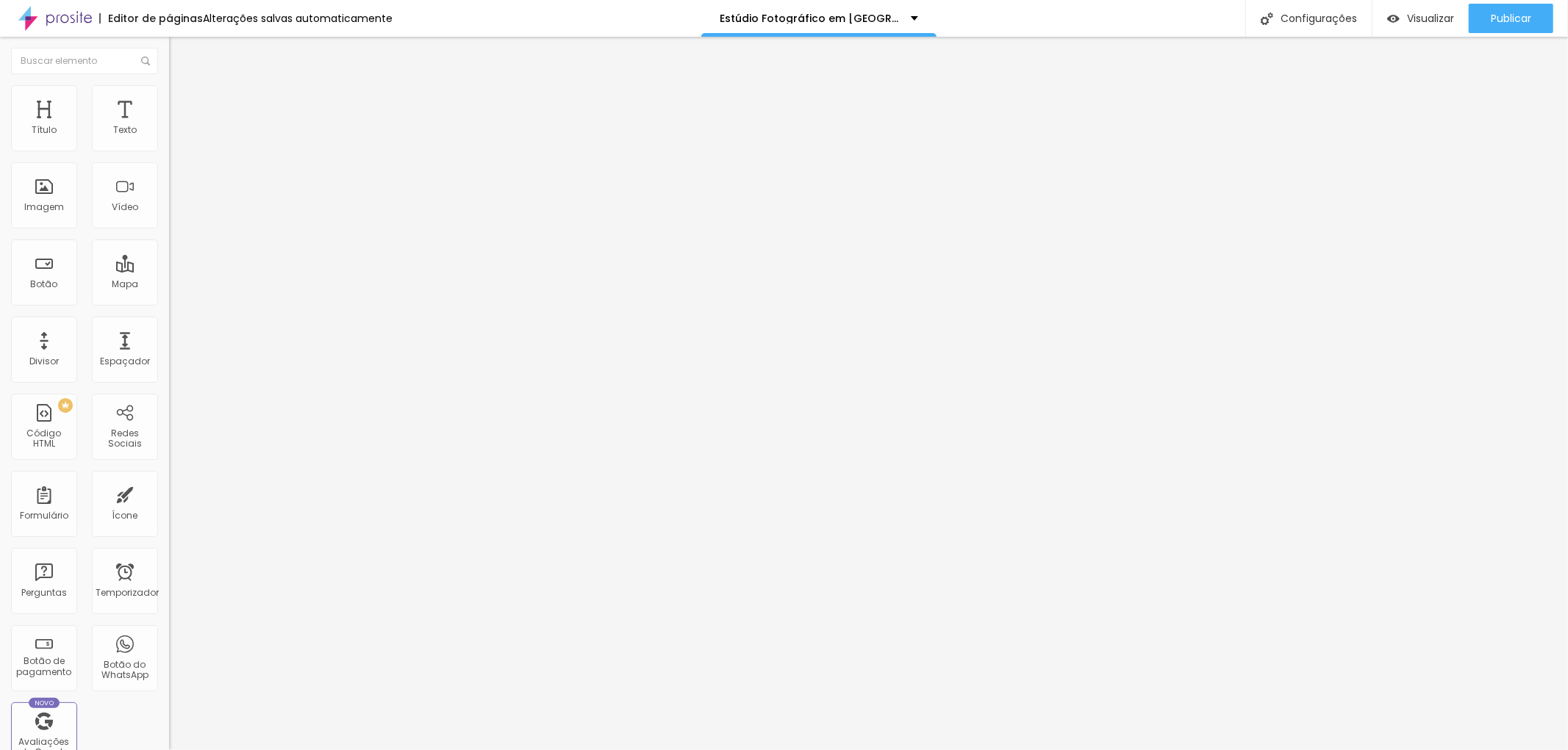
click at [169, 270] on input "range" at bounding box center [216, 276] width 95 height 11
click at [183, 87] on font "Estilo" at bounding box center [194, 80] width 23 height 12
click at [175, 213] on icon "button" at bounding box center [179, 208] width 9 height 9
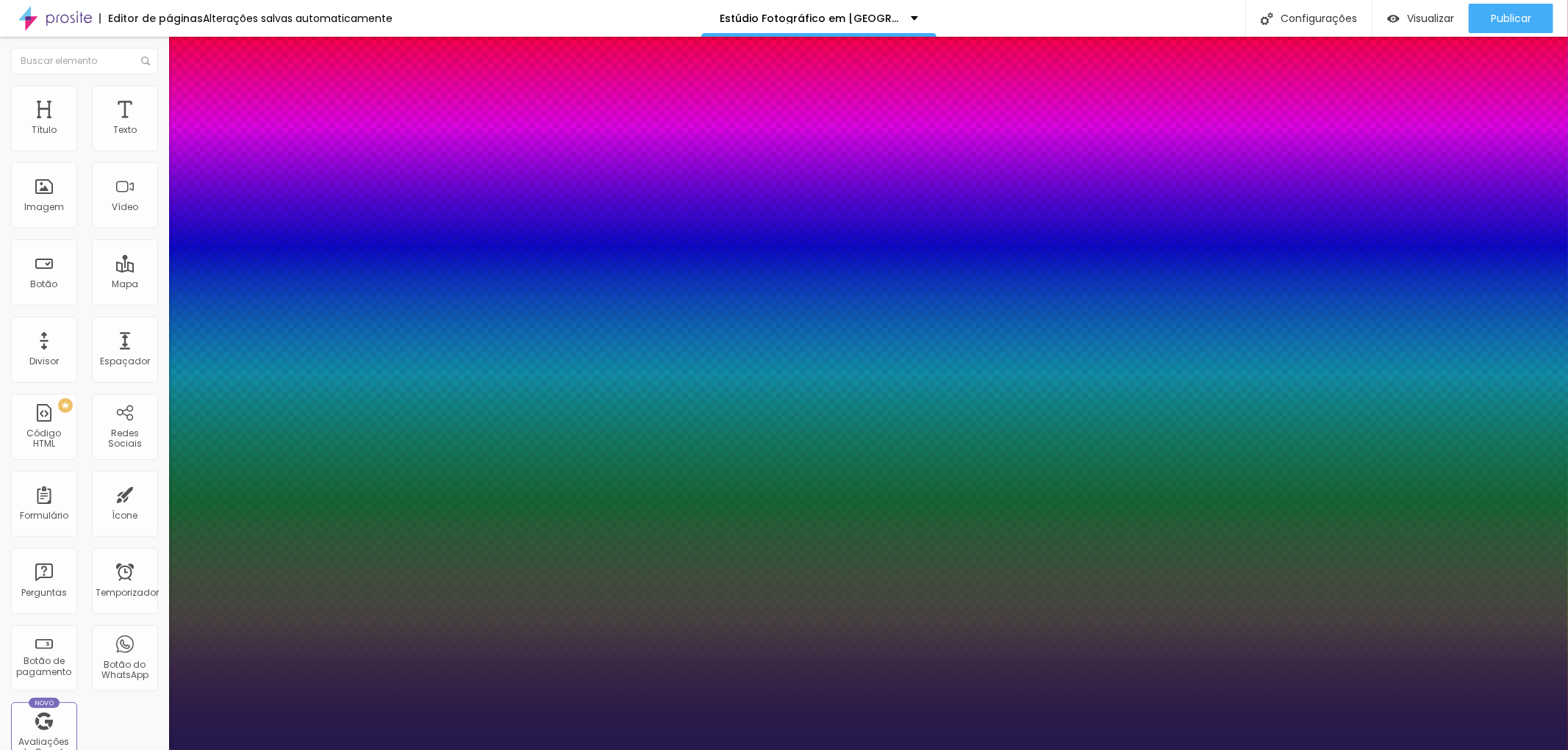
type input "1"
type input "26"
type input "1"
type input "27"
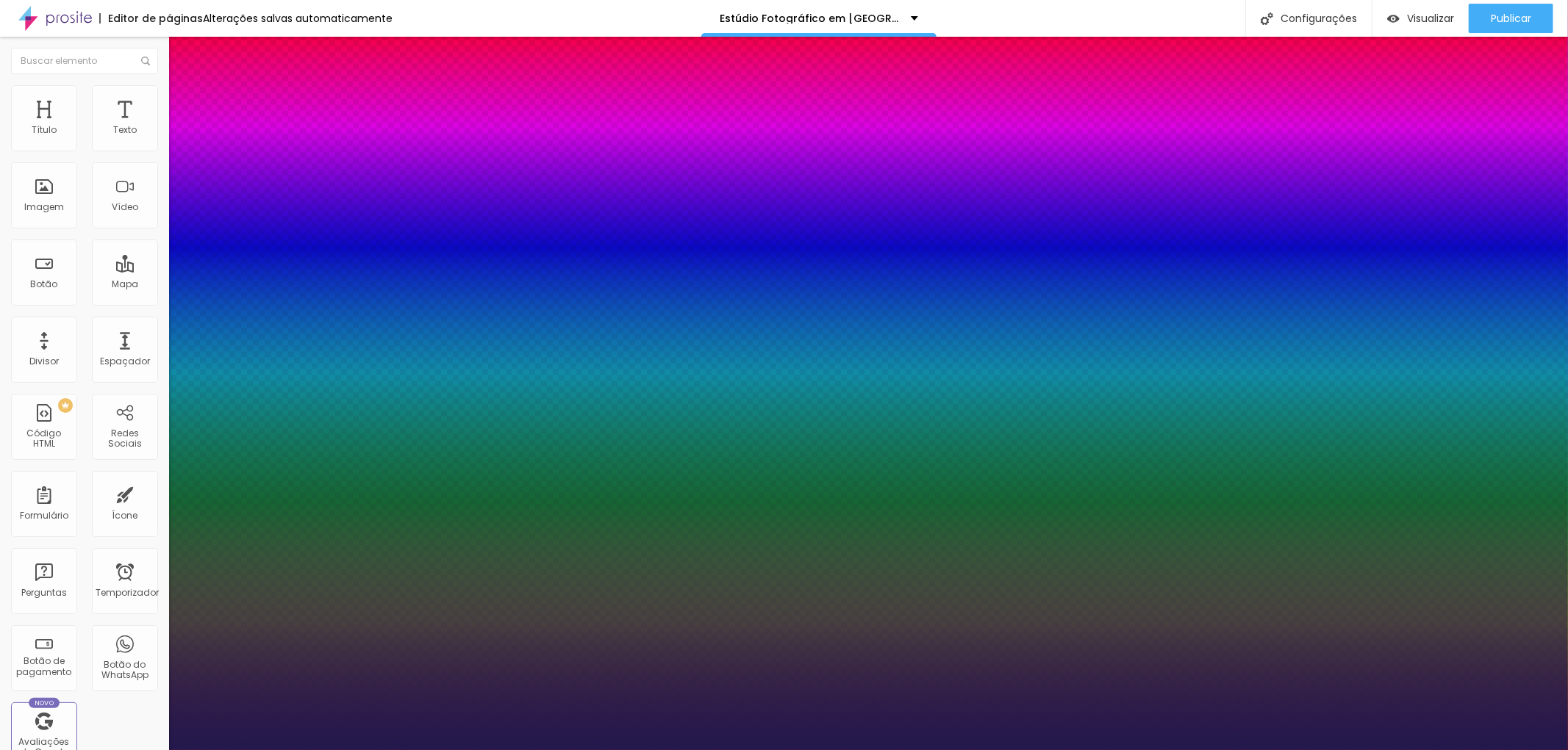
type input "27"
type input "1"
type input "28"
type input "1"
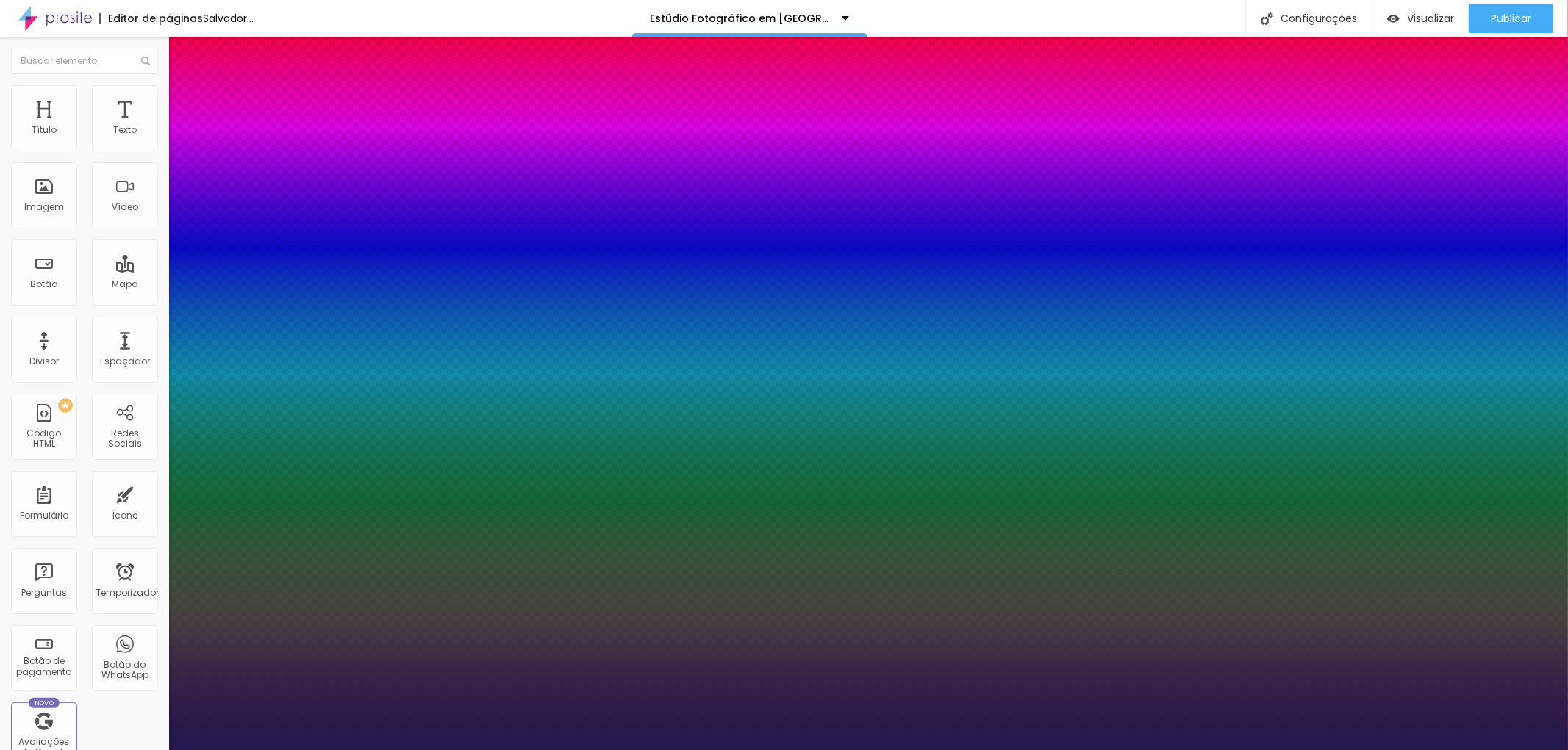
type input "29"
type input "1"
type input "30"
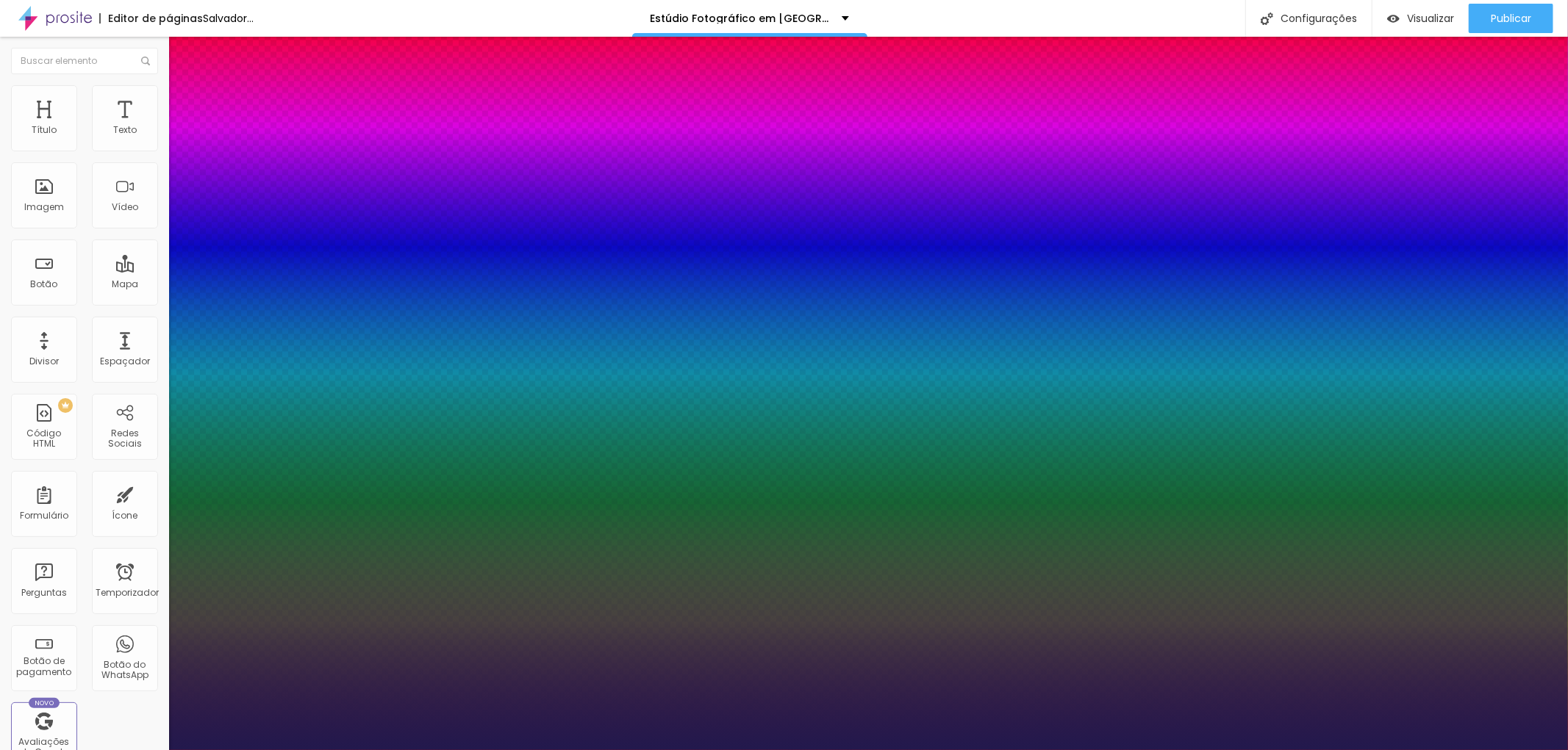
type input "1"
type input "31"
type input "1"
type input "31"
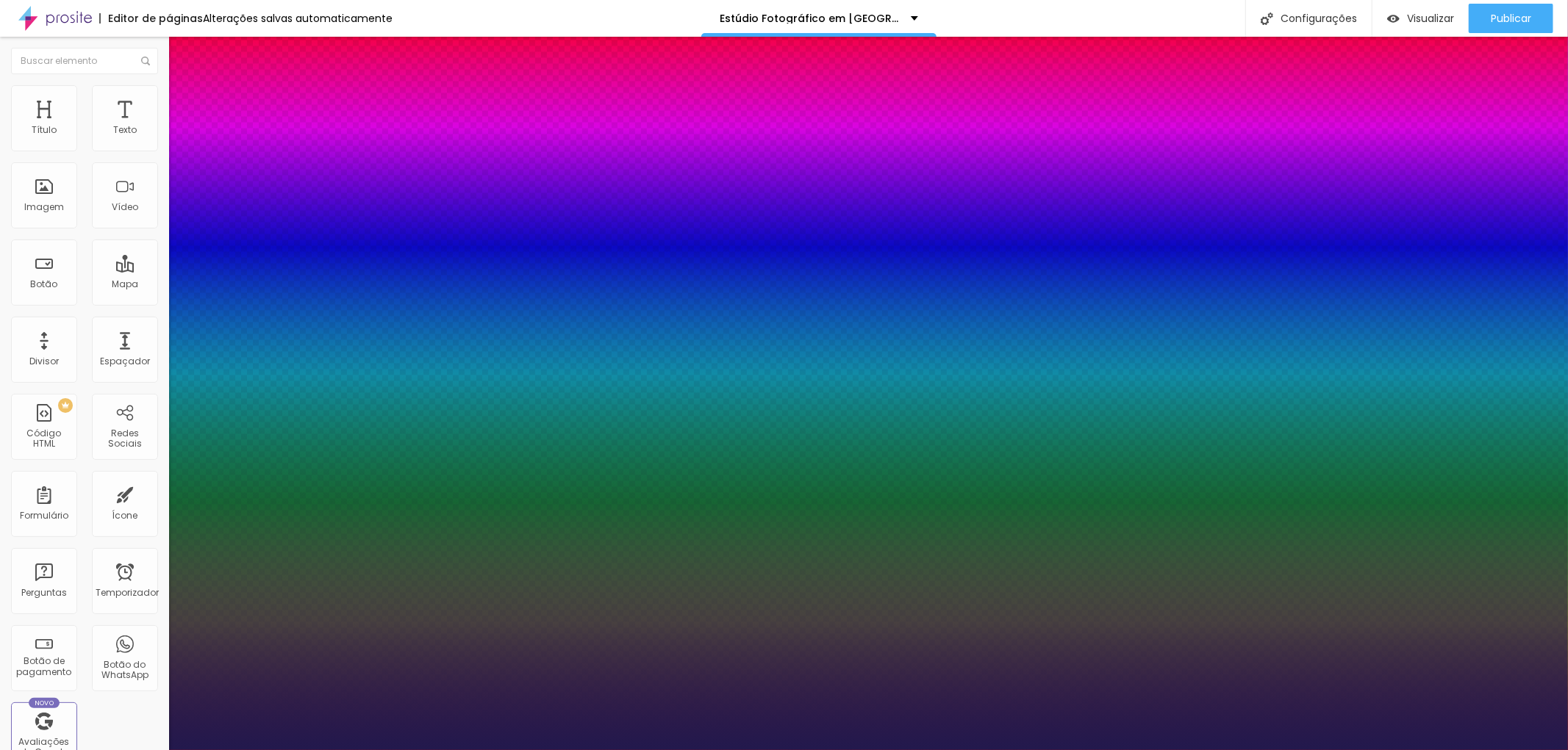
type input "1"
click at [556, 750] on div at bounding box center [784, 750] width 1568 height 0
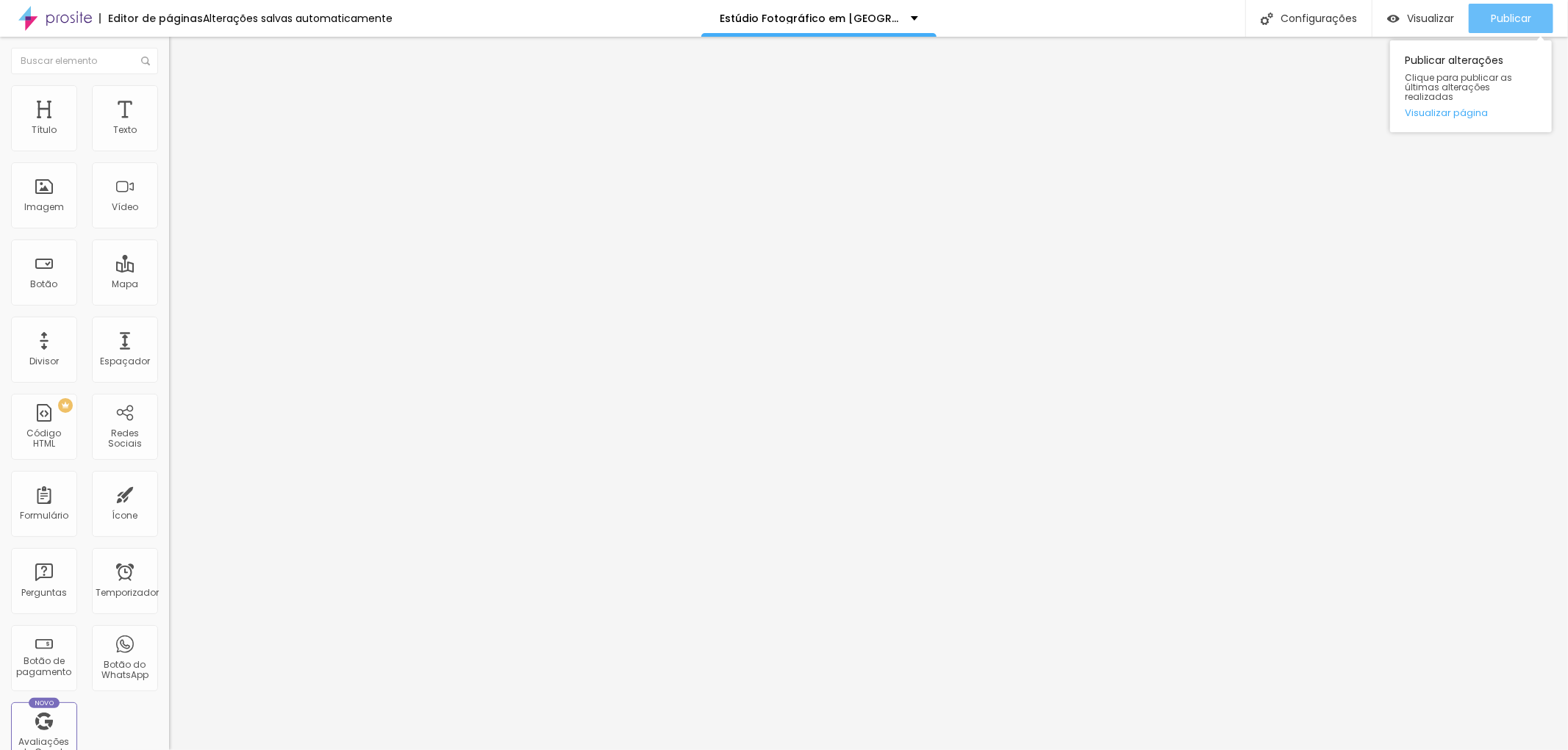
click at [1515, 16] on font "Publicar" at bounding box center [1511, 18] width 40 height 14
click at [1527, 17] on font "Publicar" at bounding box center [1511, 18] width 40 height 14
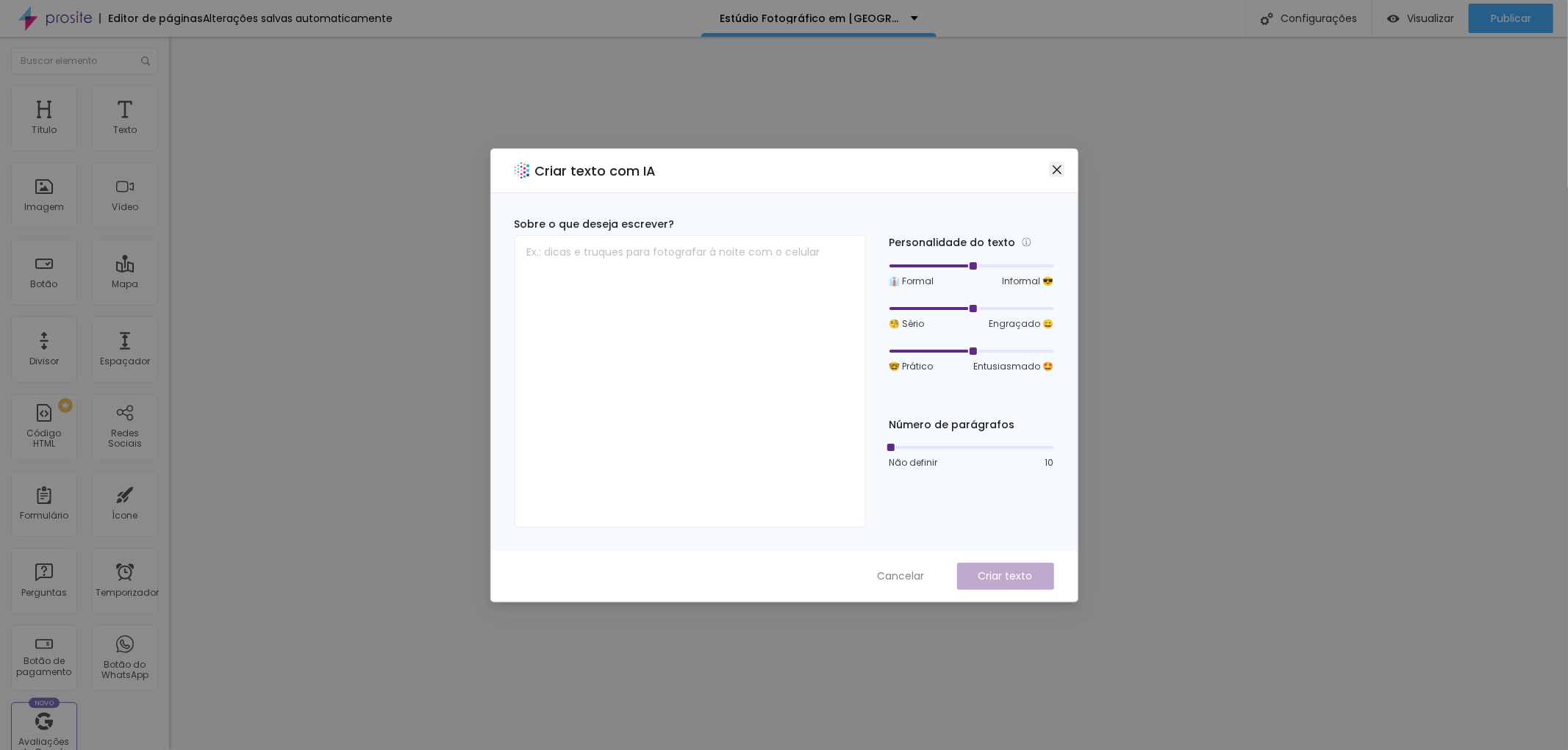
click at [1056, 175] on button "Fechar" at bounding box center [1057, 169] width 15 height 15
click at [527, 250] on textarea at bounding box center [690, 381] width 352 height 292
paste textarea "Já pensou num registro fotográfico que lhe ajudará a ter ainda mais projeção pr…"
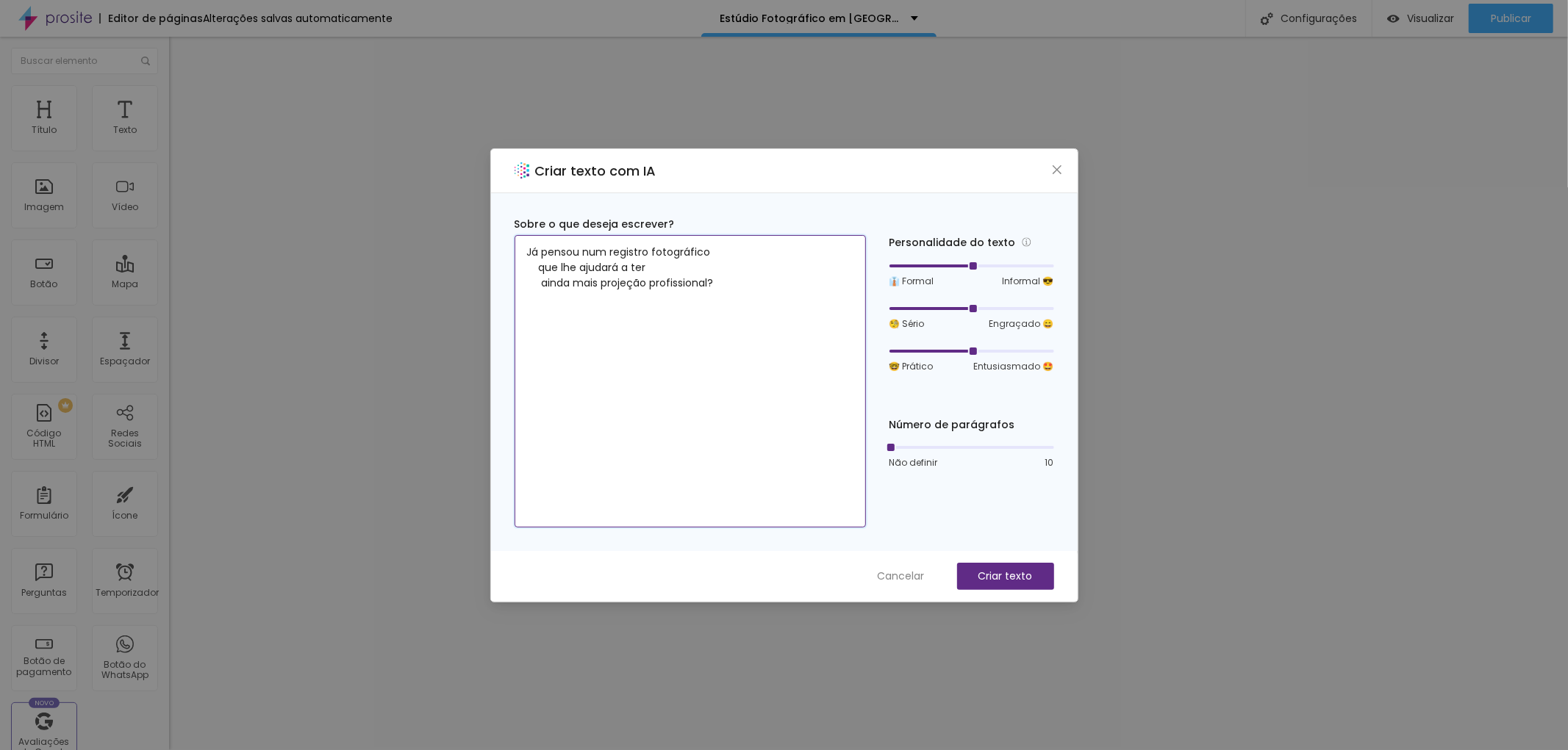
click at [718, 282] on textarea "Já pensou num registro fotográfico que lhe ajudará a ter ainda mais projeção pr…" at bounding box center [690, 381] width 352 height 292
type textarea "J"
paste textarea "Já pensou num registro fotográfico que lhe ajudará a ter ainda mais projeção pr…"
click at [593, 267] on textarea "uma frase curta que exalte a vantagem de ter fotos profissionais Já pensou num …" at bounding box center [690, 381] width 352 height 292
click at [591, 260] on textarea "uma frase curta que exalte a vantagem de ter fotos profissionais tipo: Já penso…" at bounding box center [690, 381] width 352 height 292
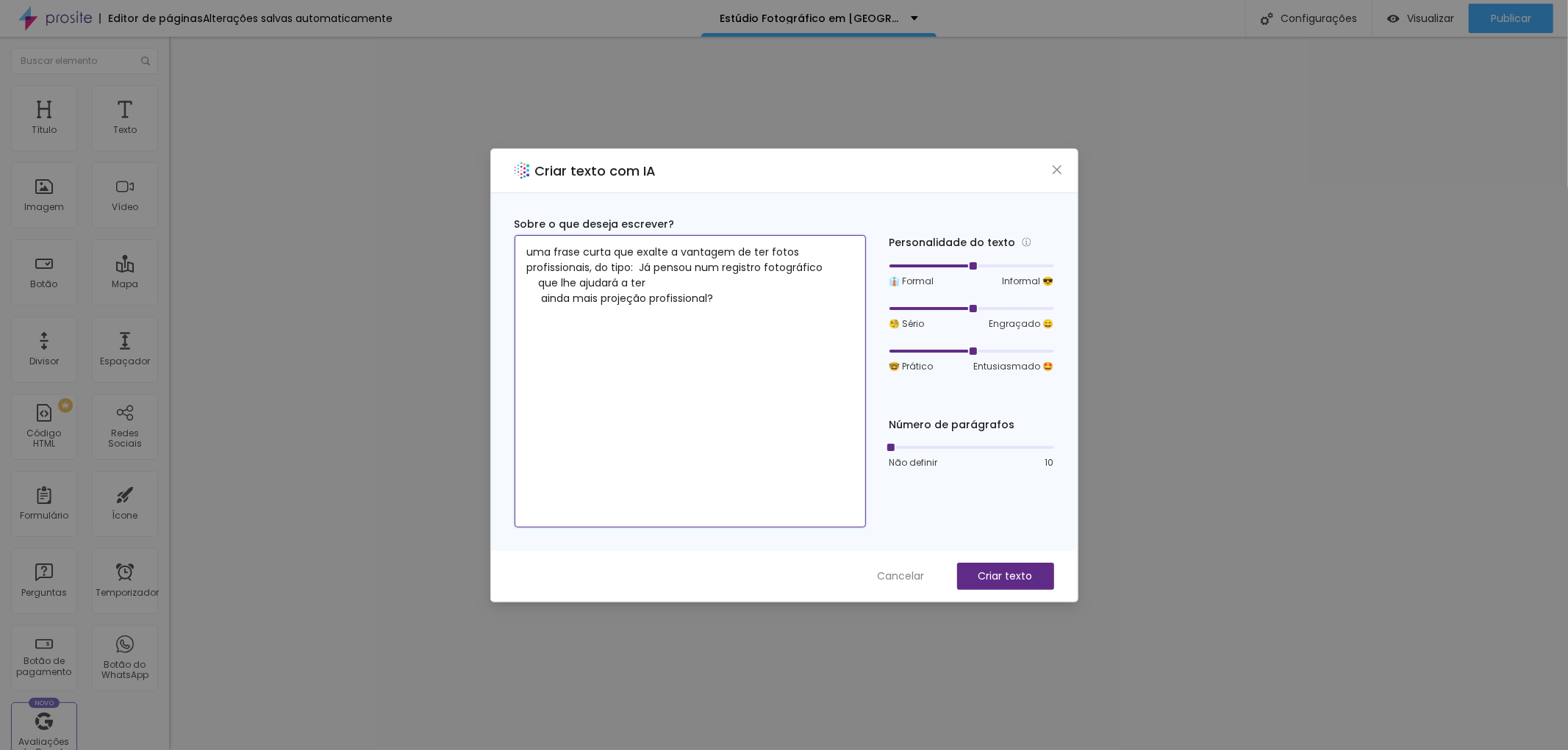
click at [641, 266] on textarea "uma frase curta que exalte a vantagem de ter fotos profissionais, do tipo: Já p…" at bounding box center [690, 381] width 352 height 292
click at [718, 295] on textarea "uma frase curta que exalte a vantagem de ter fotos profissionais, do tipo: "Já …" at bounding box center [690, 381] width 352 height 292
type textarea "uma frase curta que exalte a vantagem de ter fotos profissionais, do tipo: "Já …"
click at [1004, 568] on button "Criar texto" at bounding box center [1005, 576] width 97 height 27
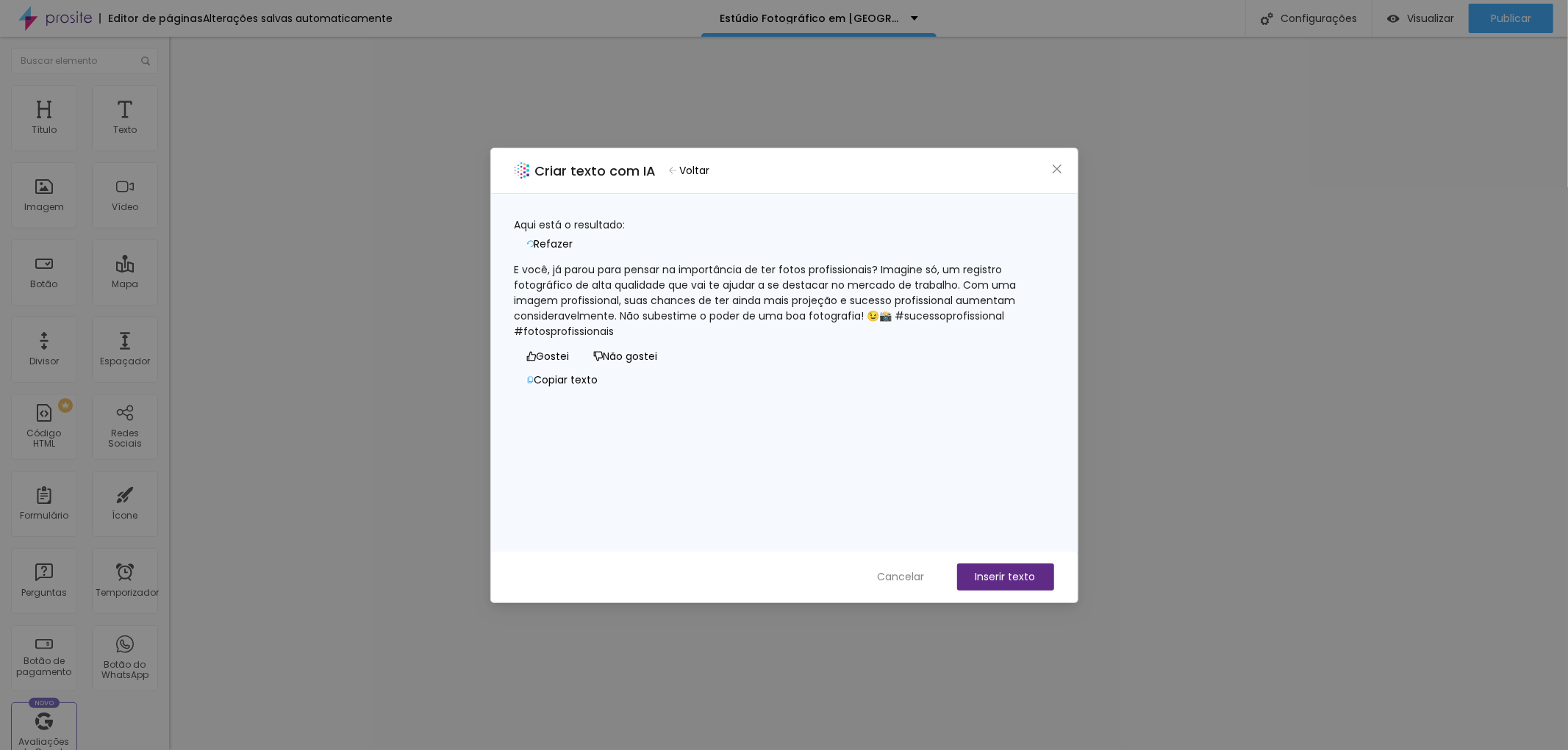
click at [894, 263] on font "E você, já parou para pensar na importância de ter fotos profissionais? Imagine…" at bounding box center [766, 301] width 505 height 76
drag, startPoint x: 905, startPoint y: 263, endPoint x: 976, endPoint y: 274, distance: 71.8
click at [976, 274] on font "E você, já parou para pensar na importância de ter fotos profissionais? Imagine…" at bounding box center [766, 301] width 505 height 76
copy font "Imagine só, um registro fotográfico de alta qualidade que vai te ajudar a se de…"
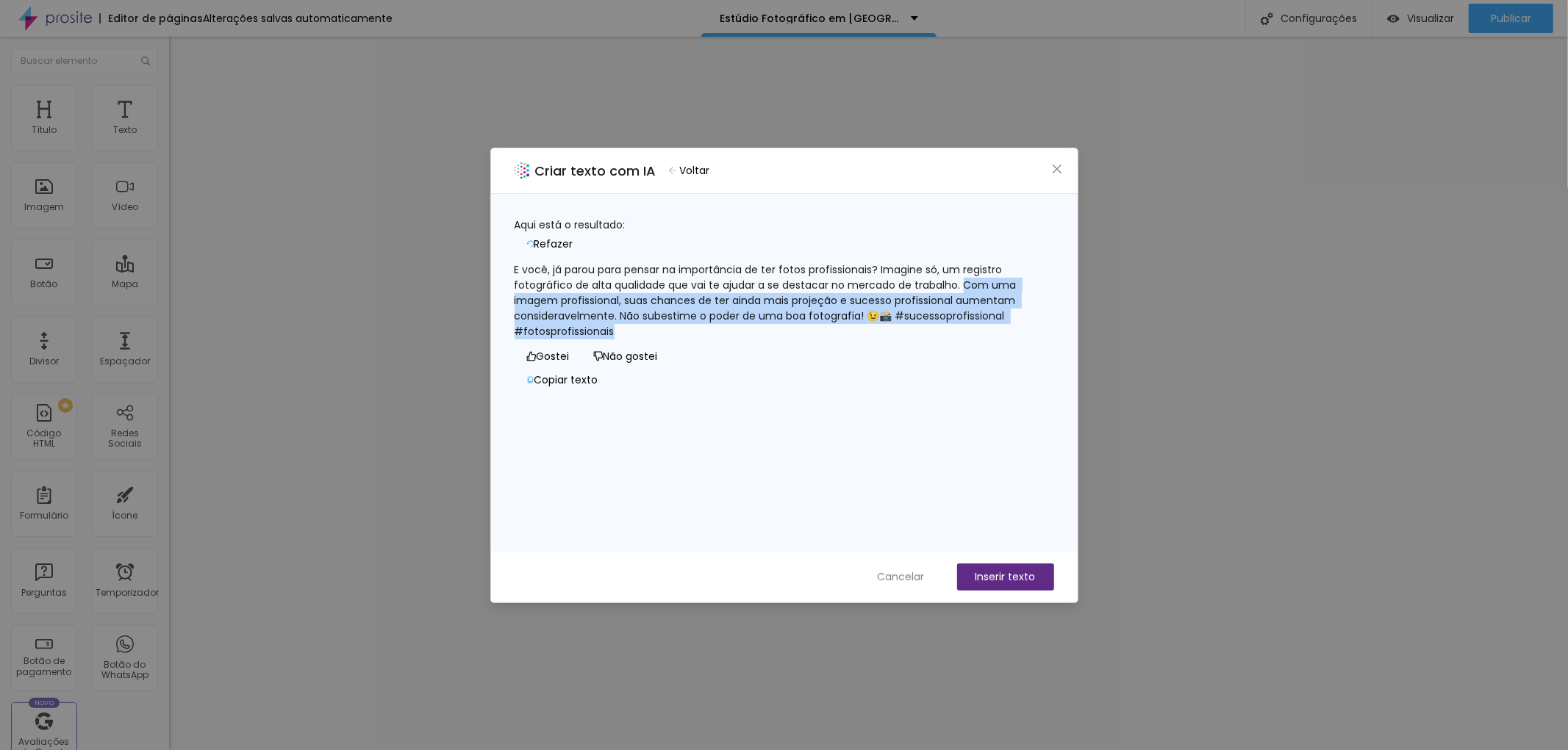
drag, startPoint x: 981, startPoint y: 279, endPoint x: 1011, endPoint y: 327, distance: 56.6
click at [1011, 327] on div "E você, já parou para pensar na importância de ter fotos profissionais? Imagine…" at bounding box center [784, 301] width 540 height 77
click at [995, 569] on font "Inserir texto" at bounding box center [1005, 576] width 60 height 14
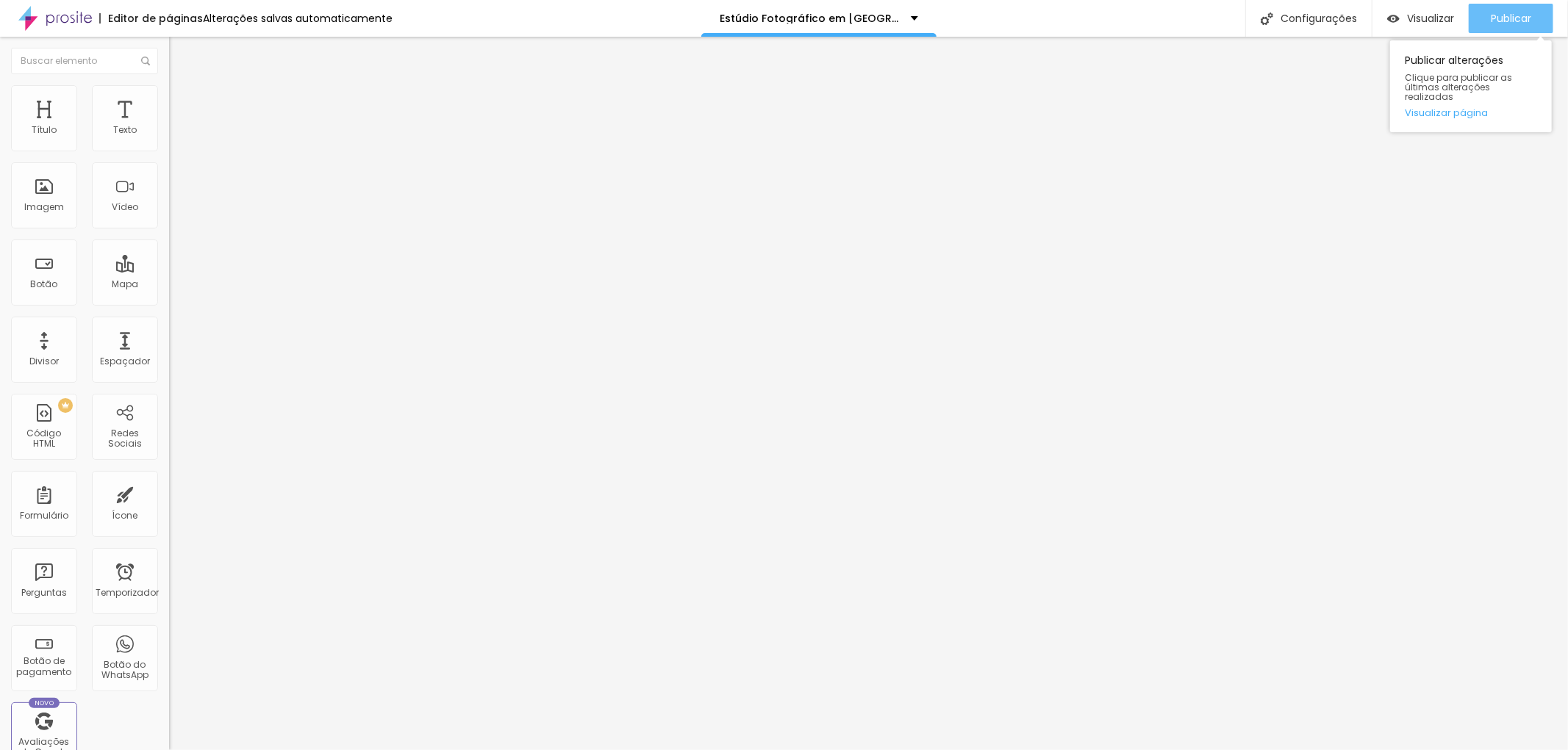
click at [1504, 10] on div "Publicar" at bounding box center [1511, 18] width 40 height 30
click at [183, 101] on font "Avançado" at bounding box center [206, 95] width 49 height 12
type input "13"
type input "15"
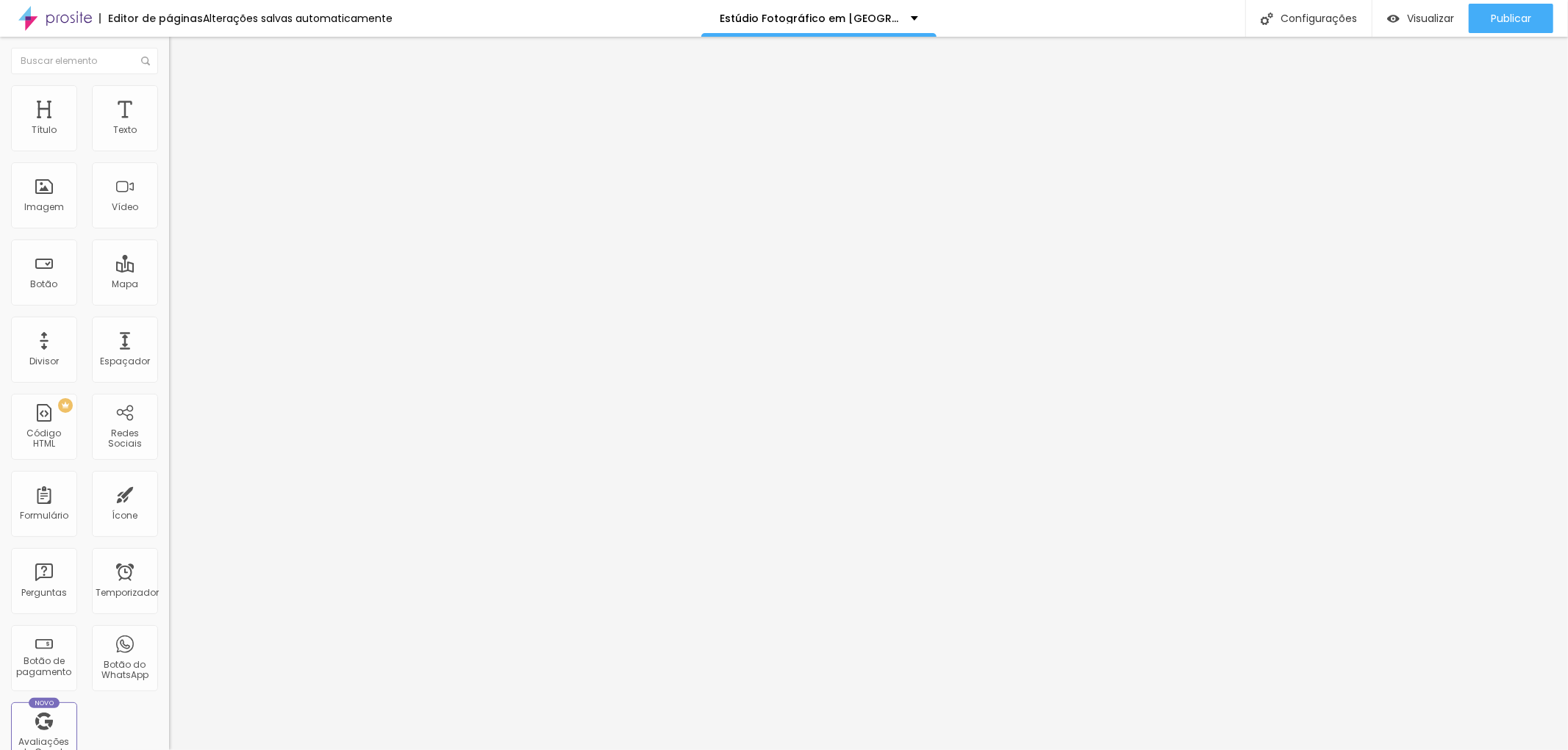
type input "15"
type input "19"
type input "23"
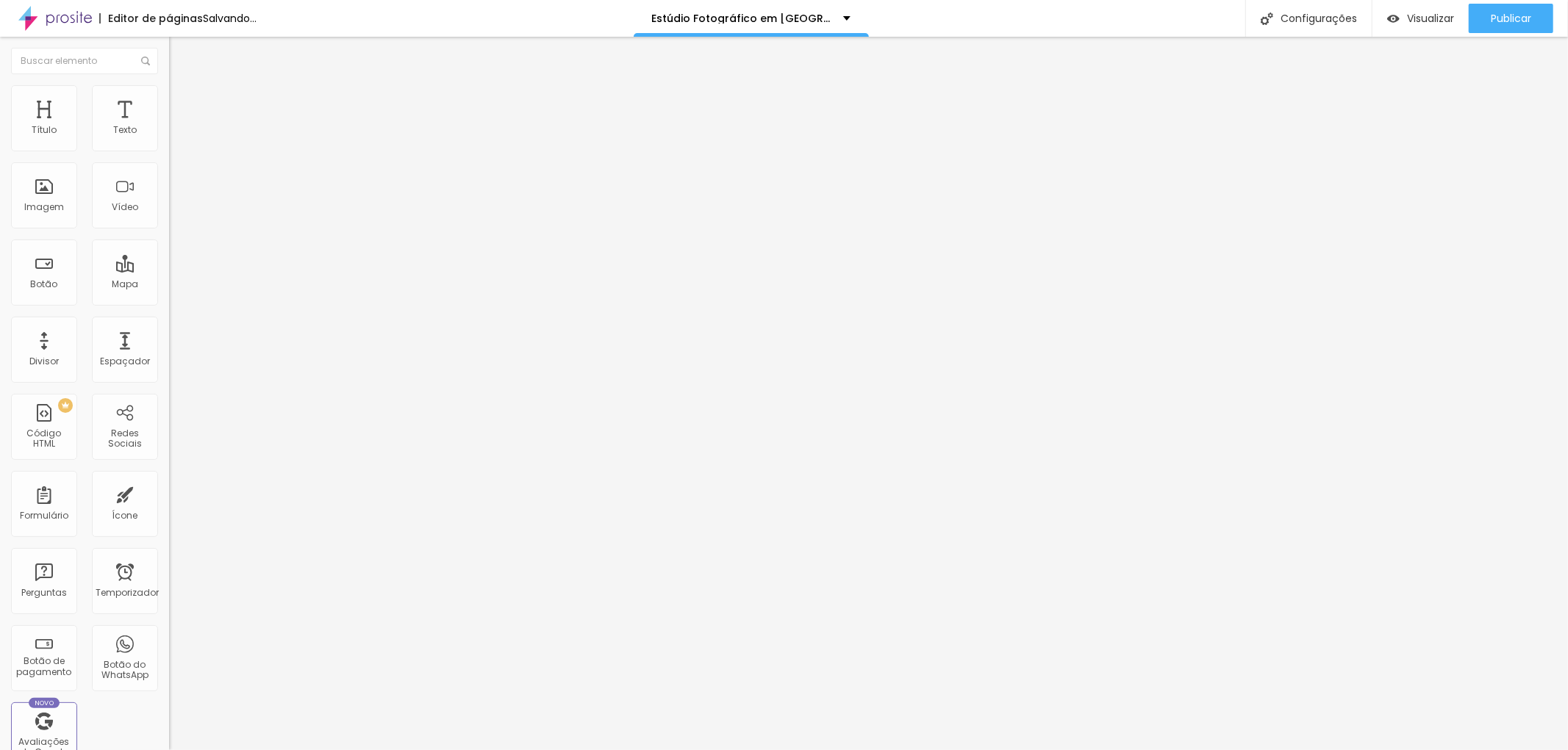
type input "29"
type input "26"
type input "23"
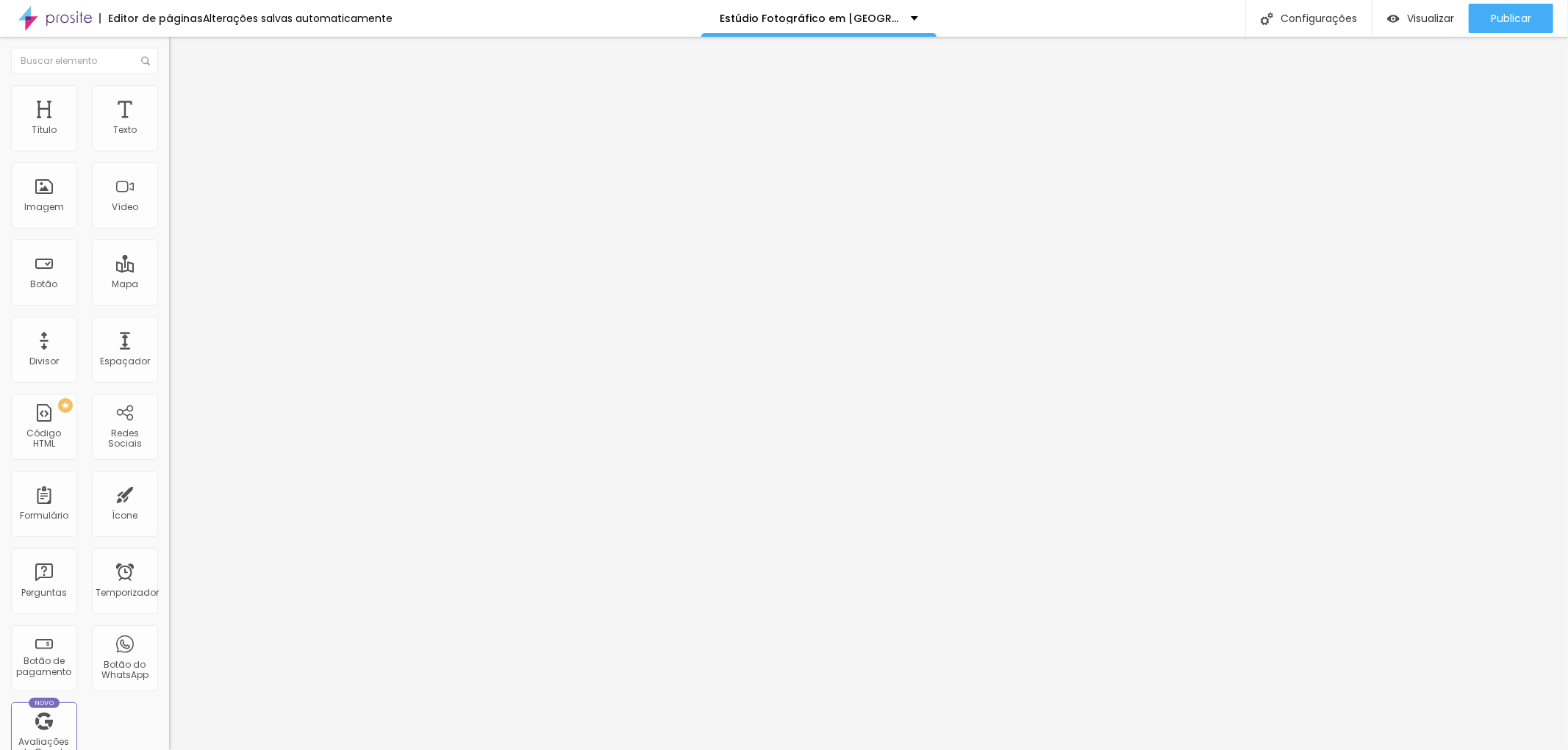
type input "23"
type input "22"
type input "21"
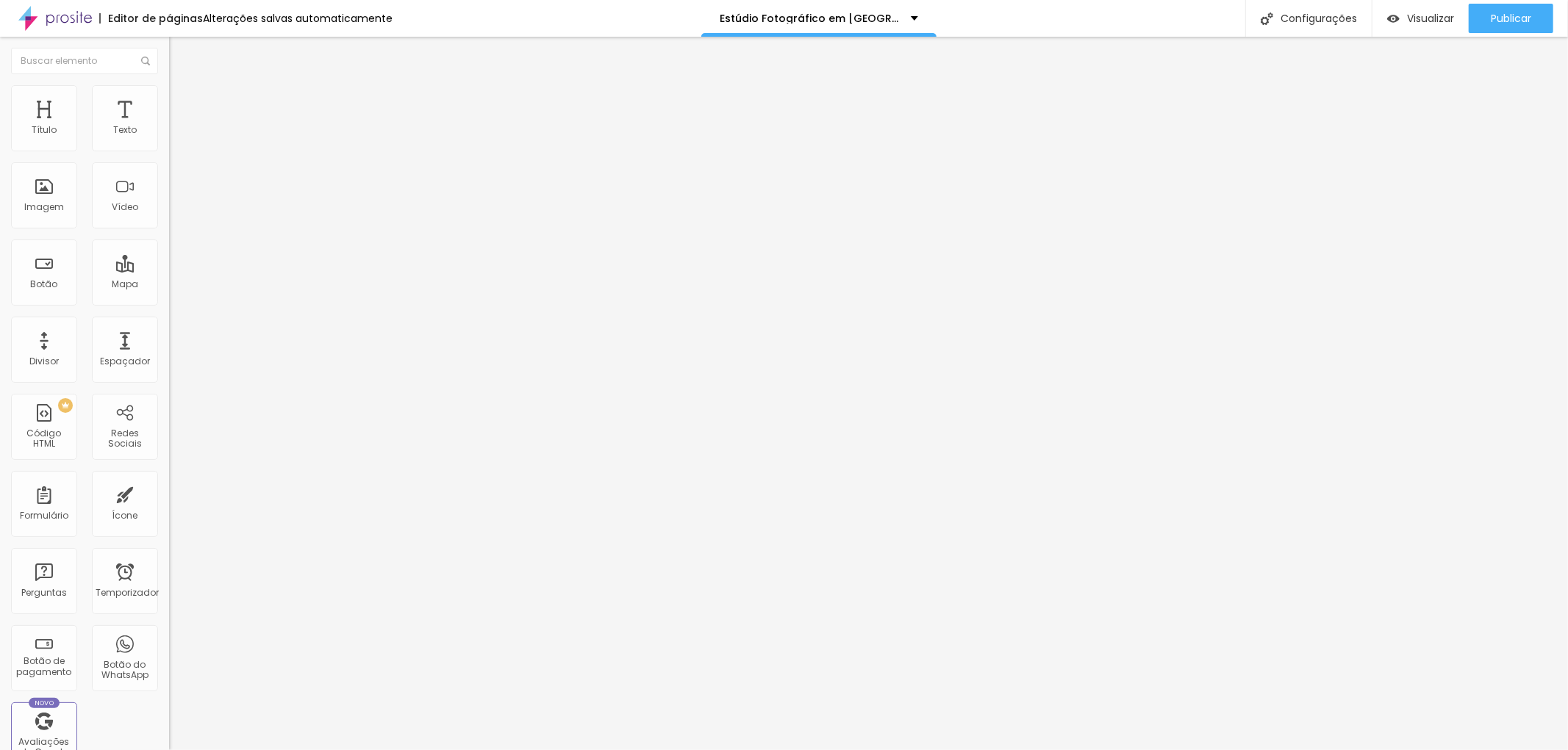
type input "20"
type input "19"
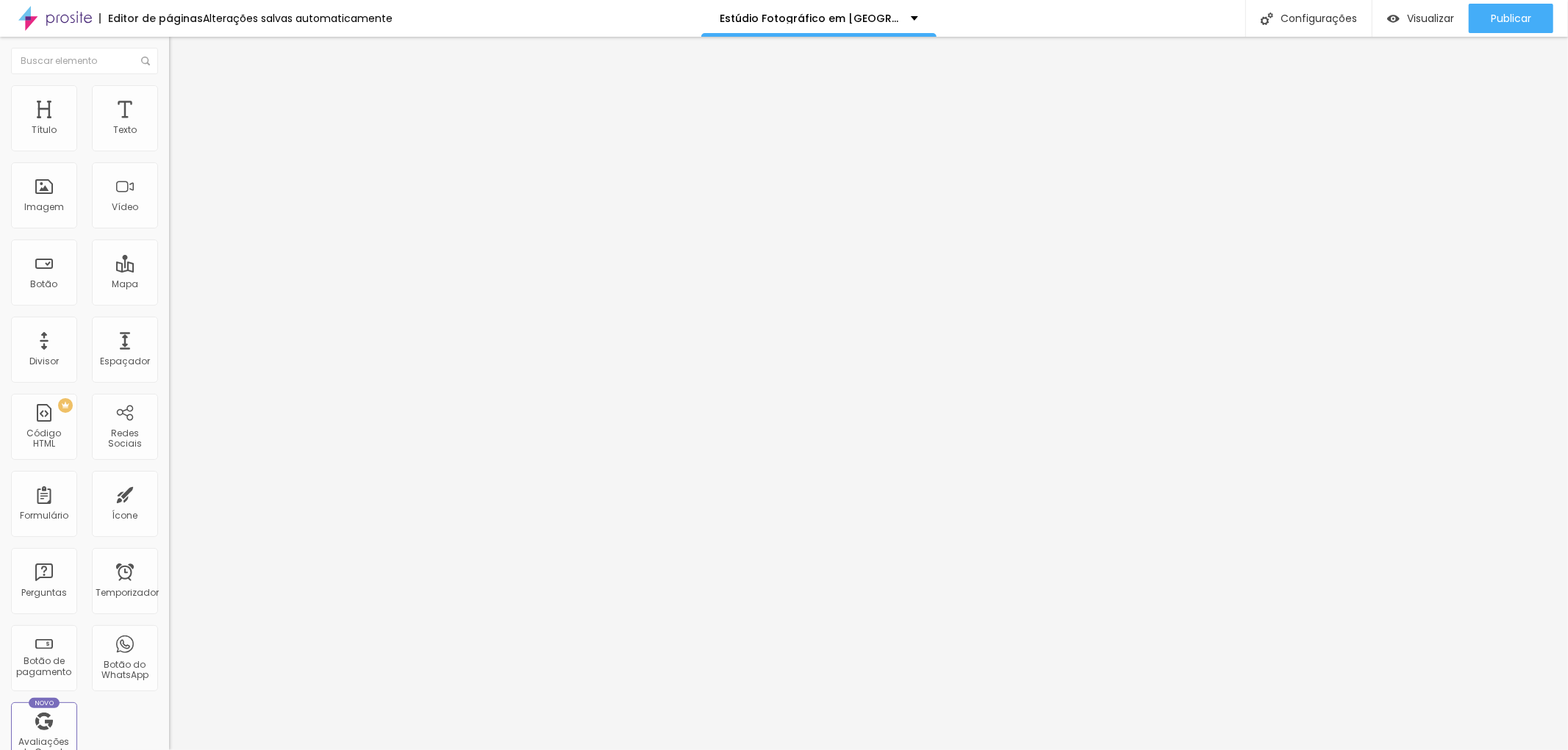
click at [169, 270] on input "range" at bounding box center [216, 276] width 95 height 11
click at [183, 87] on font "Estilo" at bounding box center [194, 80] width 23 height 12
click at [175, 213] on icon "button" at bounding box center [179, 208] width 9 height 9
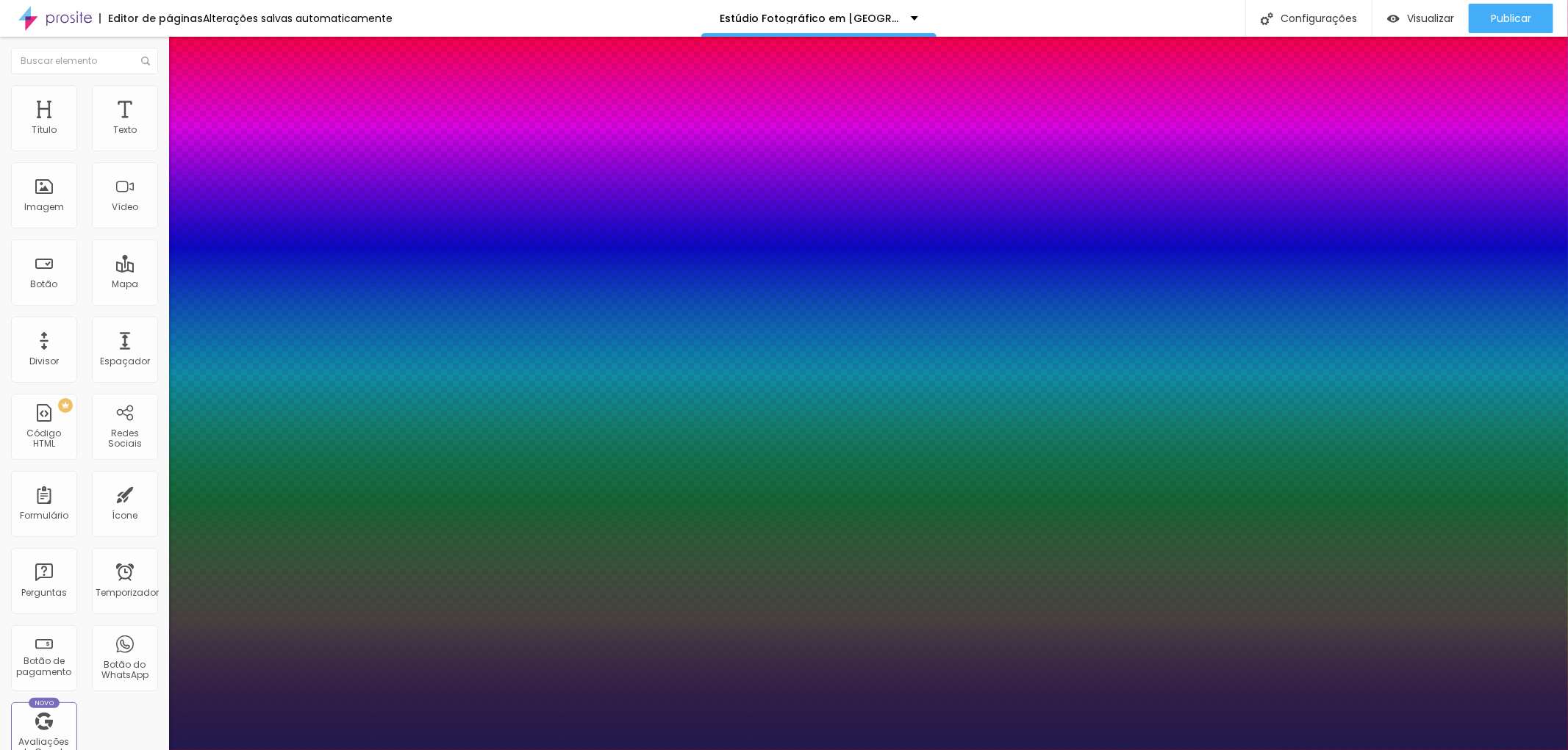
type input "1"
type input "38"
type input "1"
type input "39"
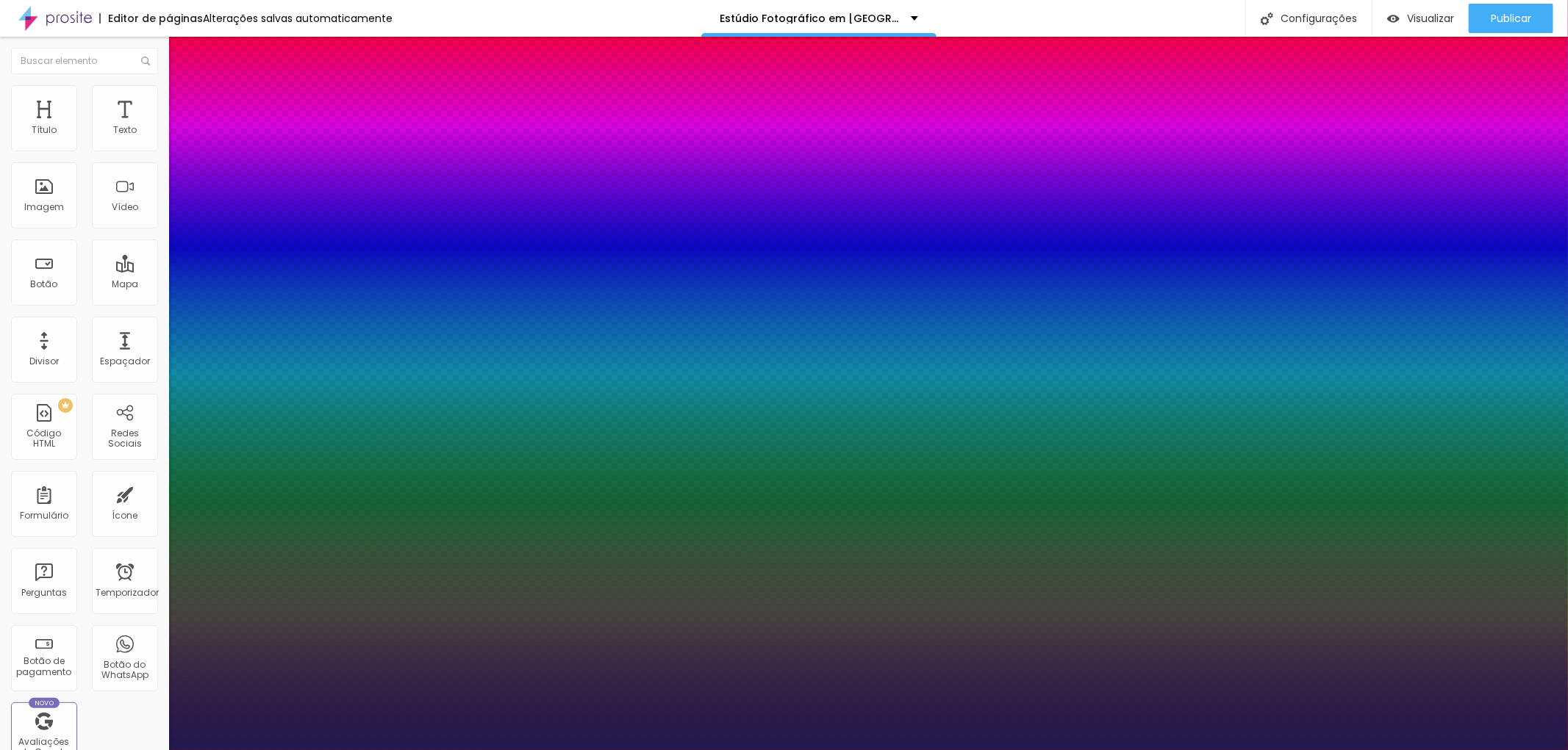
type input "39"
type input "1"
type input "40"
type input "1"
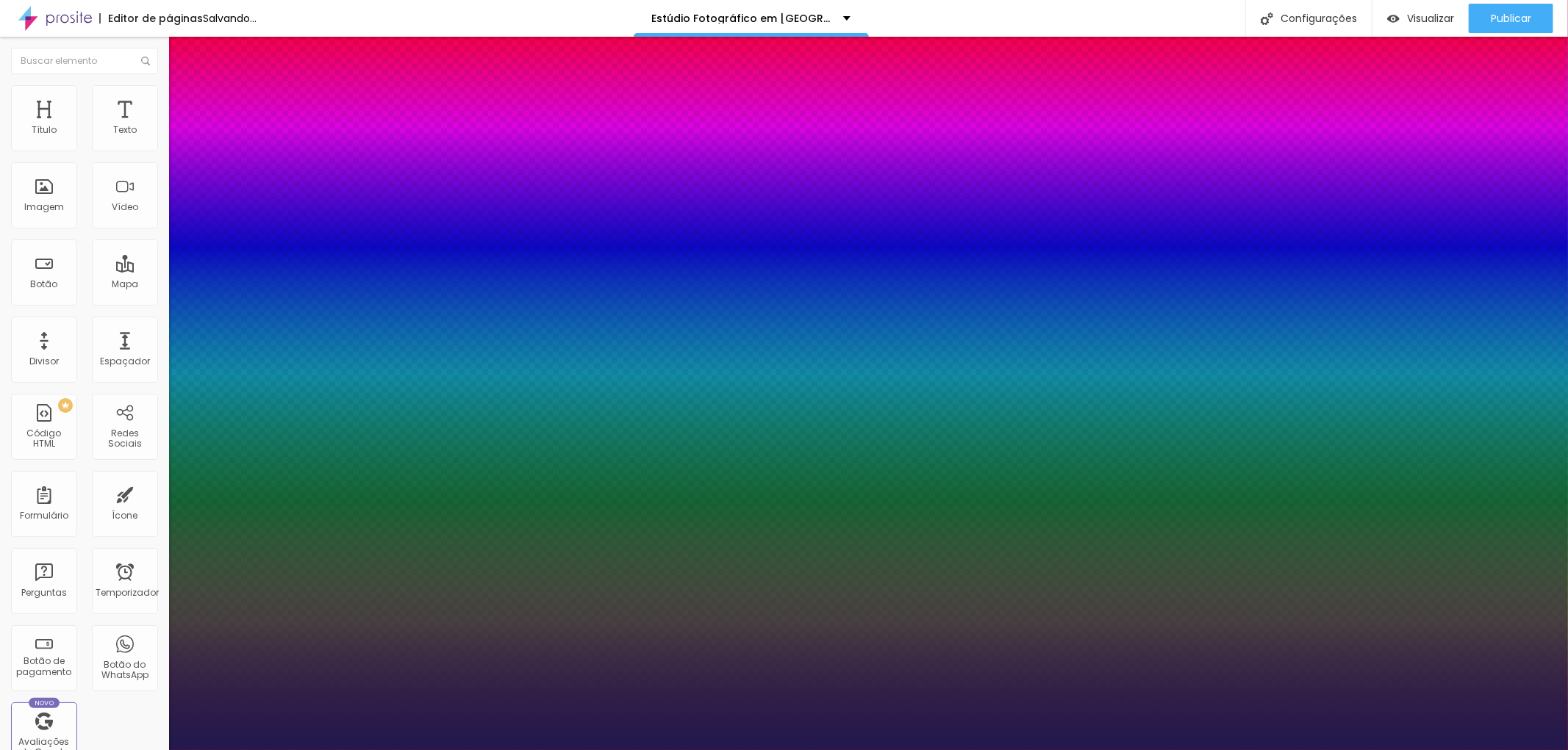
type input "39"
type input "1"
type input "38"
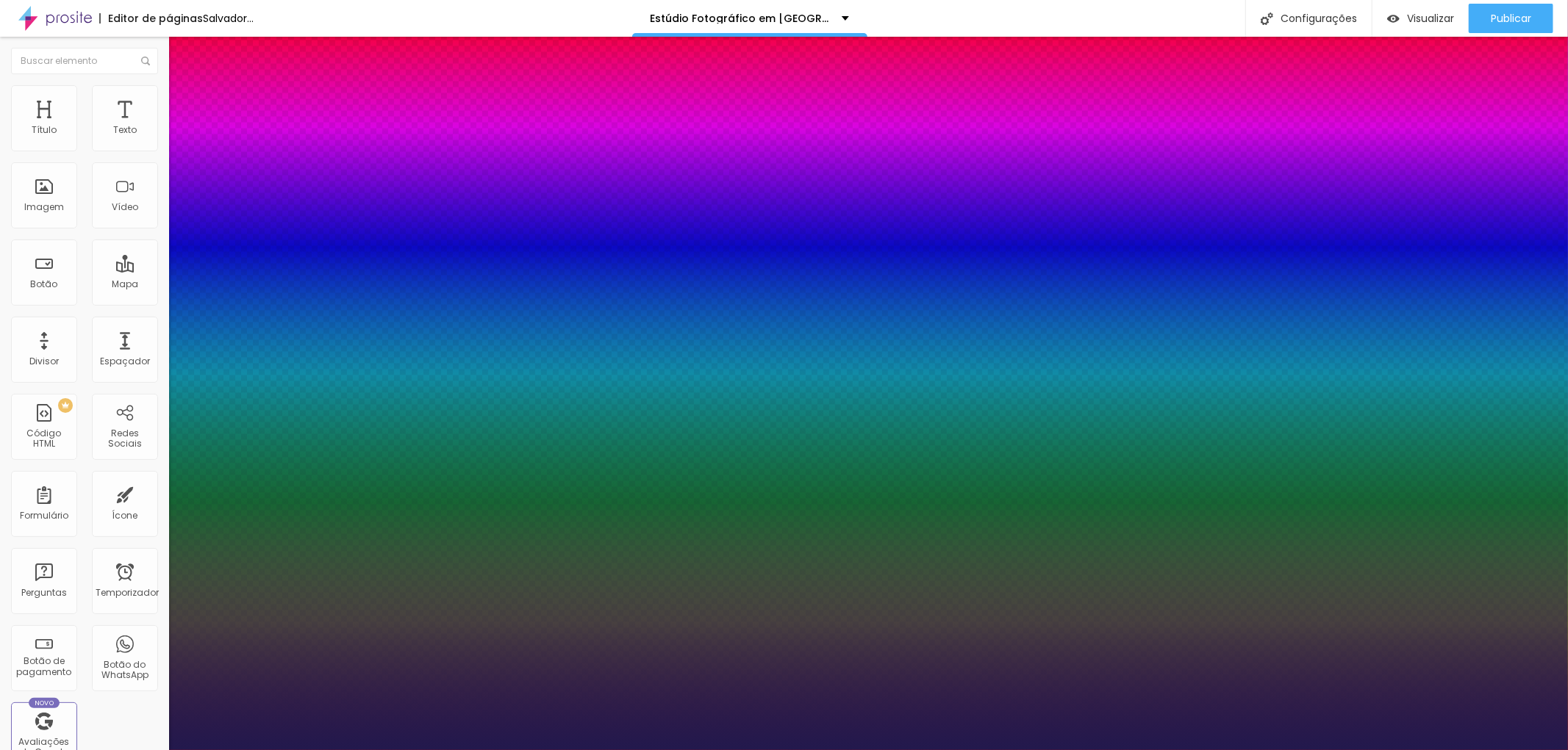
type input "1"
type input "38"
type input "1"
click at [416, 750] on div at bounding box center [784, 750] width 1568 height 0
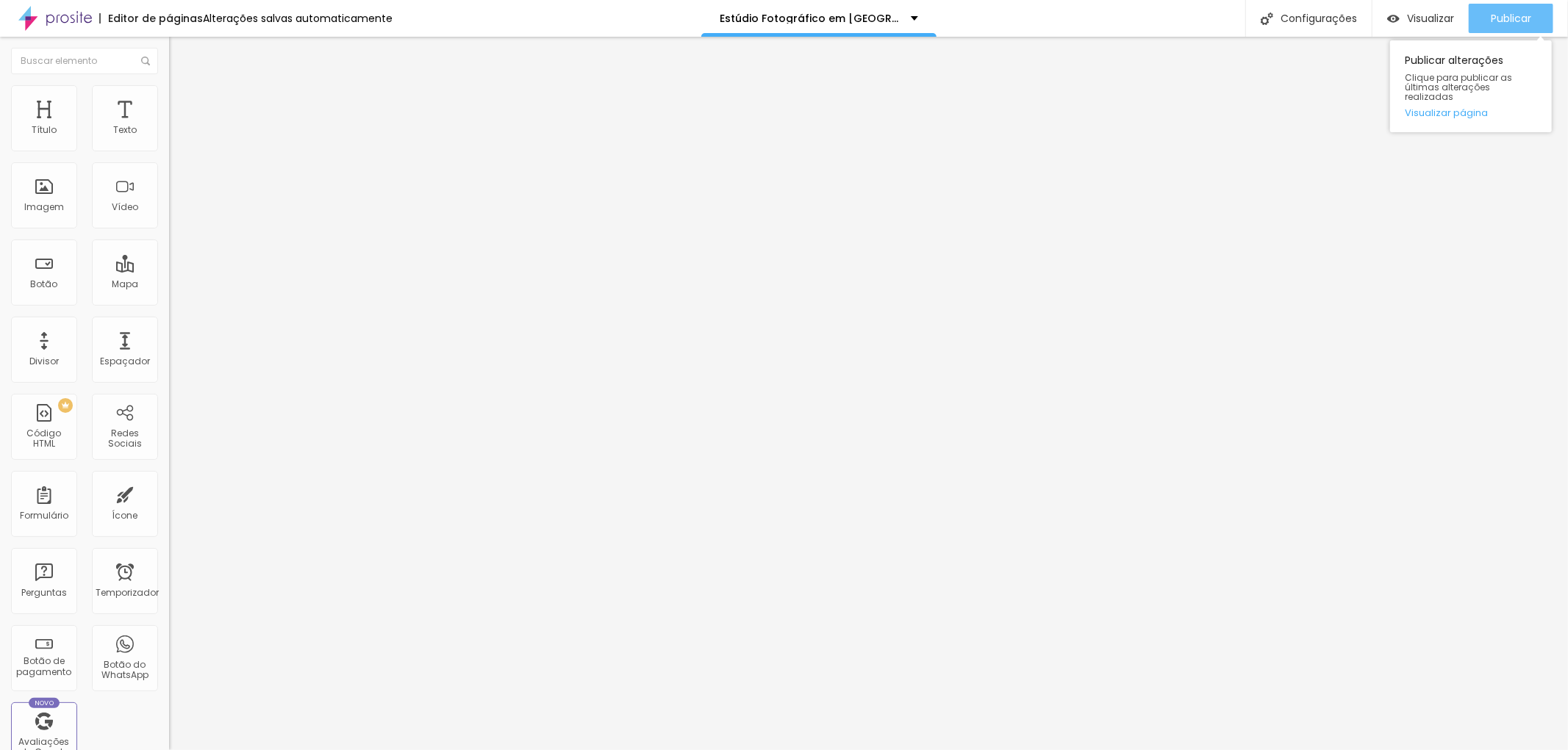
click at [1514, 21] on font "Publicar" at bounding box center [1511, 18] width 40 height 14
click at [169, 139] on font "Título 2" at bounding box center [193, 129] width 49 height 18
click at [169, 126] on font "Título 1" at bounding box center [194, 117] width 50 height 21
click at [175, 213] on icon "button" at bounding box center [179, 208] width 9 height 9
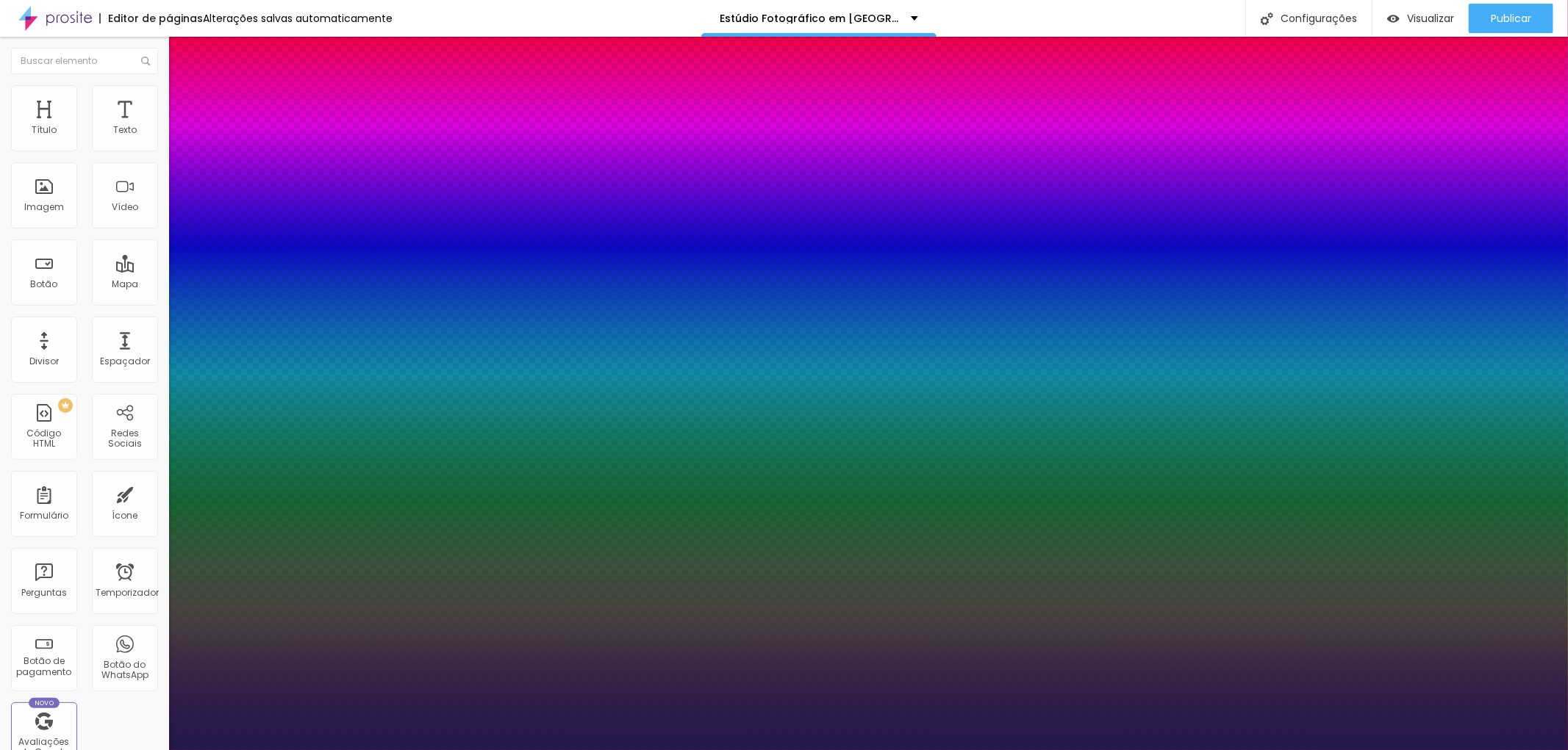
type input "1"
type input "33"
type input "1"
type input "31"
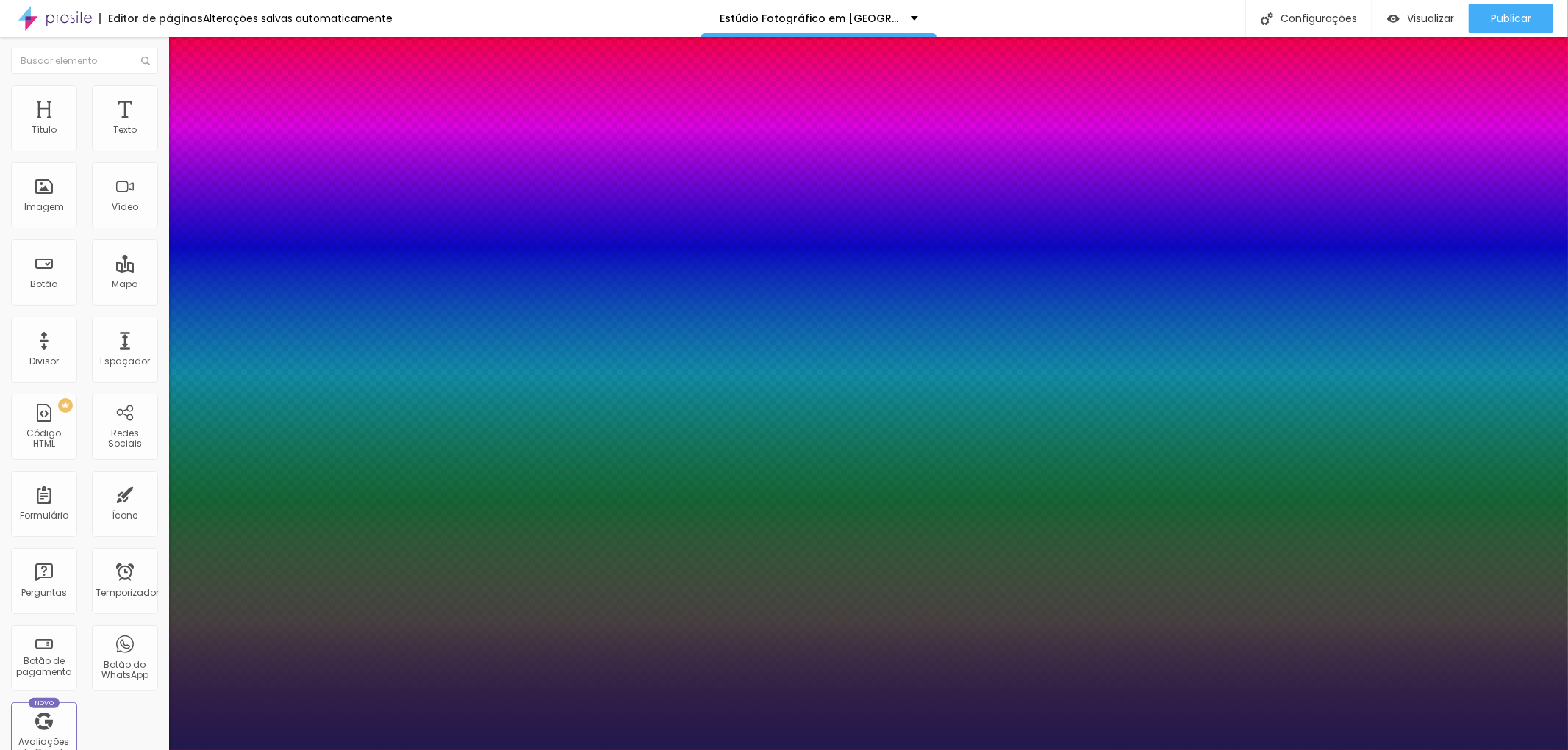
type input "31"
type input "1"
drag, startPoint x: 224, startPoint y: 413, endPoint x: 216, endPoint y: 413, distance: 8.0
type input "31"
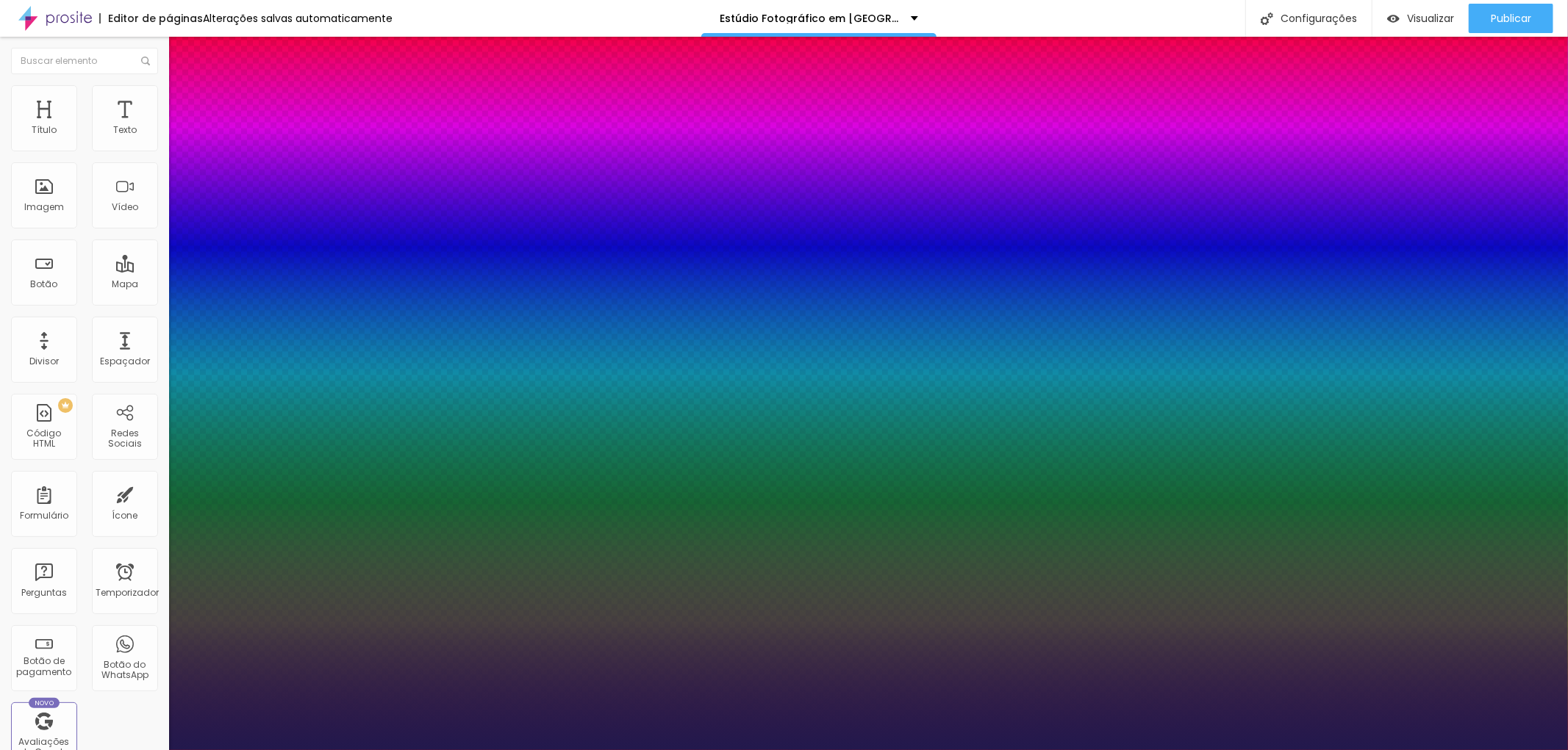
click at [518, 750] on div at bounding box center [784, 750] width 1568 height 0
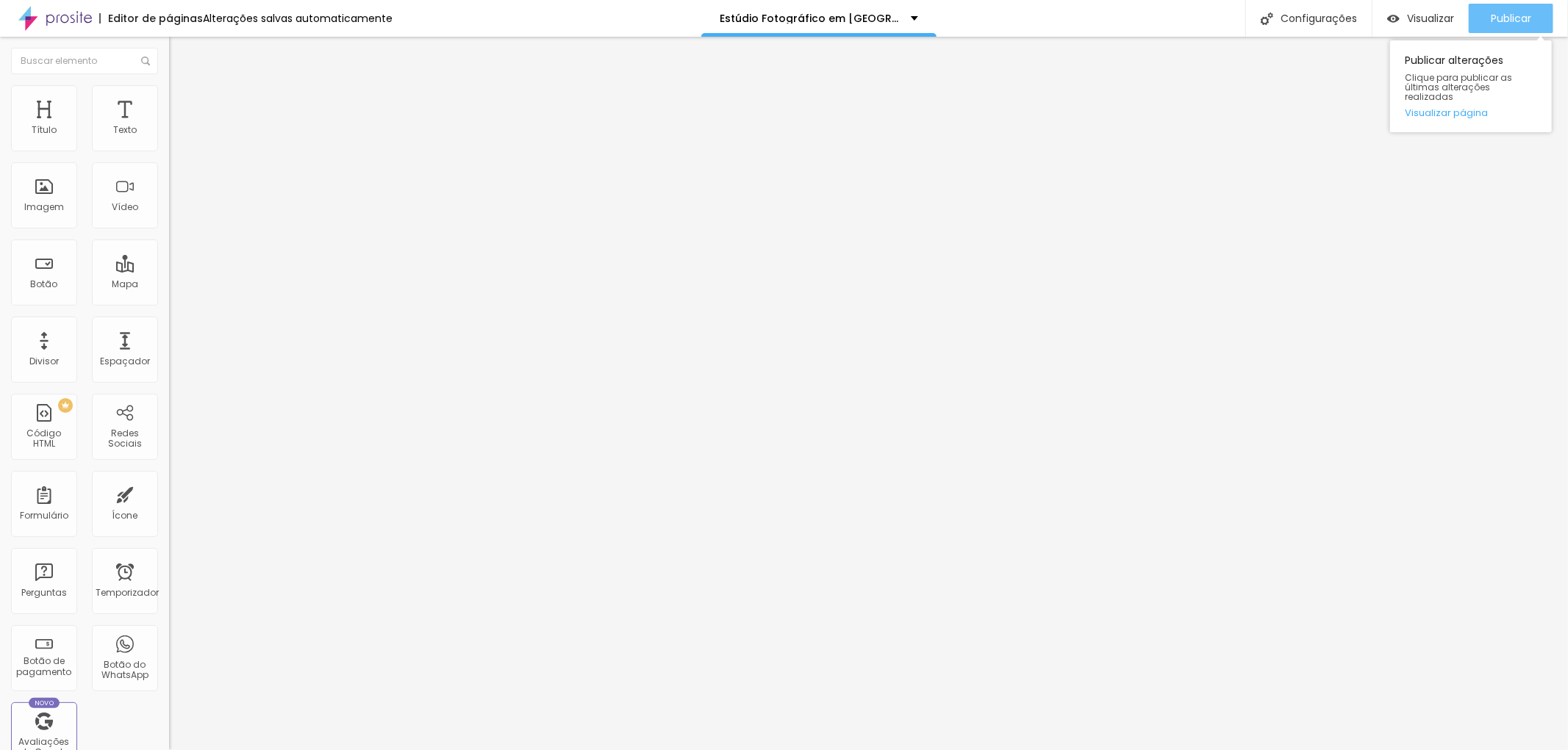
click at [1518, 11] on font "Publicar" at bounding box center [1511, 18] width 40 height 14
click at [169, 139] on font "Título 2" at bounding box center [193, 129] width 49 height 18
click at [1503, 12] on font "Publicar" at bounding box center [1511, 18] width 40 height 14
click at [169, 152] on font "Título 3" at bounding box center [190, 144] width 43 height 17
click at [175, 266] on icon "button" at bounding box center [179, 260] width 9 height 9
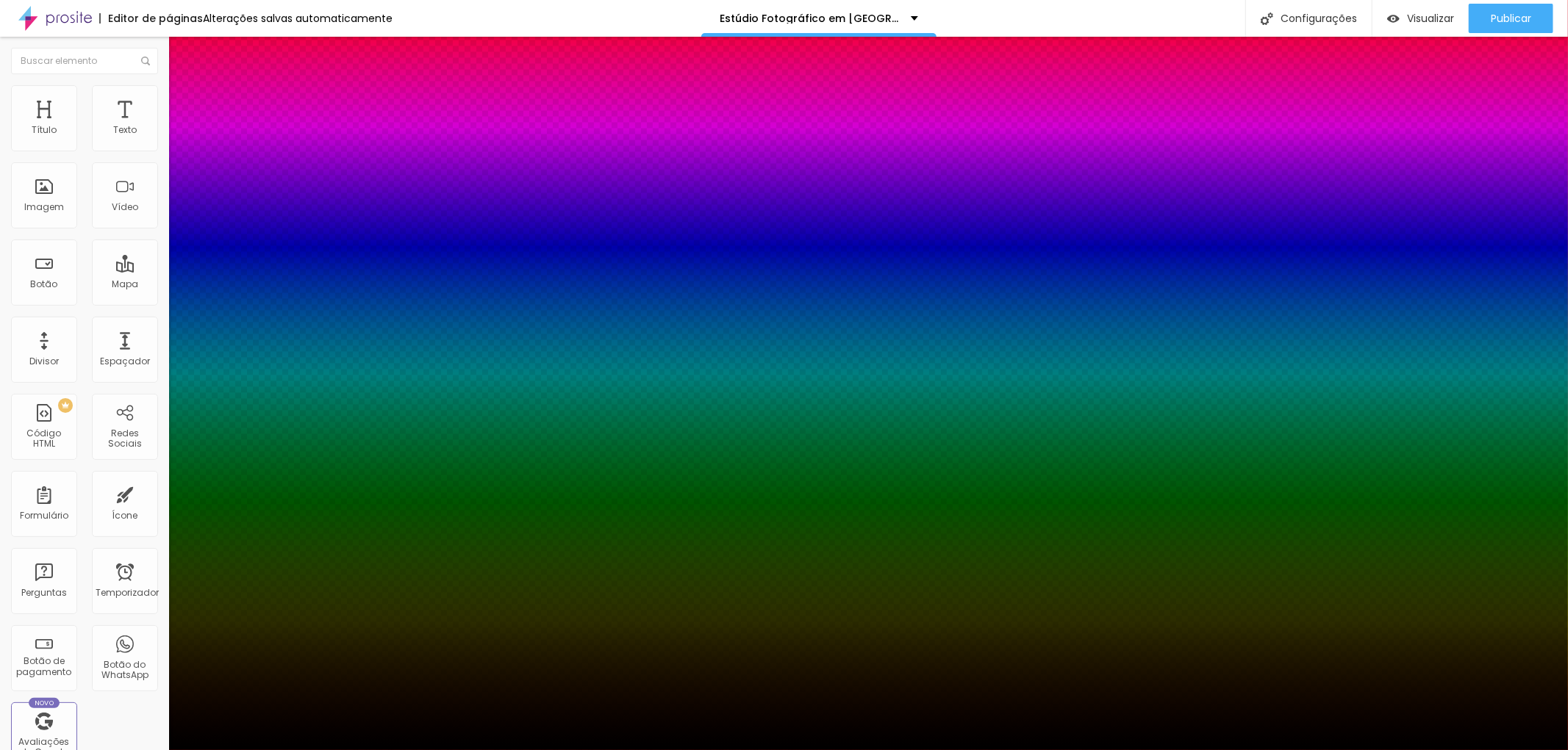
drag, startPoint x: 273, startPoint y: 380, endPoint x: 289, endPoint y: 382, distance: 16.1
click at [279, 750] on div at bounding box center [784, 760] width 1568 height 0
click at [552, 750] on div at bounding box center [784, 750] width 1568 height 0
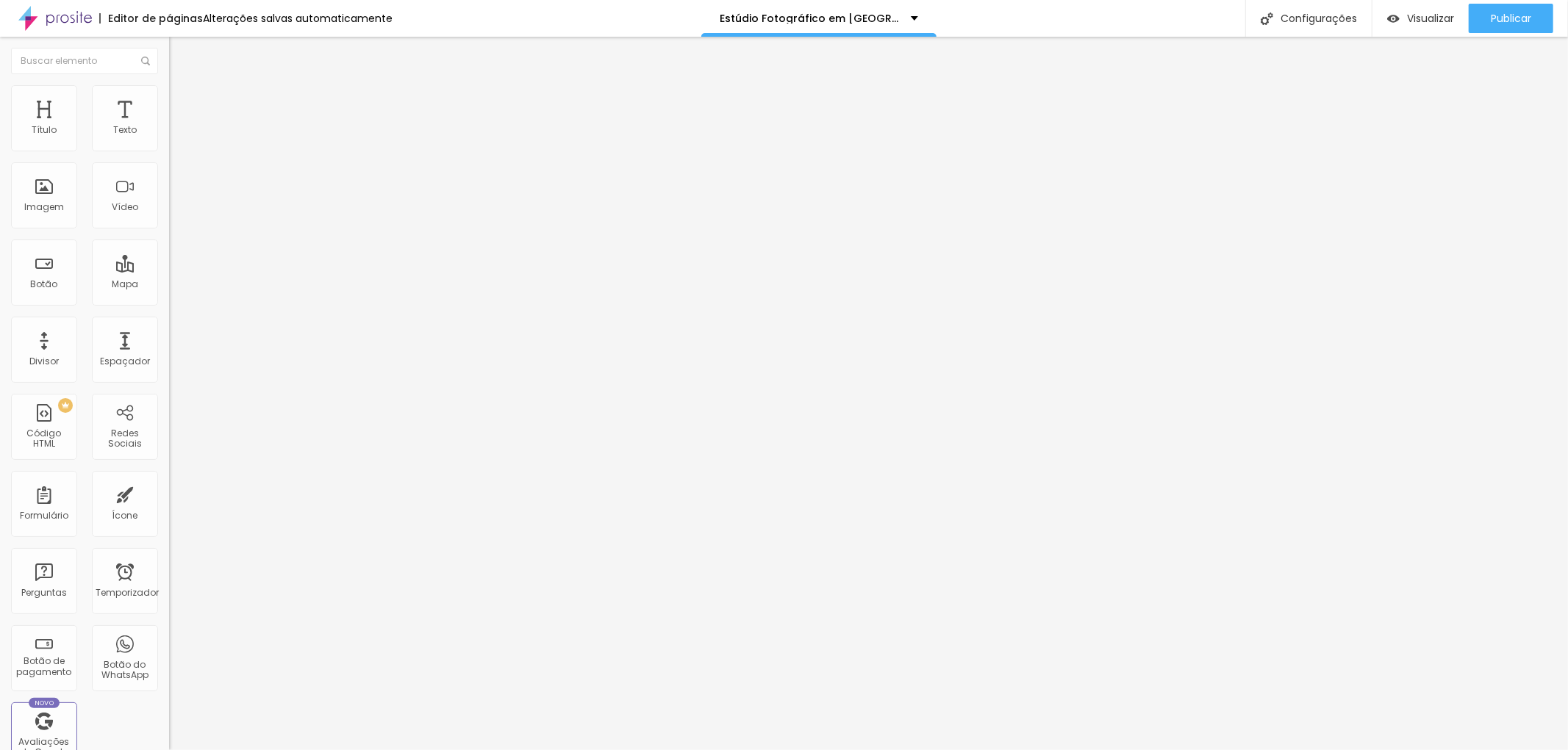
click at [169, 96] on li "Avançado" at bounding box center [253, 92] width 169 height 14
click at [169, 270] on div at bounding box center [253, 277] width 169 height 13
click at [1516, 11] on font "Publicar" at bounding box center [1511, 18] width 40 height 14
drag, startPoint x: 45, startPoint y: 166, endPoint x: 75, endPoint y: 174, distance: 31.0
click at [169, 479] on div at bounding box center [253, 485] width 169 height 13
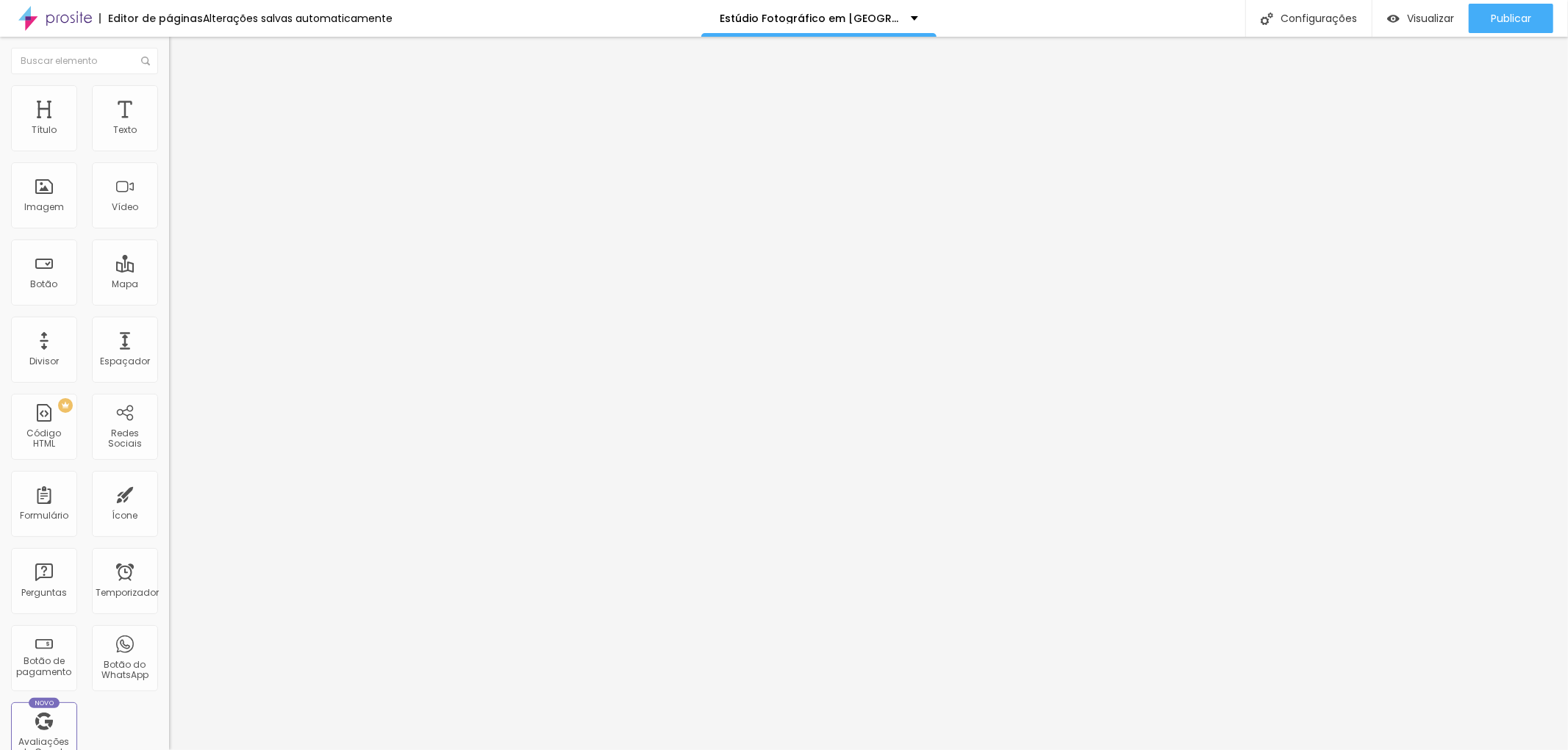
type input "15"
type input "29"
type input "30"
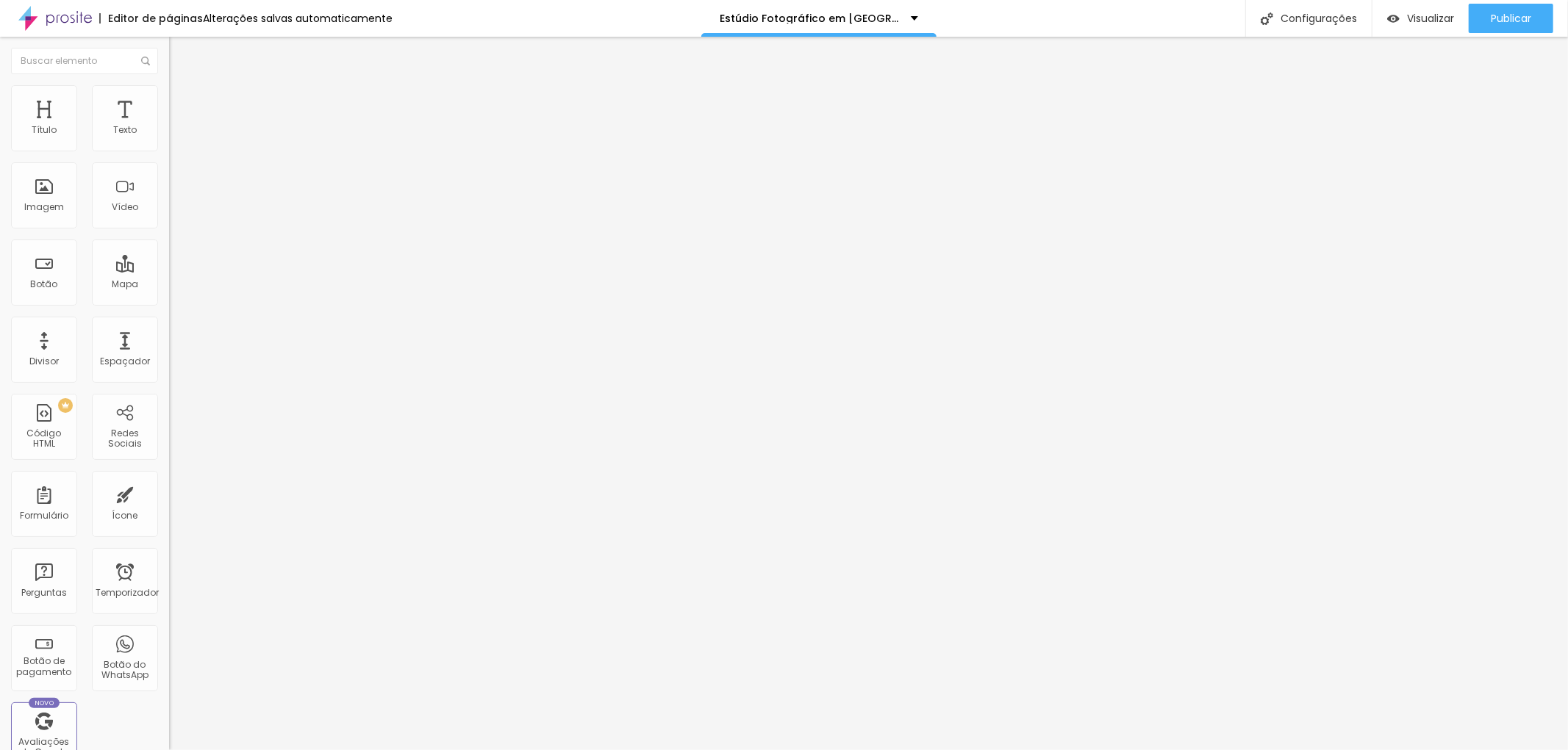
type input "30"
type input "31"
type input "26"
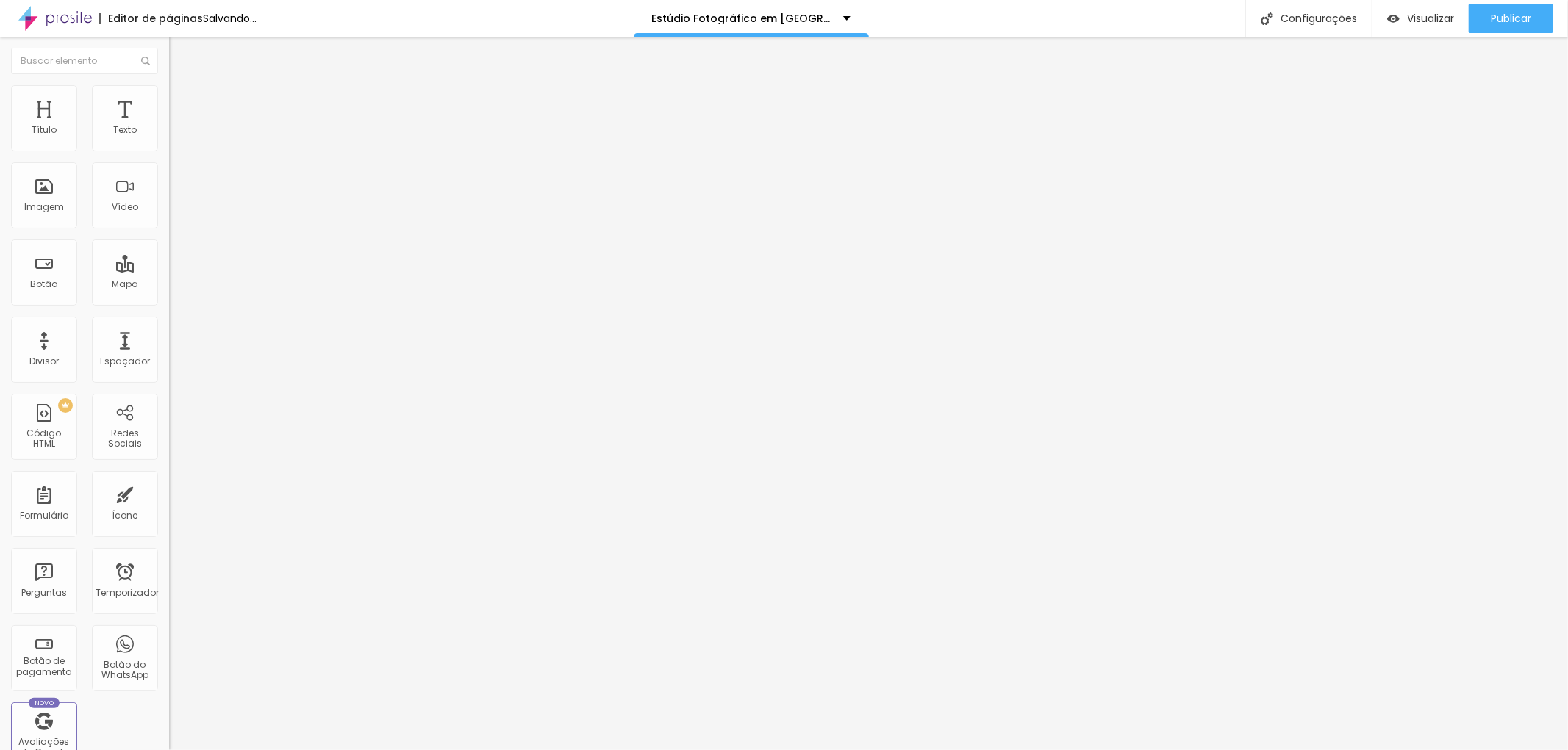
type input "20"
type input "19"
type input "24"
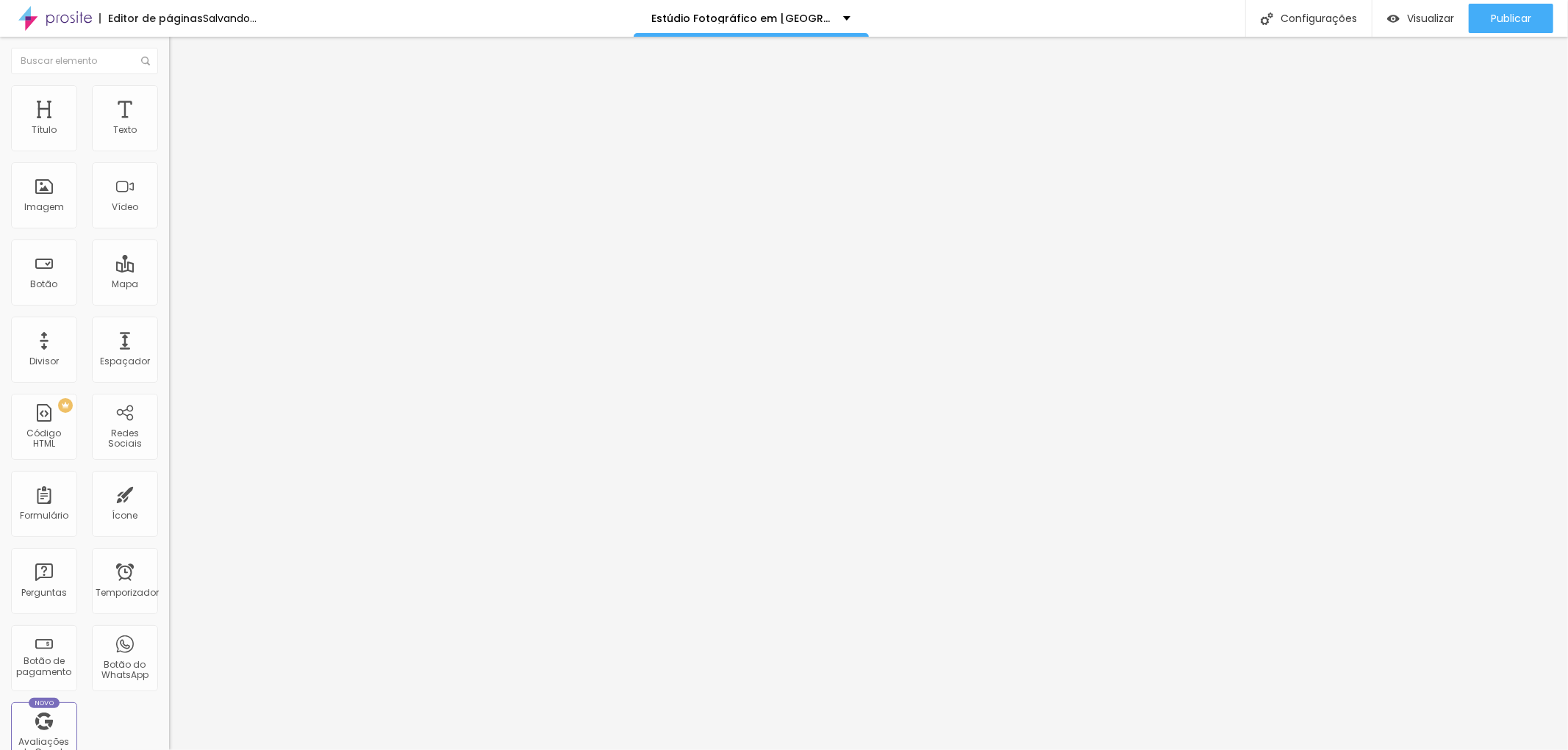
type input "24"
type input "45"
type input "46"
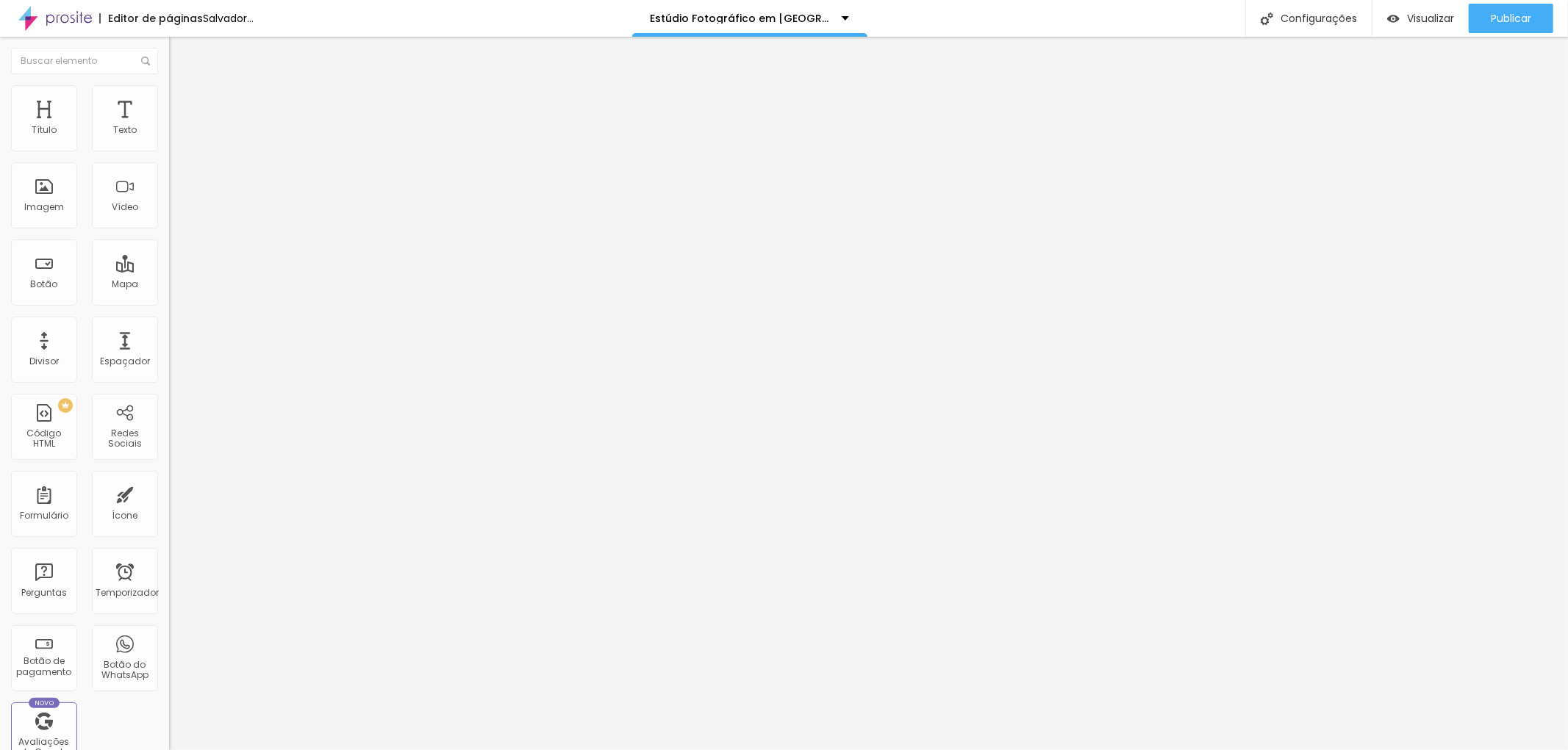
type input "47"
type input "46"
type input "45"
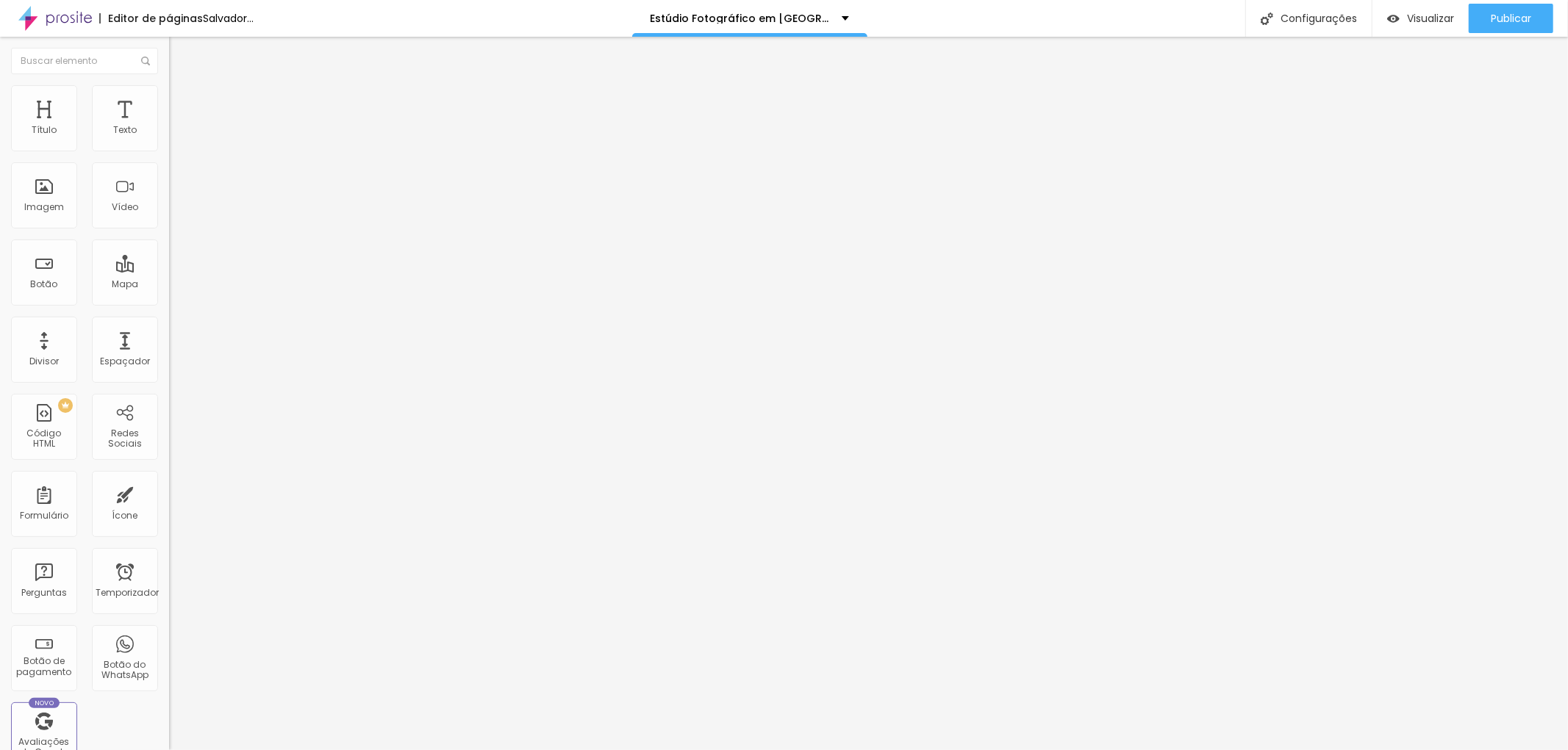
type input "45"
type input "44"
type input "46"
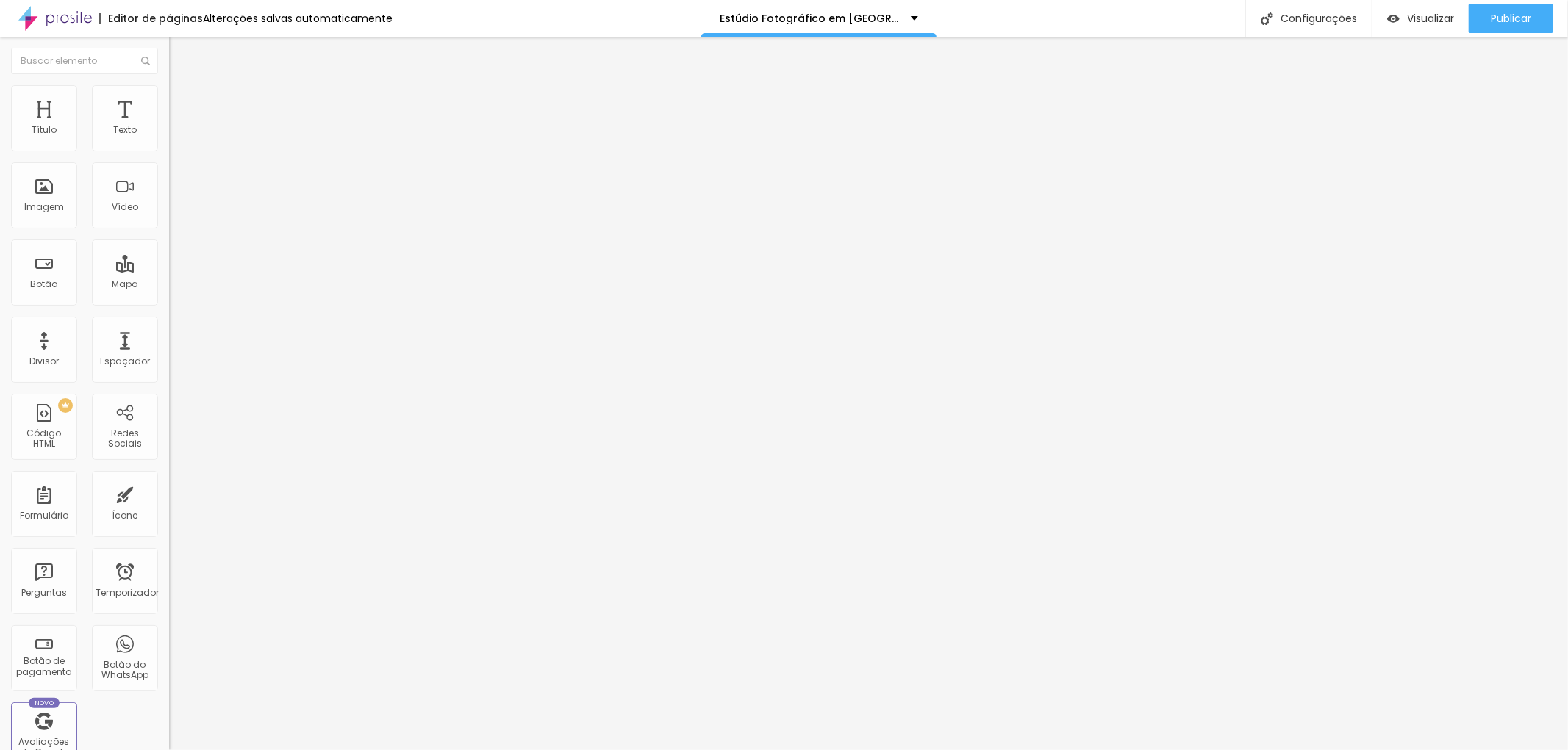
type input "100"
type input "77"
type input "0"
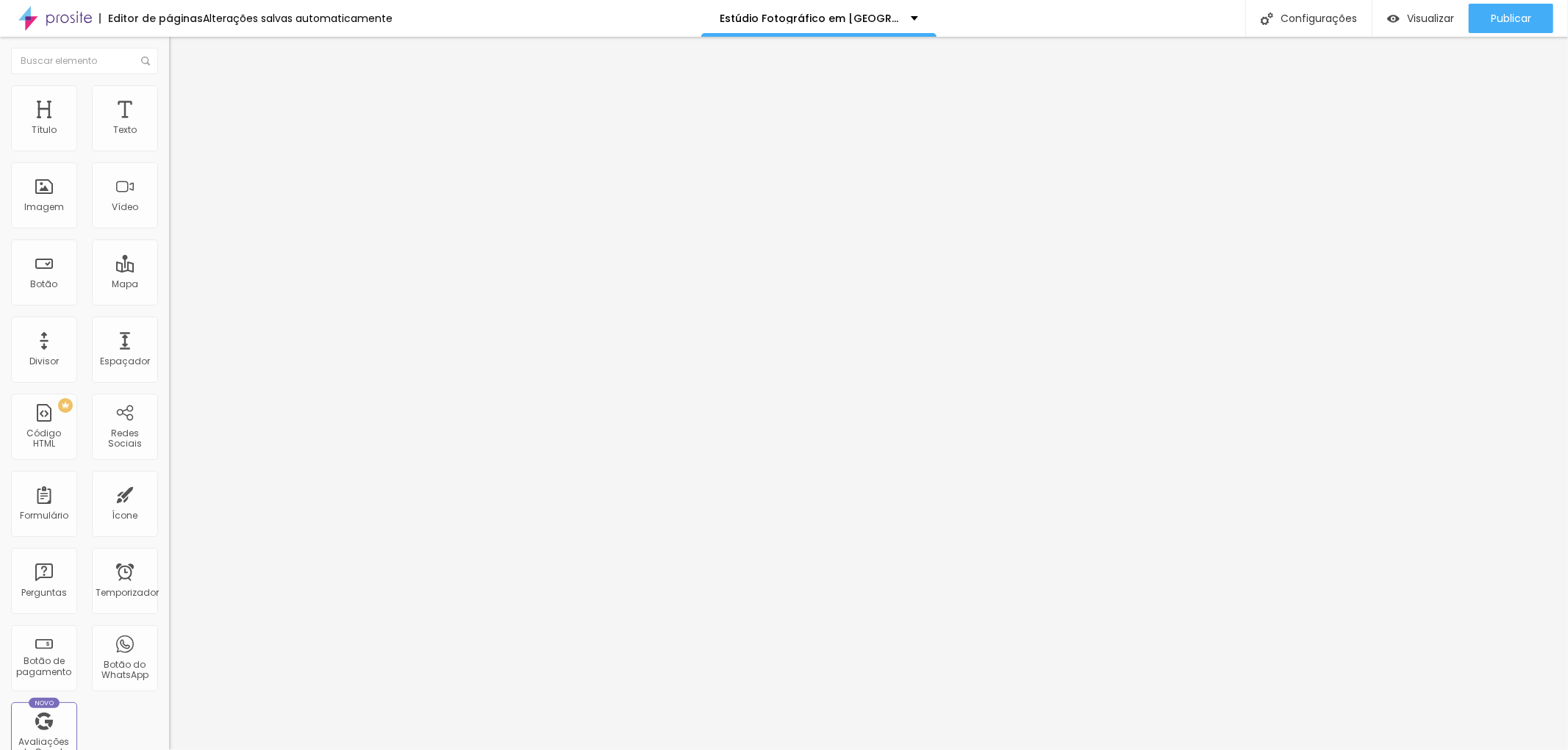
type input "0"
type input "3"
type input "5"
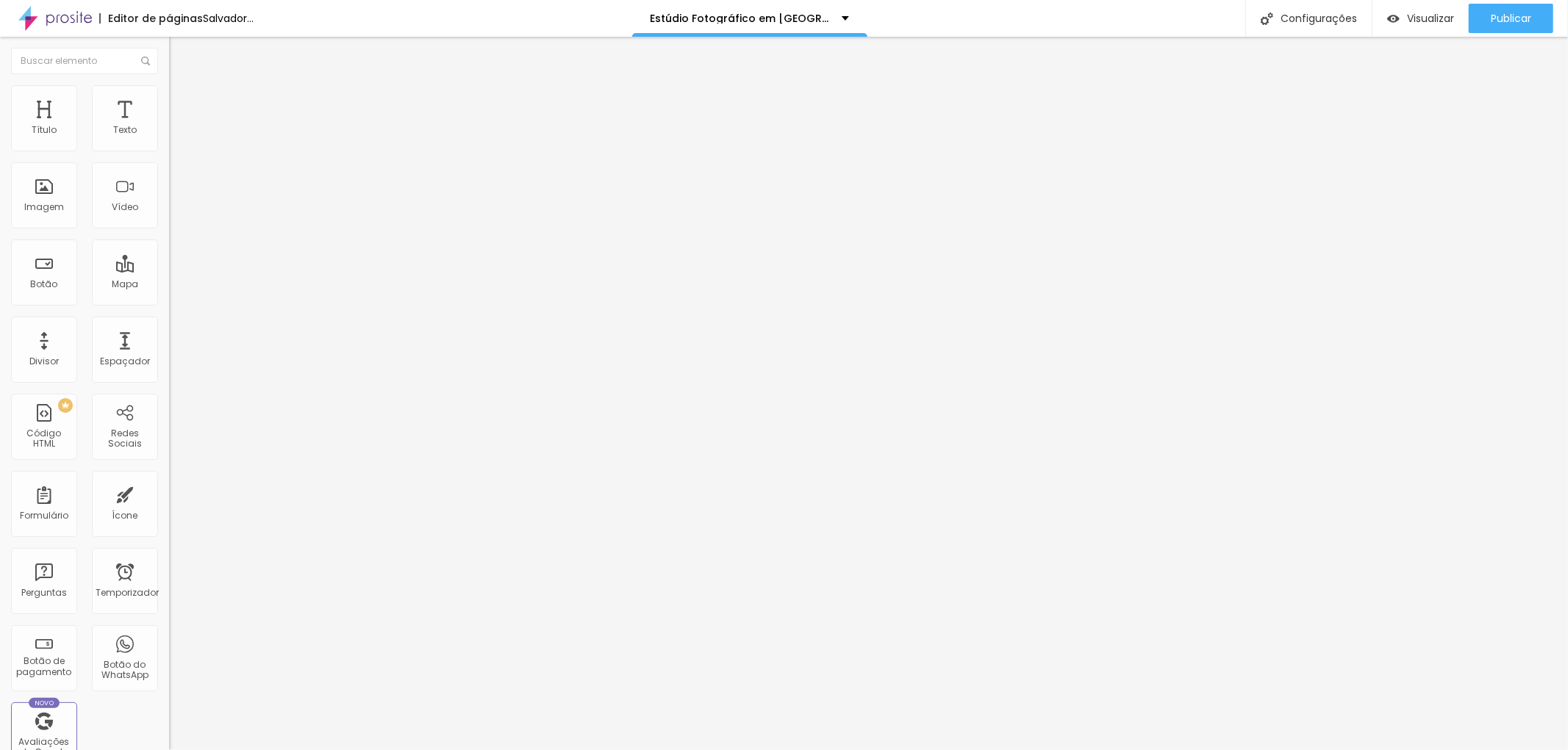
type input "6"
type input "8"
type input "9"
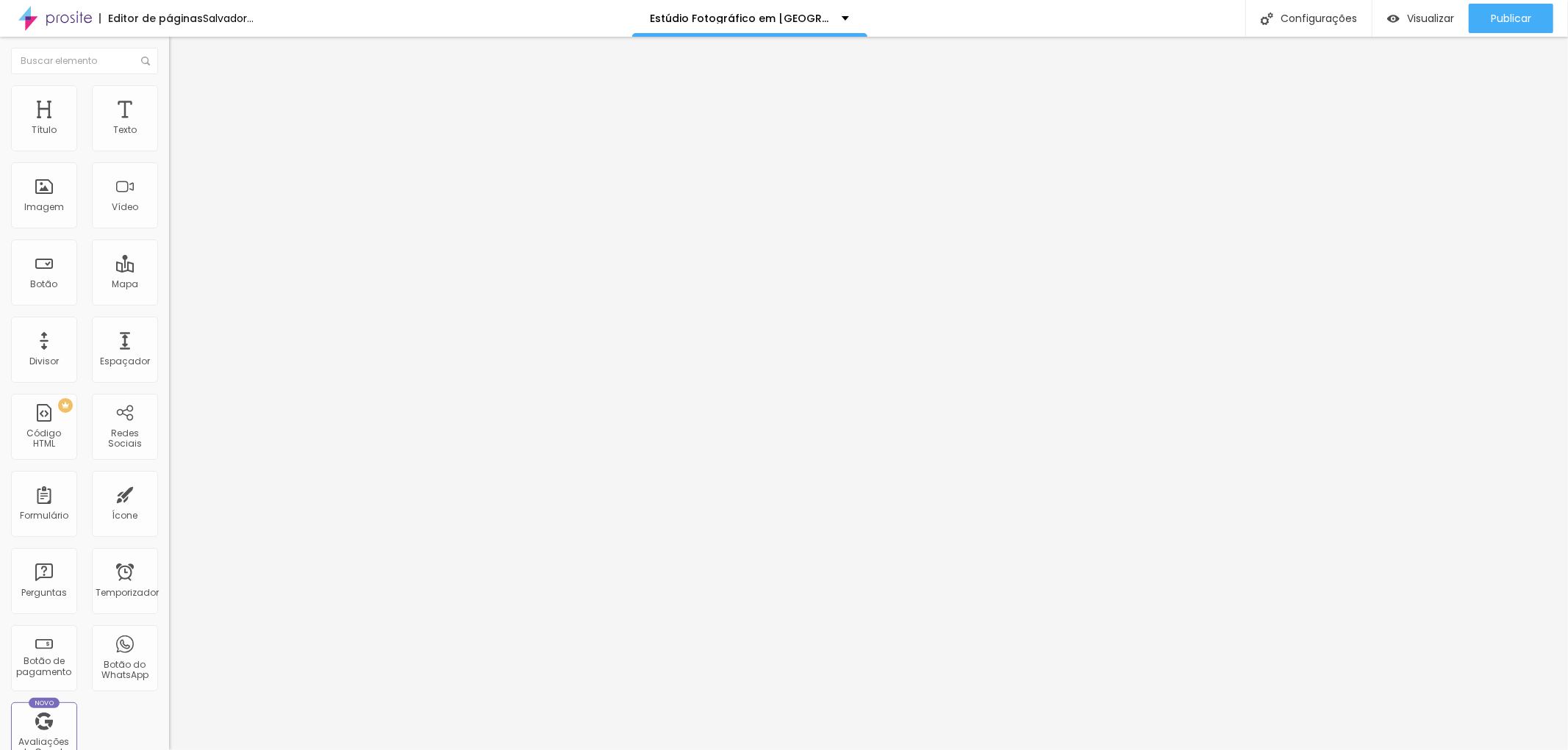
type input "9"
type input "11"
click at [169, 479] on input "range" at bounding box center [216, 484] width 95 height 11
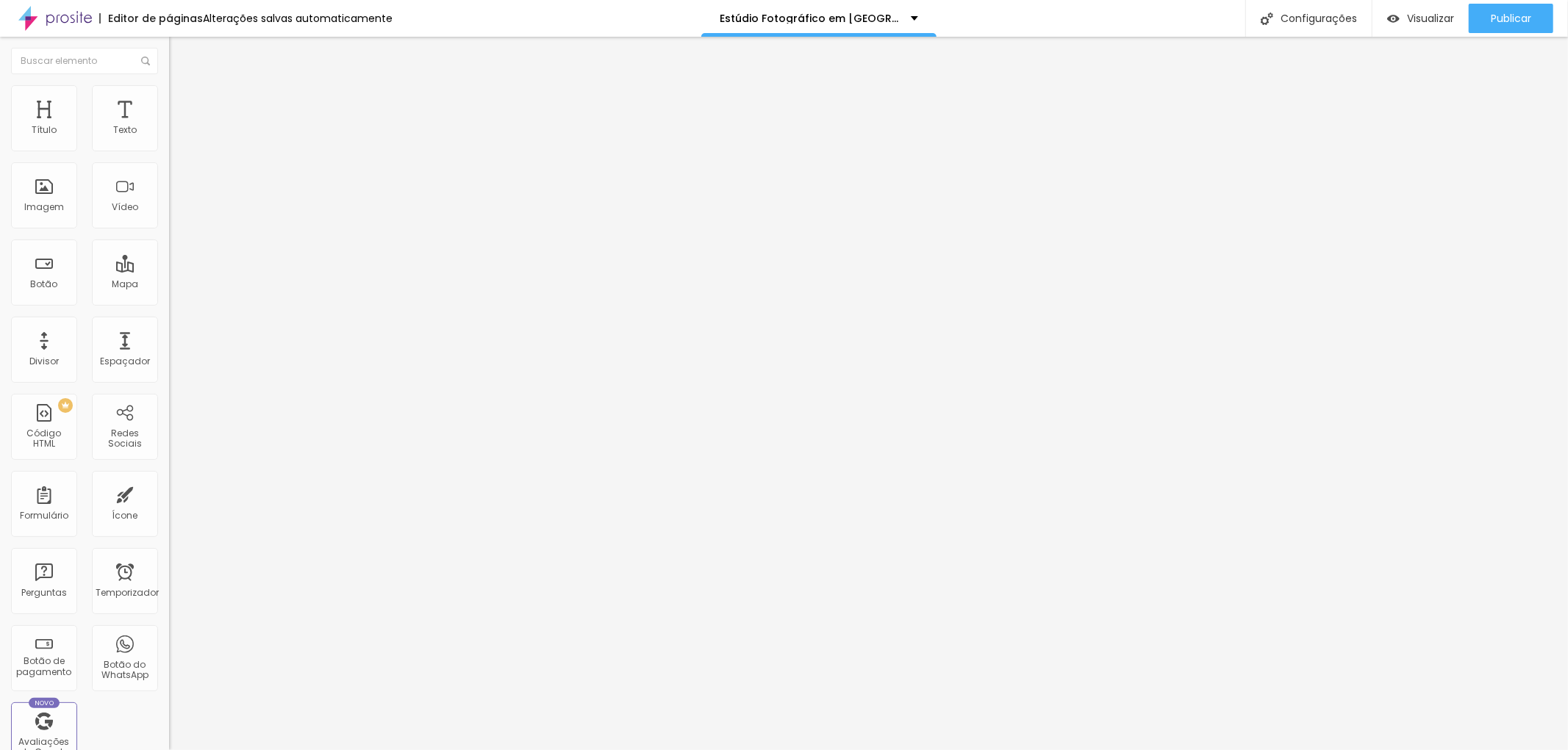
click at [183, 87] on font "Estilo" at bounding box center [194, 80] width 23 height 12
click at [169, 124] on span "Título 1" at bounding box center [194, 118] width 50 height 12
click at [169, 218] on button "button" at bounding box center [180, 210] width 21 height 15
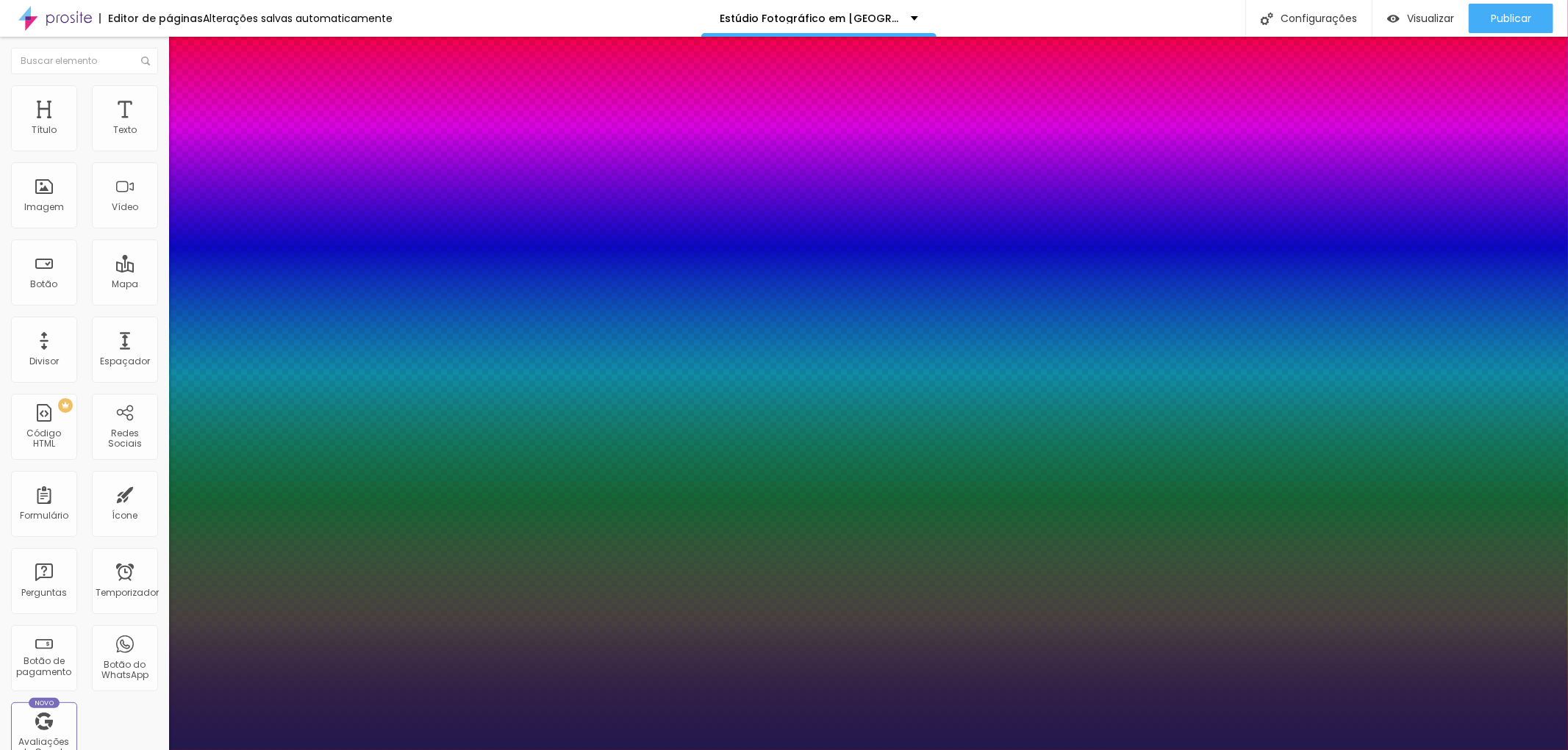
type input "1"
type input "34"
type input "1"
type input "36"
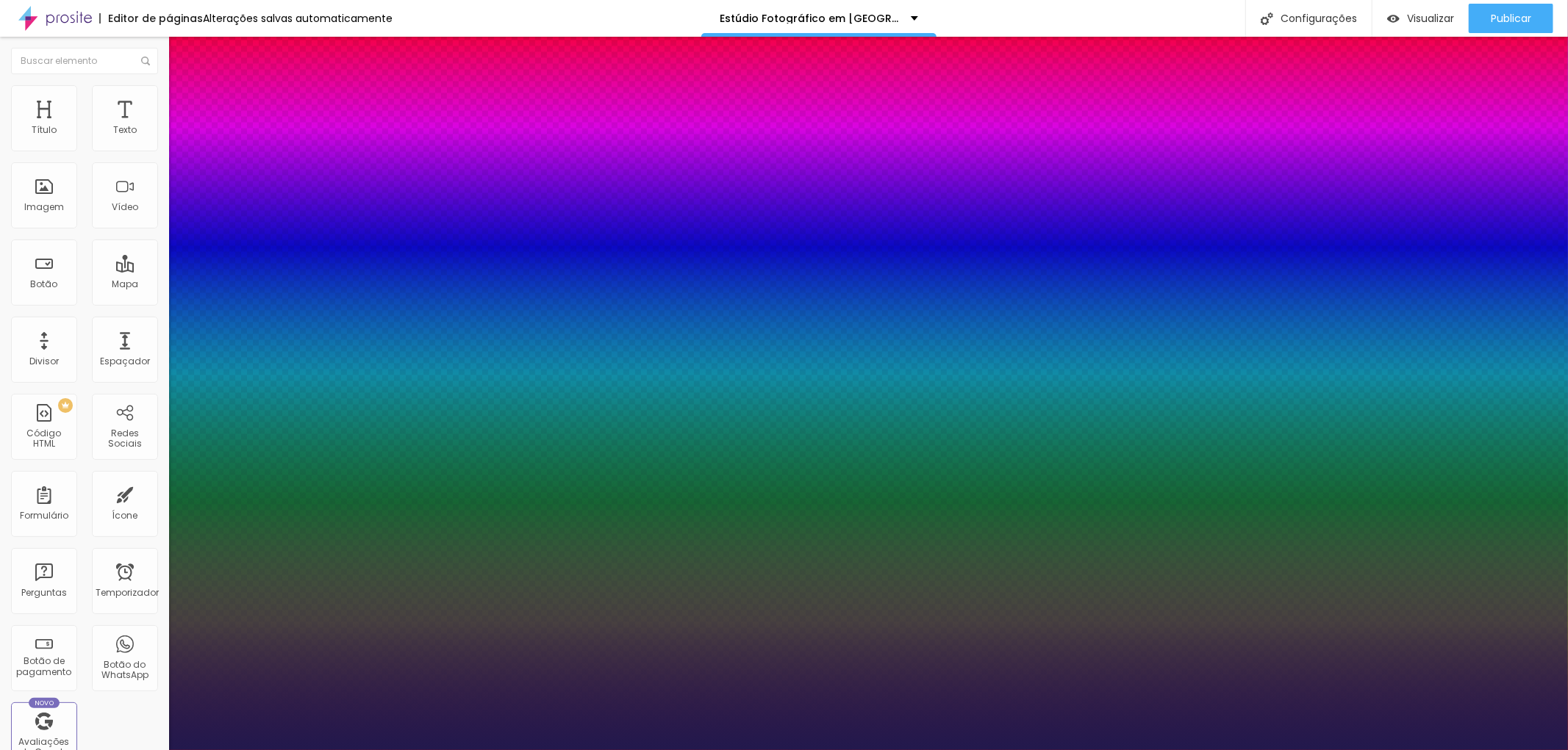
type input "36"
type input "1"
type input "37"
type input "1"
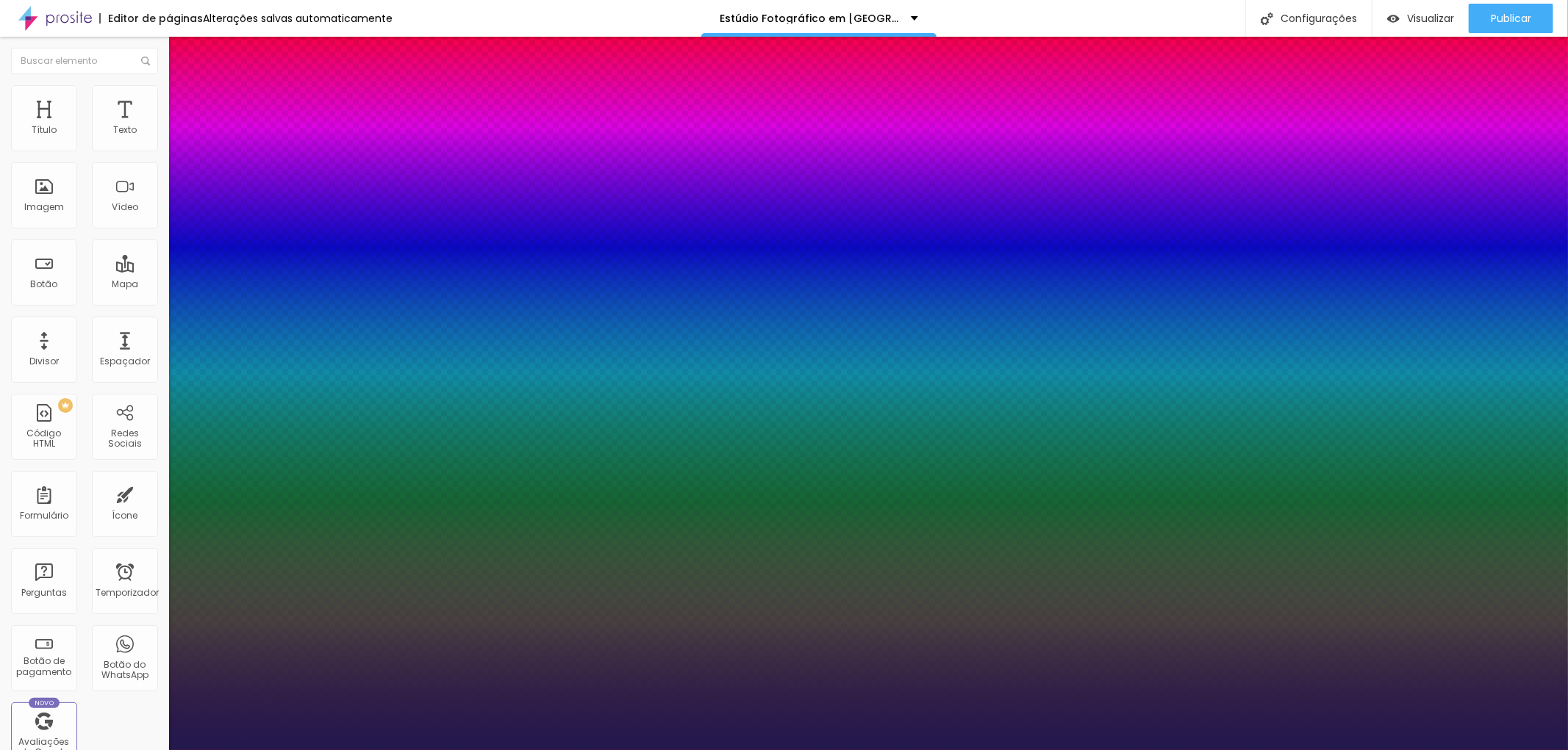
type input "38"
type input "1"
type input "39"
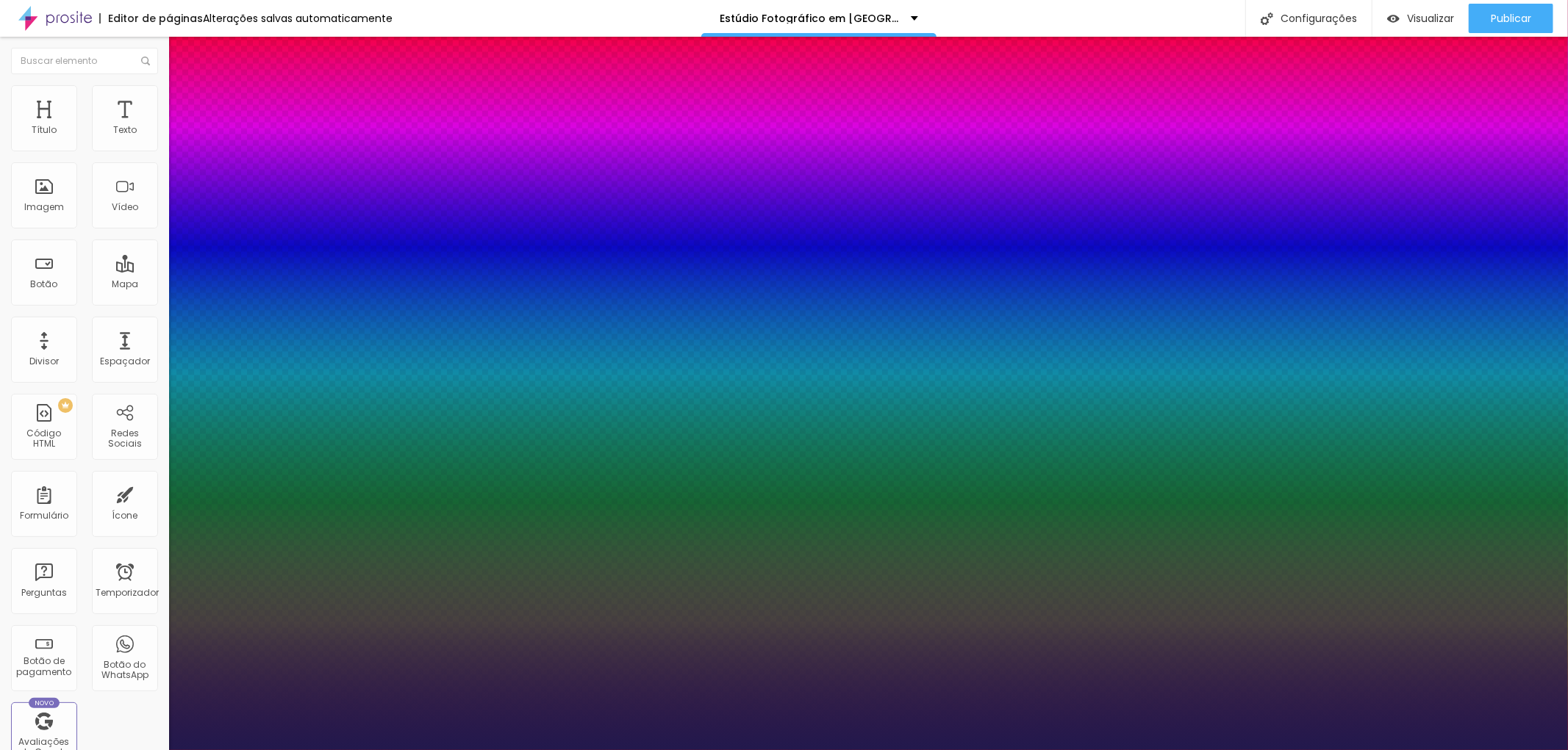
type input "1"
type input "39"
type input "1"
click at [1018, 750] on div at bounding box center [784, 750] width 1568 height 0
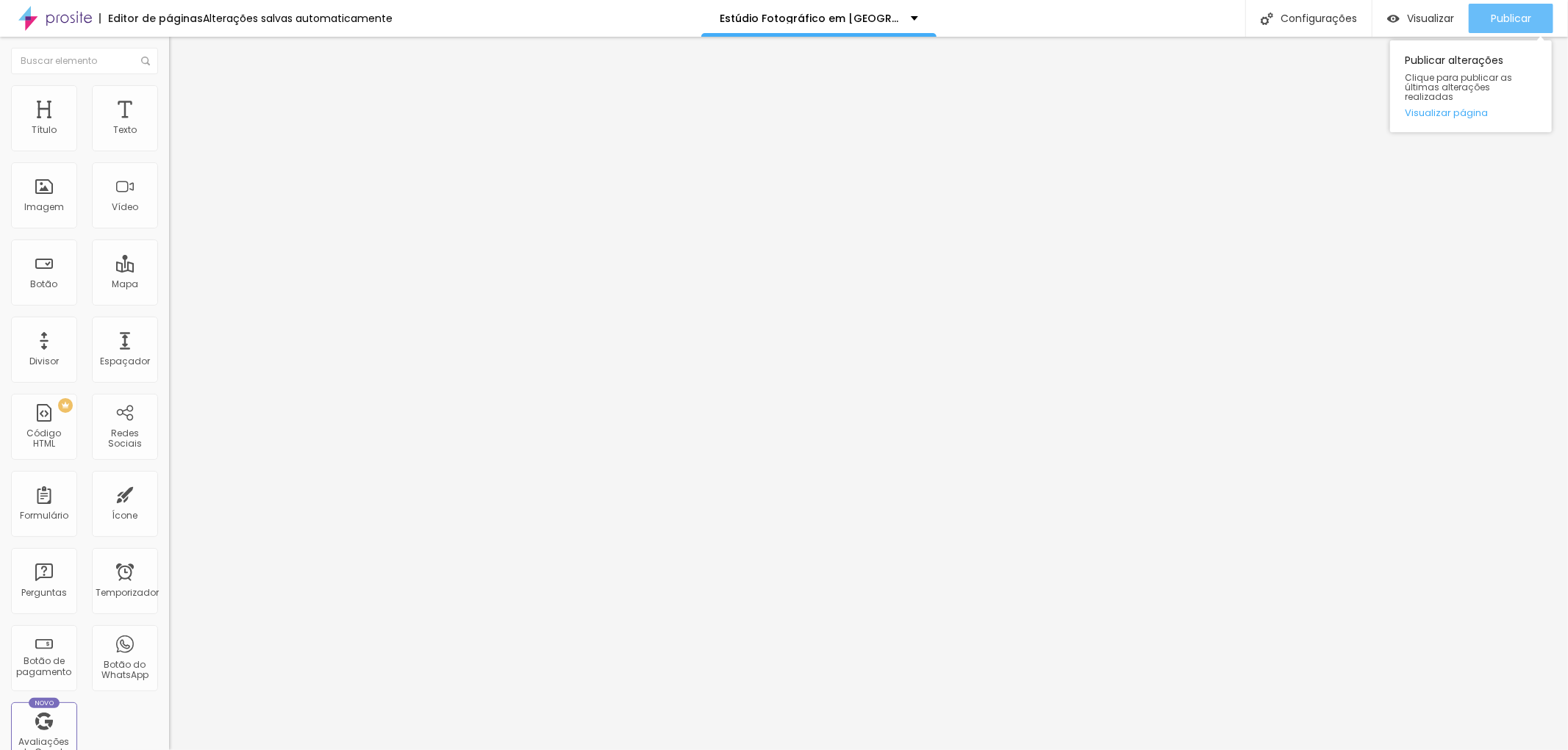
click at [1513, 17] on font "Publicar" at bounding box center [1511, 18] width 40 height 14
click at [169, 96] on li "Avançado" at bounding box center [253, 92] width 169 height 14
type input "10"
click at [169, 270] on input "range" at bounding box center [216, 276] width 95 height 11
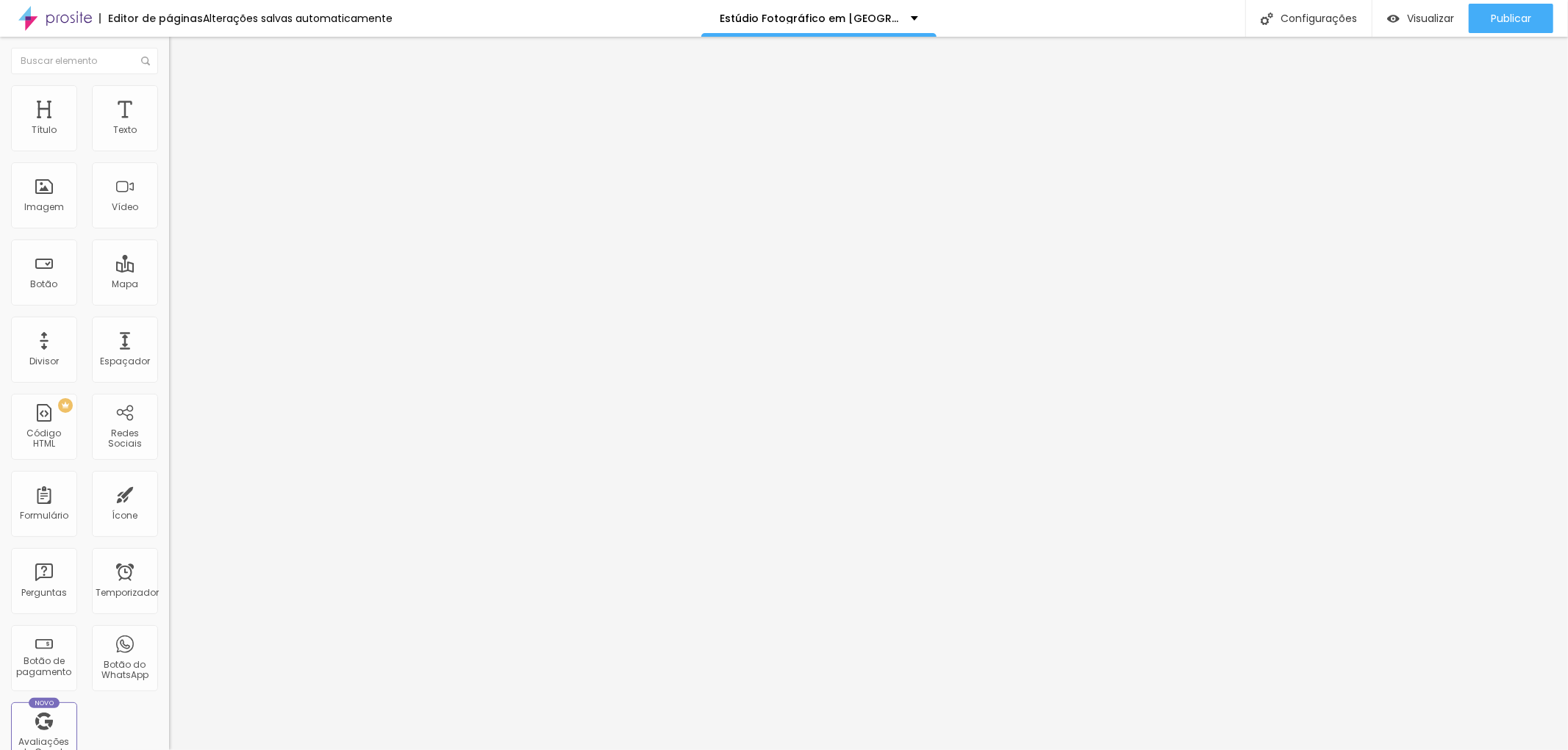
type input "6"
click at [169, 270] on input "range" at bounding box center [216, 276] width 95 height 11
type input "9"
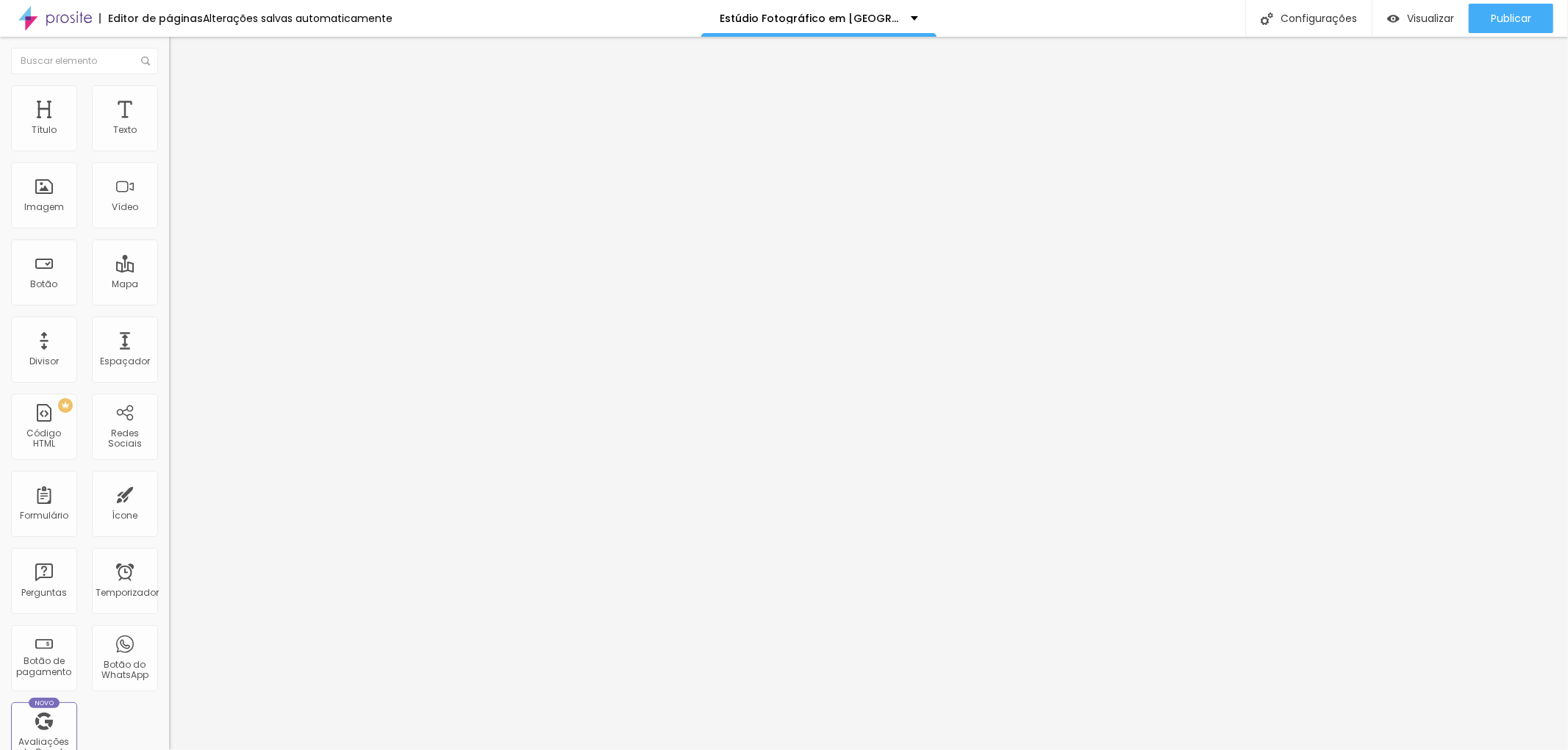
type input "9"
type input "12"
type input "14"
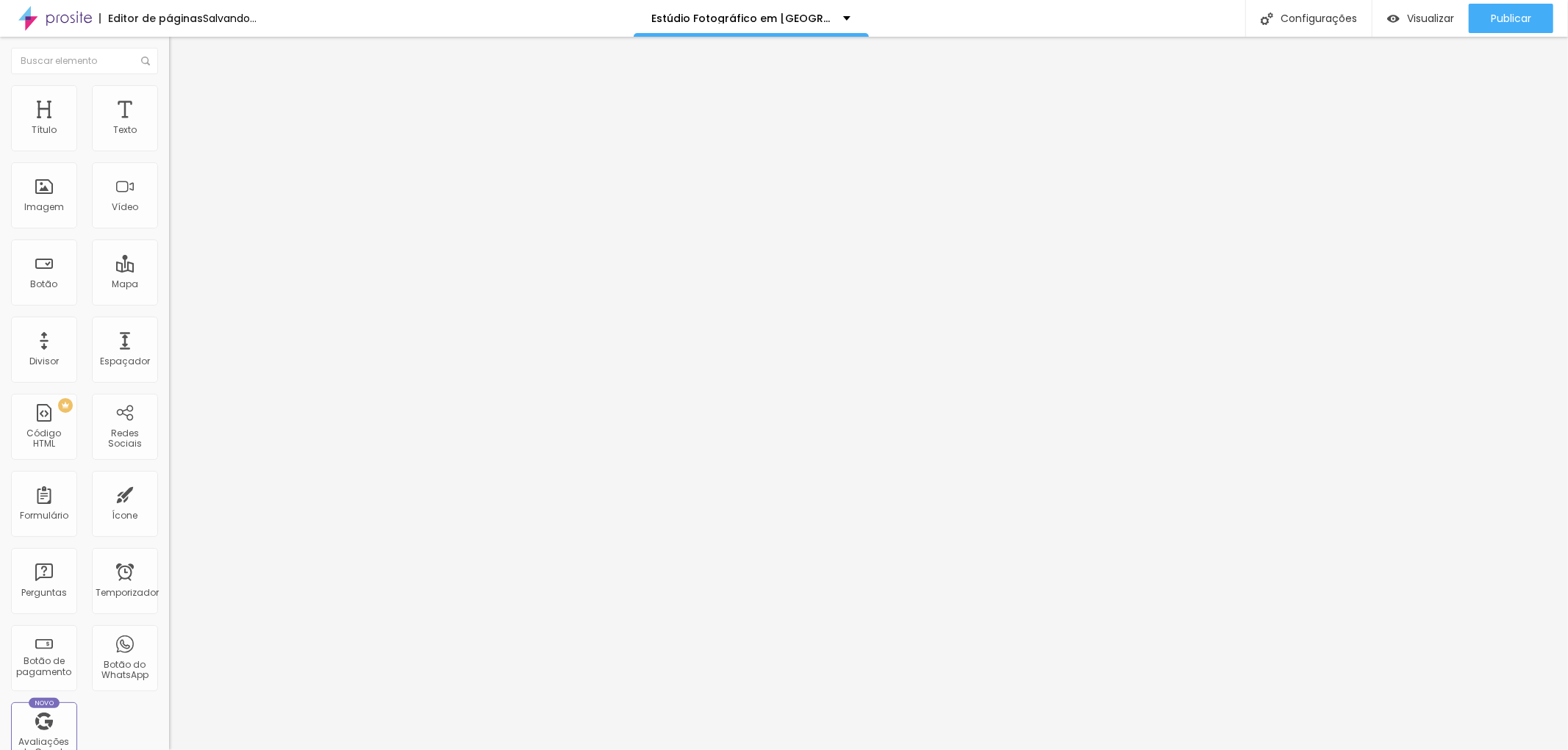
type input "13"
drag, startPoint x: 40, startPoint y: 141, endPoint x: 46, endPoint y: 148, distance: 9.2
type input "13"
click at [169, 270] on input "range" at bounding box center [216, 276] width 95 height 11
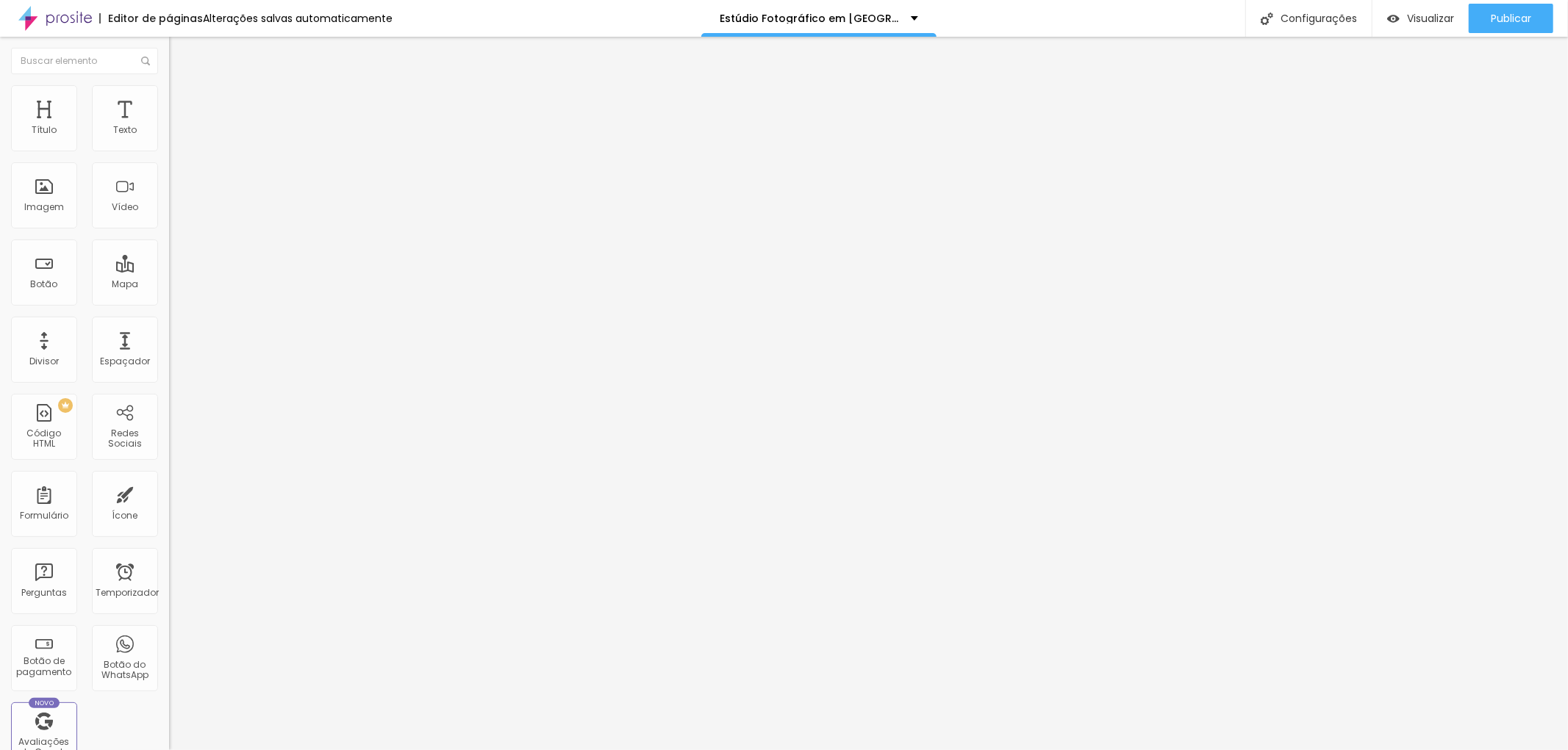
click at [169, 85] on li "Estilo" at bounding box center [253, 77] width 169 height 14
click at [175, 213] on icon "button" at bounding box center [179, 208] width 9 height 9
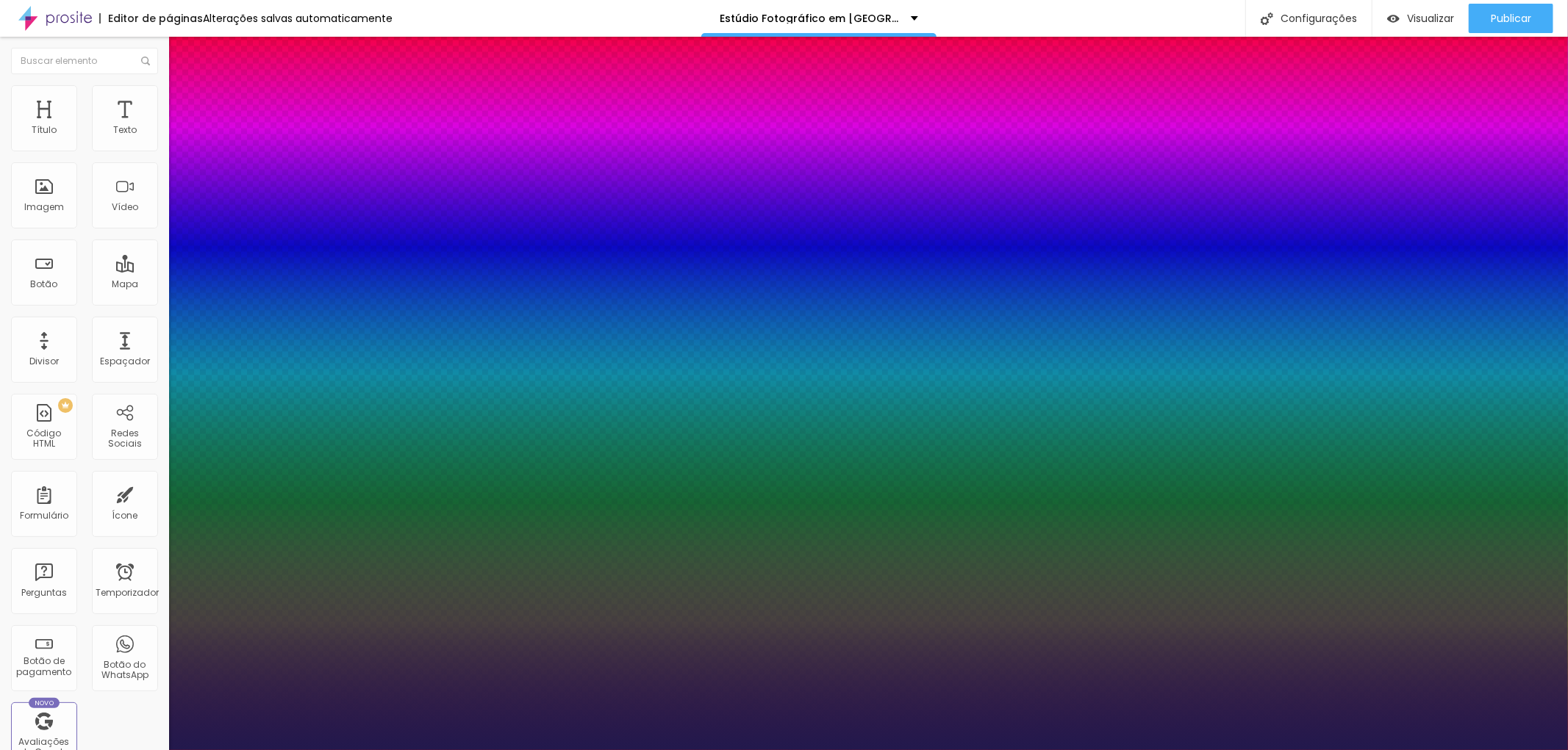
type input "1"
type input "39"
type input "1"
type input "38"
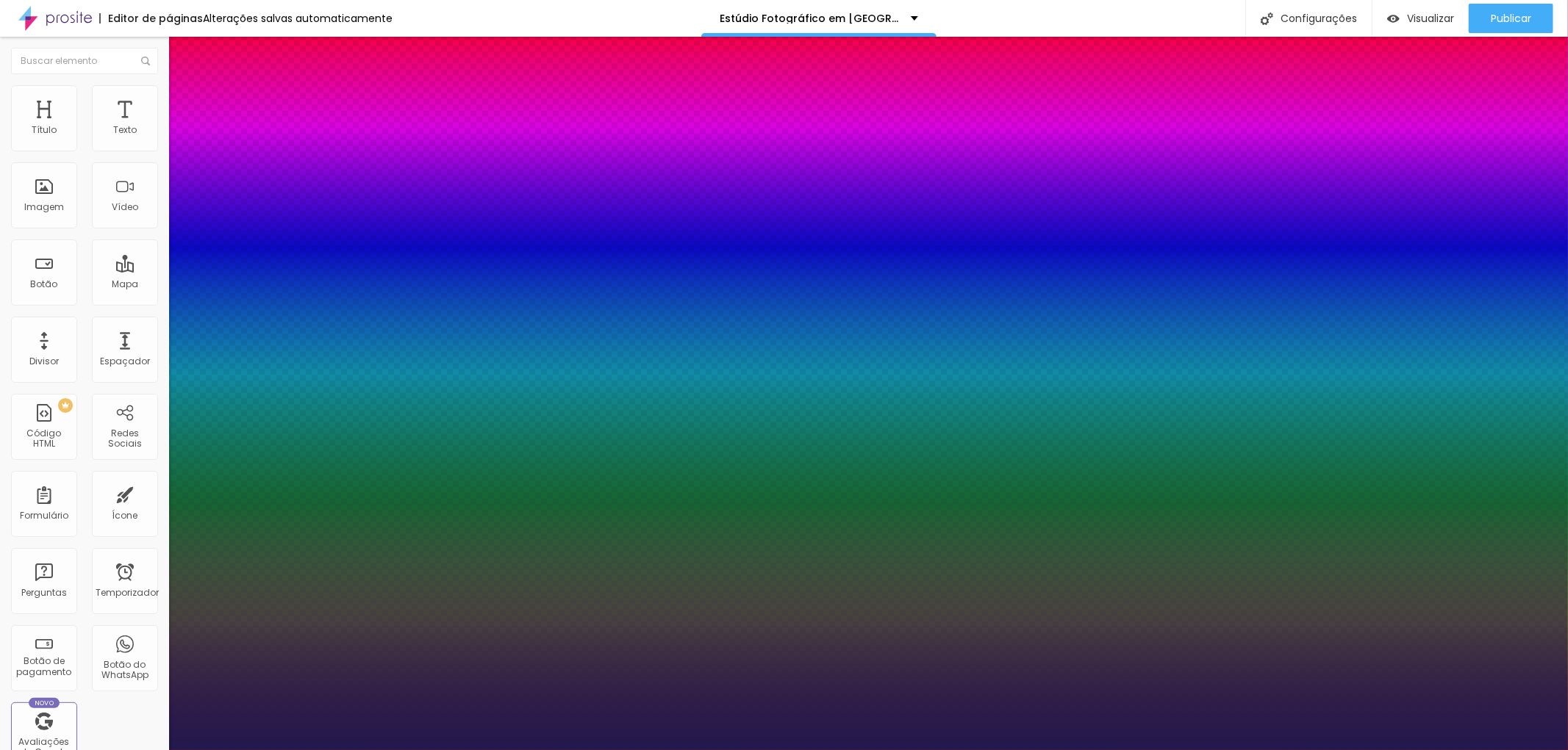
type input "1"
type input "31"
type input "1"
type input "26"
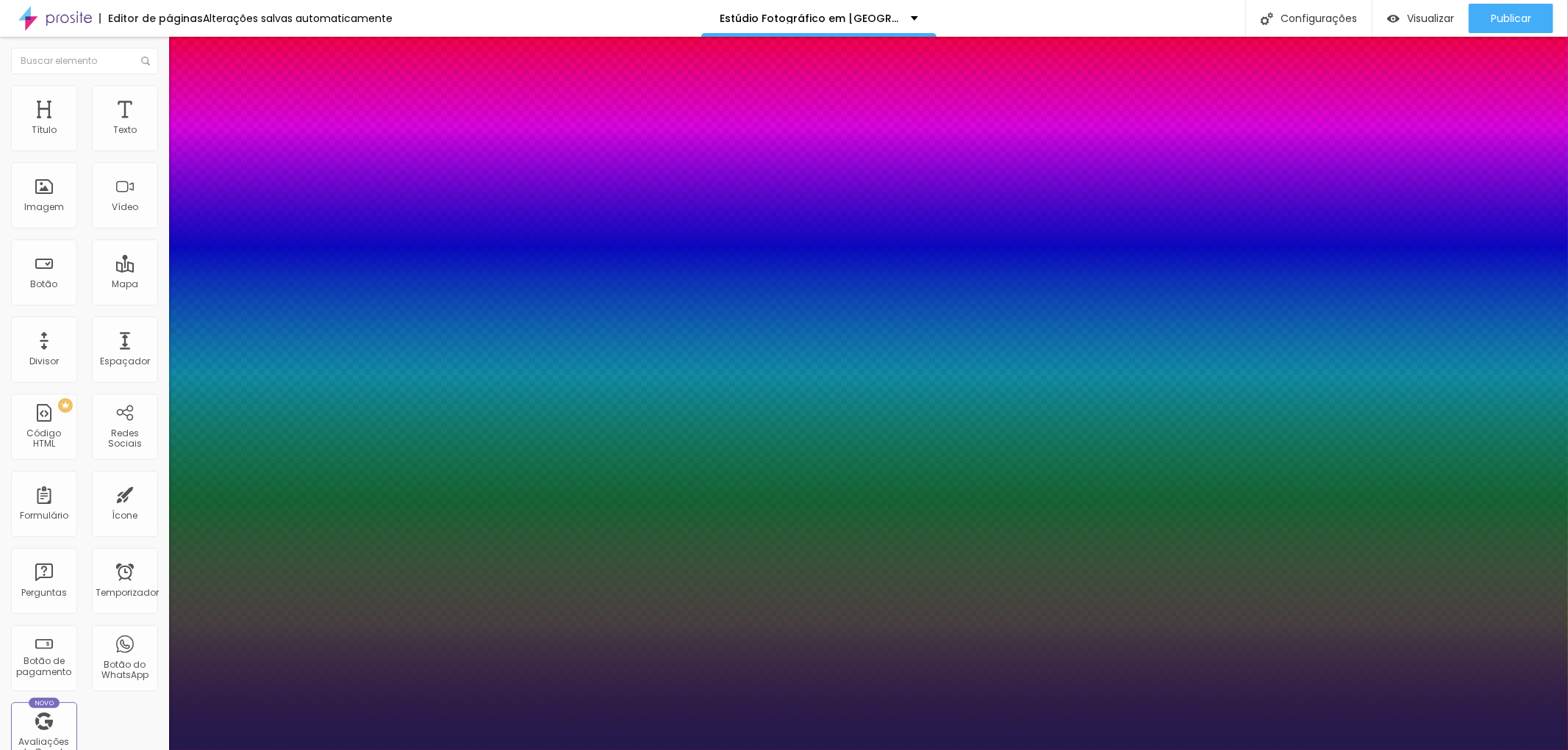
type input "26"
type input "1"
type input "25"
type input "1"
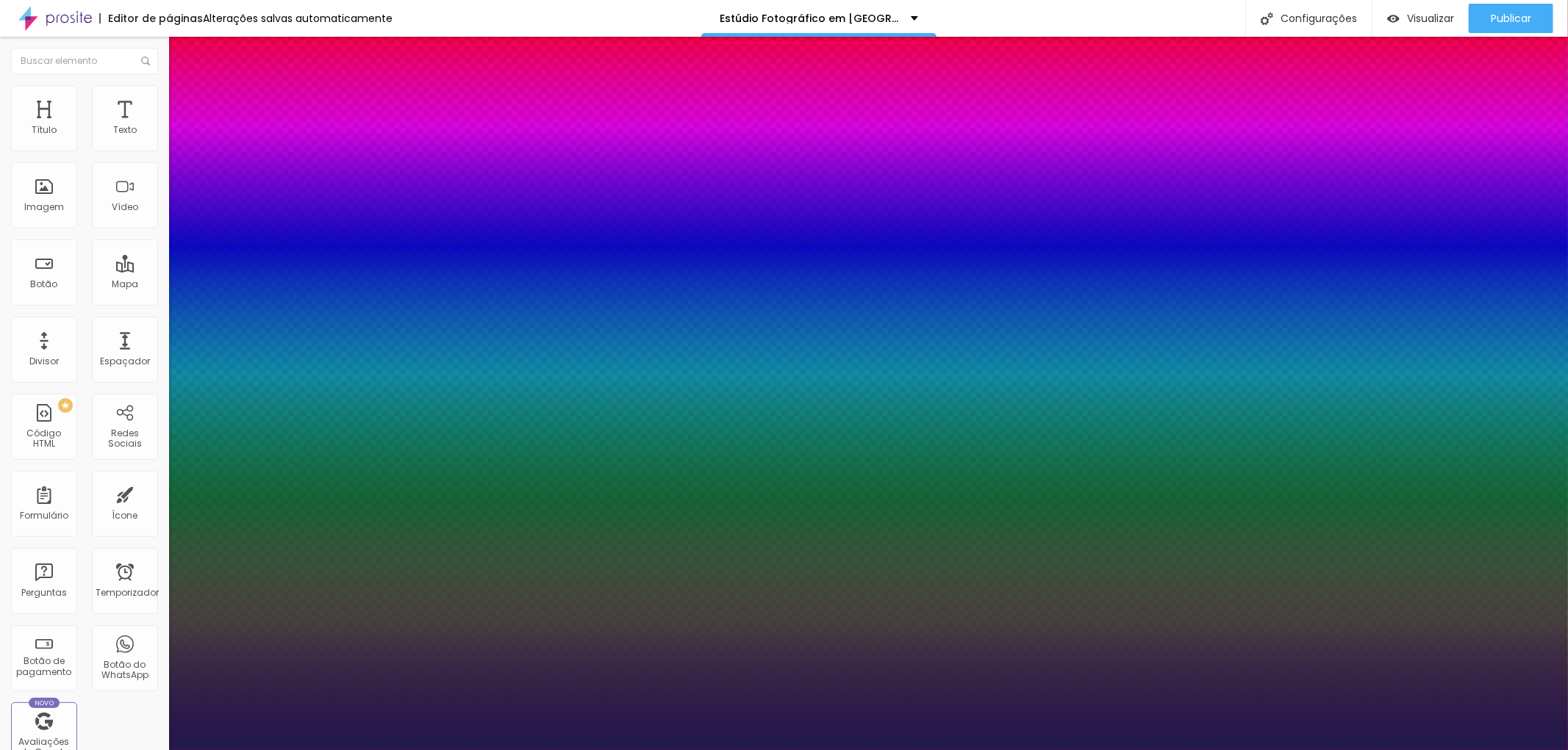
type input "20"
type input "1"
type input "21"
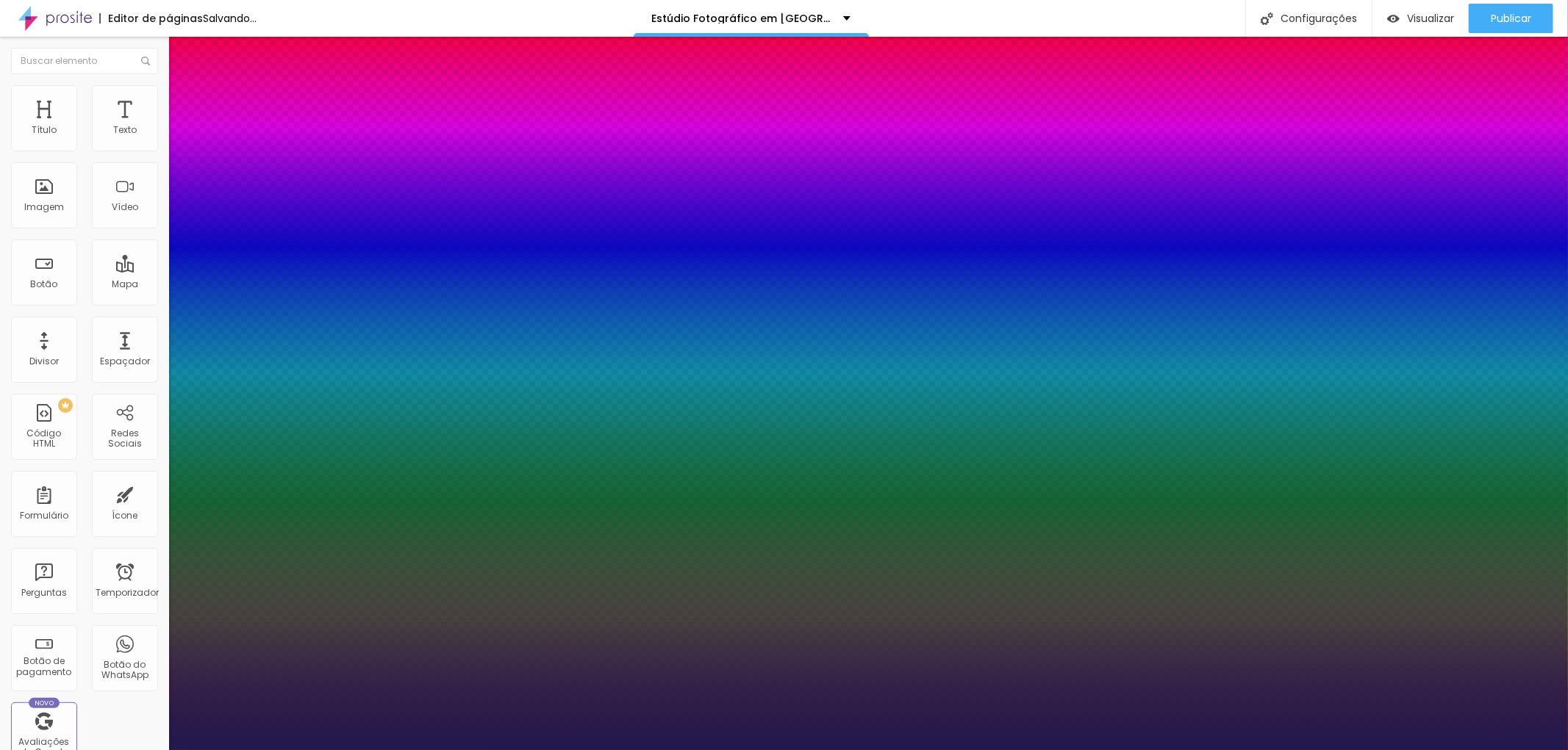
type input "1"
type input "22"
type input "1"
type input "23"
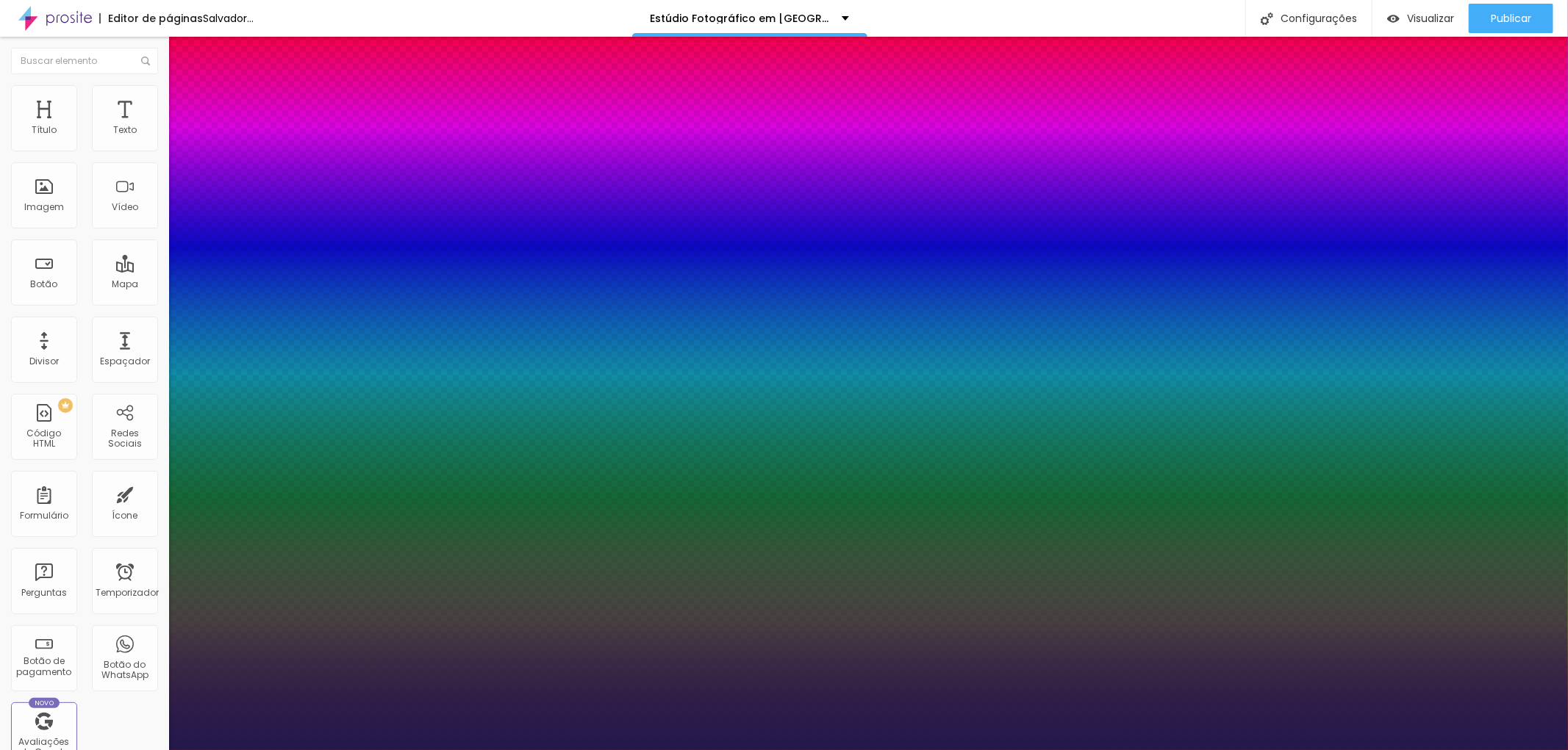
type input "23"
type input "1"
type input "25"
type input "1"
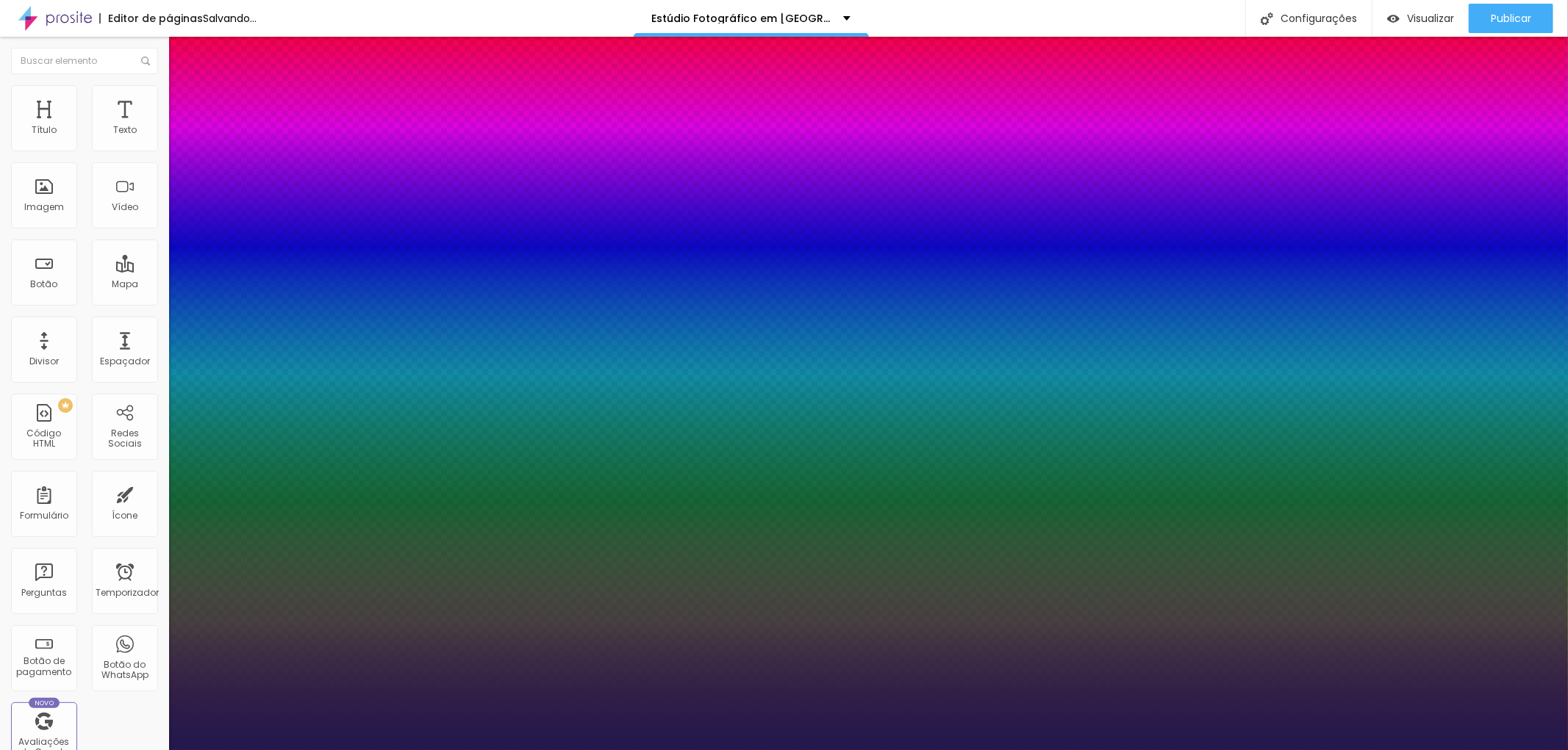
type input "26"
type input "1"
drag, startPoint x: 227, startPoint y: 412, endPoint x: 211, endPoint y: 412, distance: 16.0
type input "26"
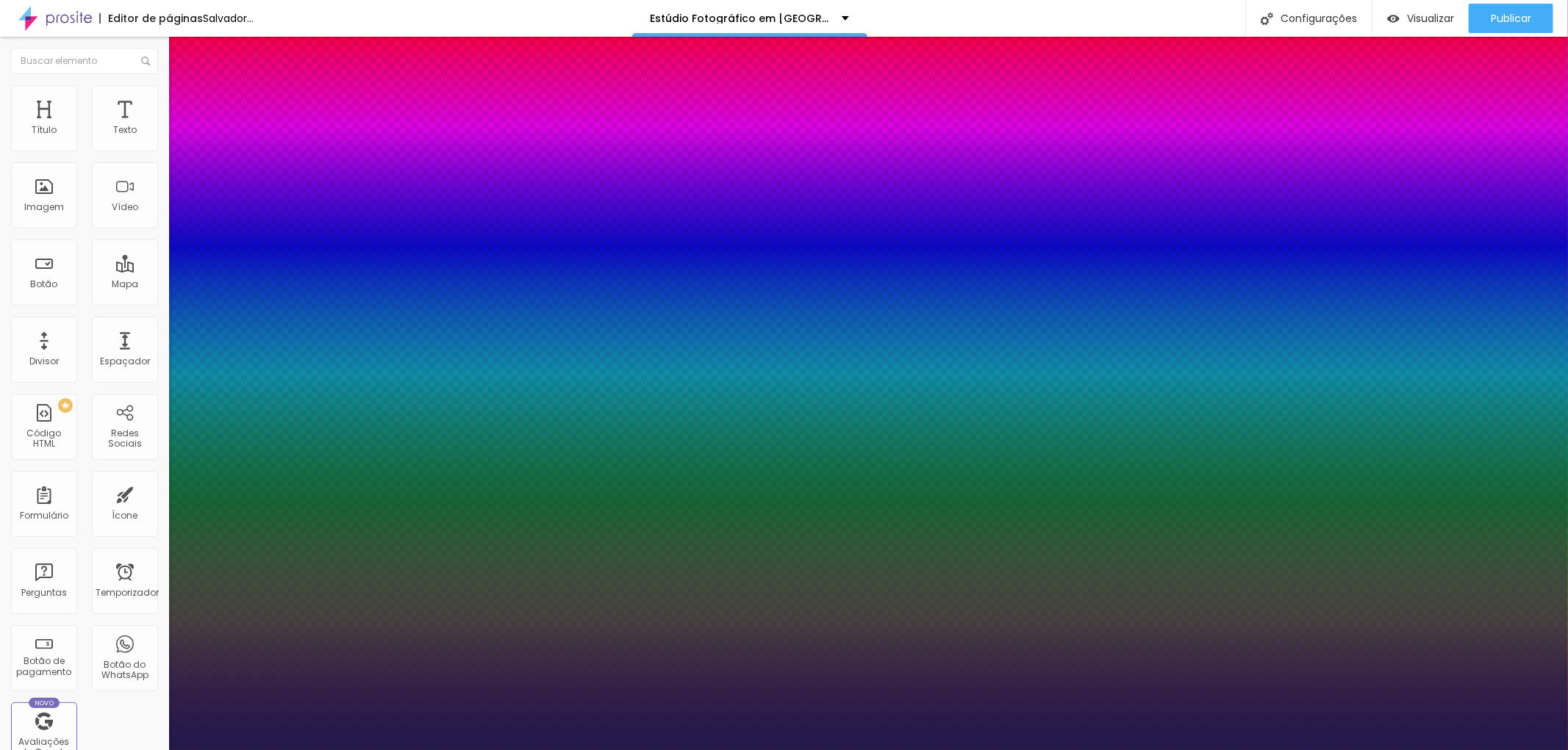
type input "1"
click at [1512, 750] on div at bounding box center [784, 750] width 1568 height 0
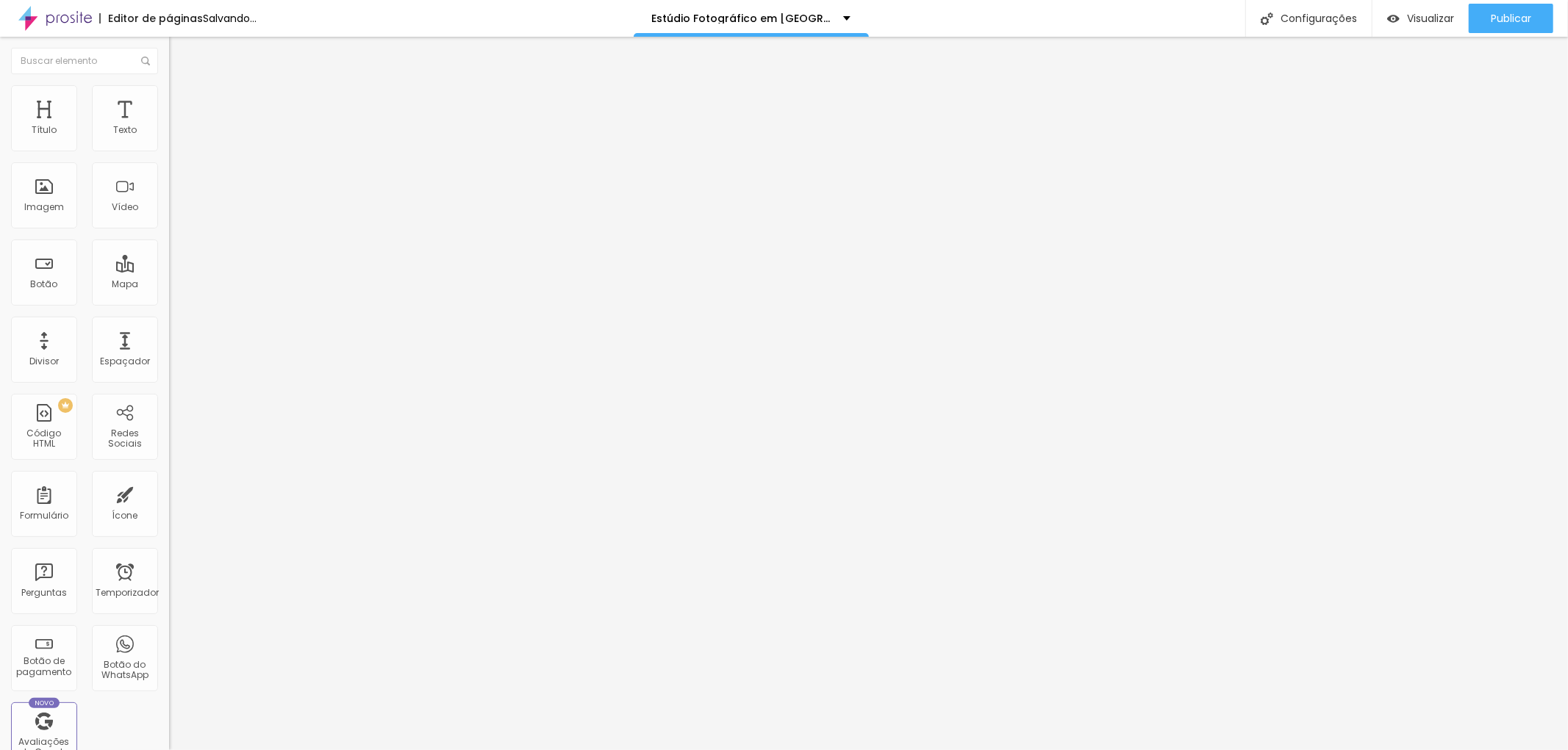
click at [1512, 17] on font "Publicar" at bounding box center [1511, 18] width 40 height 14
click at [183, 99] on font "Avançado" at bounding box center [206, 95] width 49 height 12
click at [183, 87] on font "Estilo" at bounding box center [194, 80] width 23 height 12
click at [175, 213] on icon "button" at bounding box center [176, 211] width 3 height 3
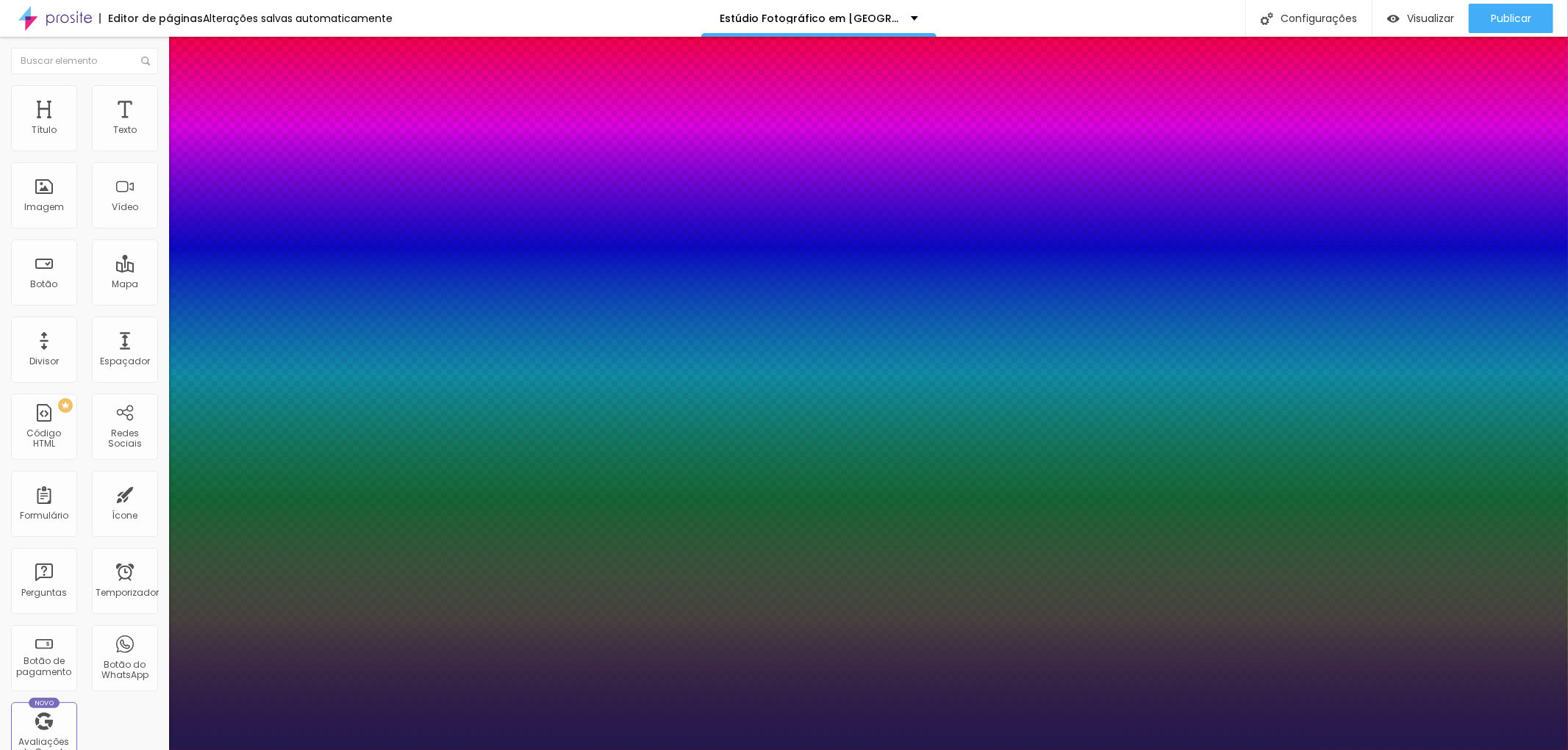
type input "1"
select select "MontserratBold"
type input "1"
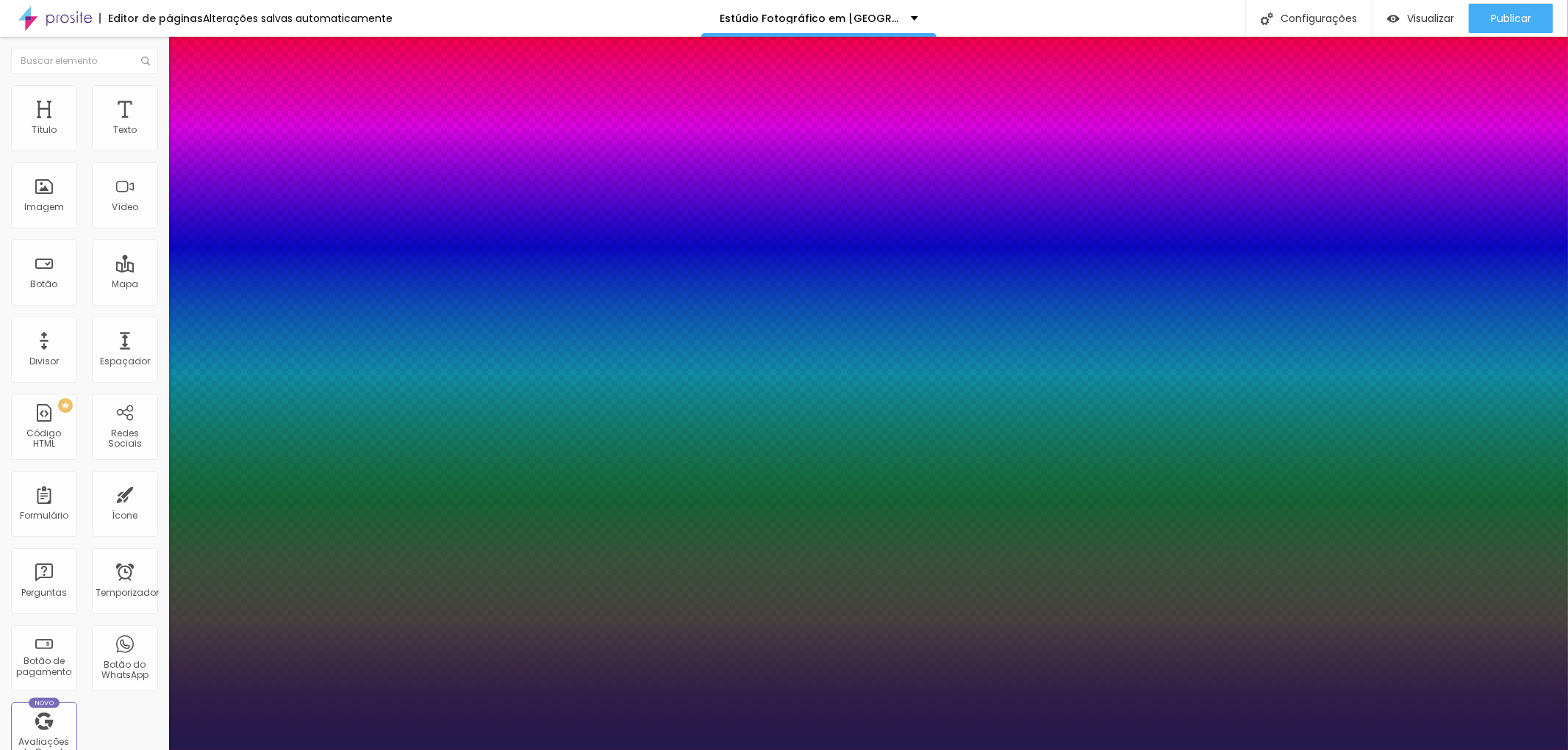
click at [719, 750] on div at bounding box center [784, 750] width 1568 height 0
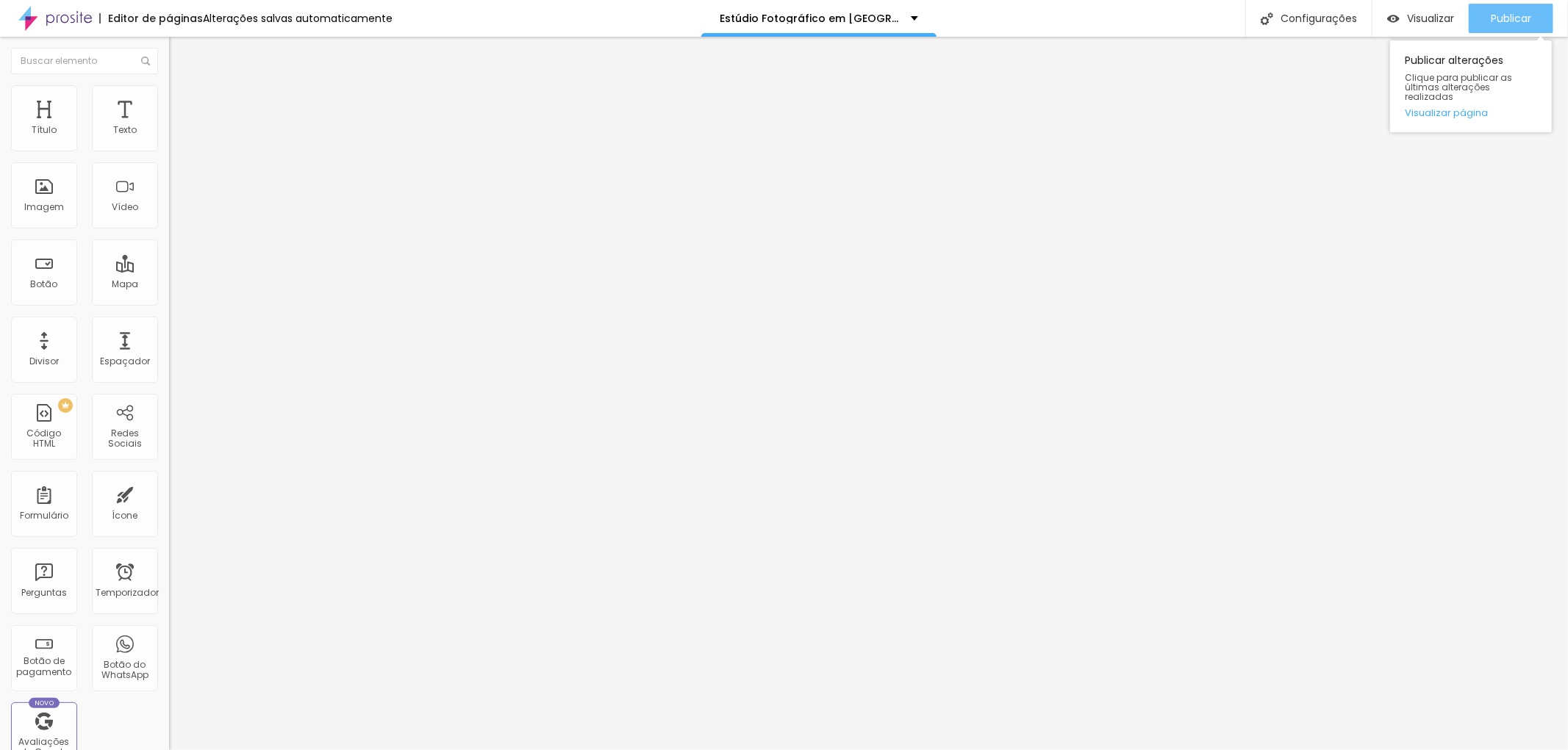
click at [1511, 19] on font "Publicar" at bounding box center [1511, 18] width 40 height 14
click at [1505, 5] on div "Publicar" at bounding box center [1511, 18] width 40 height 30
click at [1431, 16] on font "Visualizar" at bounding box center [1429, 18] width 47 height 14
